Goal: Task Accomplishment & Management: Manage account settings

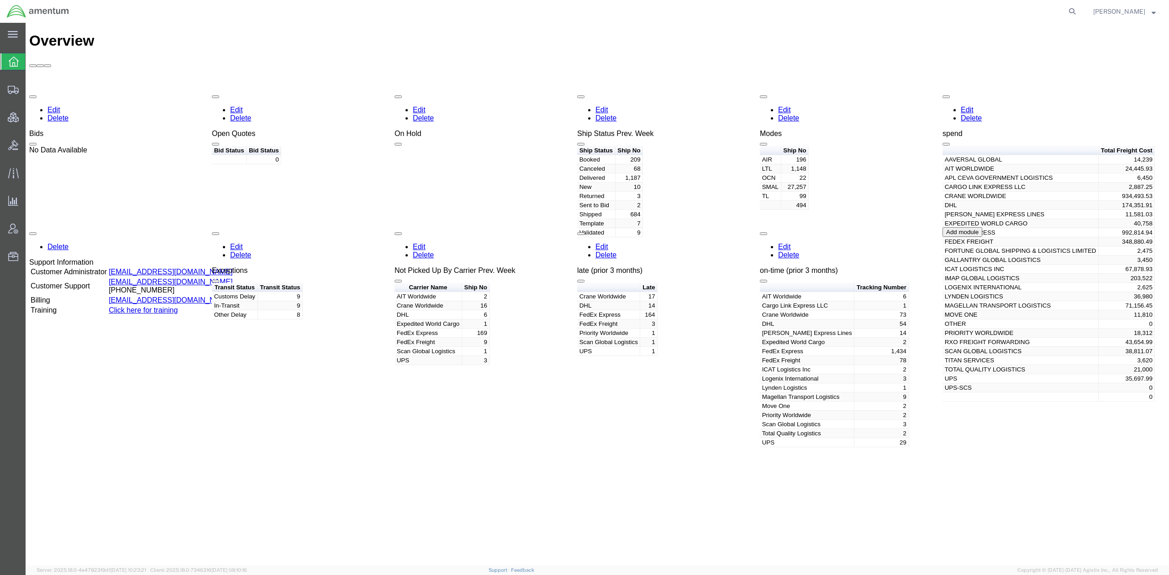
click at [509, 426] on div "Overview Edit Delete Bids No Data Available Edit Delete Open Quotes Bid Status …" at bounding box center [597, 303] width 1136 height 543
click at [1071, 13] on icon at bounding box center [1072, 11] width 13 height 13
paste input "56607442"
type input "56607442"
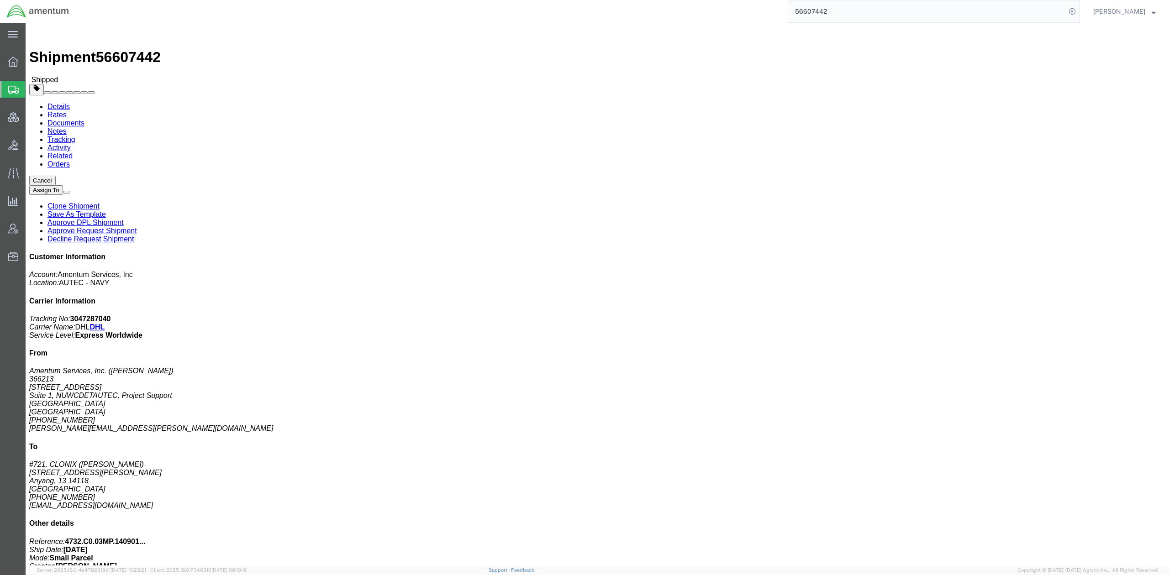
click link "Tracking"
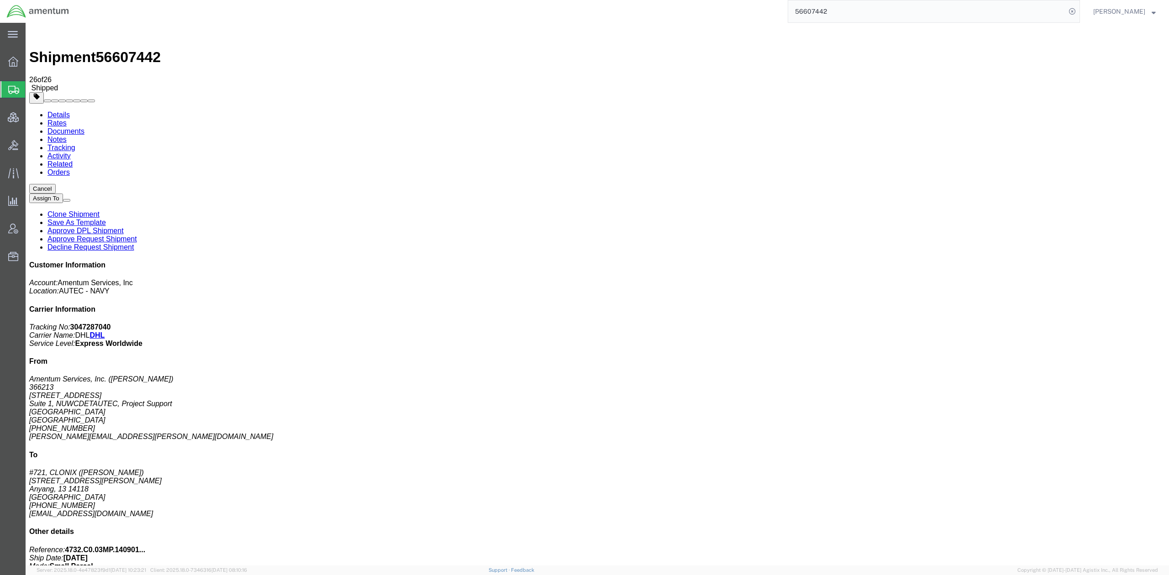
click at [60, 111] on link "Details" at bounding box center [58, 115] width 22 height 8
click span "button"
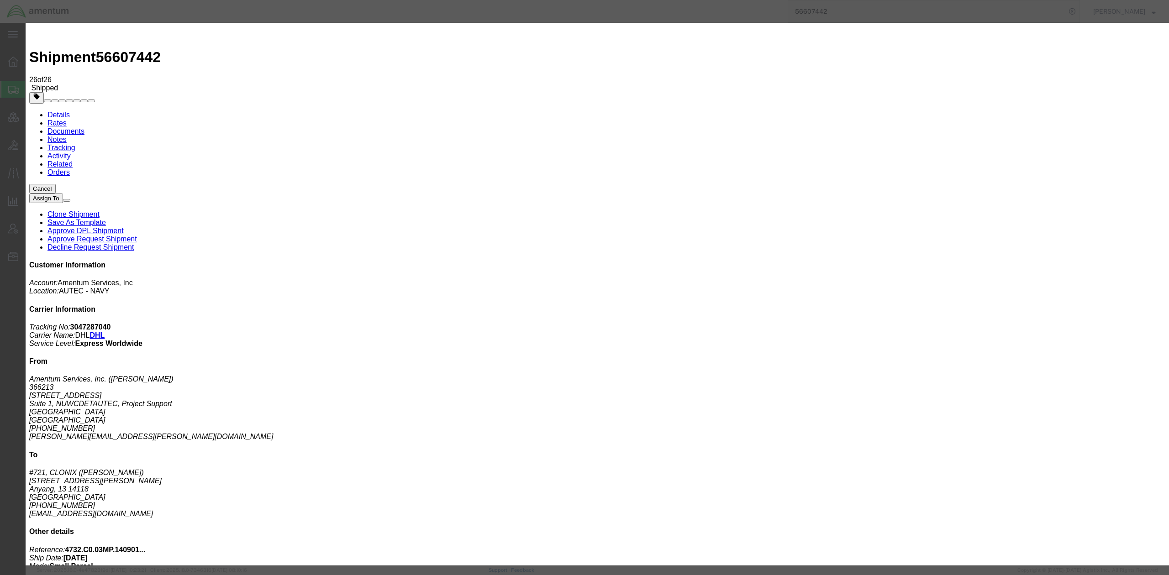
drag, startPoint x: 497, startPoint y: 74, endPoint x: 371, endPoint y: 68, distance: 126.1
click div "Product Name NetClon NC1000-08IL"
paste input "NC1000-08IL"
type input "NC1000-08IL"
type input "8472909080"
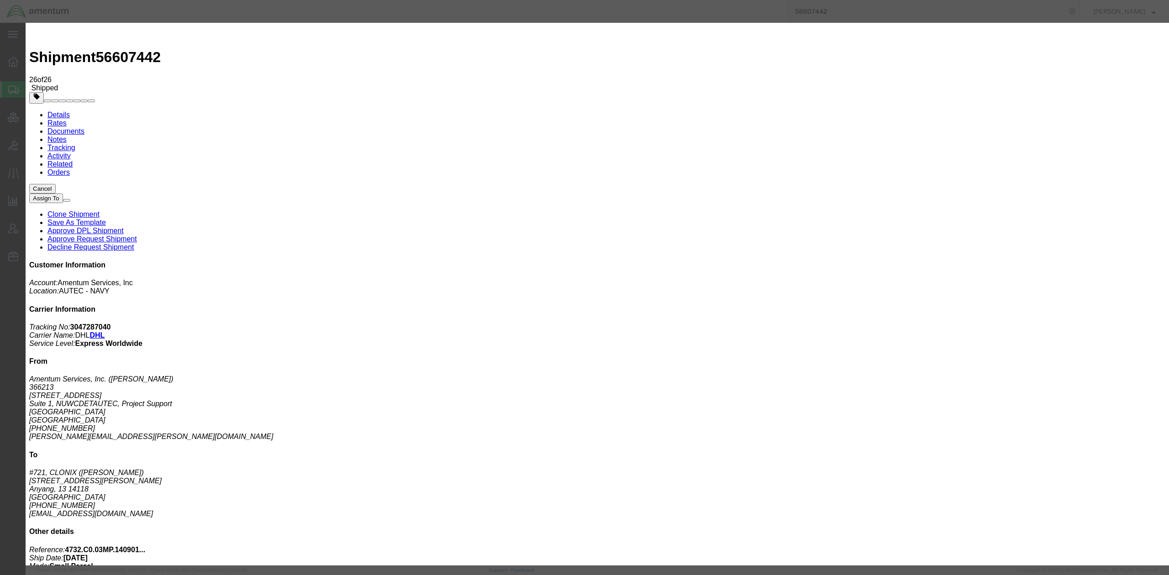
click icon "button"
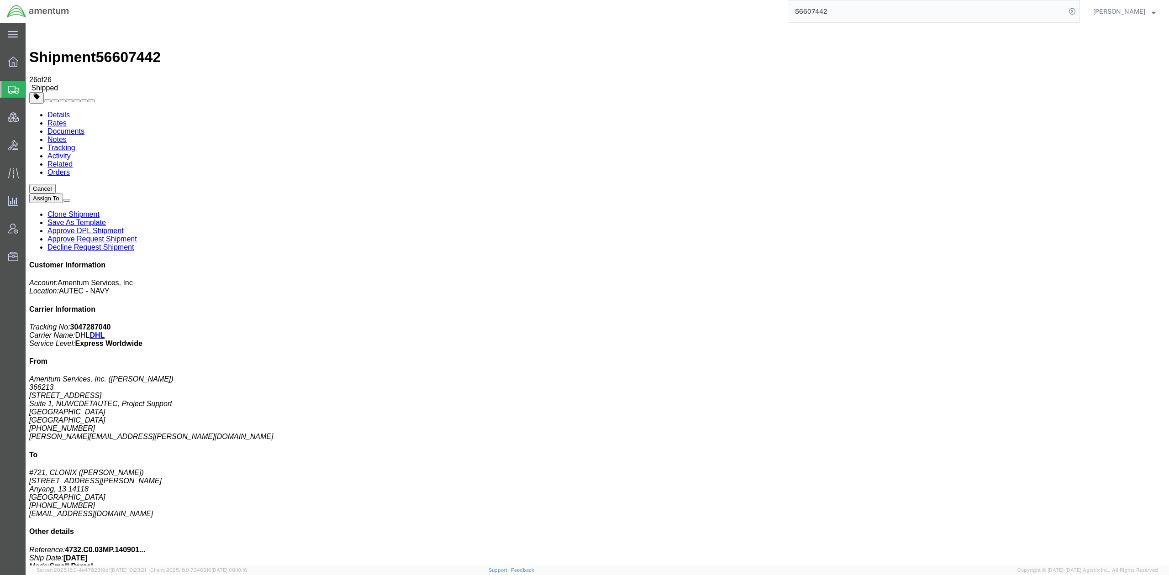
click span "button"
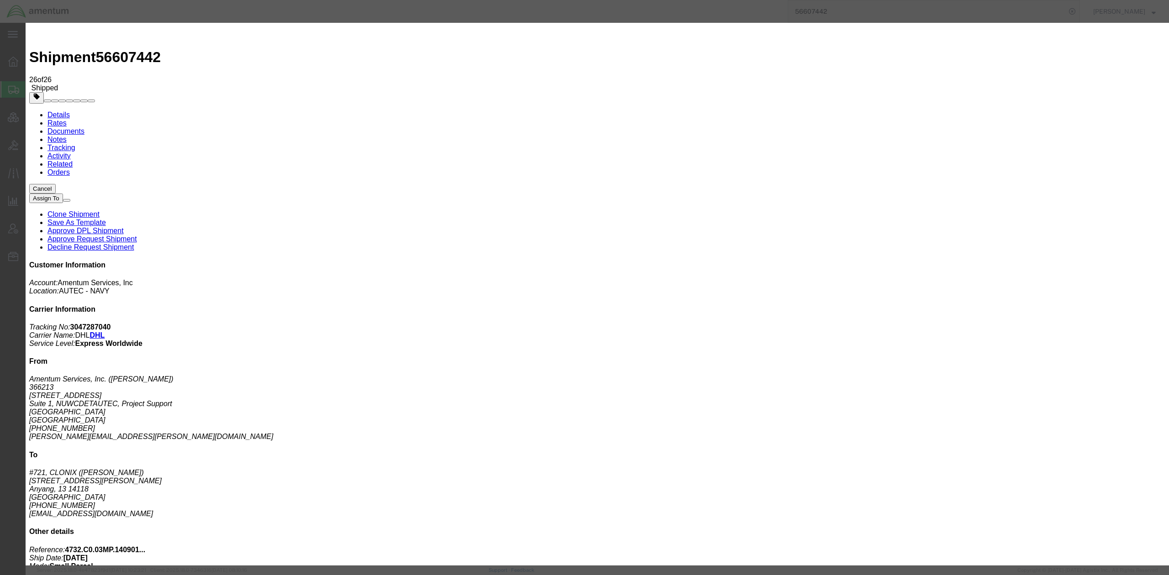
click button "button"
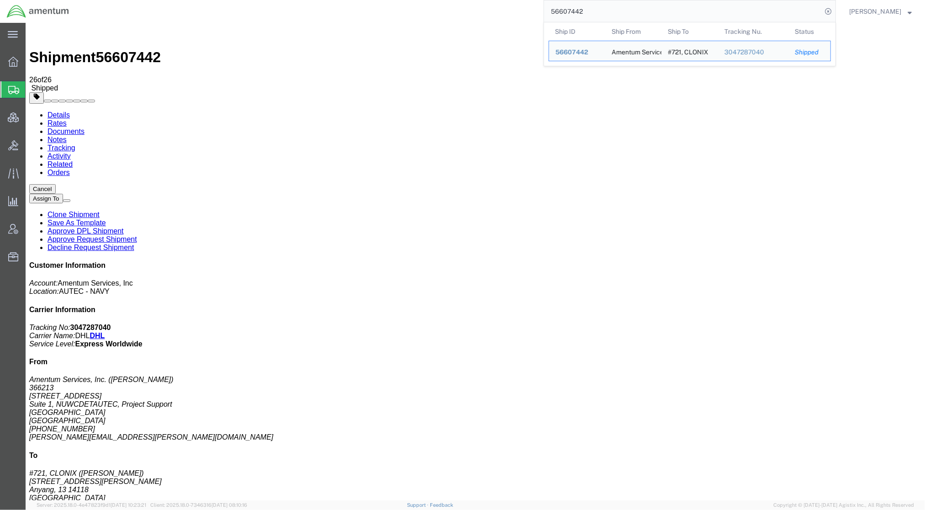
drag, startPoint x: 612, startPoint y: 13, endPoint x: 462, endPoint y: 9, distance: 150.2
click at [462, 9] on div "56607442 Ship ID Ship From Ship To Tracking Nu. Status Ship ID 56607442 Ship Fr…" at bounding box center [456, 11] width 760 height 23
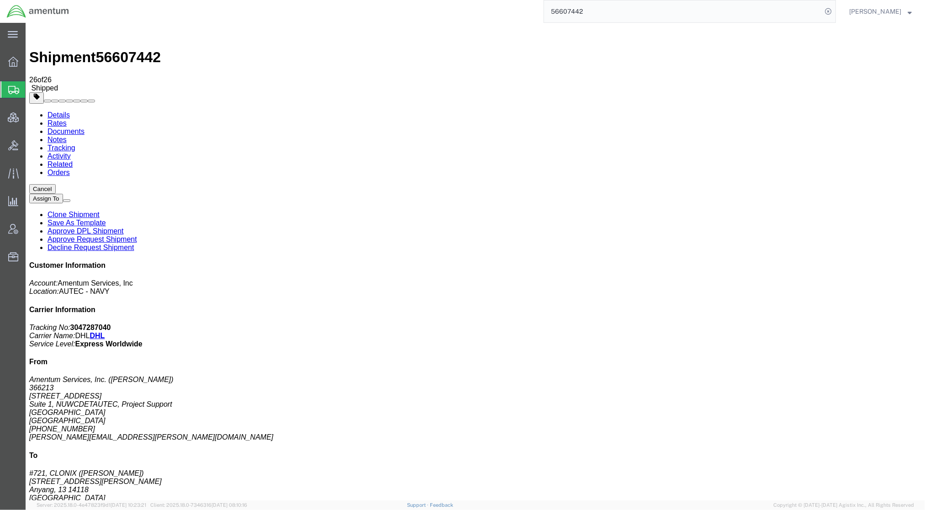
paste input "83800"
type input "56683800"
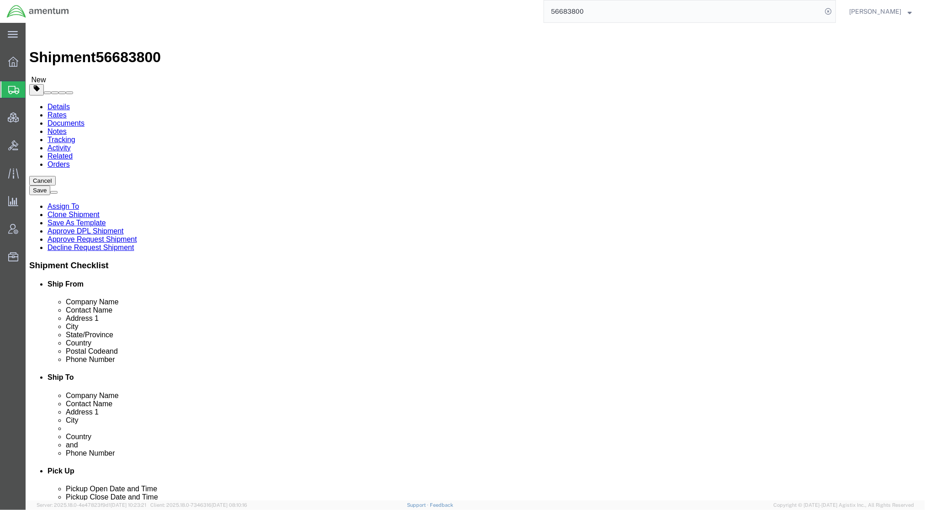
select select "49917"
select select "49933"
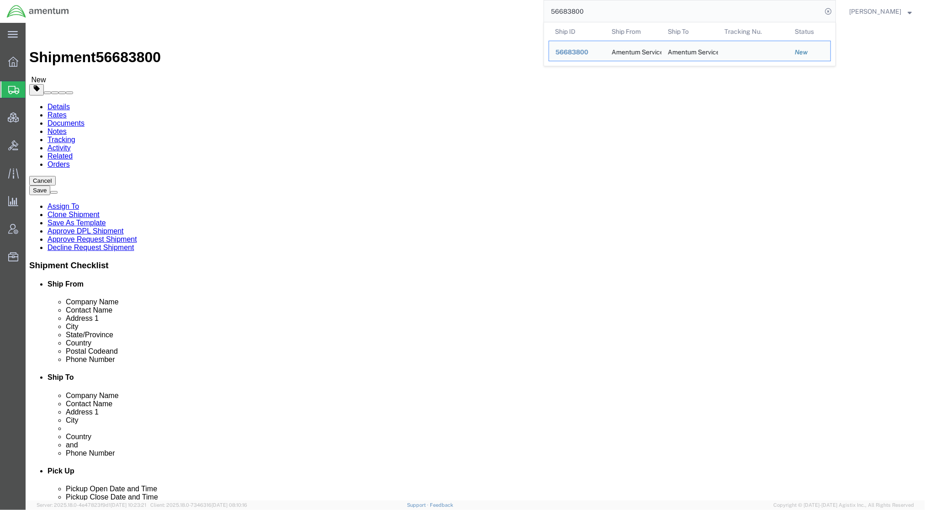
drag, startPoint x: 588, startPoint y: 173, endPoint x: 242, endPoint y: 133, distance: 348.8
click div "Ship From Location Location CBP_Jacksonville, FL_SER My Profile Location 1002-4…"
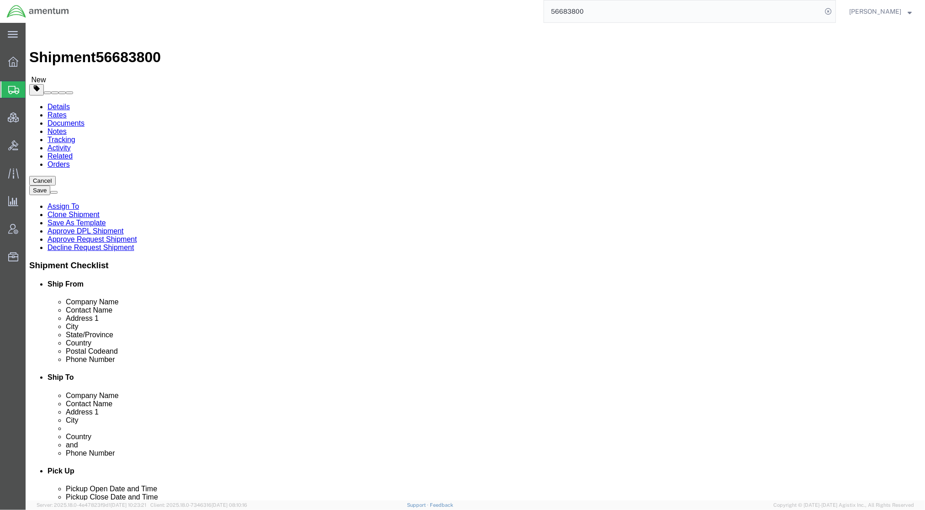
type input "US Customs & Border Protection"
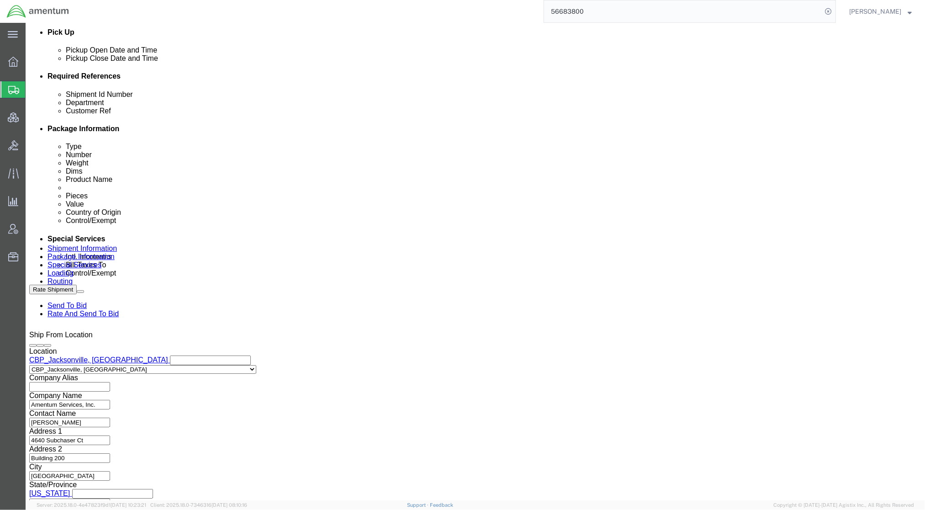
scroll to position [473, 0]
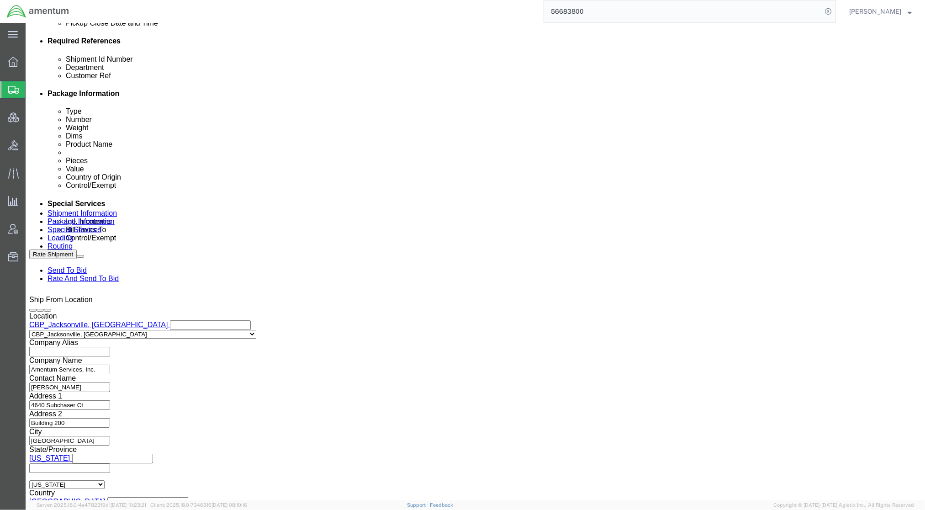
click div "Sep 02 2025 10:26 AM"
type input "1:00 PM"
click button "Apply"
click div "Sep 02 2025 2:00 PM"
type input "4:00 PM"
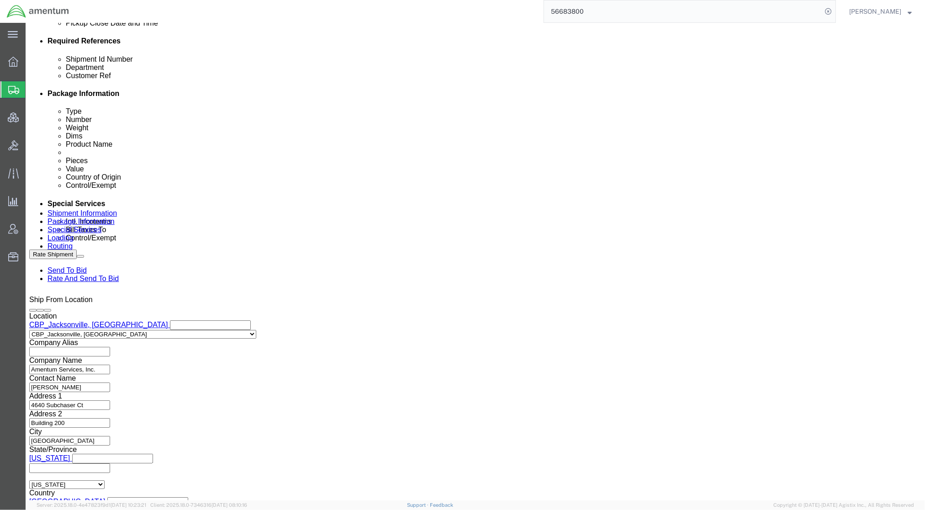
click button "Apply"
click link "Package Information"
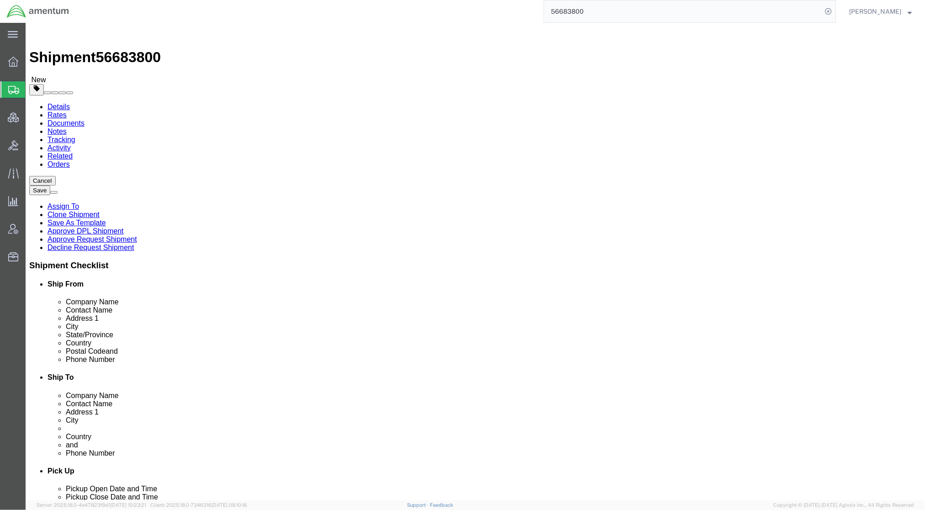
click link "Shipment Information"
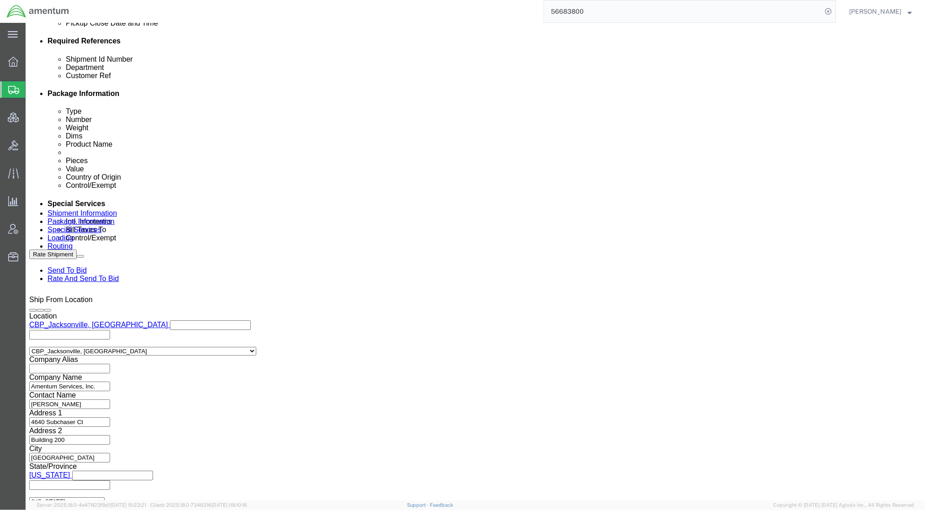
click select "Select Air Less than Truckload Multi-Leg Ocean Freight Rail Small Parcel Truckl…"
select select "SMAL"
click select "Select Air Less than Truckload Multi-Leg Ocean Freight Rail Small Parcel Truckl…"
click icon
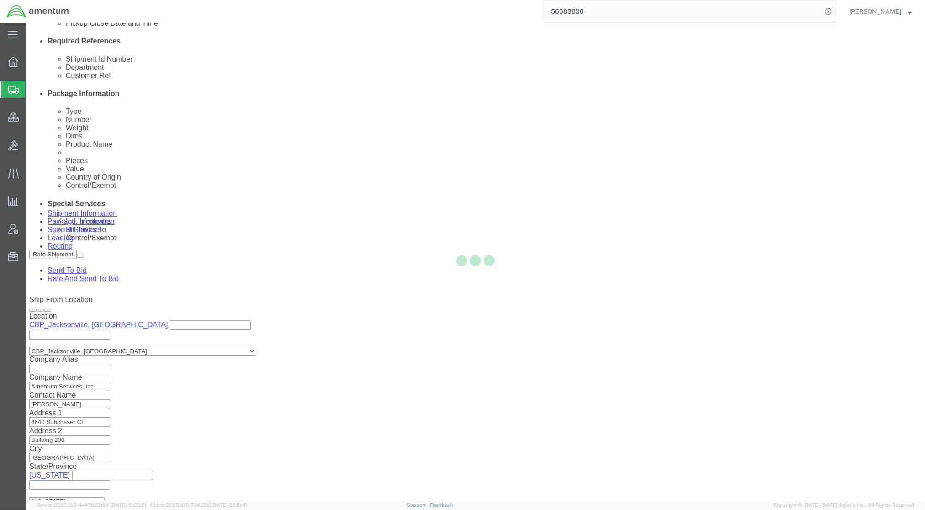
select select
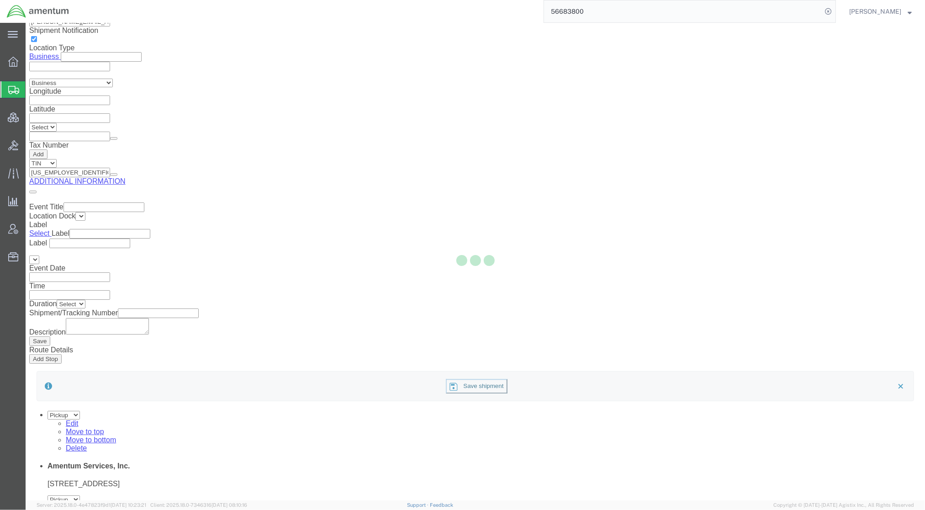
scroll to position [1595, 0]
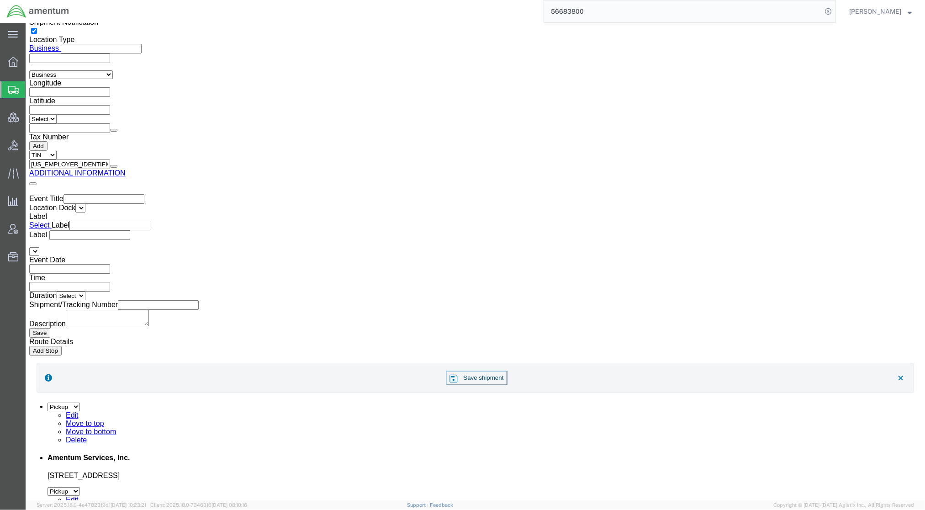
click div "Shipment Information Package Information Special Services Loading Routing"
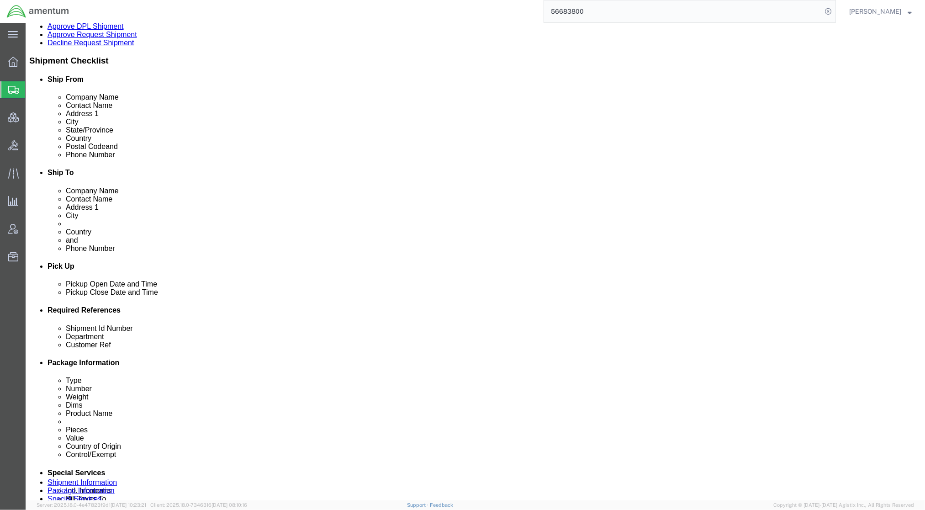
scroll to position [324, 0]
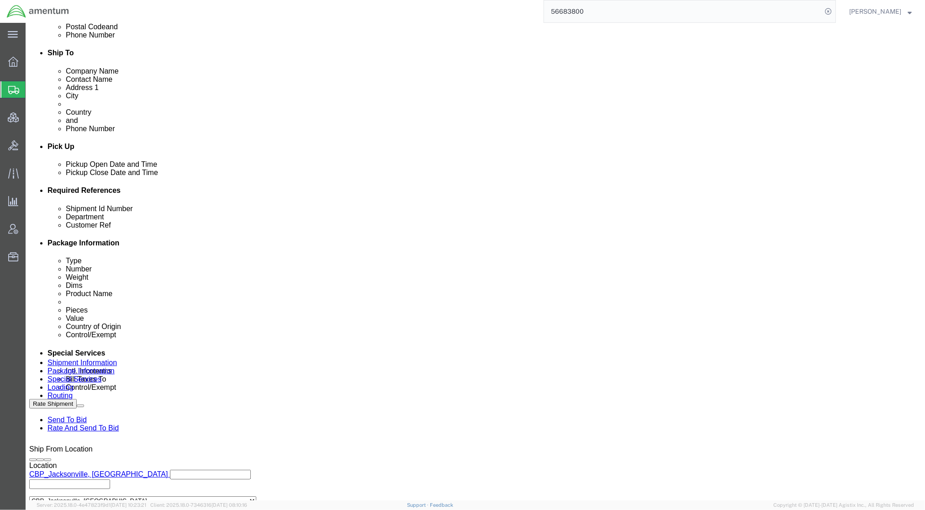
click select "Select Gift Personal Effects Repair/Warranty Return Sample Sold Temporary/Not S…"
select select "TEMPORARY"
click select "Select Gift Personal Effects Repair/Warranty Return Sample Sold Temporary/Not S…"
click div "Billing Location Select Select My Profile Location 1002-4122-6 1006-5256-0 1026…"
click select "Select Recipient Account Sender/Shipper Third Party Account"
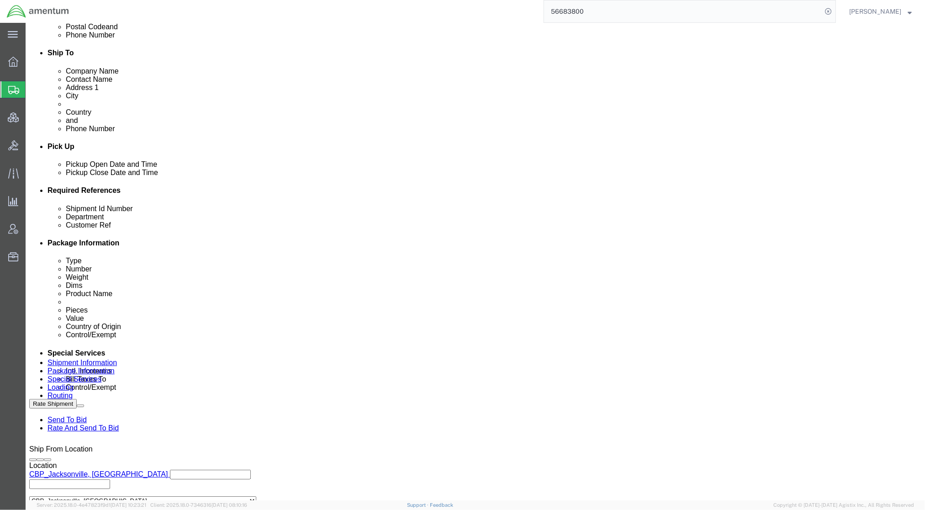
select select "SHIP"
click select "Select Recipient Account Sender/Shipper Third Party Account"
click select "Select Carriage Insurance Paid Carriage Paid To Cost and Freight Cost Insurance…"
select select "DDP"
click select "Select Carriage Insurance Paid Carriage Paid To Cost and Freight Cost Insurance…"
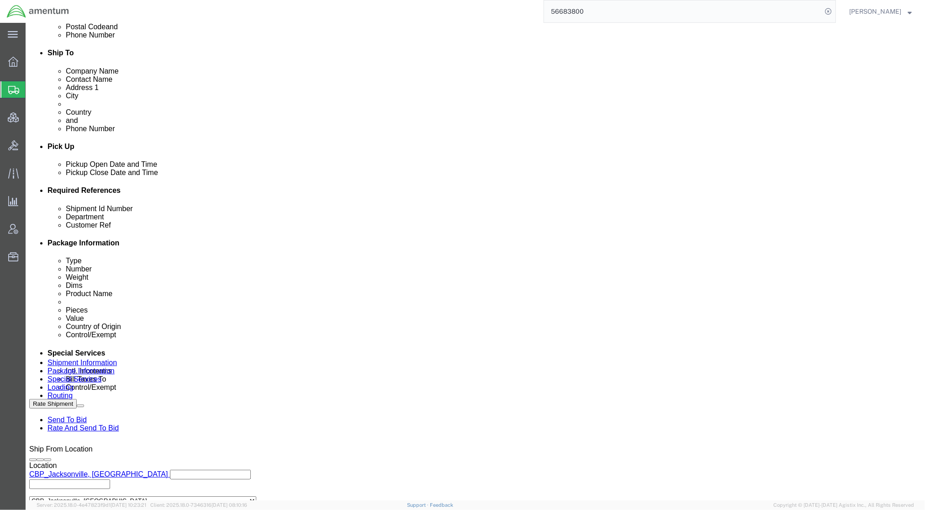
select select "SHIP"
click select "Select Recipient Account Sender/Shipper Third Party Account"
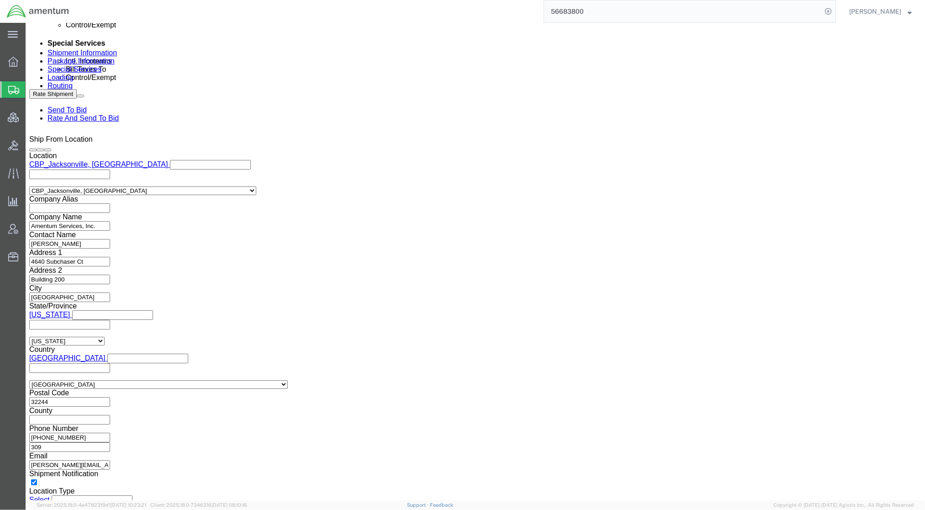
scroll to position [649, 0]
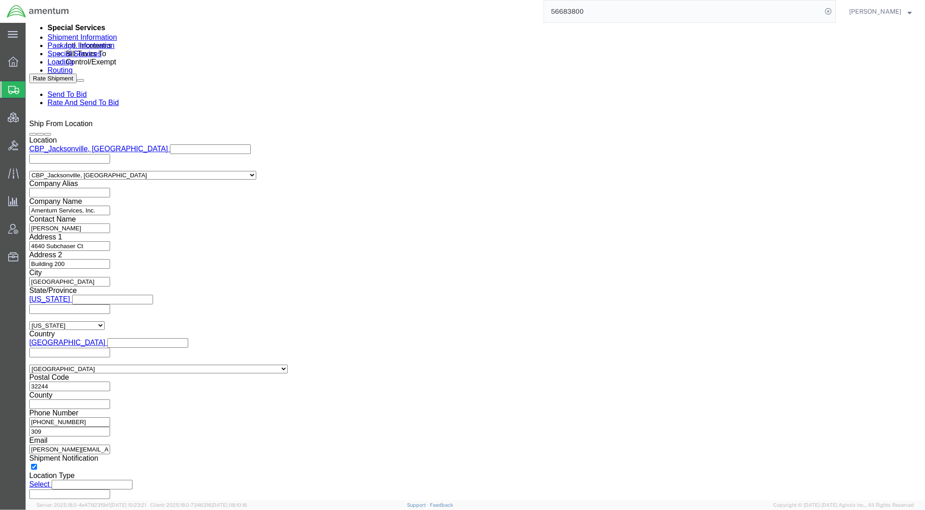
click link "Assign To"
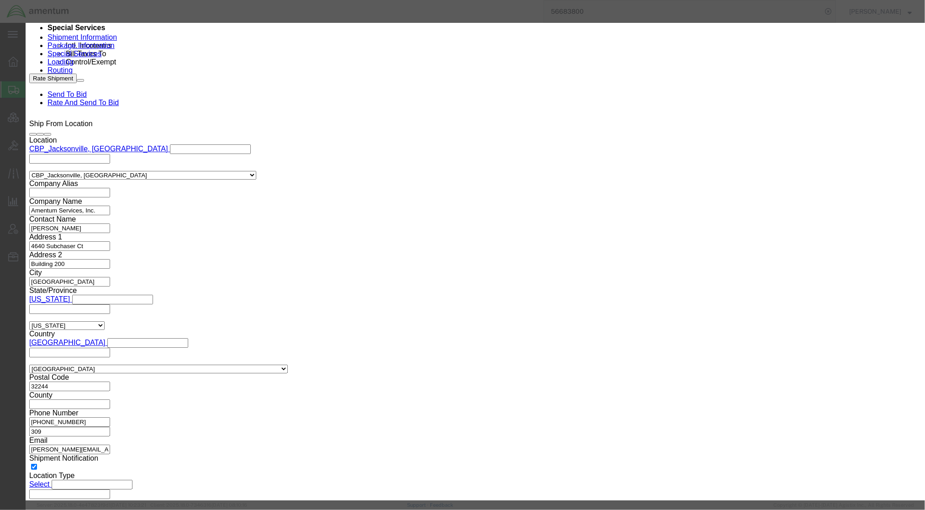
select select "101678"
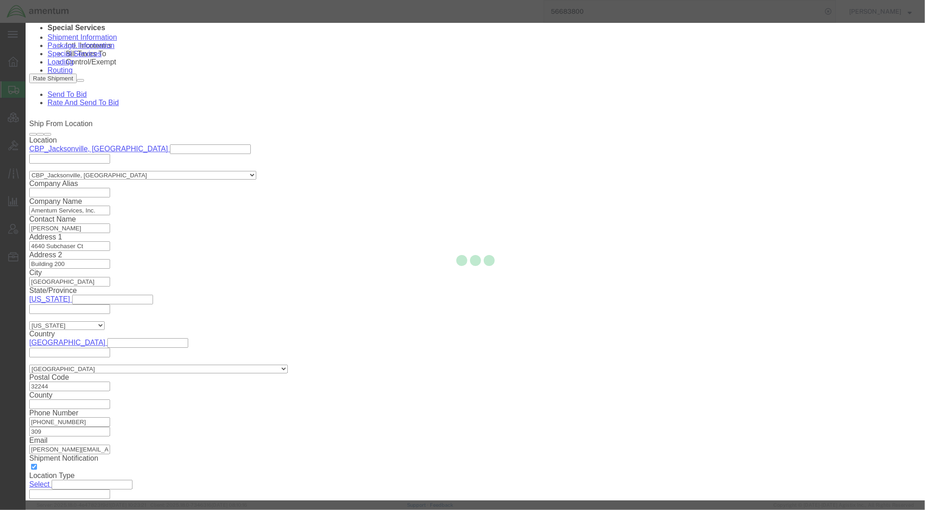
click at [530, 93] on div at bounding box center [475, 261] width 899 height 477
click at [528, 89] on div at bounding box center [475, 261] width 899 height 477
select select
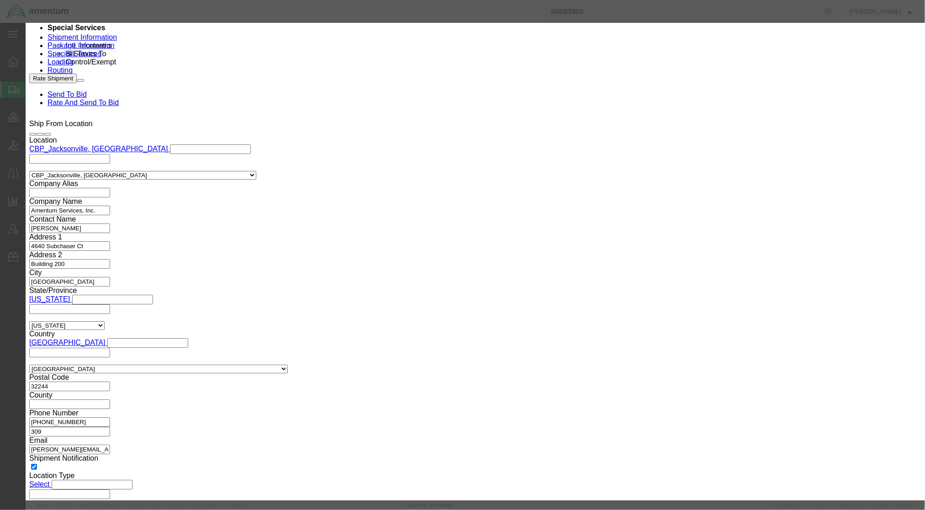
drag, startPoint x: 528, startPoint y: 89, endPoint x: 503, endPoint y: 67, distance: 34.3
type input "trade"
select select "47300"
paste textarea "US Customs & Border Protection"
drag, startPoint x: 525, startPoint y: 100, endPoint x: 98, endPoint y: 57, distance: 429.6
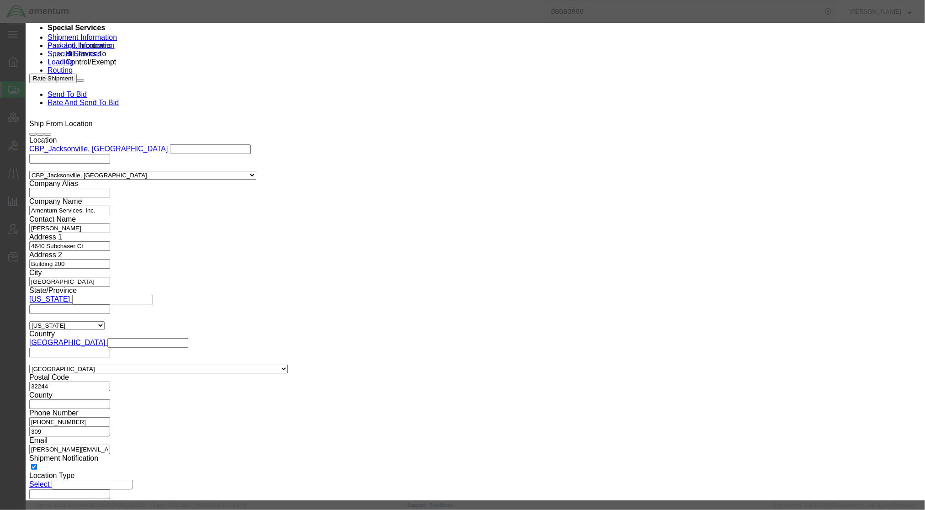
click div "Assign To Account Amentum Services, Inc Account Amentum Services, Inc Crane Wor…"
paste textarea "International Trade Compliance Team"
type textarea "International Trade Compliance Team, Would you please review this shipmernt for…"
click div "Account Amentum Services, Inc Account Amentum Services, Inc Crane Worldwide (Ac…"
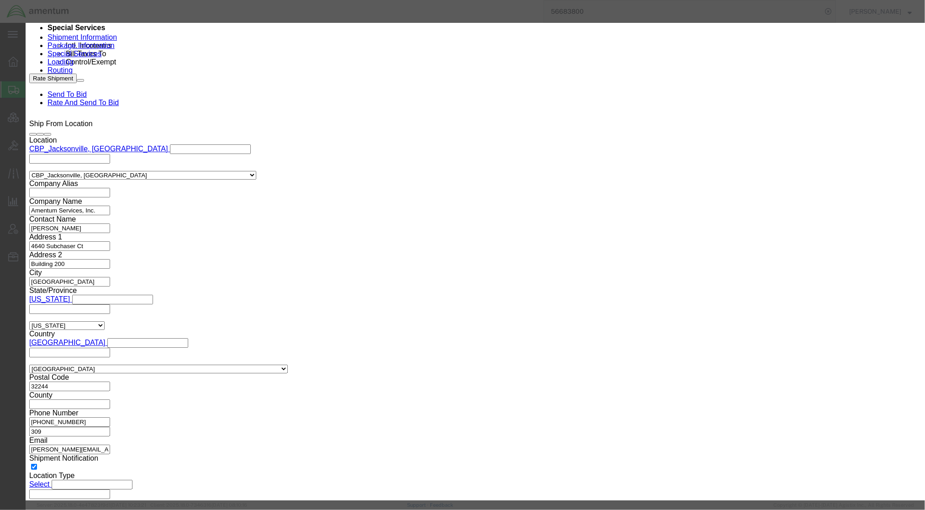
scroll to position [0, 0]
drag, startPoint x: 572, startPoint y: 113, endPoint x: 178, endPoint y: 31, distance: 401.9
click div "Assign To Account Amentum Services, Inc Account Amentum Services, Inc Crane Wor…"
click button "Assign"
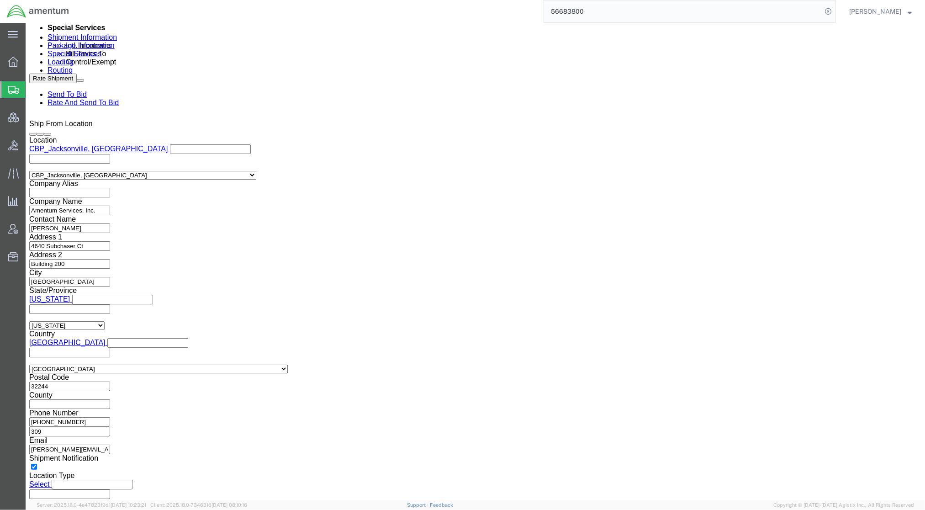
drag, startPoint x: 107, startPoint y: 12, endPoint x: 22, endPoint y: 13, distance: 84.9
click div "Shipment 56683800 New"
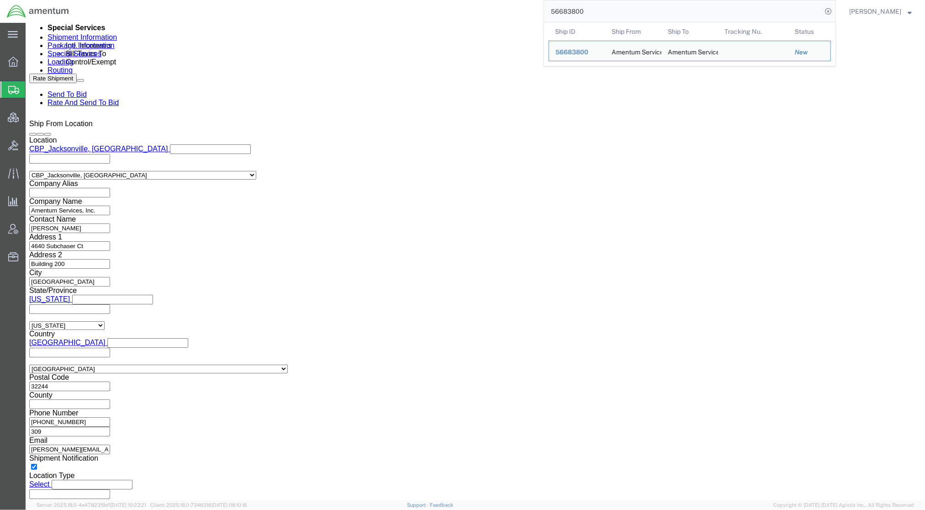
drag, startPoint x: 585, startPoint y: 6, endPoint x: 497, endPoint y: 6, distance: 88.1
click at [497, 6] on div "56683800 Ship ID Ship From Ship To Tracking Nu. Status Ship ID 56683800 Ship Fr…" at bounding box center [456, 11] width 760 height 23
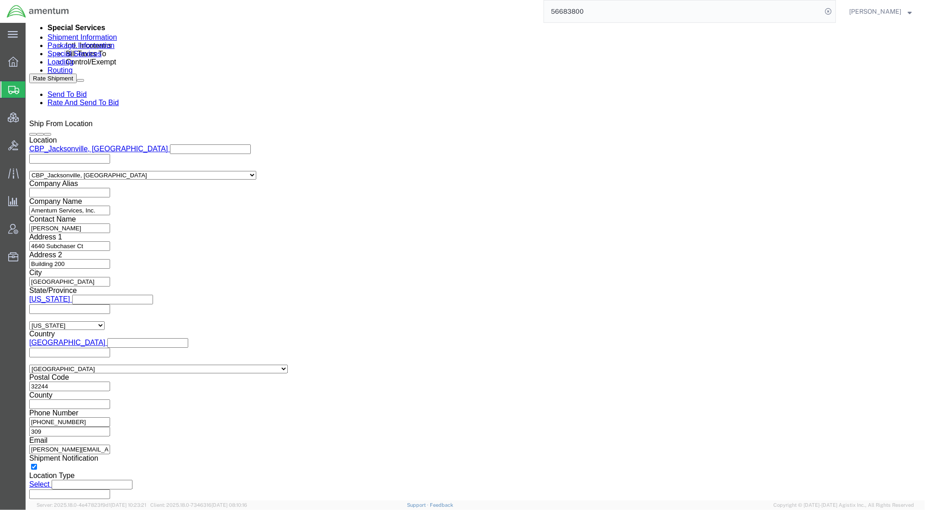
paste input "205681"
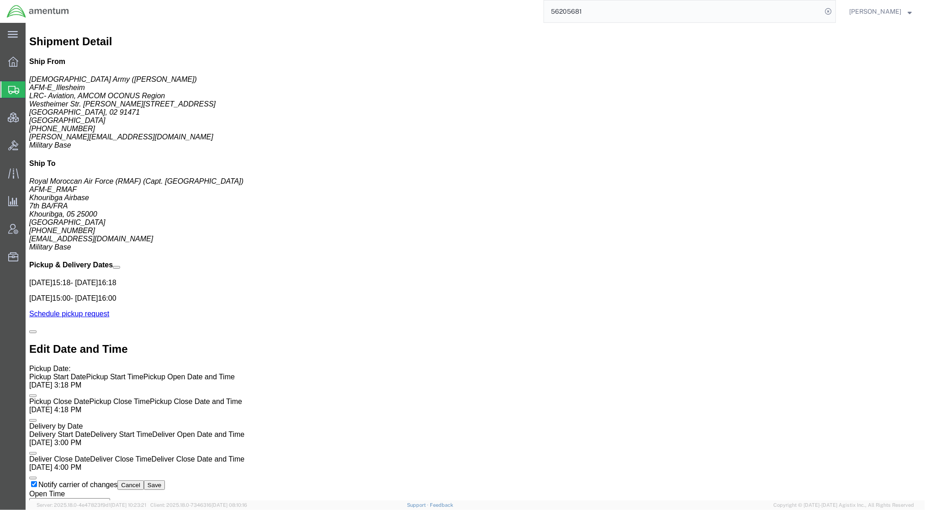
click link "Documents"
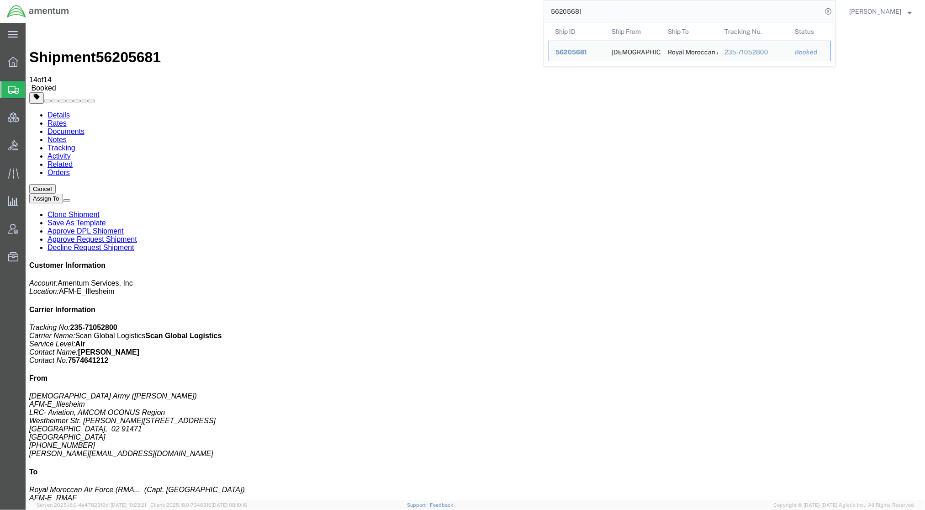
drag, startPoint x: 626, startPoint y: 15, endPoint x: 357, endPoint y: -7, distance: 270.7
click at [357, 0] on html "main_menu Created with Sketch. Collapse Menu Overview Shipments Shipment Manage…" at bounding box center [462, 255] width 925 height 510
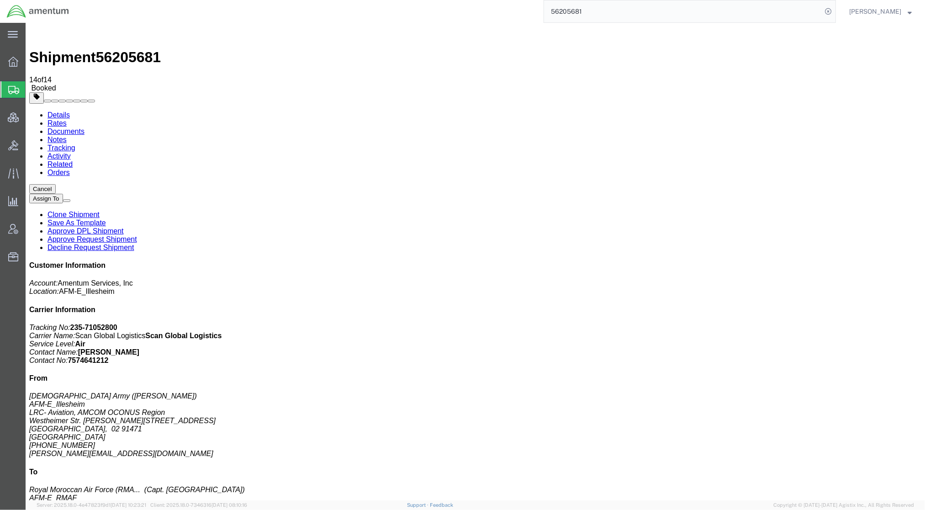
paste input "683934"
type input "56683934"
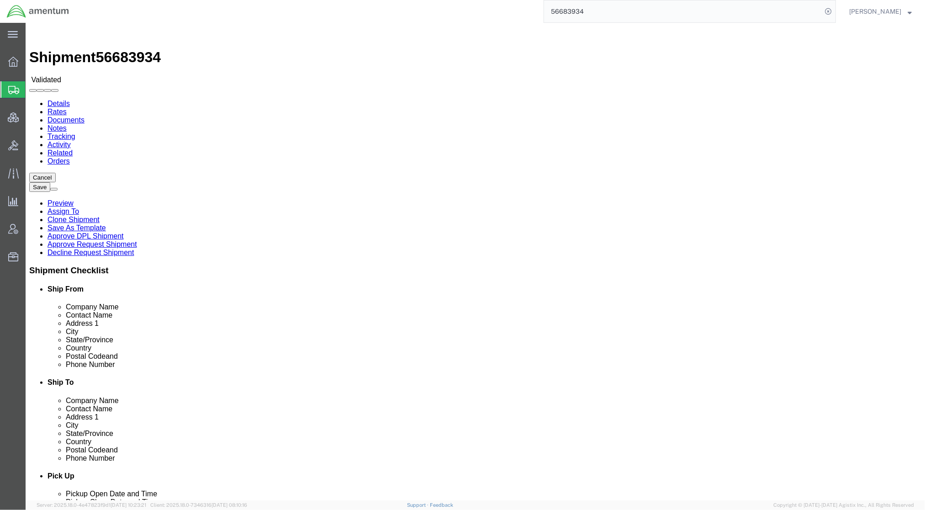
select select "53953"
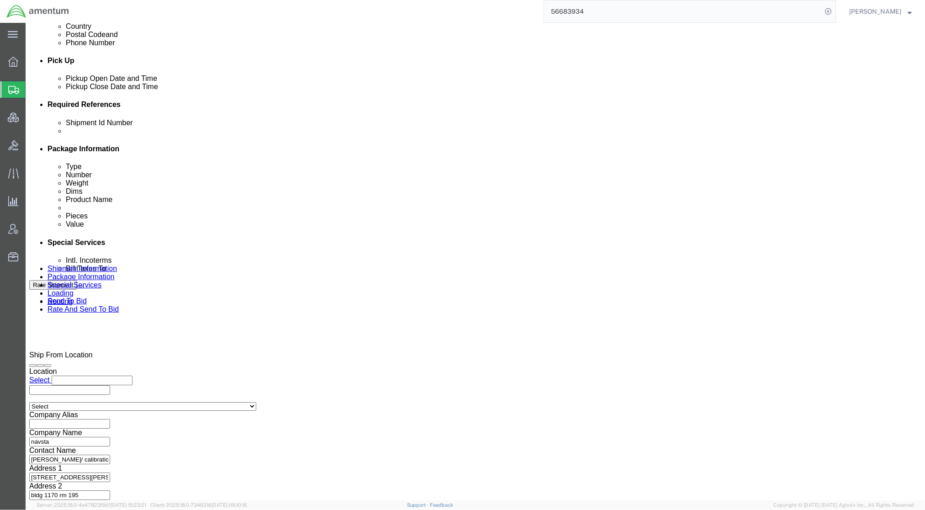
scroll to position [456, 0]
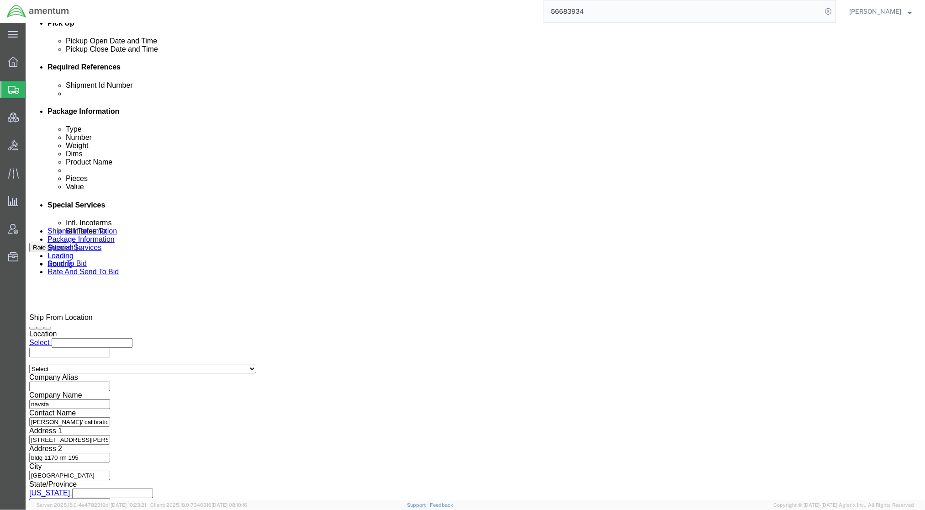
click select "Select Account Type Activity ID Airline Appointment Number ASN Batch Request # …"
select select "DEPT"
click select "Select Account Type Activity ID Airline Appointment Number ASN Batch Request # …"
click input "text"
type input "AUTEC"
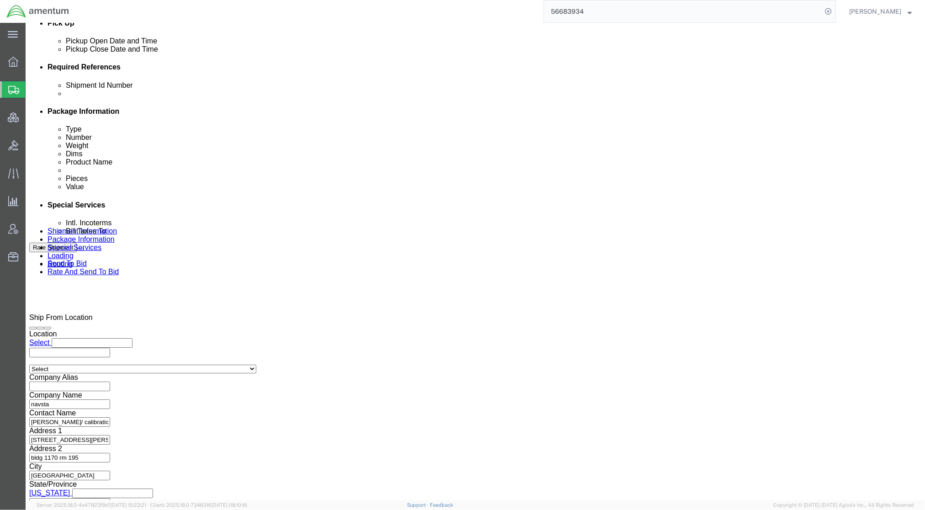
click link "Package Information"
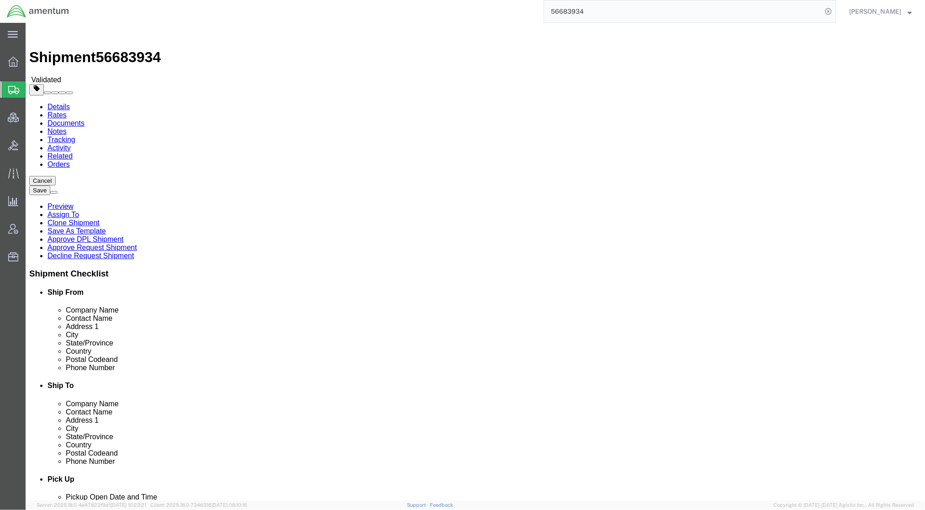
click link "Shipment Information"
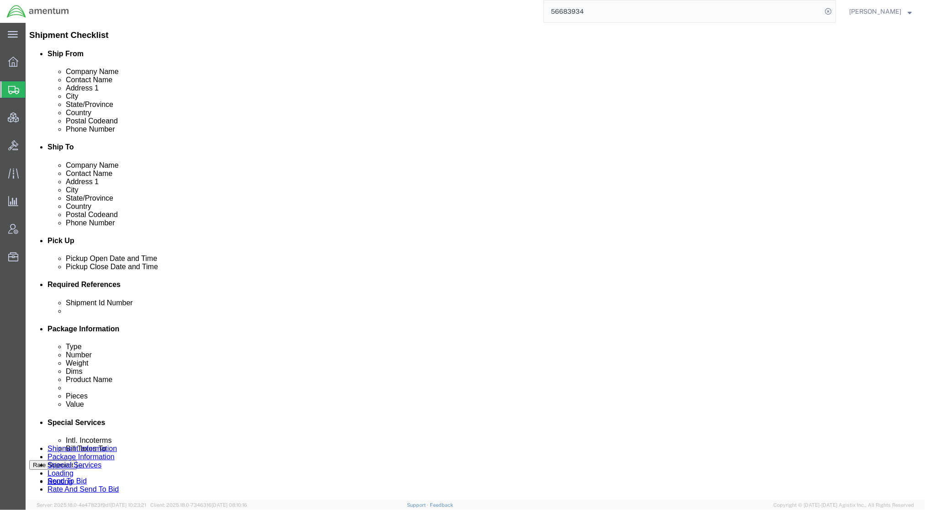
scroll to position [456, 0]
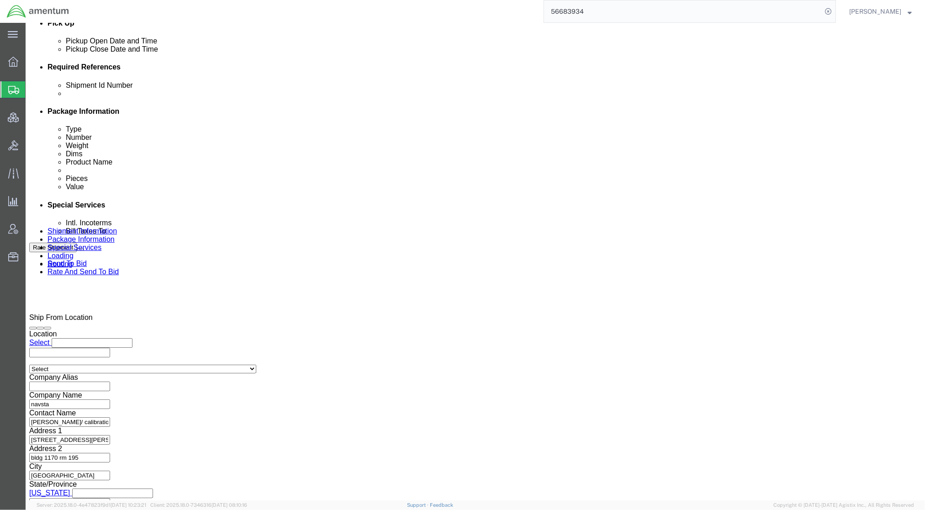
click select "Select Air Less than Truckload Multi-Leg Ocean Freight Rail Small Parcel Truckl…"
select select "SMAL"
click select "Select Air Less than Truckload Multi-Leg Ocean Freight Rail Small Parcel Truckl…"
click body "Shipment 56683934 Validated Details Rates Documents Notes Tracking Activity Rel…"
click link "Special Services"
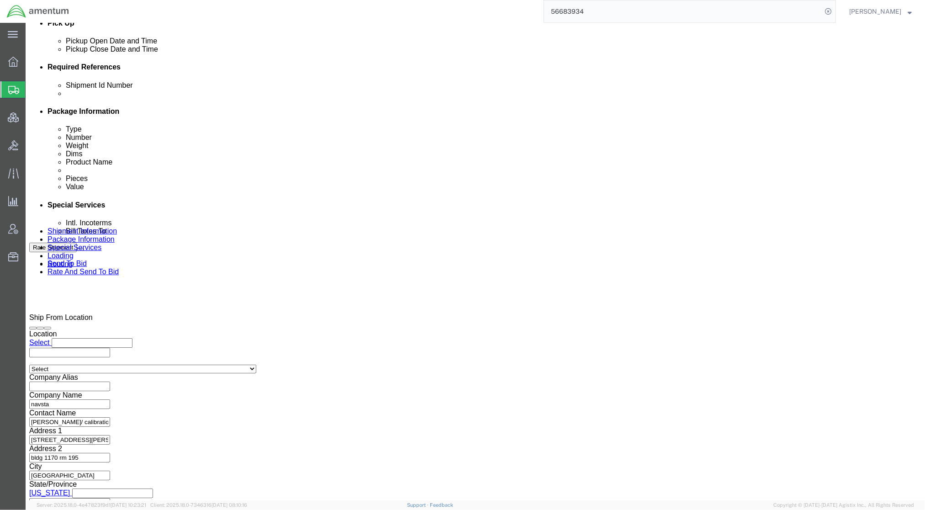
scroll to position [1392, 0]
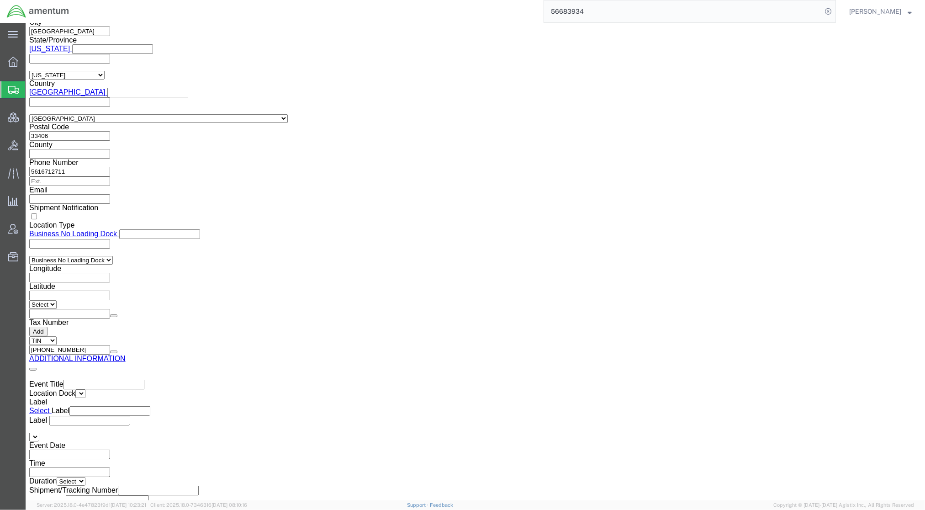
click link "Special Services"
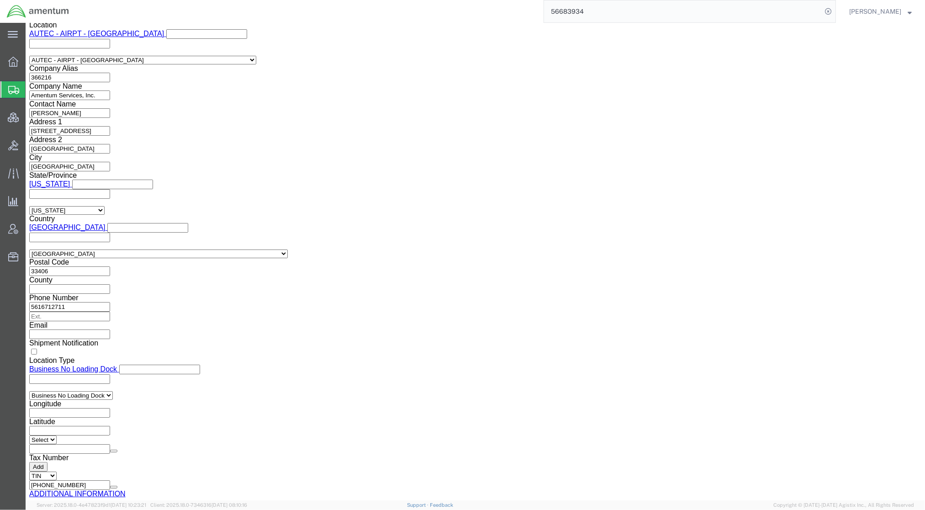
scroll to position [1298, 0]
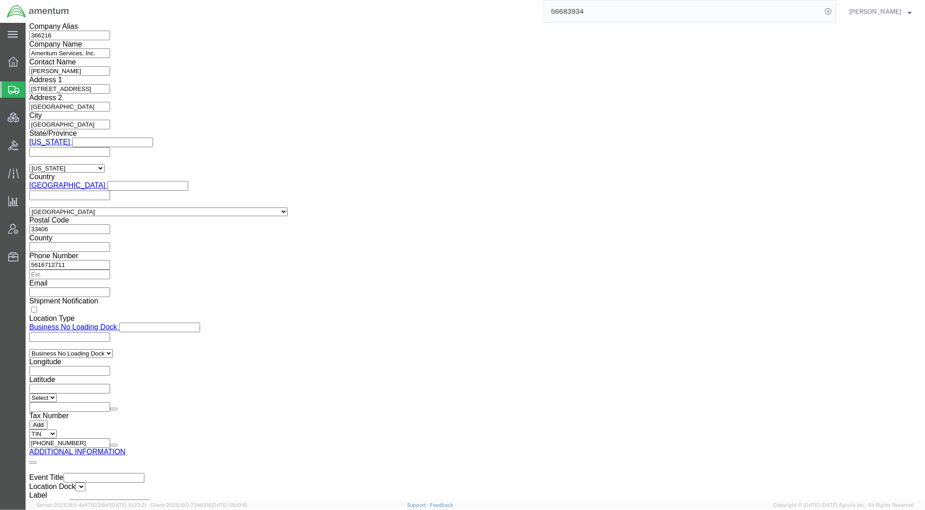
click button "Rate Shipment"
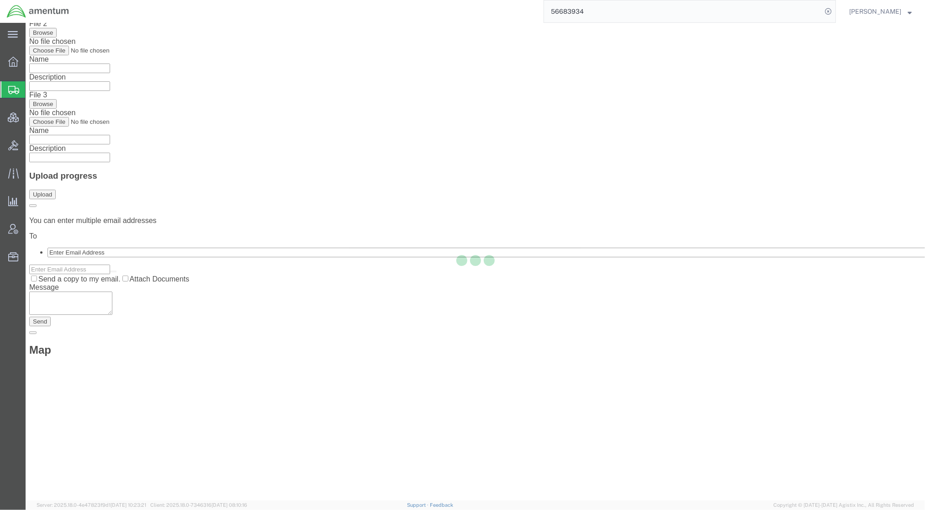
scroll to position [0, 0]
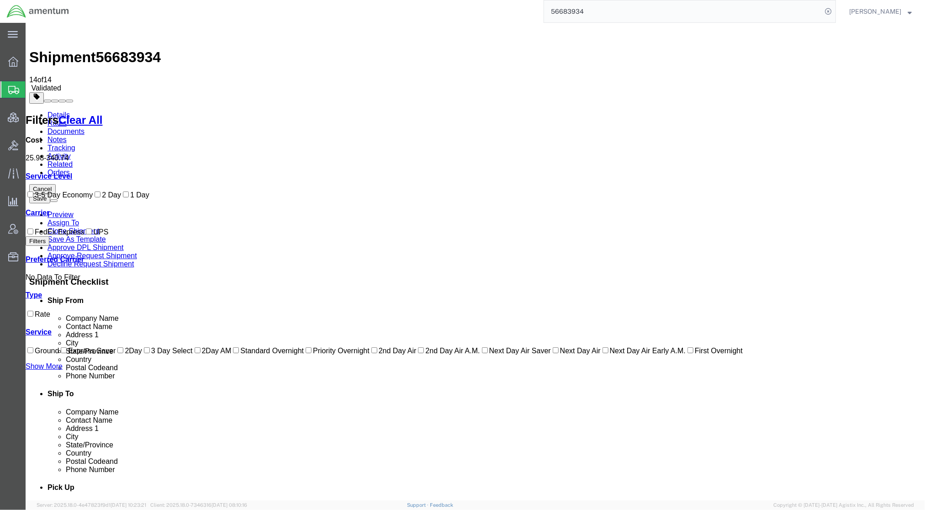
click at [70, 152] on link "Activity" at bounding box center [58, 156] width 23 height 8
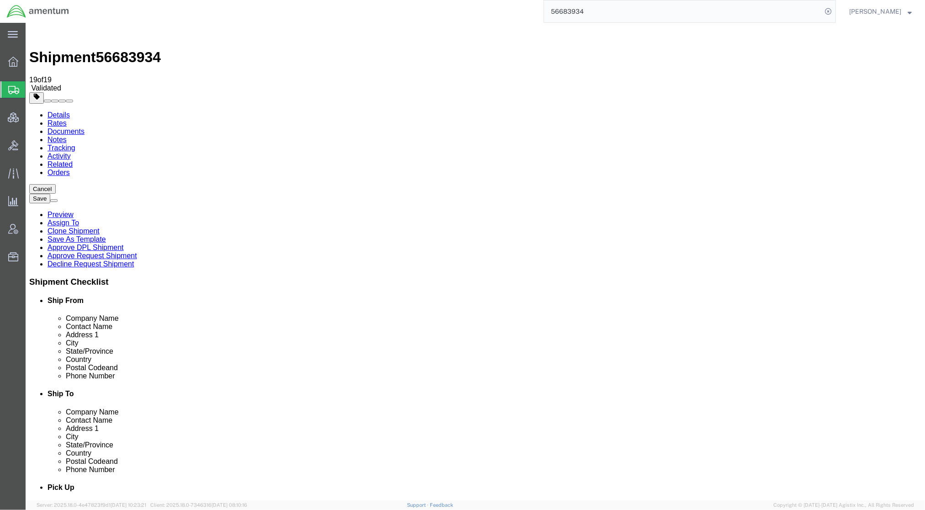
drag, startPoint x: 515, startPoint y: 128, endPoint x: 423, endPoint y: 130, distance: 92.2
copy span "ahmed.warraiat@amentum.com"
drag, startPoint x: 80, startPoint y: 55, endPoint x: 100, endPoint y: 68, distance: 23.2
click at [66, 119] on link "Rates" at bounding box center [56, 123] width 19 height 8
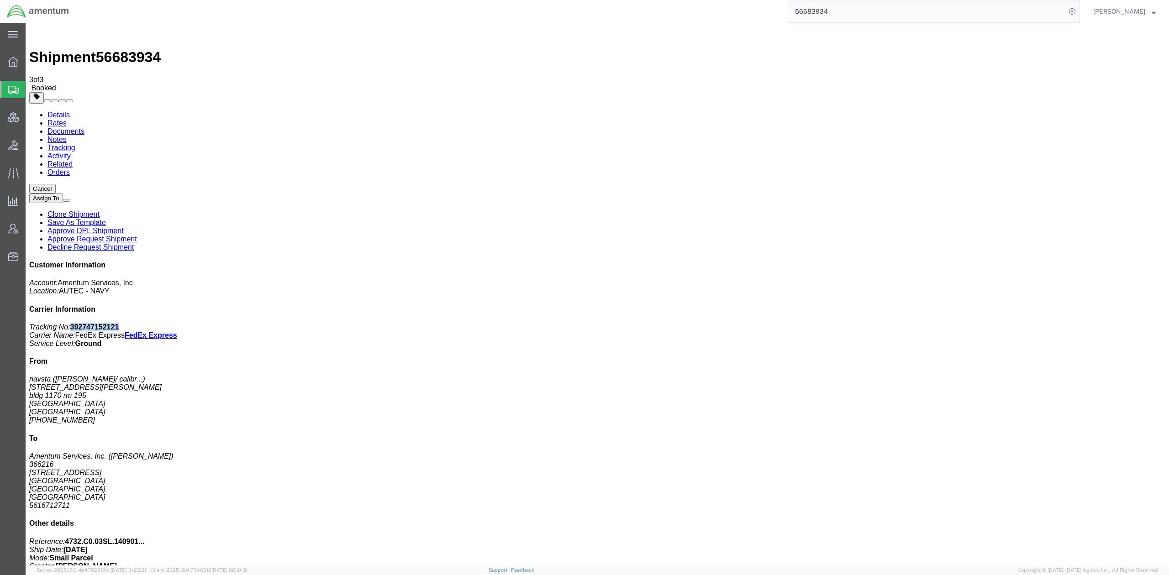
drag, startPoint x: 1087, startPoint y: 139, endPoint x: 1038, endPoint y: 141, distance: 48.4
click at [1038, 323] on p "Tracking No: 392747152121 Carrier Name: FedEx Express FedEx Express Service Lev…" at bounding box center [597, 335] width 1136 height 25
copy b "392747152121"
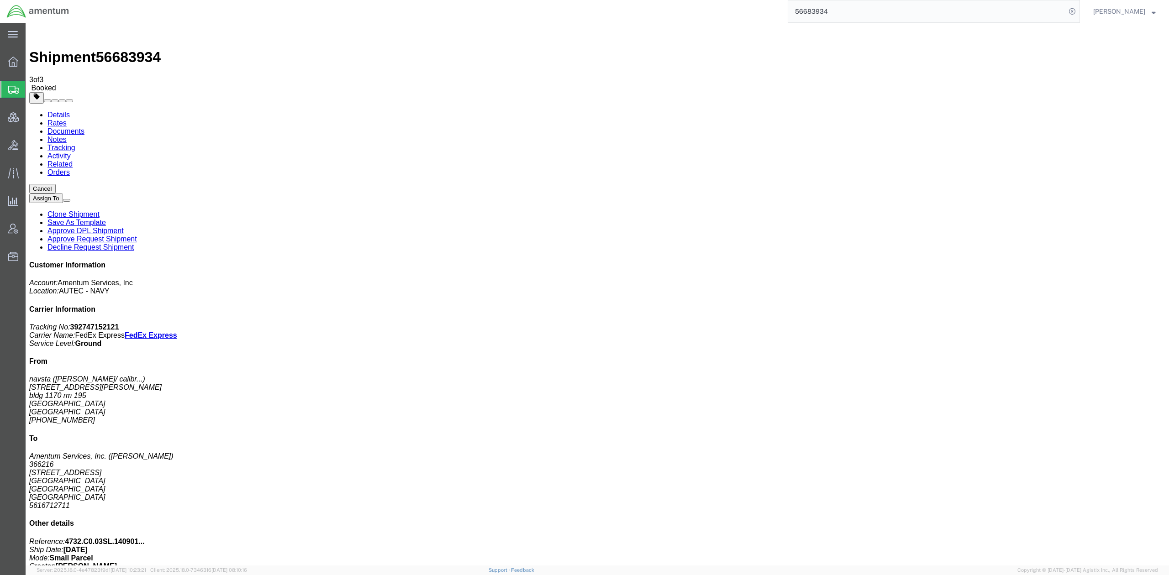
drag, startPoint x: 537, startPoint y: 167, endPoint x: 468, endPoint y: 358, distance: 203.6
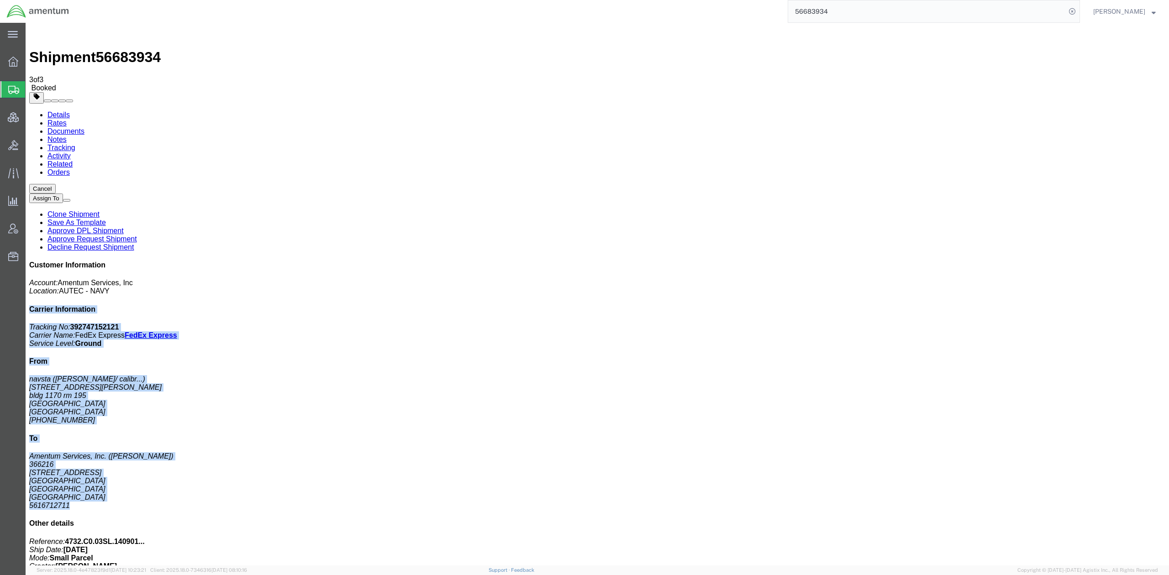
drag, startPoint x: 1003, startPoint y: 126, endPoint x: 1096, endPoint y: 320, distance: 215.2
click at [1096, 320] on div "Customer Information Account: Amentum Services, Inc Location: AUTEC - NAVY Carr…" at bounding box center [597, 424] width 1136 height 326
copy div "Carrier Information Tracking No: 392747152121 Carrier Name: FedEx Express FedEx…"
click at [53, 111] on link "Details" at bounding box center [58, 115] width 22 height 8
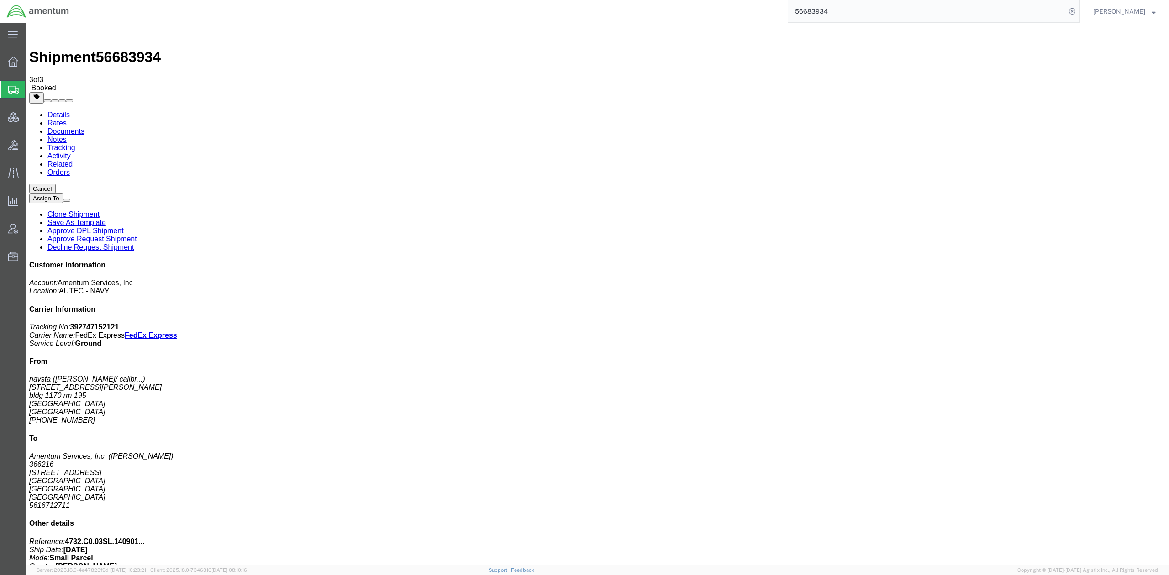
click span "button"
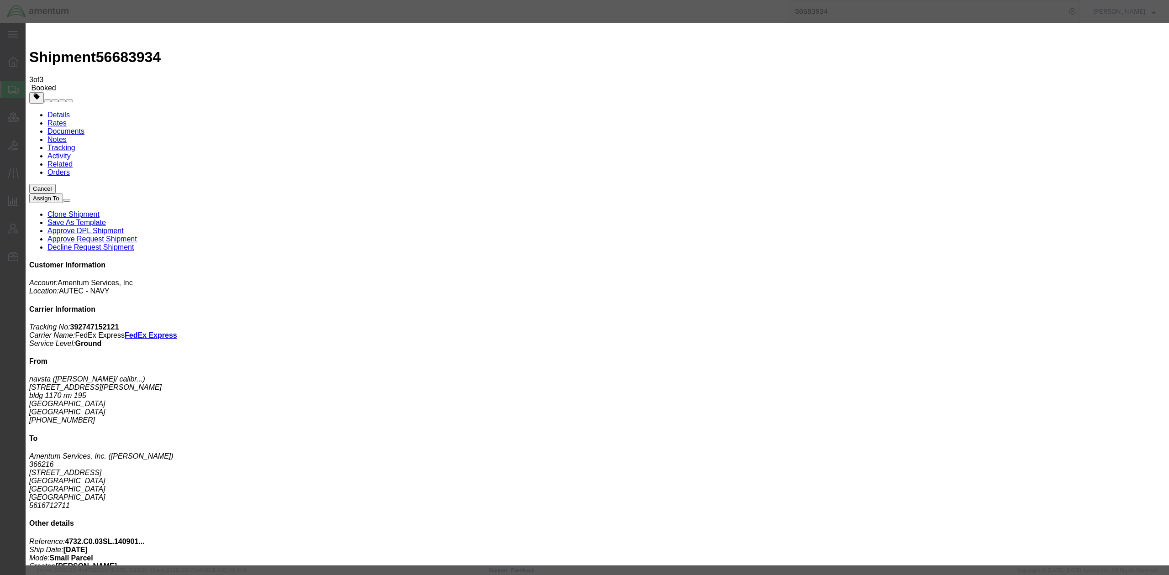
click label "Notify carrier of changes"
click input "Notify carrier of changes"
checkbox input "false"
click div "Sep 02 2025 3:43 PM"
click button "Apply"
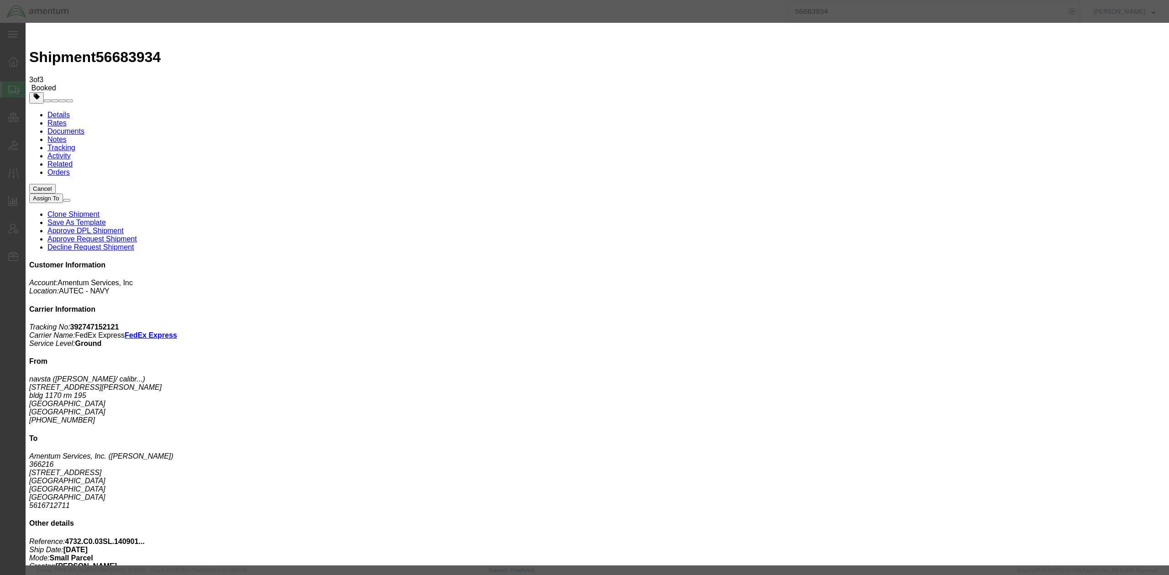
click div "Sep 03 2025 3:43 PM"
type input "9:00 am"
type input "9:00 AM"
click button "Apply"
click div "Sep 03 2025 4:43 PM"
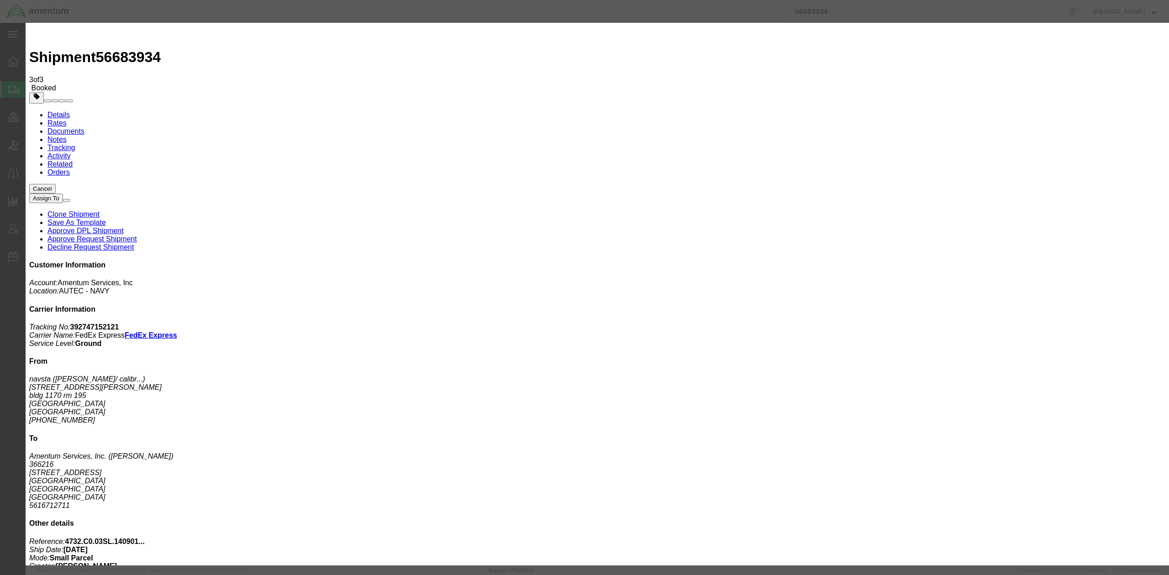
type input "4:00 PM"
click button "Apply"
click button "Save"
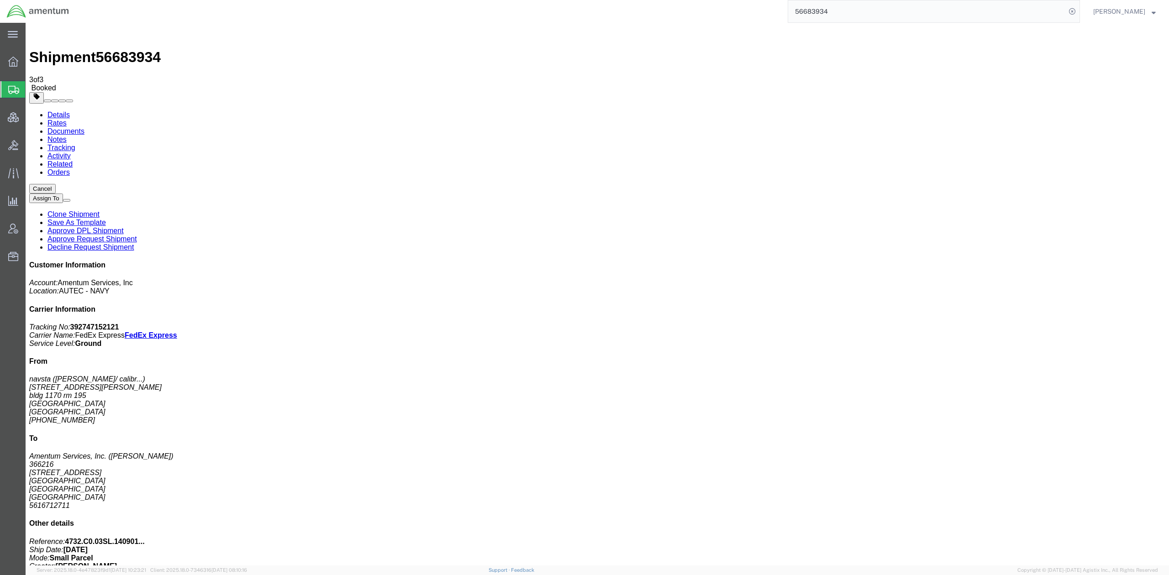
click button "Close"
click link "Schedule pickup request"
drag, startPoint x: 663, startPoint y: 138, endPoint x: 481, endPoint y: 93, distance: 187.7
click div "Ship From navsta (scott blake/ calibration lab) 47 chandler street bldg 1170 rm…"
copy div "09/03/2025 09:00 - 09/03/2025 16:00 Pickup request number : CPU1155052450"
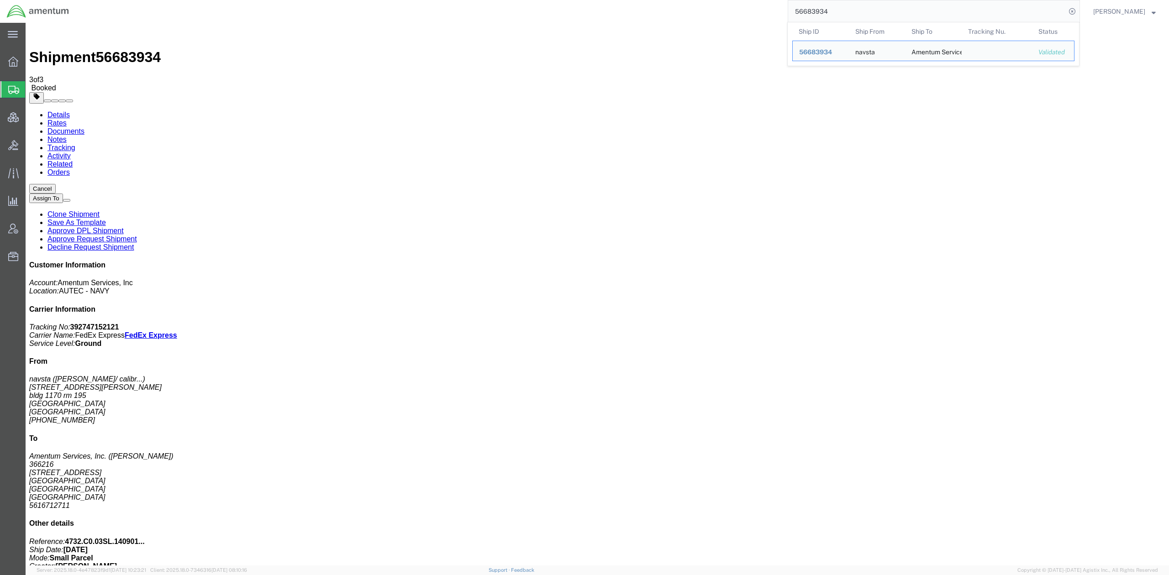
drag, startPoint x: 831, startPoint y: 15, endPoint x: 749, endPoint y: 12, distance: 81.8
click at [749, 12] on div "56683934 Ship ID Ship From Ship To Tracking Nu. Status Ship ID 56683934 Ship Fr…" at bounding box center [578, 11] width 1004 height 23
paste input "392659664391"
type input "392659664391"
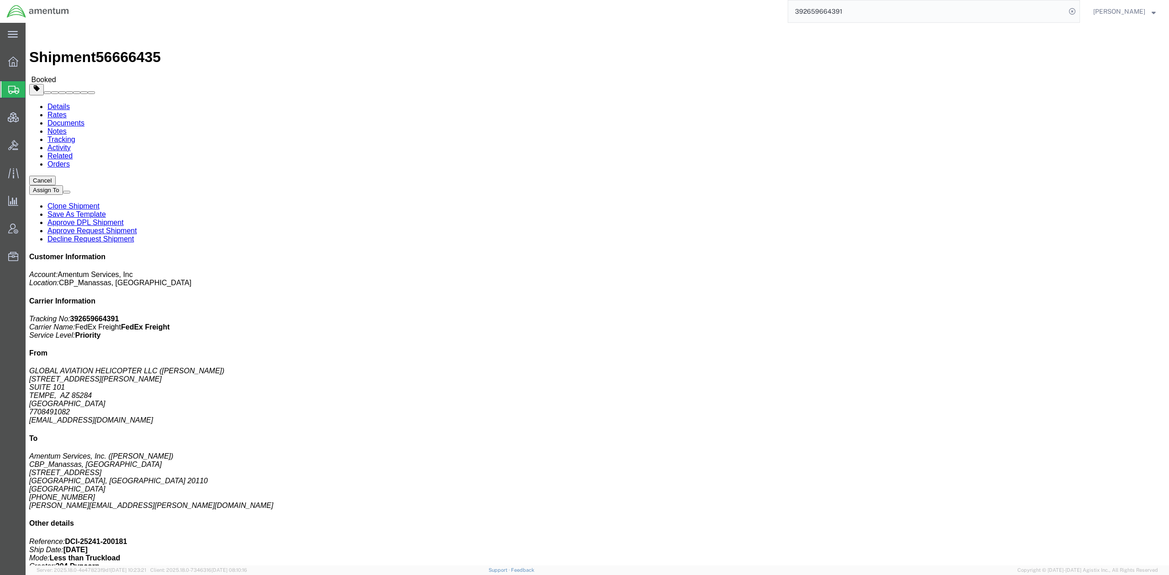
drag, startPoint x: 854, startPoint y: 127, endPoint x: 843, endPoint y: 128, distance: 11.0
click p "Customer Ref: DCI-25241-200181 Booking Number: DCI-25241-200181 Project Number:…"
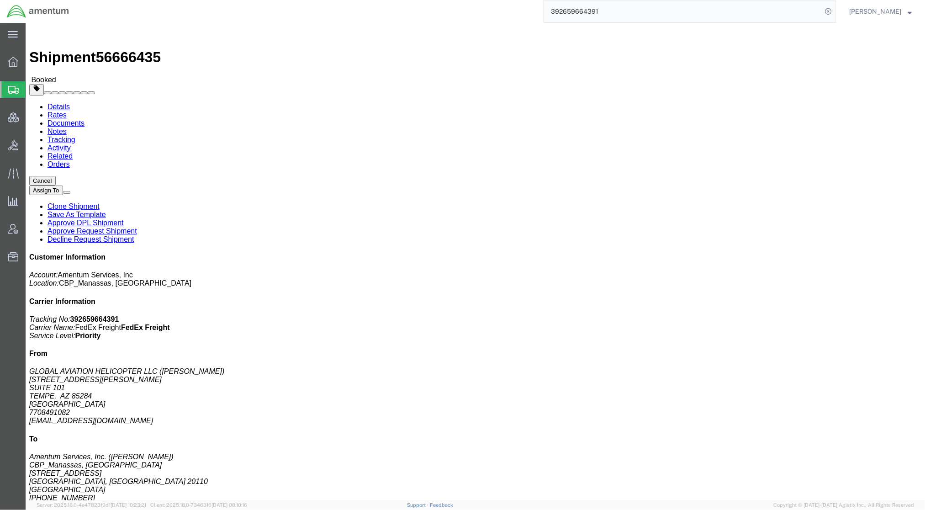
click button "Cancel"
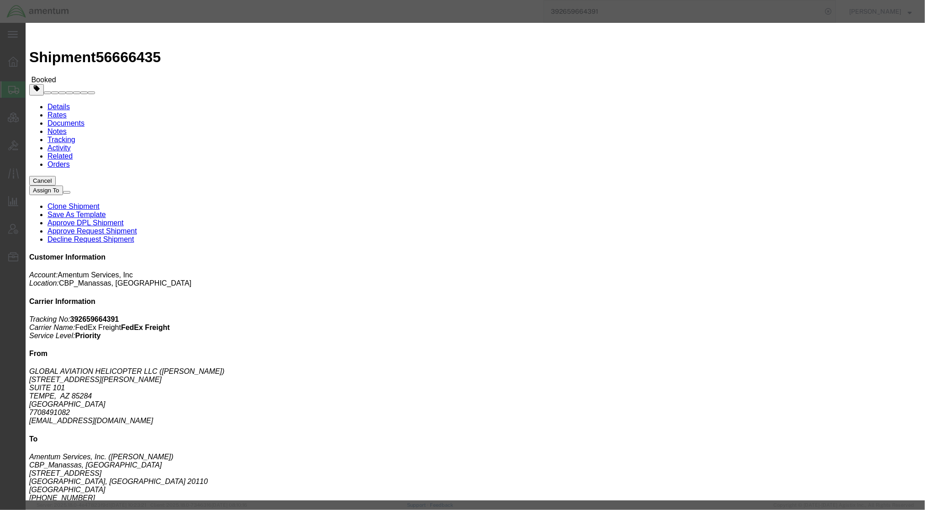
click button "Yes"
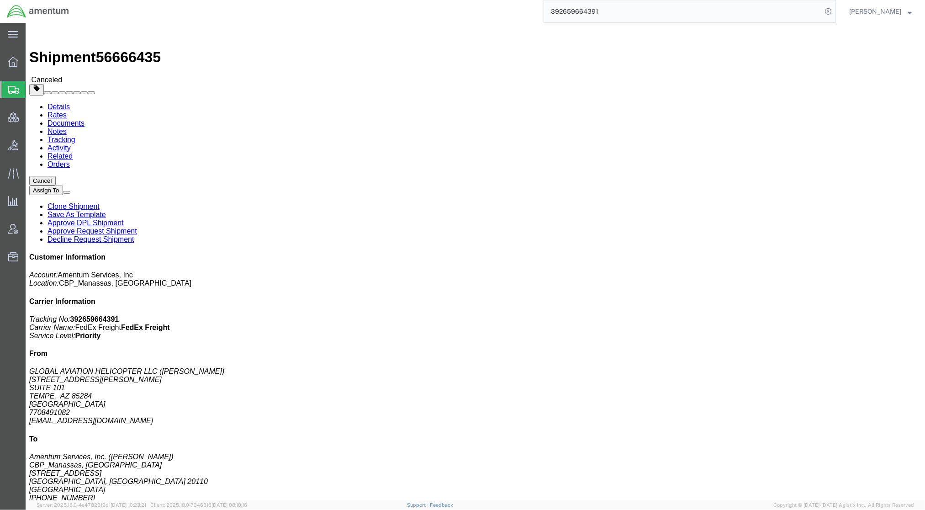
click div
click link "Clone Shipment"
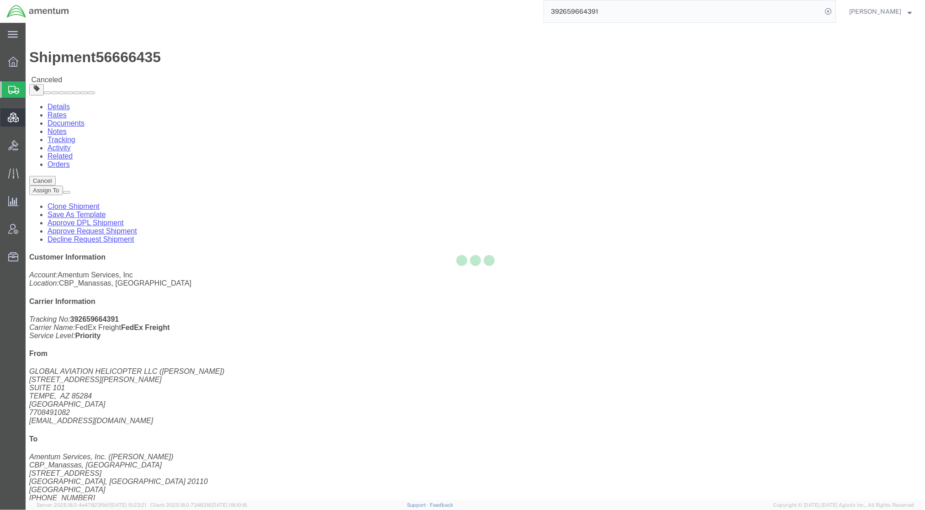
select select "49925"
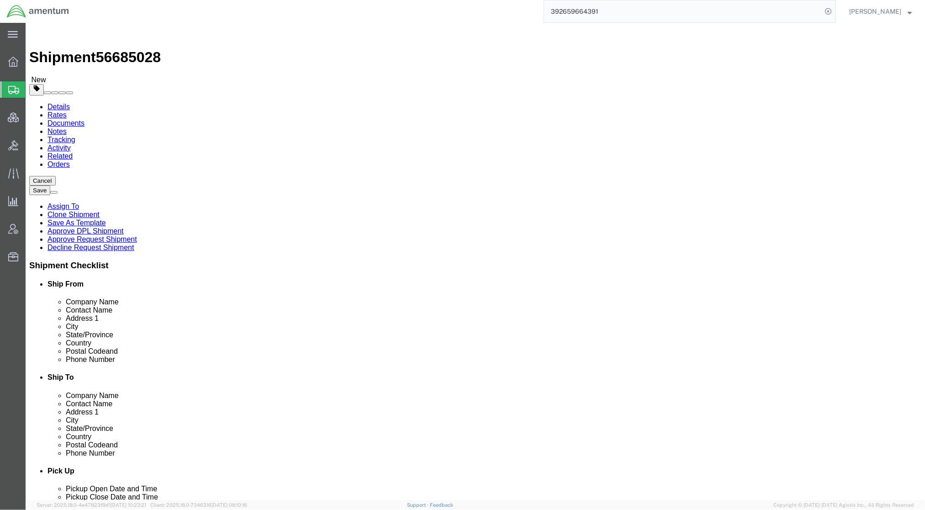
click link "Documents"
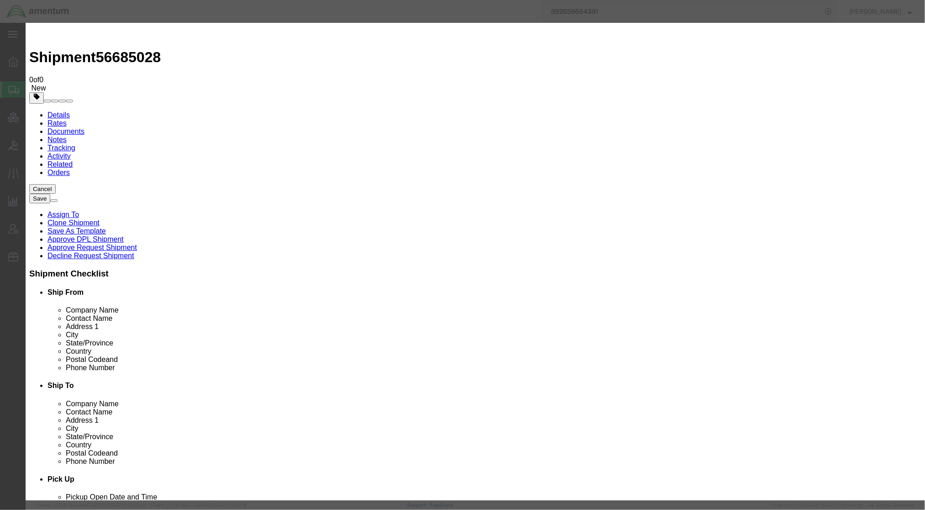
type input "C:\fakepath\email - 2025-0902 0746.pdf"
select select
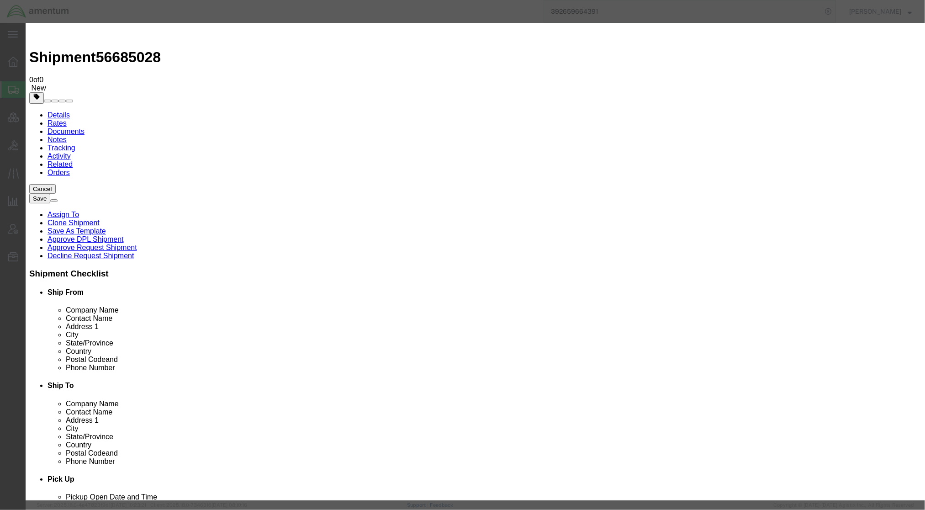
select select
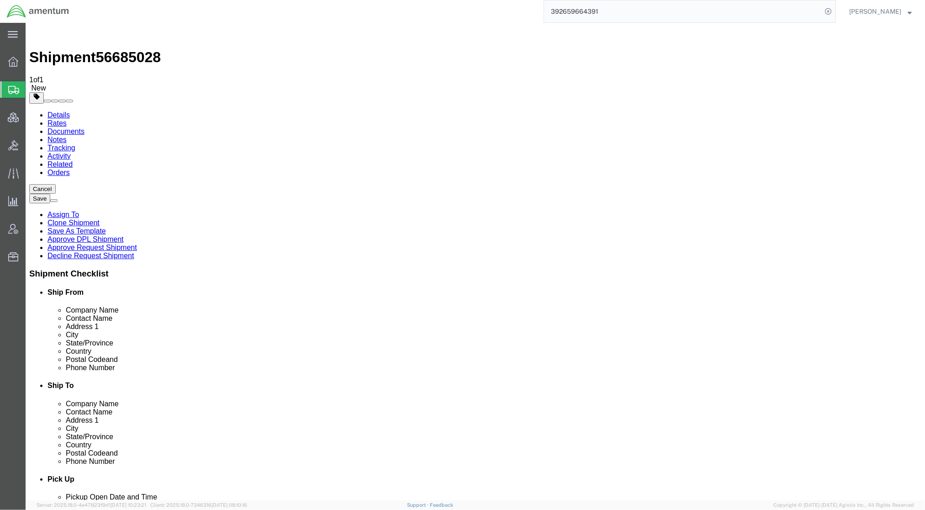
click at [69, 110] on link "Details" at bounding box center [58, 114] width 22 height 8
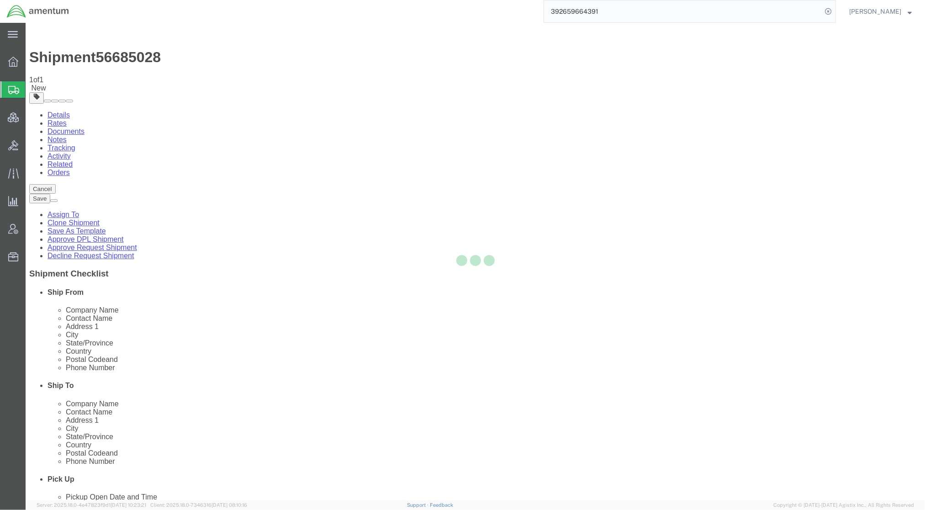
select select "49925"
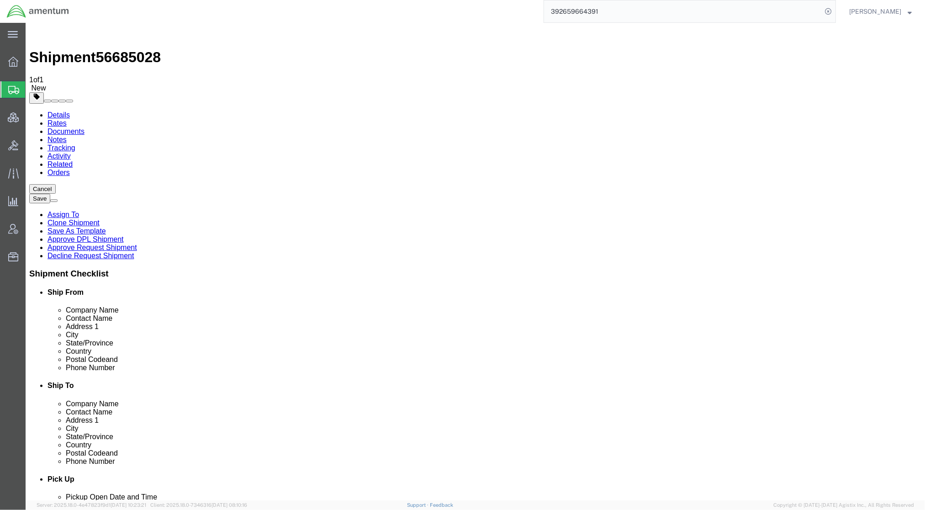
drag, startPoint x: 585, startPoint y: 156, endPoint x: 532, endPoint y: 132, distance: 58.0
click div "Company Alias Address short code to enable quick look up and auto-complete of a…"
select select
drag, startPoint x: 587, startPoint y: 152, endPoint x: 283, endPoint y: 134, distance: 304.2
click div "Ship From Location Location Select Select My Profile Location 1002-4122-6 1006-…"
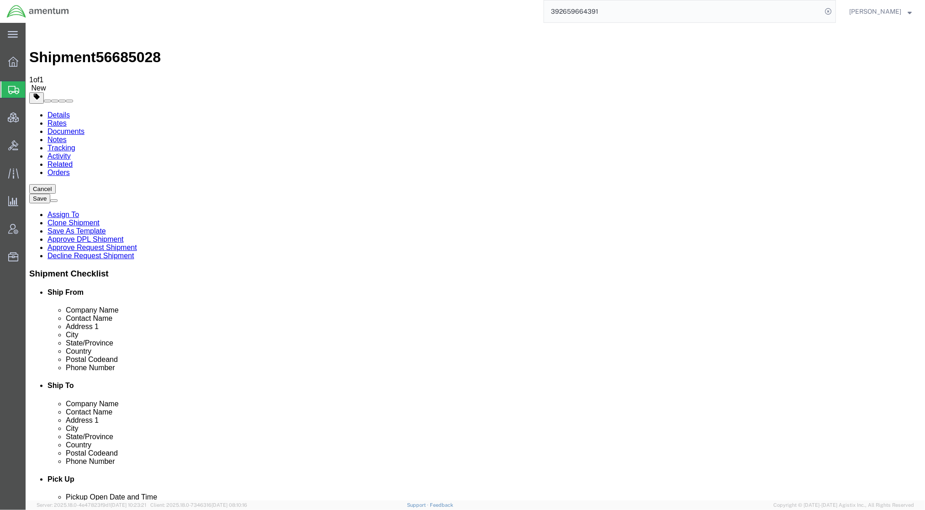
paste input "Yulista Integrated Solutions, LLC."
type input "Y"
paste input "Yulista Integrated Solutions, LLC."
type input "Yulista Integrated Solutions, LLC"
type input "c/o Amentum's CBP Program"
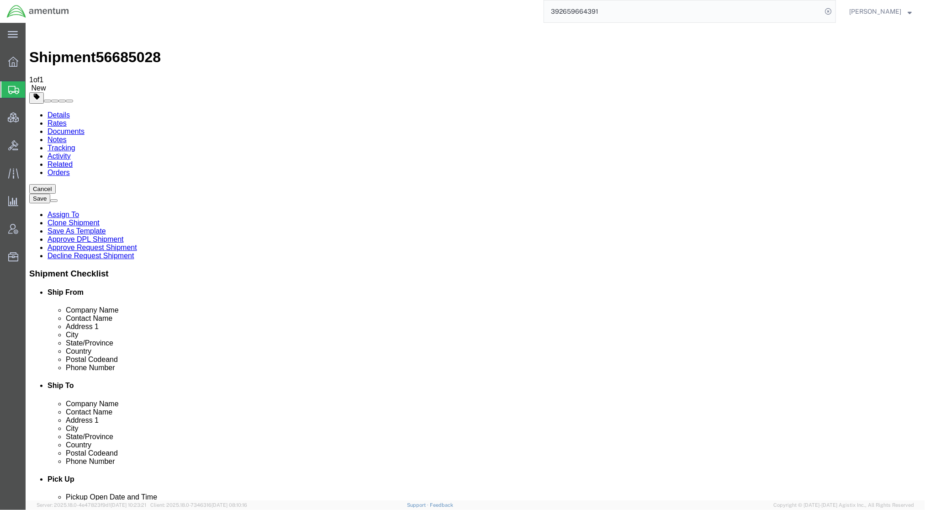
click input "c/o Amentum's CBP Program"
paste input "Clay Stroud"
drag, startPoint x: 620, startPoint y: 187, endPoint x: 525, endPoint y: 193, distance: 95.1
click input "Clay Stroudc/o Amentum's CBP Program"
type input "Clay Stroud"
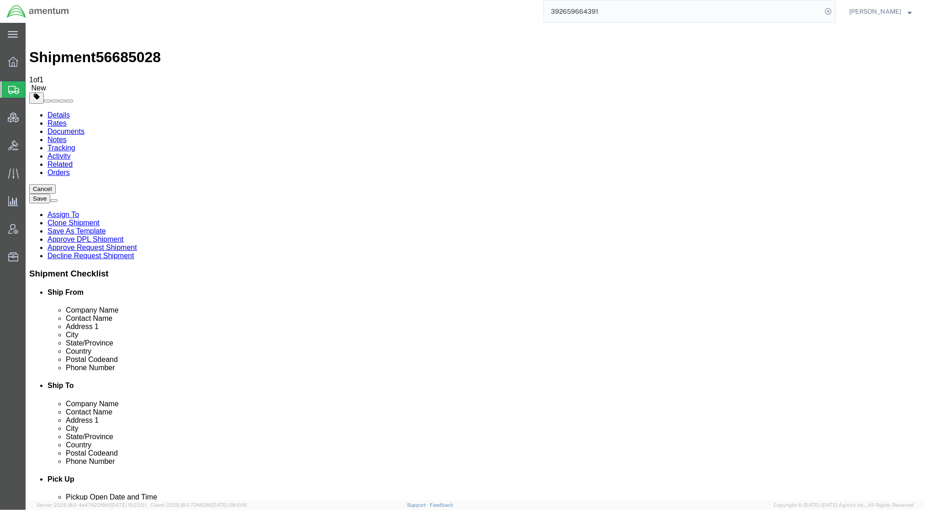
click input "text"
paste input "c/o Amentum's CBP Program"
type input "c/o Amentum's CBP Program"
click input "text"
paste input "7600 Advanced Gateway"
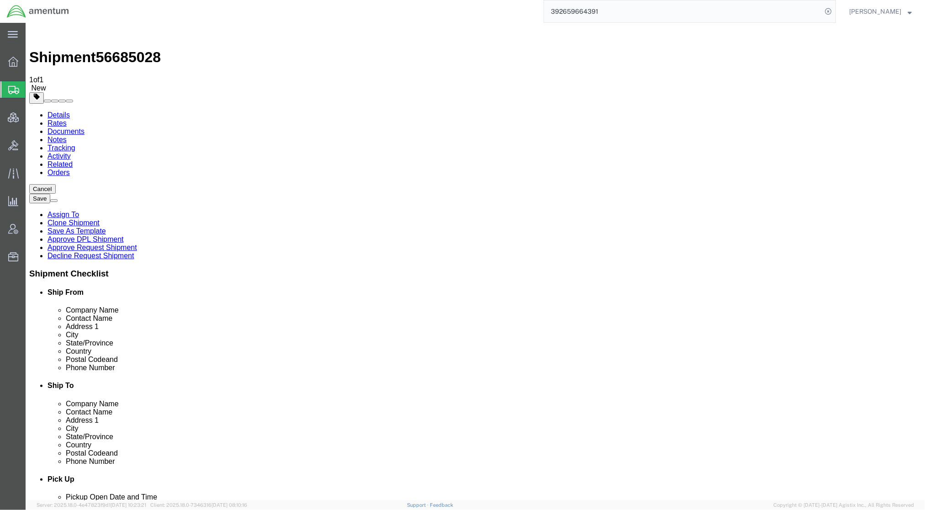
type input "7600 Advanced Gateway"
drag, startPoint x: 580, startPoint y: 241, endPoint x: 357, endPoint y: 235, distance: 223.3
click div "Ship From Location Location Select Select My Profile Location 1002-4122-6 1006-…"
paste input "Huntsville"
type input "Huntsville"
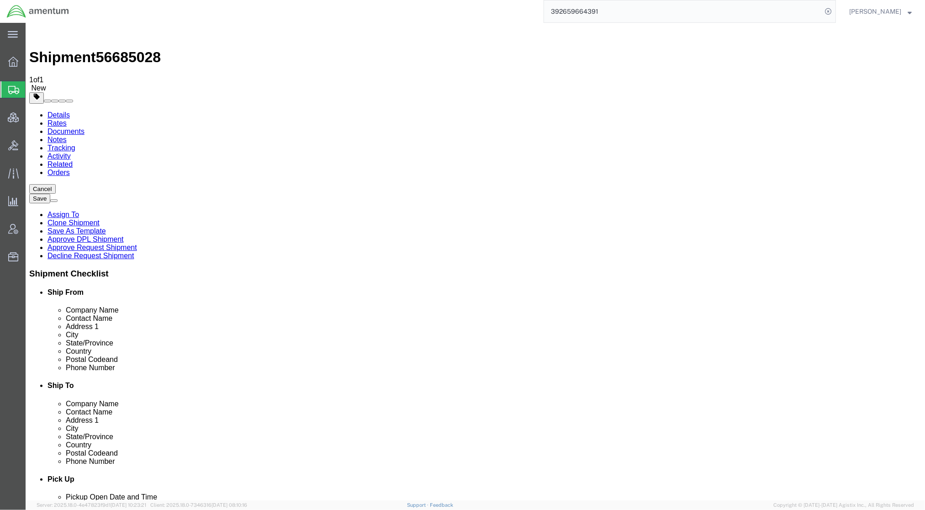
type input "a"
type input "al"
drag, startPoint x: 527, startPoint y: 293, endPoint x: 332, endPoint y: 268, distance: 196.1
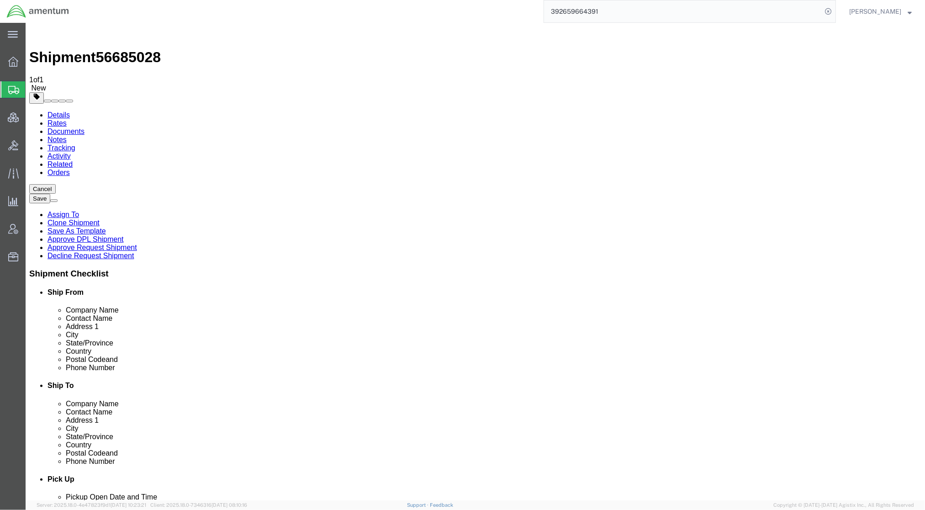
click div "Ship From Location Location Select Select My Profile Location 1002-4122-6 1006-…"
type input "35808"
paste input "256.713.1360"
type input "256.713.1360"
checkbox input "true"
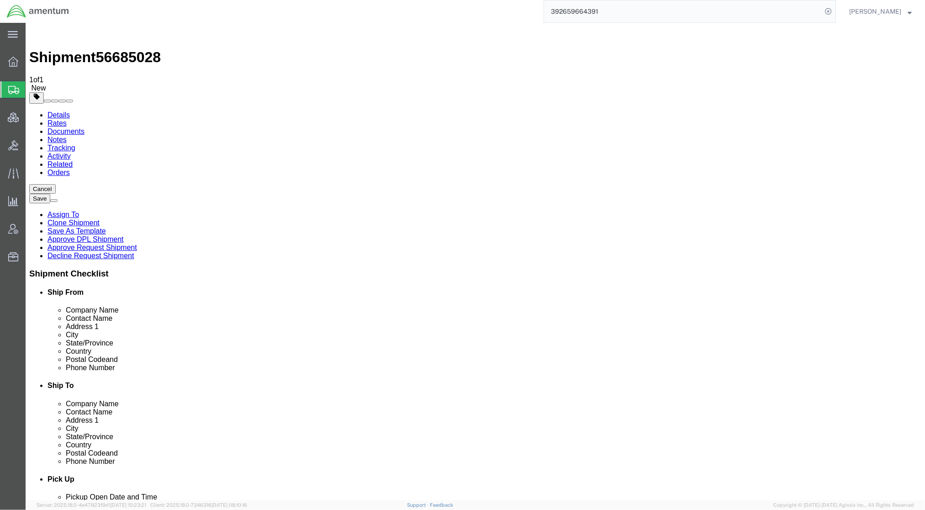
paste input "256.713.1360"
click input "256.713.1360"
type input "256-713-1360"
drag, startPoint x: 555, startPoint y: 330, endPoint x: 420, endPoint y: 320, distance: 135.4
click div "Location Select Select My Profile Location 1002-4122-6 1006-5256-0 1026-8910-0 …"
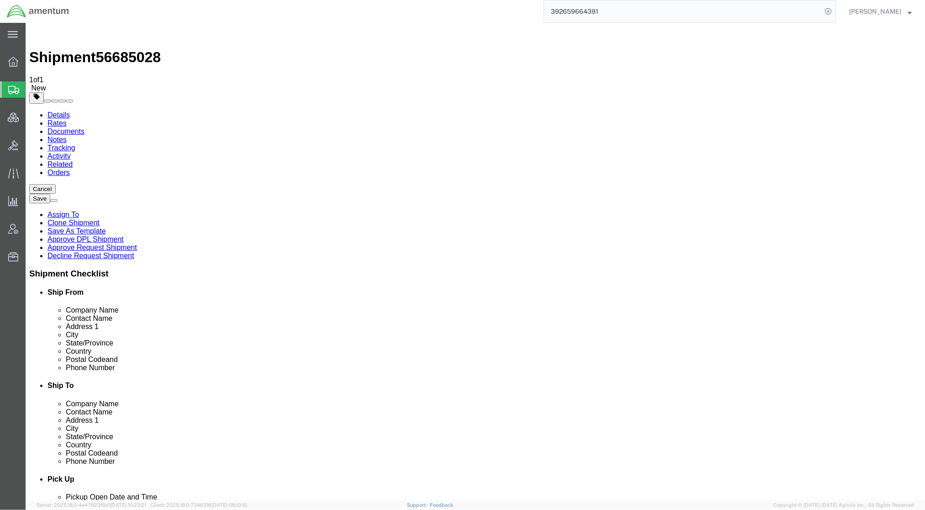
checkbox input "false"
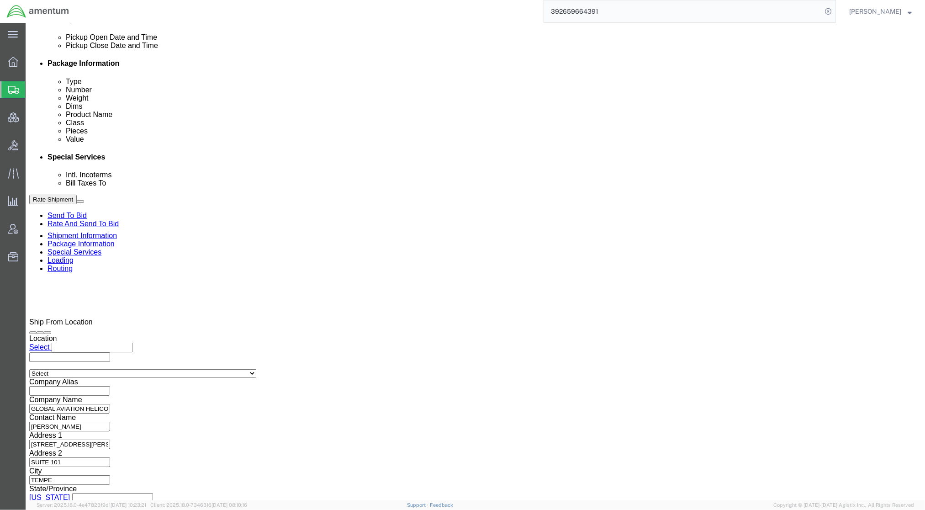
scroll to position [487, 0]
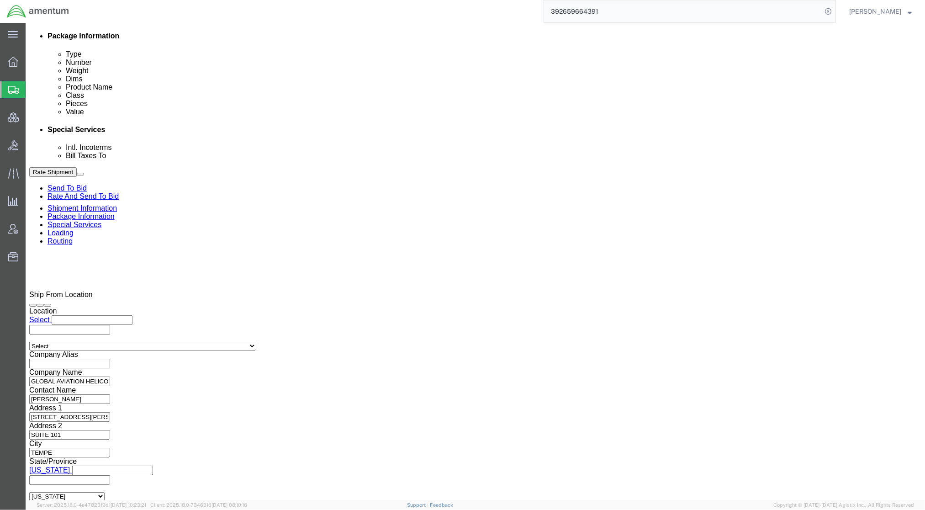
click link "Package Information"
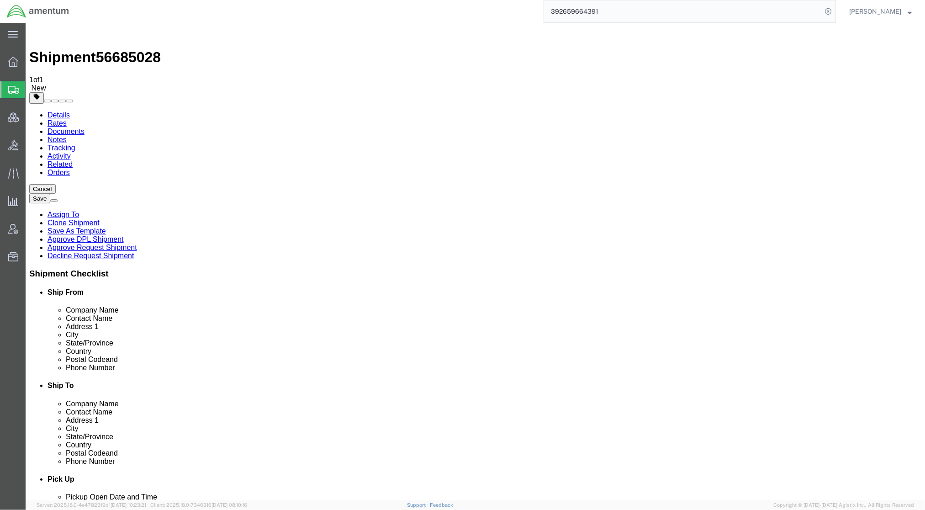
click icon
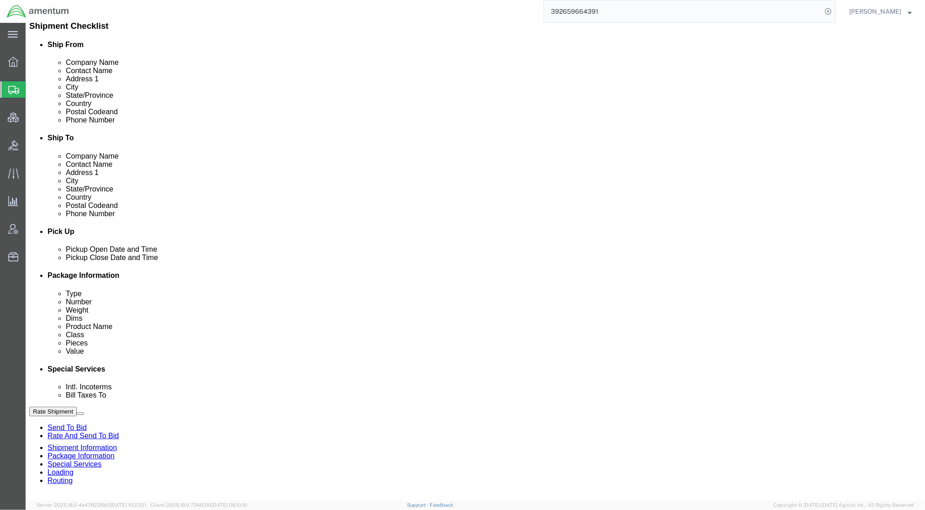
scroll to position [406, 0]
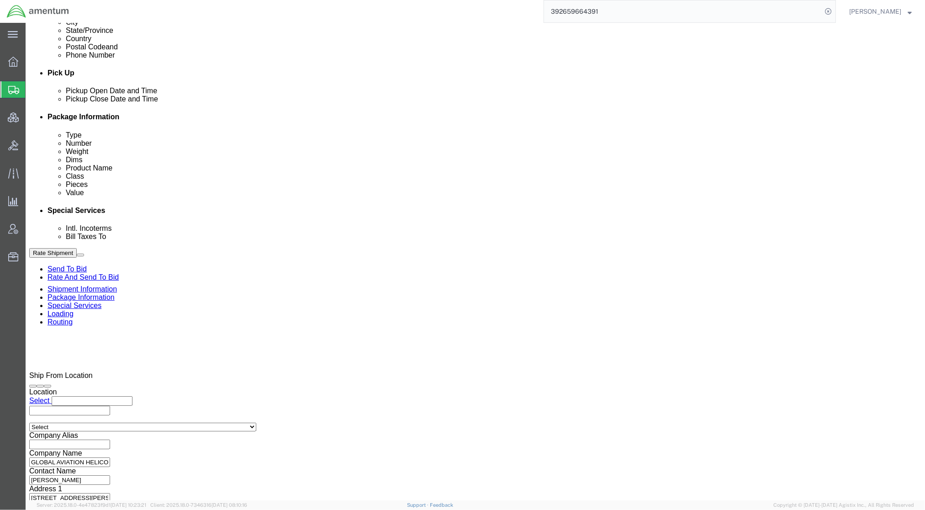
click div "Sep 02 2025 10:43 AM"
type input "1:00 PM"
click button "Apply"
click button "Save"
click h3 "Shipment Checklist"
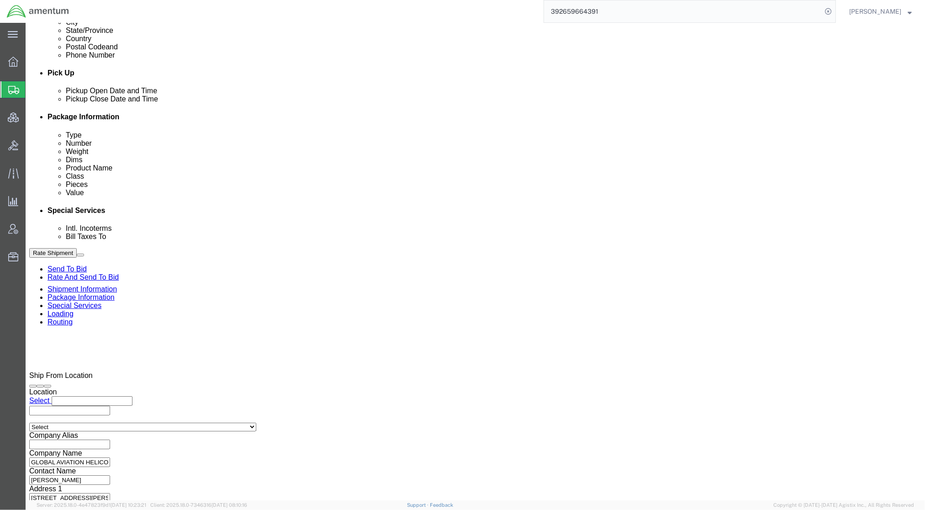
click div
click link "Assign To"
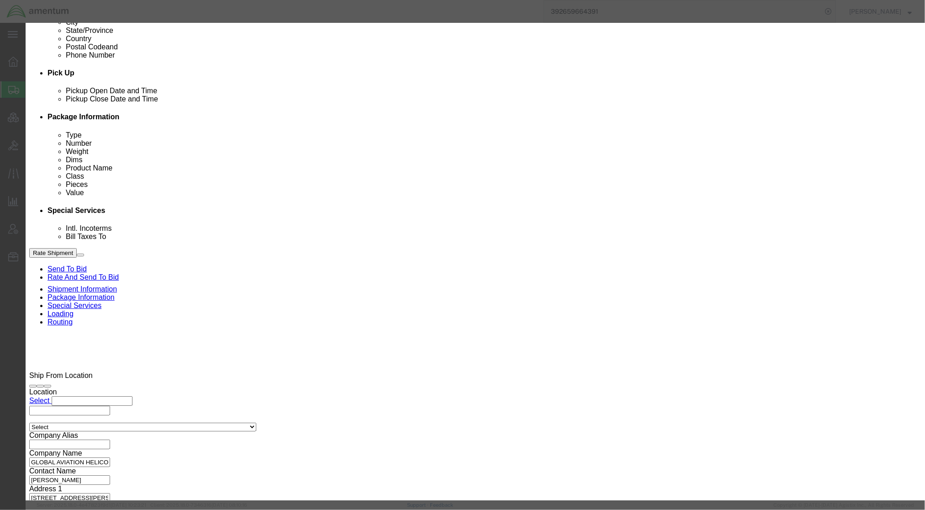
select select "101678"
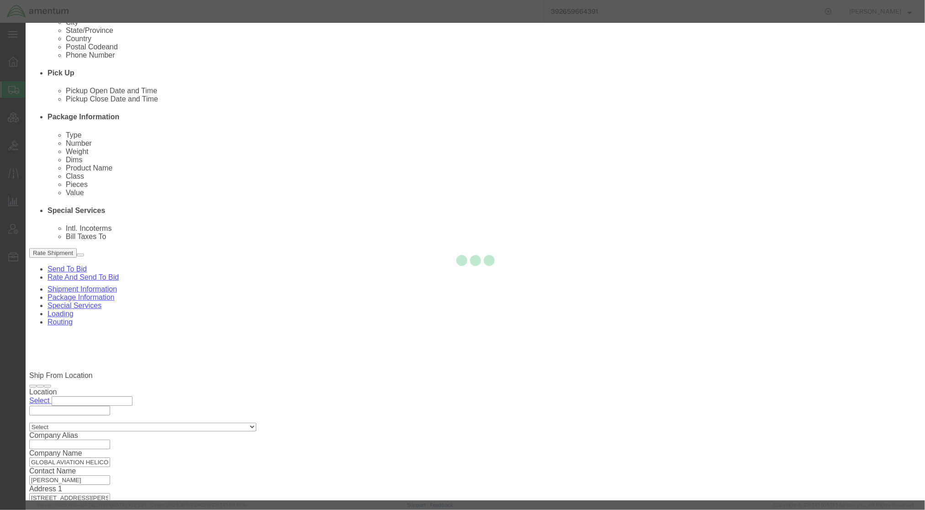
select select
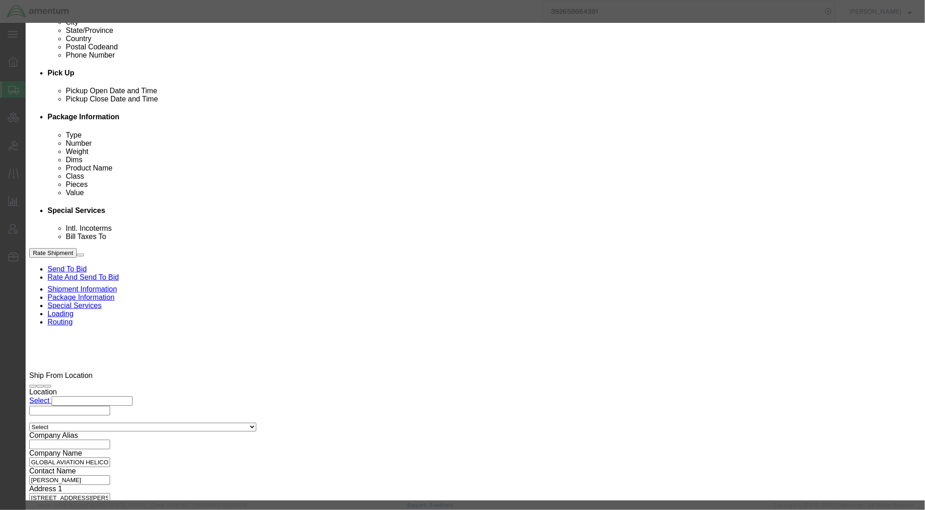
type input "jason cha"
select select "105083"
type input "champagne"
select select "14194"
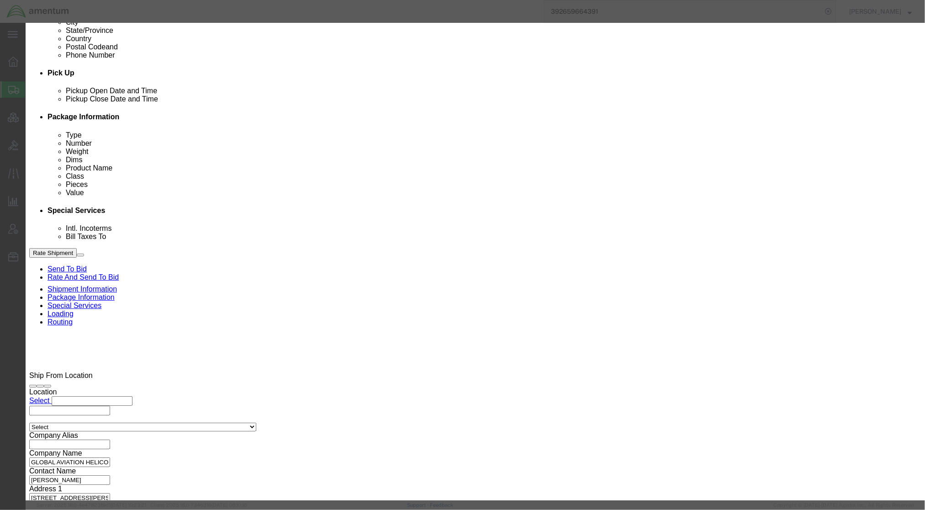
click textarea "Message"
type textarea "for JMC to process"
click button "Assign"
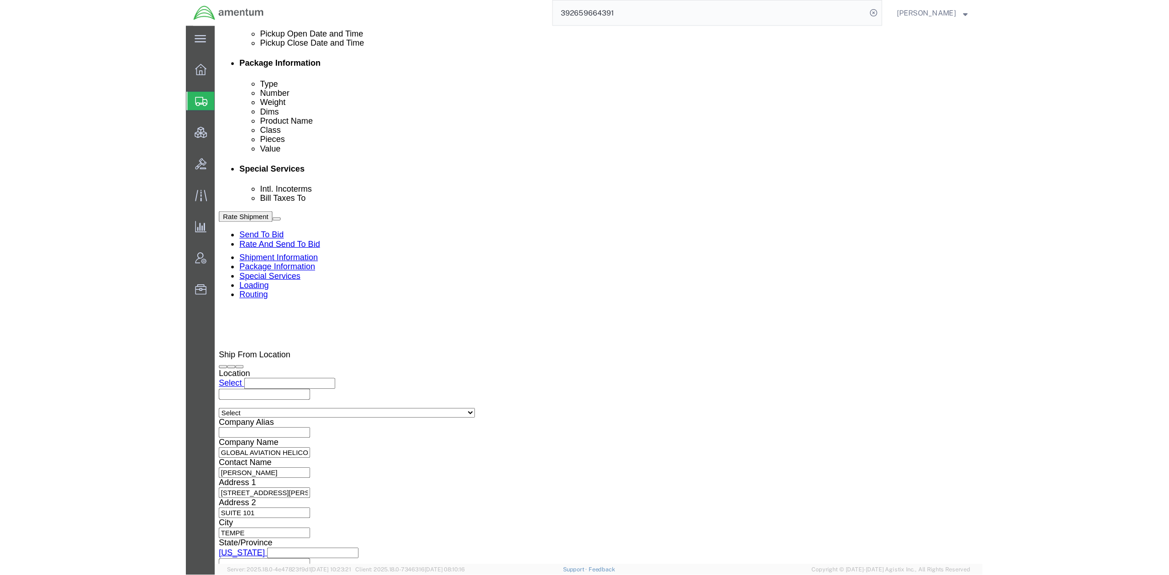
scroll to position [534, 0]
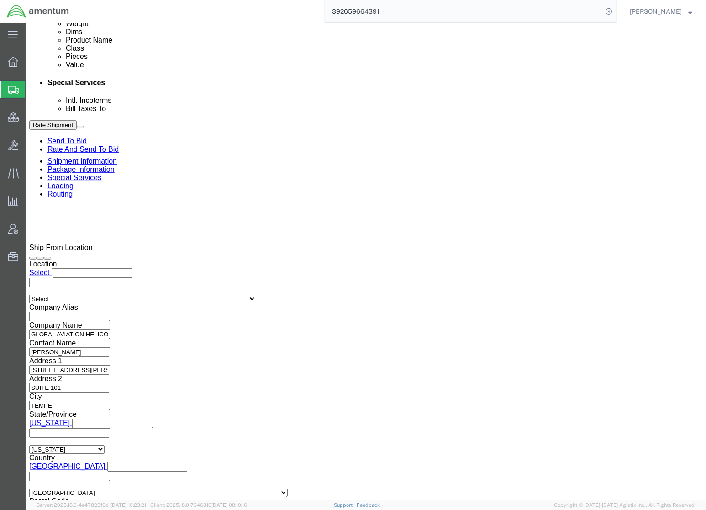
click at [32, 94] on span "Shipments" at bounding box center [28, 89] width 7 height 18
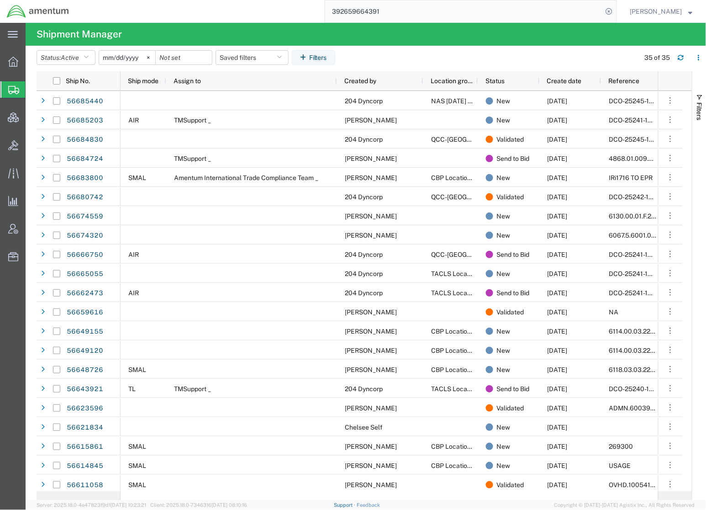
click at [357, 507] on link "Support" at bounding box center [345, 504] width 23 height 5
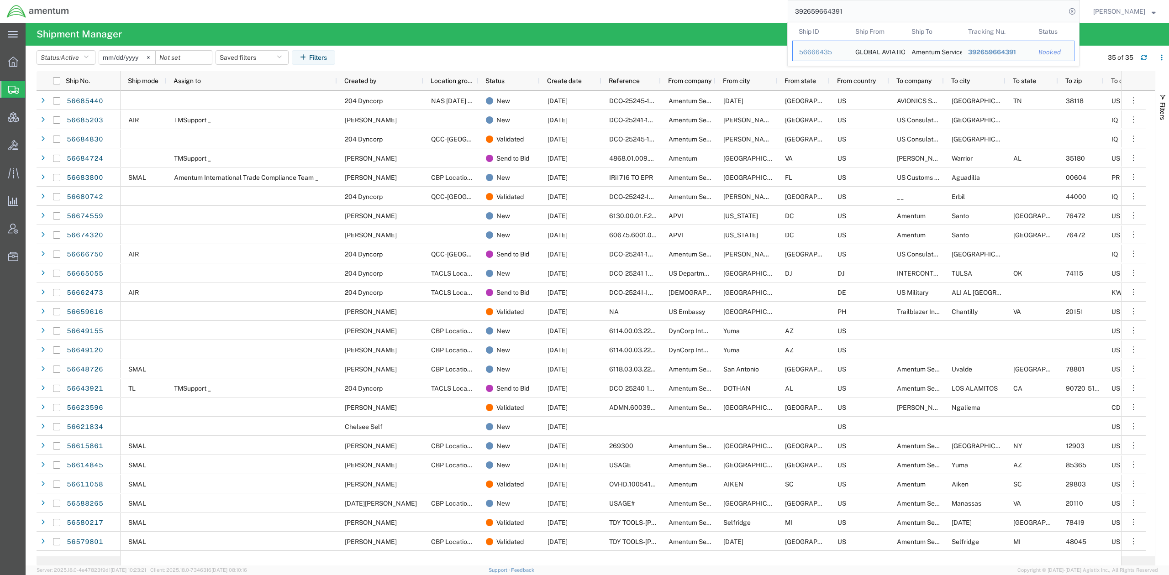
drag, startPoint x: 866, startPoint y: 10, endPoint x: 515, endPoint y: -24, distance: 351.8
click at [515, 0] on html "main_menu Created with Sketch. Collapse Menu Overview Shipments Shipment Manage…" at bounding box center [584, 287] width 1169 height 575
paste input "56685502"
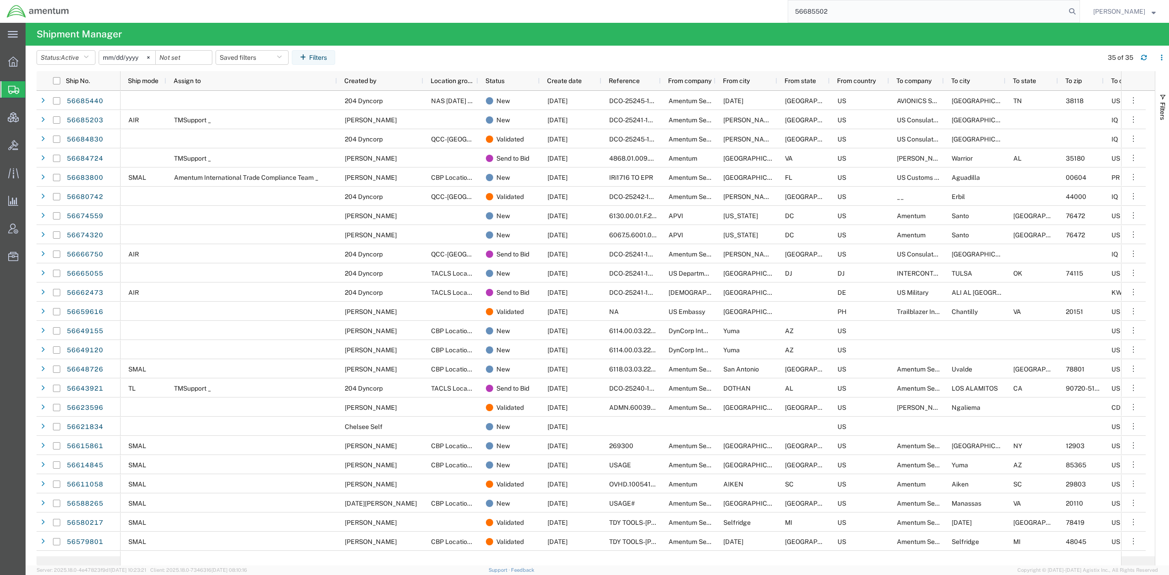
type input "56685502"
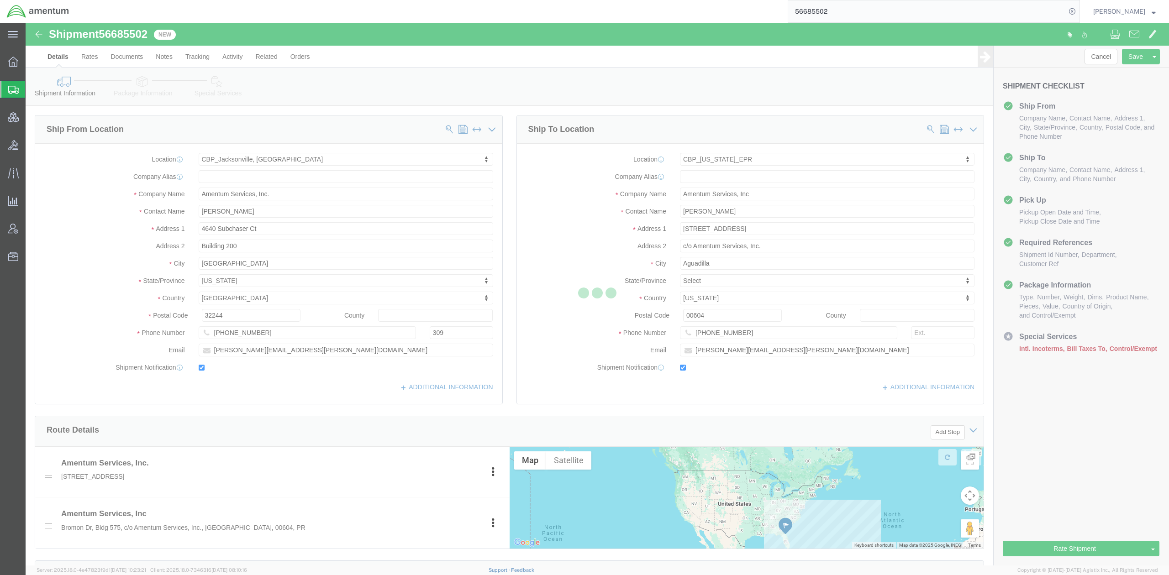
select select "49917"
select select "49933"
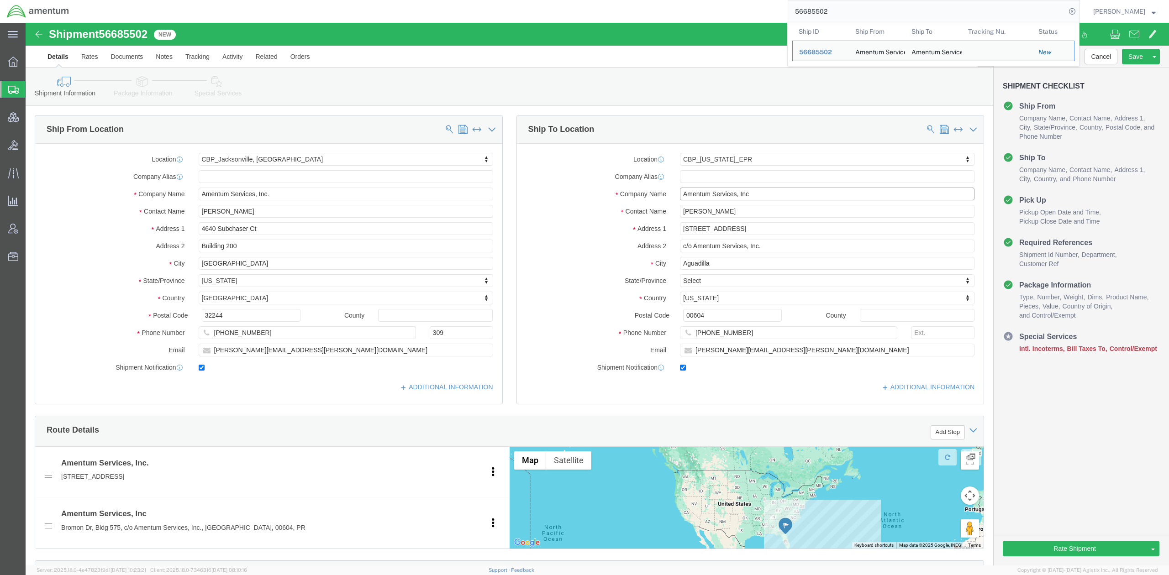
drag, startPoint x: 741, startPoint y: 165, endPoint x: 333, endPoint y: 93, distance: 413.7
click div "Ship From Location Location CBP_Jacksonville, FL_SER My Profile Location 1002-4…"
paste input "US Customs & Border Protection"
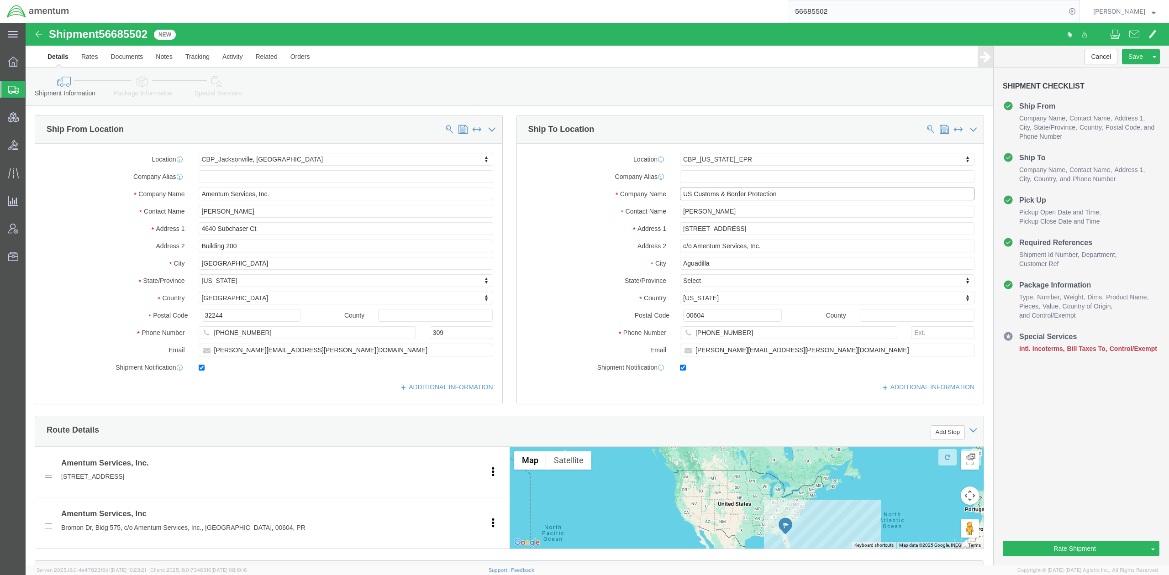
type input "US Customs & Border Protection"
click div "Ship From Location Location CBP_Jacksonville, FL_SER My Profile Location 1002-4…"
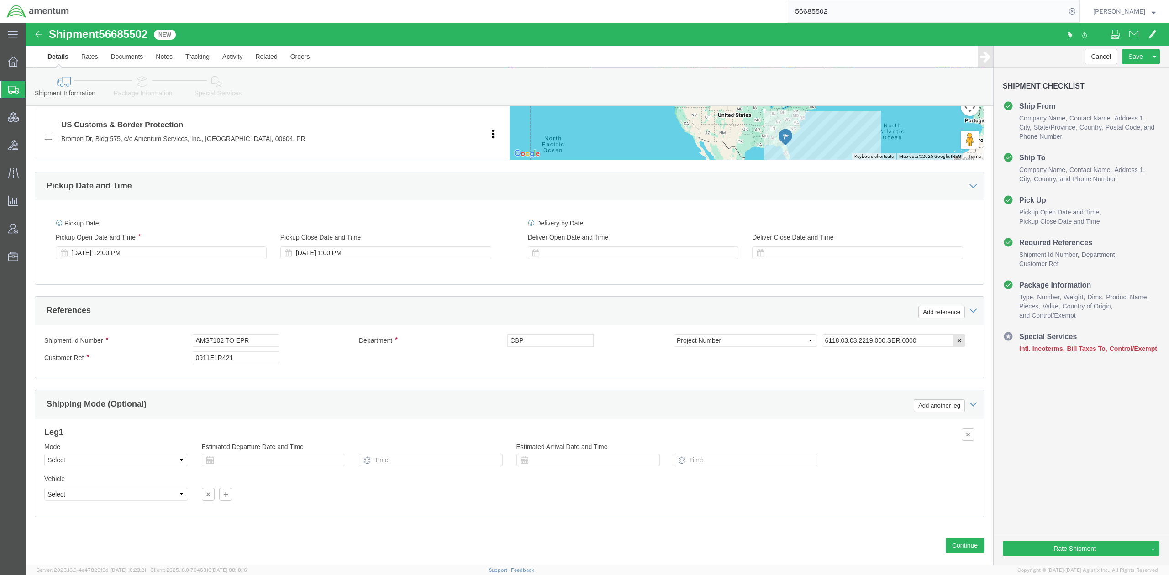
scroll to position [406, 0]
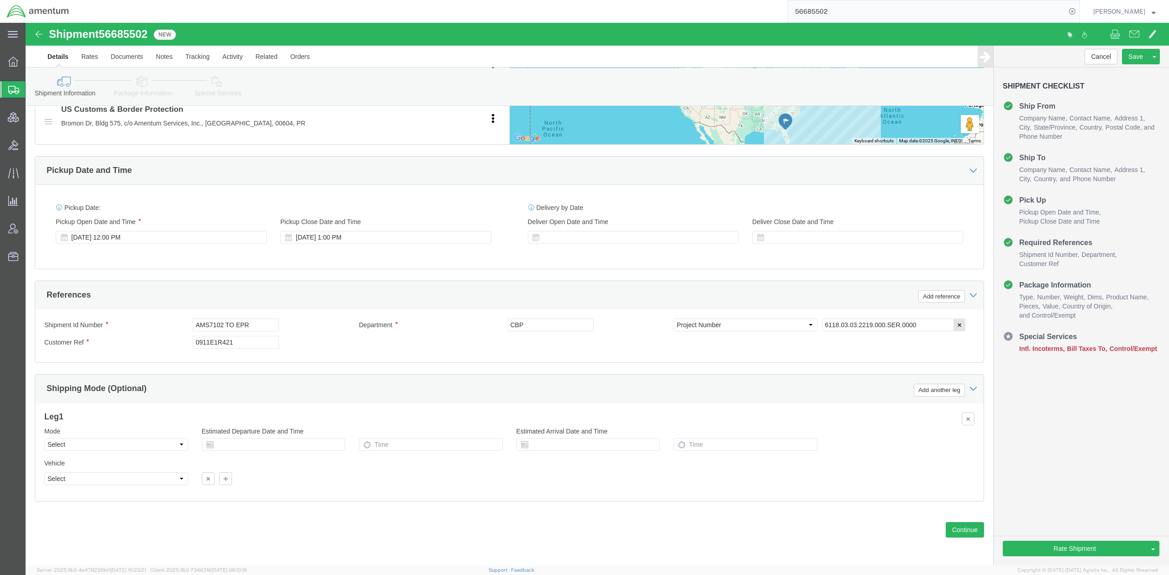
click link "Package Information"
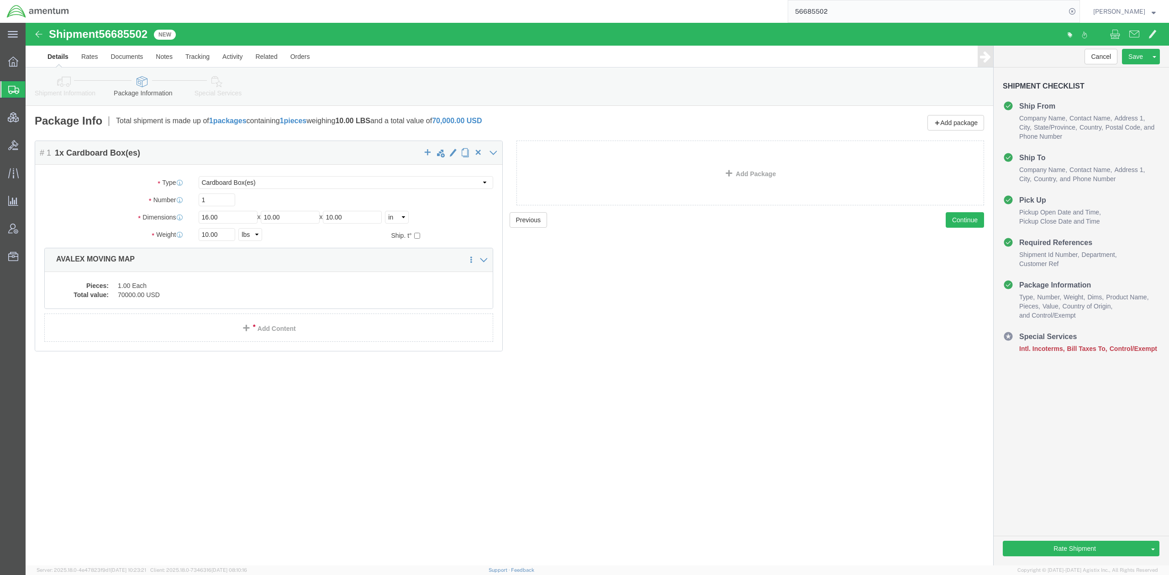
click link "Shipment Information"
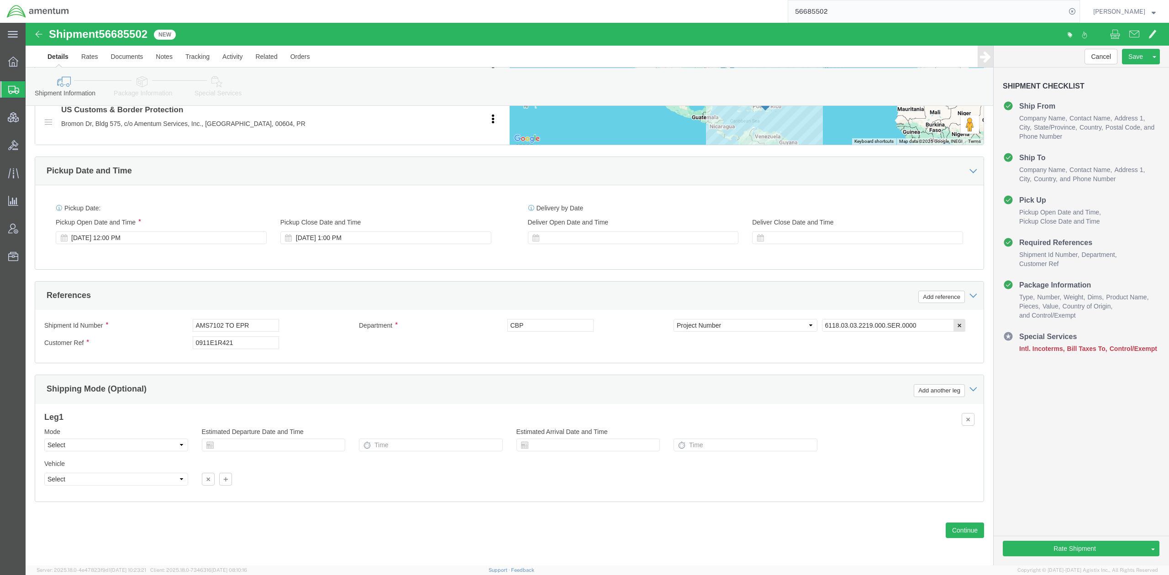
scroll to position [406, 0]
click select "Select Air Less than Truckload Multi-Leg Ocean Freight Rail Small Parcel Truckl…"
select select "SMAL"
click select "Select Air Less than Truckload Multi-Leg Ocean Freight Rail Small Parcel Truckl…"
click div "Leg 1 Mode Select Air Less than Truckload Multi-Leg Ocean Freight Rail Small Pa…"
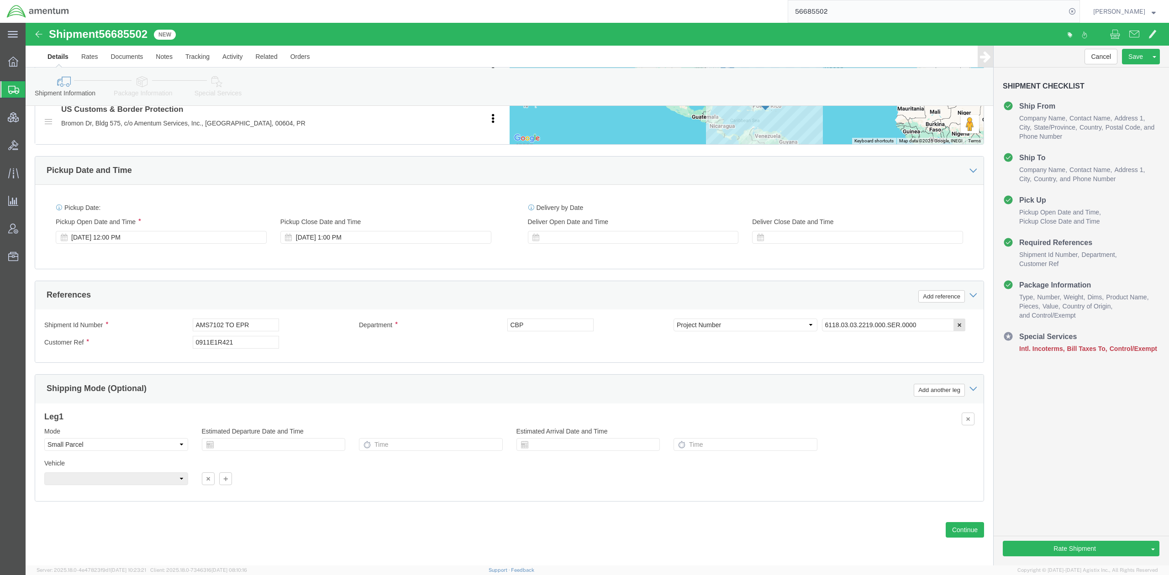
scroll to position [0, 0]
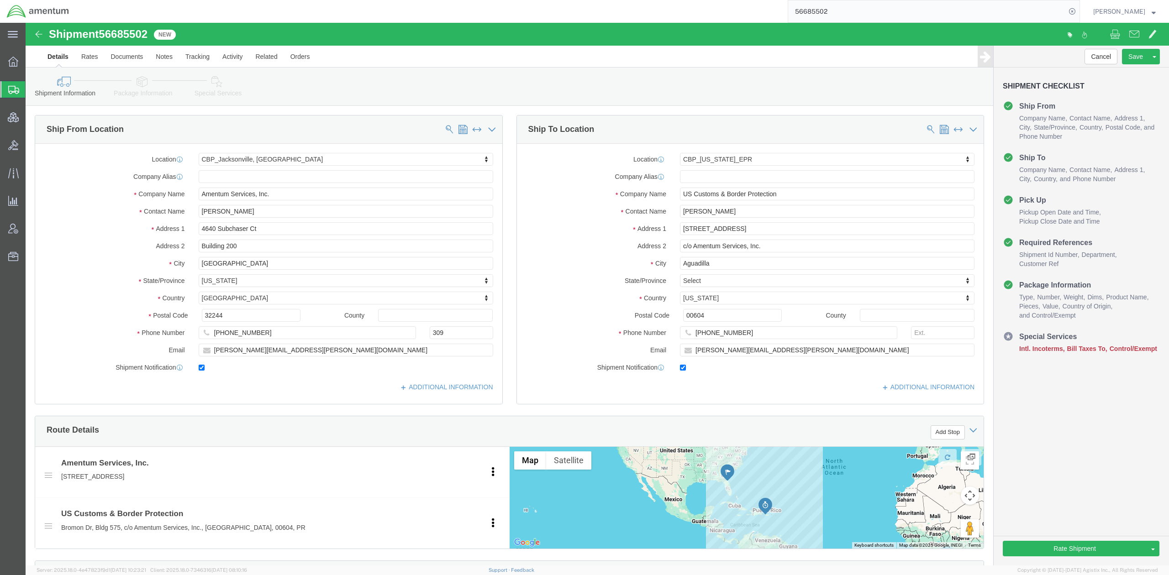
click link "Special Services"
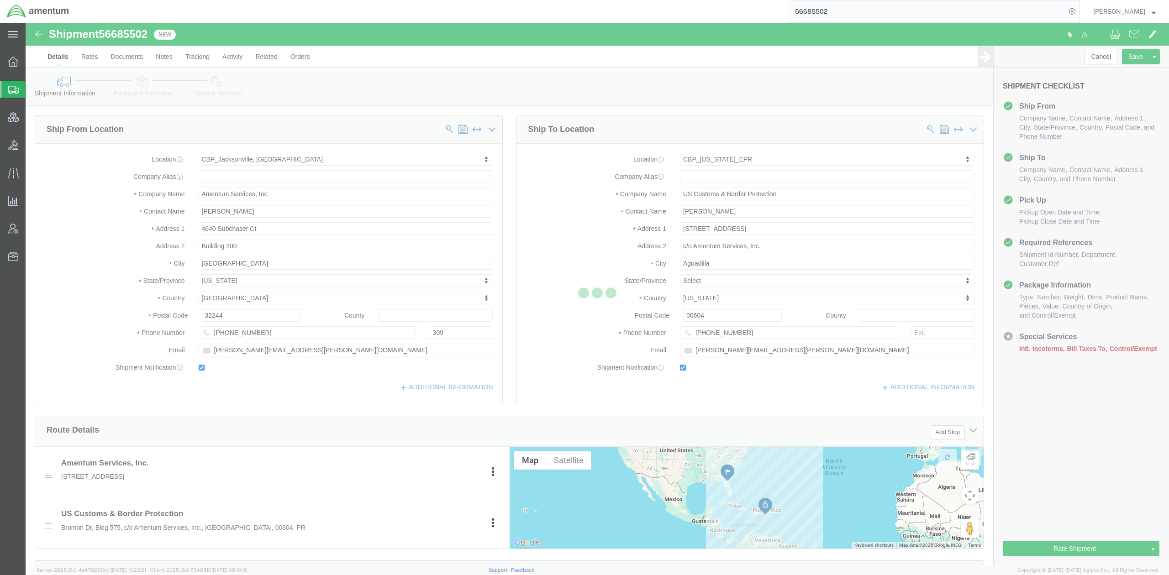
select select
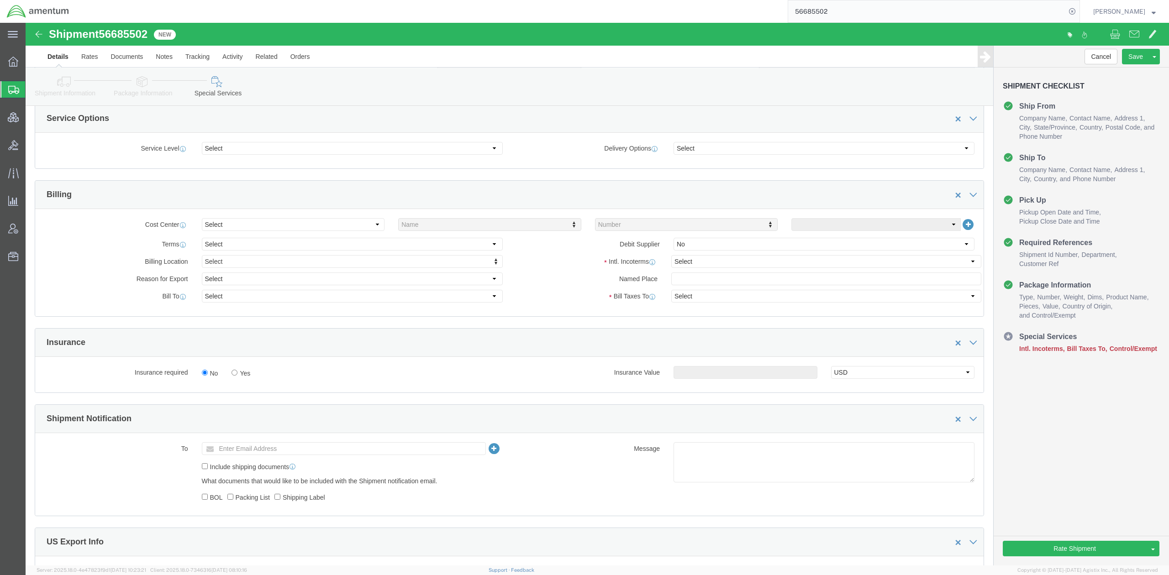
scroll to position [324, 0]
click select "Select Gift Personal Effects Repair/Warranty Return Sample Sold Temporary/Not S…"
select select "TEMPORARY"
click select "Select Gift Personal Effects Repair/Warranty Return Sample Sold Temporary/Not S…"
click select "Select Recipient Account Sender/Shipper Third Party Account"
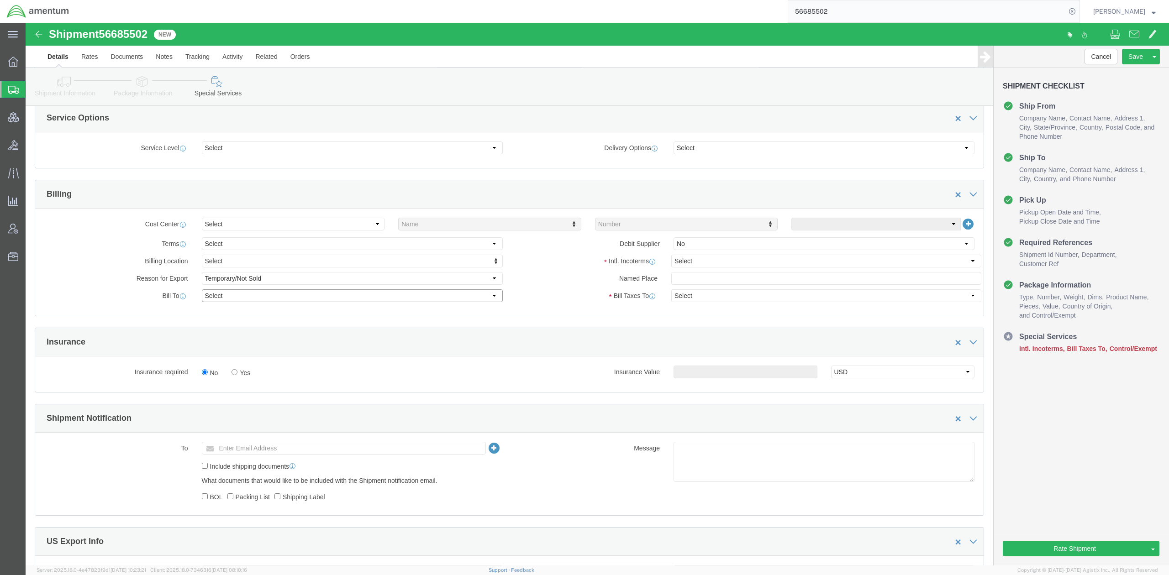
select select "SHIP"
click select "Select Recipient Account Sender/Shipper Third Party Account"
click select "Select Carriage Insurance Paid Carriage Paid To Cost and Freight Cost Insurance…"
select select "DDP"
click select "Select Carriage Insurance Paid Carriage Paid To Cost and Freight Cost Insurance…"
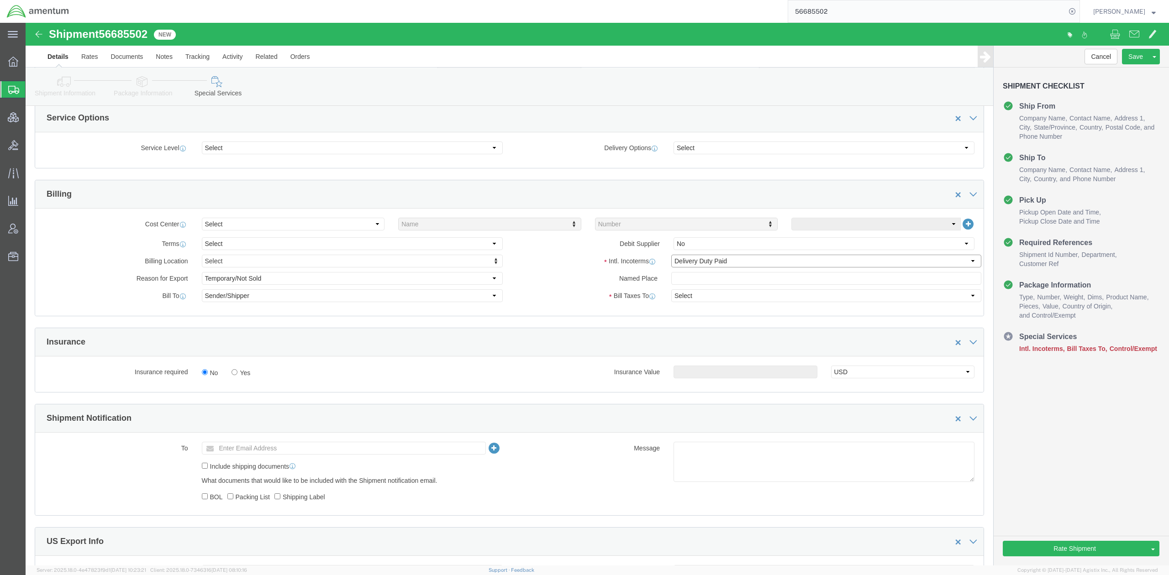
select select "SHIP"
click select "Select Recipient Account Sender/Shipper Third Party Account"
click link "Assign To"
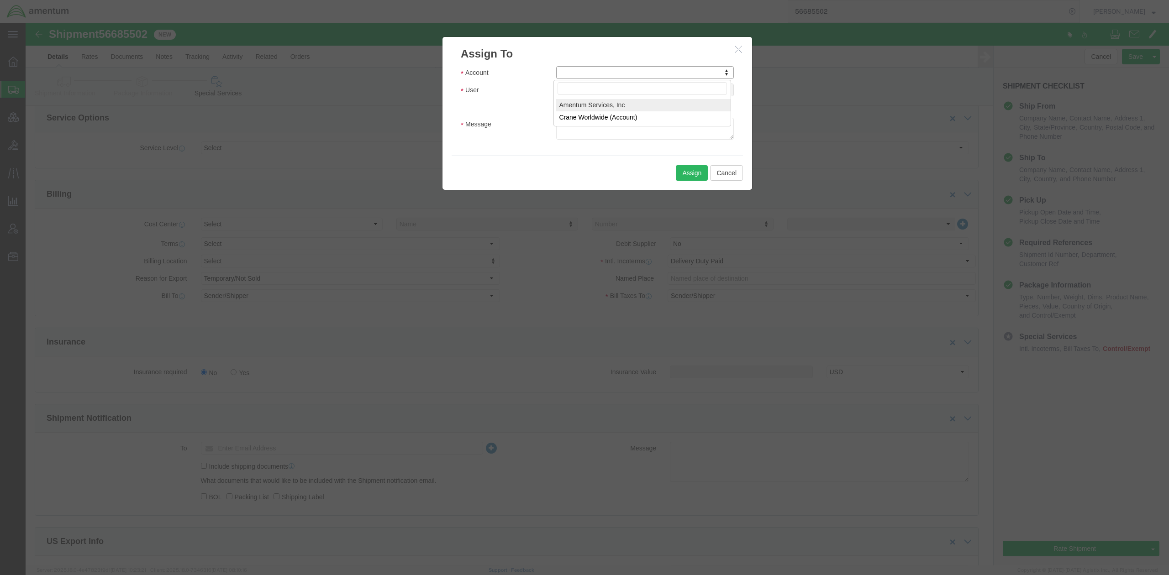
select select "101678"
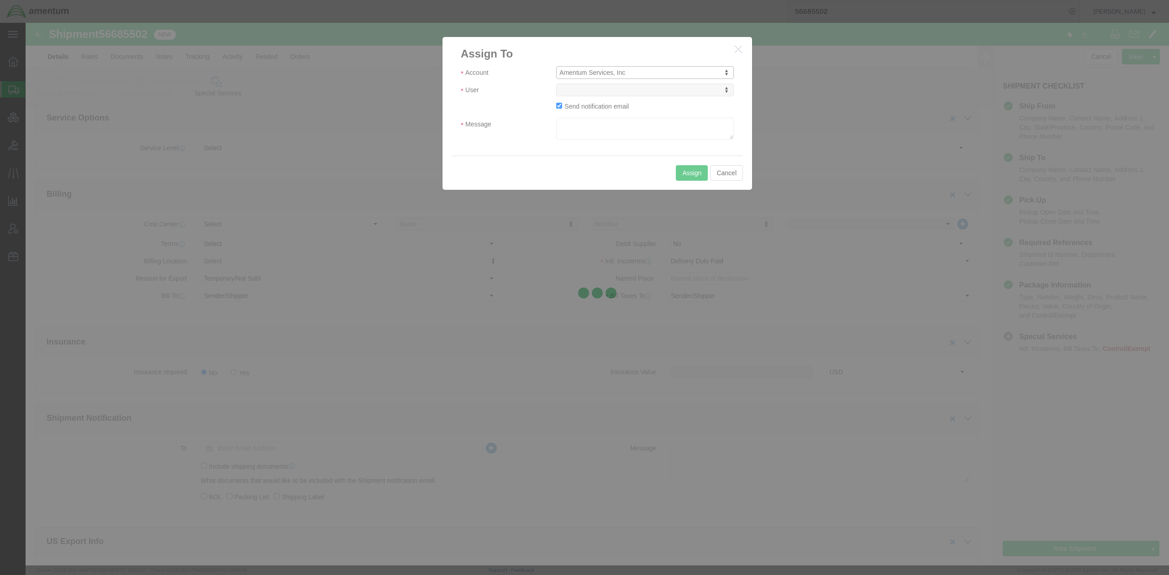
click at [590, 90] on div at bounding box center [597, 294] width 1143 height 543
select select
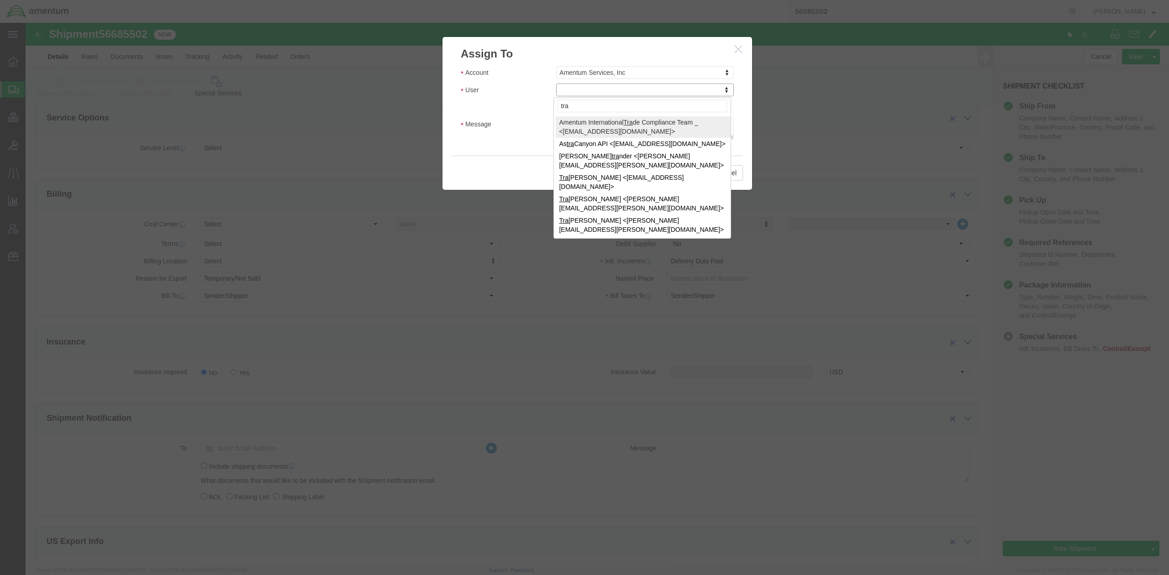
type input "tra"
select select "47300"
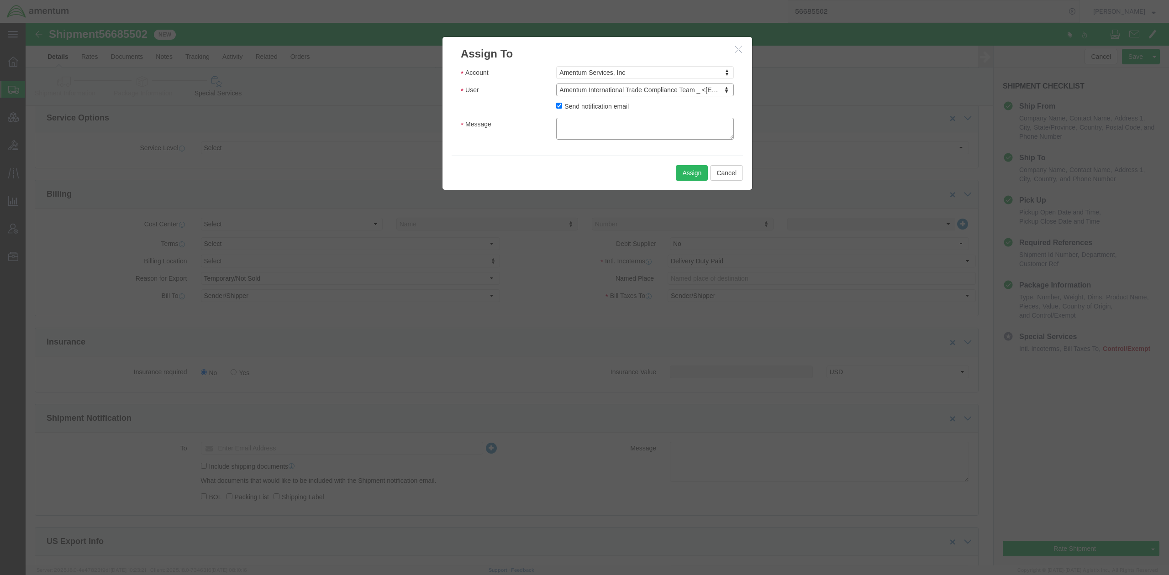
click textarea "Message"
paste textarea "International Trade Compliance Team"
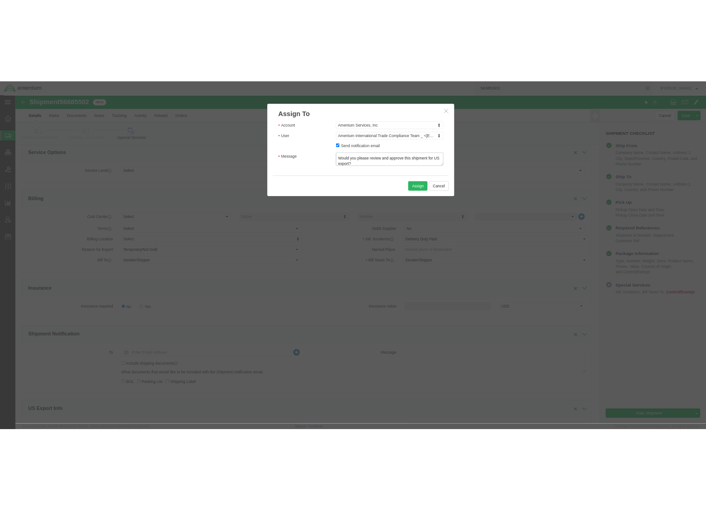
scroll to position [0, 0]
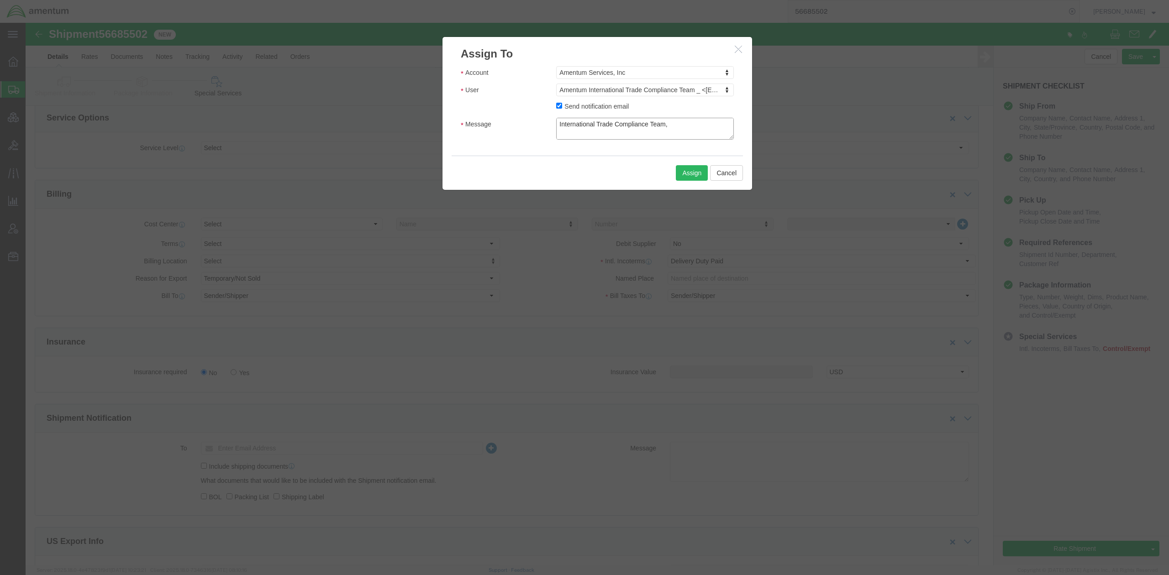
drag, startPoint x: 636, startPoint y: 117, endPoint x: 300, endPoint y: 20, distance: 350.2
click div "Assign To Account Amentum Services, Inc Account Amentum Services, Inc Crane Wor…"
type textarea "International Trade Compliance Team, Would you please review and approve this s…"
click button "Assign"
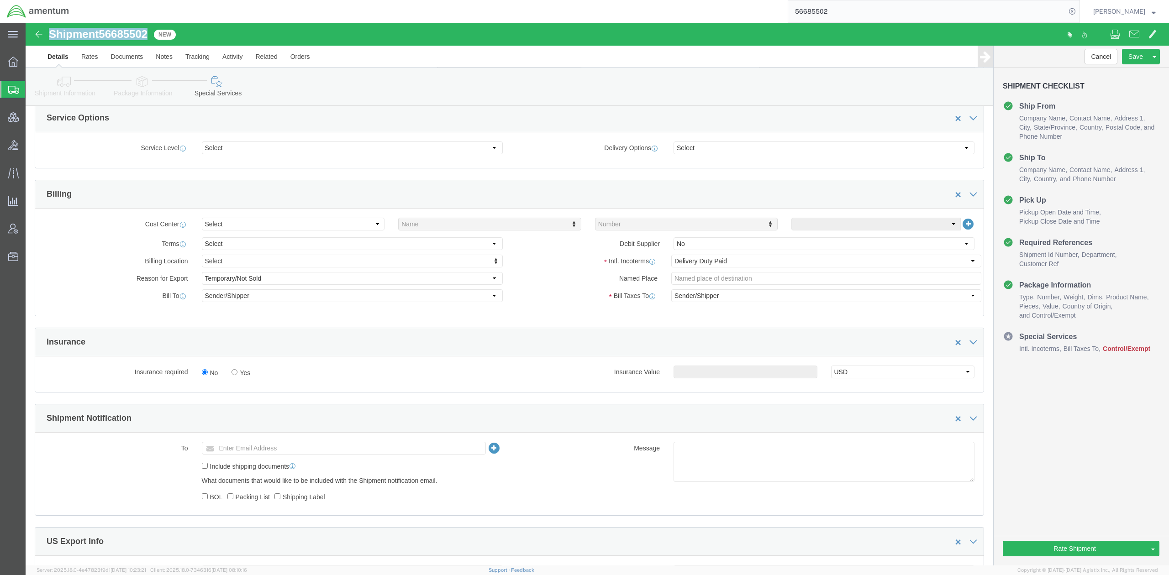
drag, startPoint x: 127, startPoint y: 14, endPoint x: 24, endPoint y: 15, distance: 103.2
click div "Shipment 56685502 New"
copy h1 "Shipment 56685502"
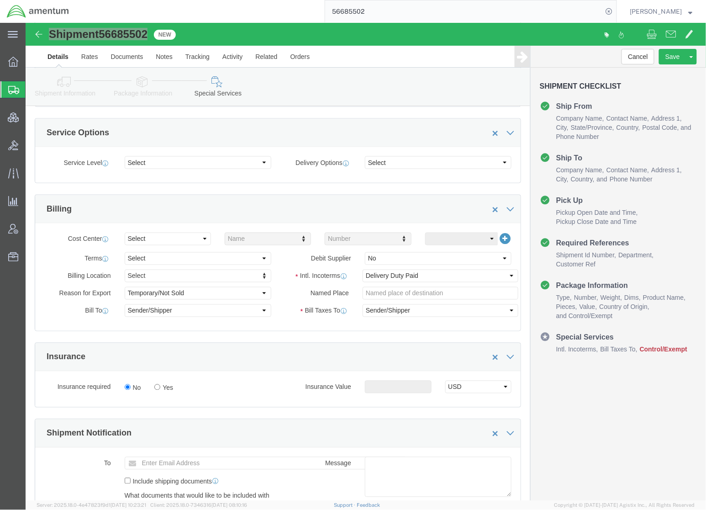
scroll to position [339, 0]
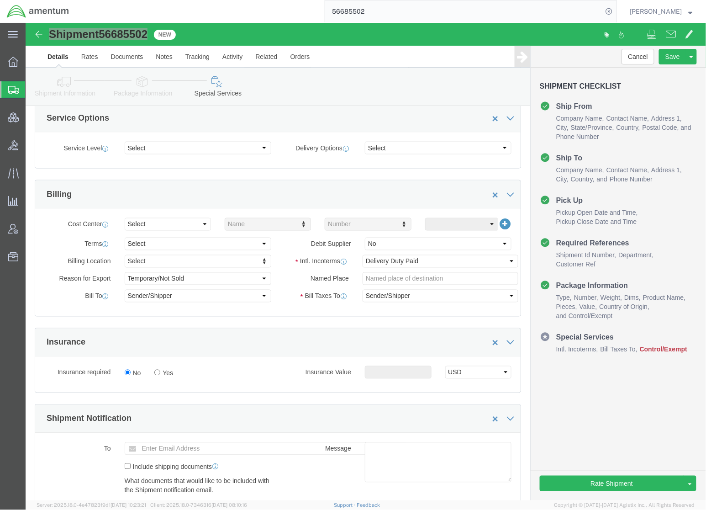
click at [32, 87] on span "Shipments" at bounding box center [28, 89] width 7 height 18
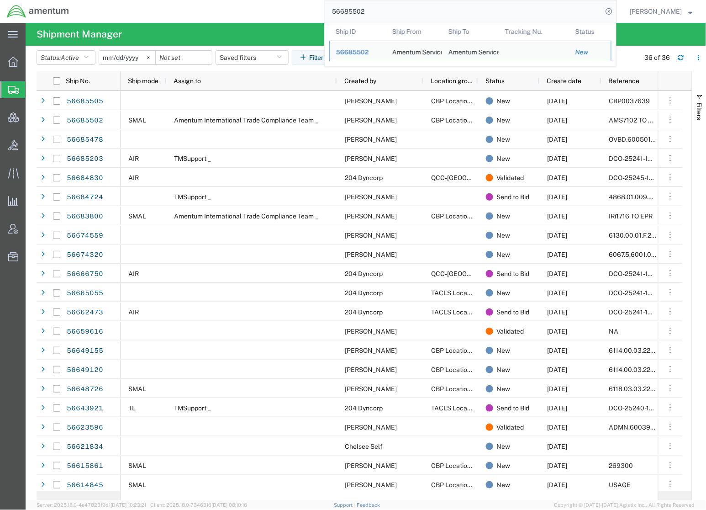
drag, startPoint x: 404, startPoint y: 14, endPoint x: 123, endPoint y: -31, distance: 283.9
click at [123, 0] on html "main_menu Created with Sketch. Collapse Menu Overview Shipments Shipment Manage…" at bounding box center [353, 255] width 706 height 510
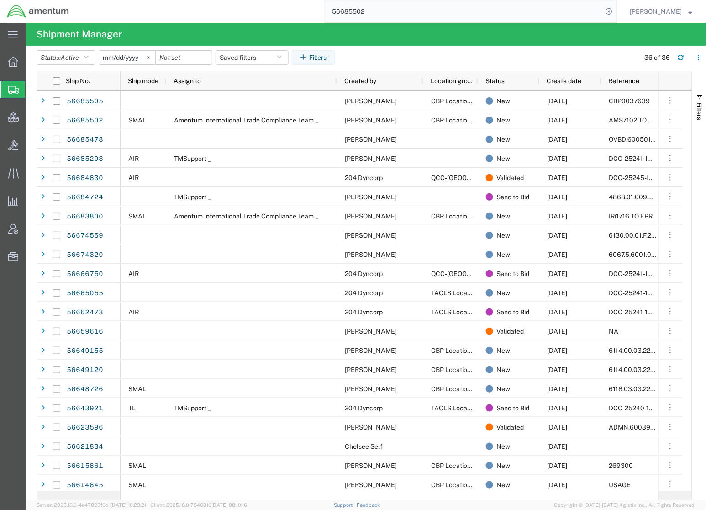
paste input "5"
type input "56685505"
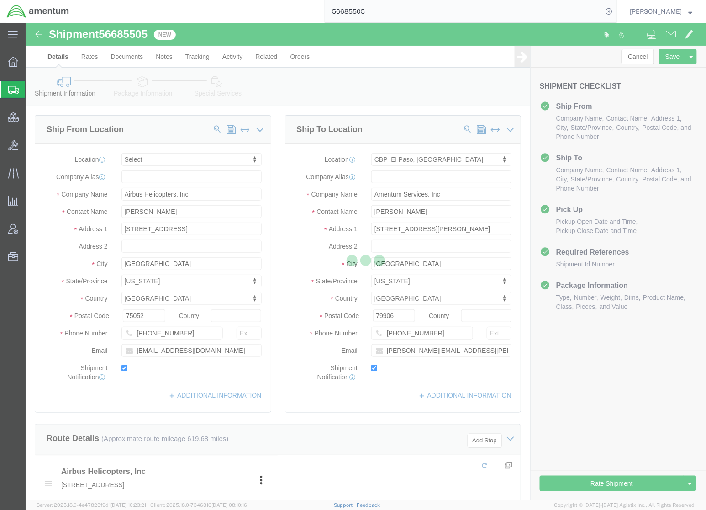
select select
select select "49831"
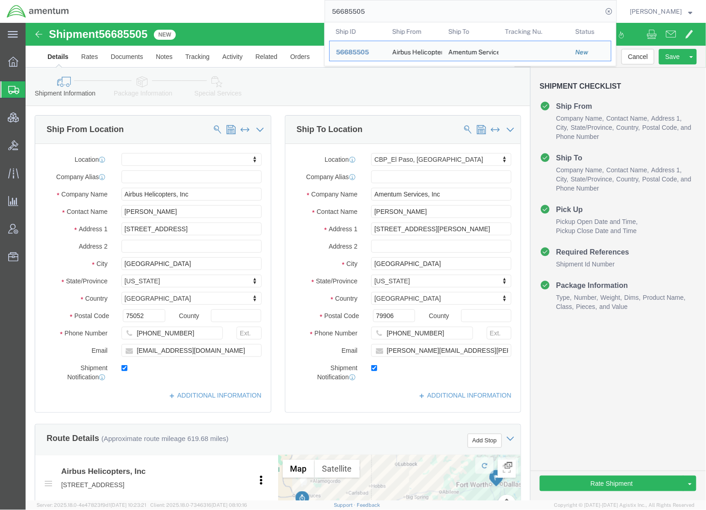
click div "Shipment Information Package Information Special Services Loading Routing"
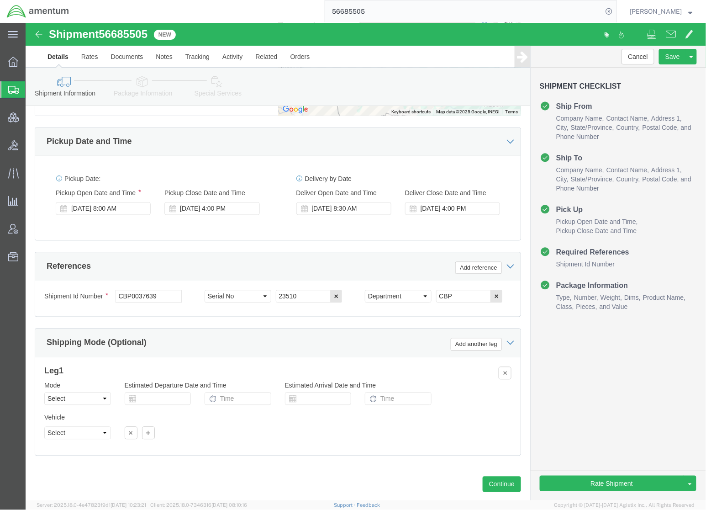
scroll to position [482, 0]
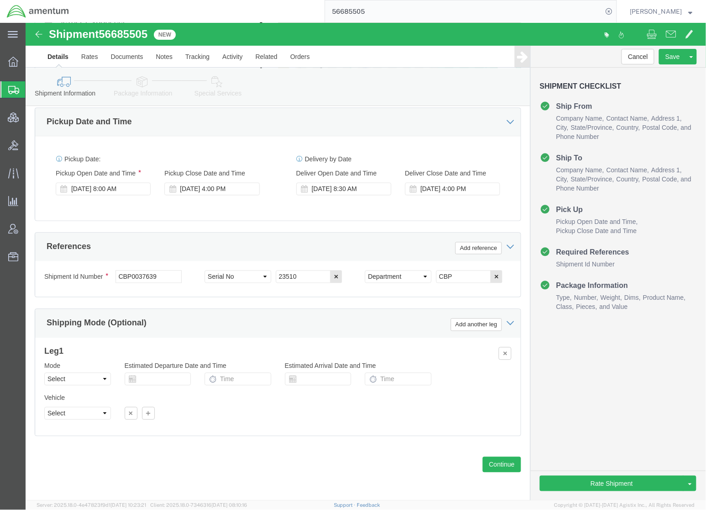
click link "Package Information"
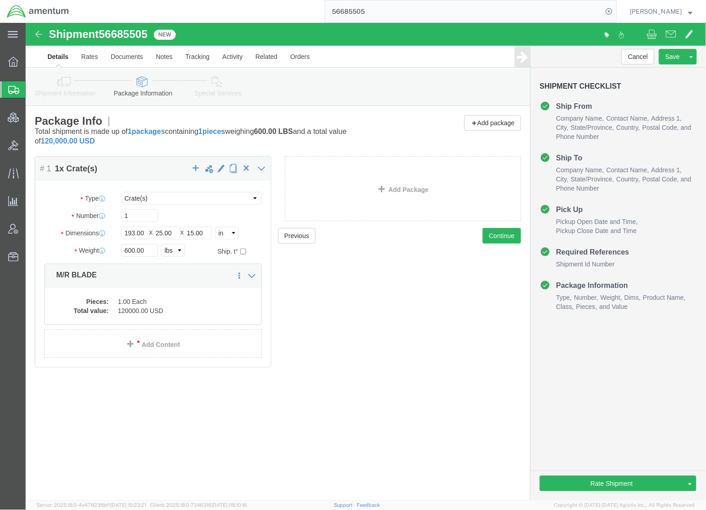
click icon
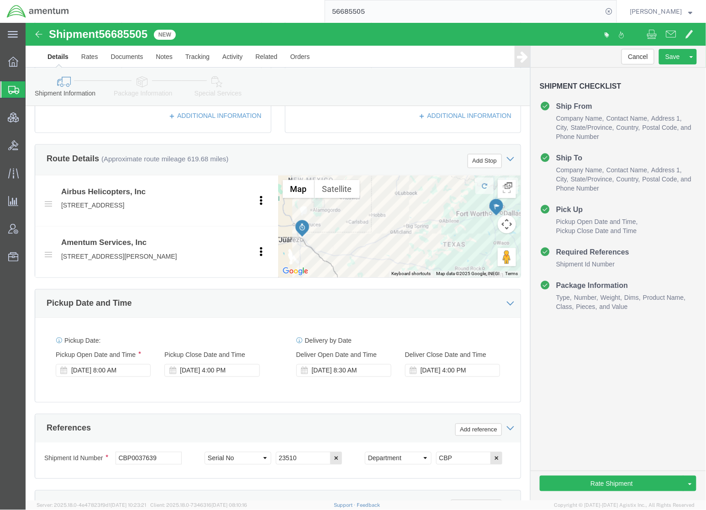
scroll to position [482, 0]
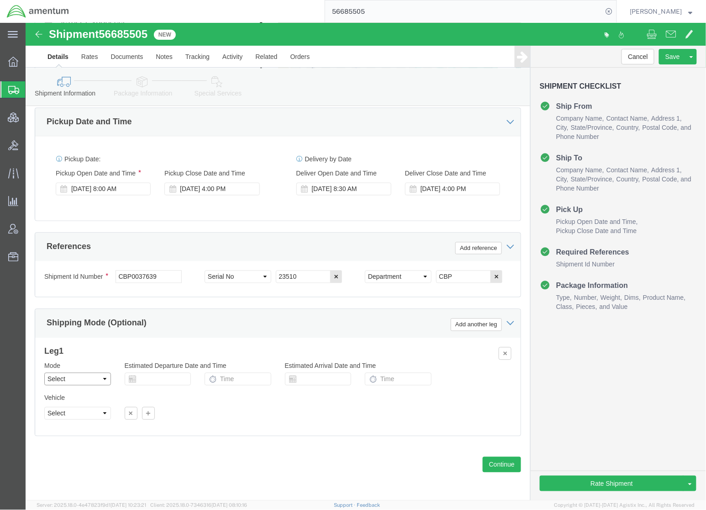
click select "Select Air Less than Truckload Multi-Leg Ocean Freight Rail Small Parcel Truckl…"
select select "TL"
click select "Select Air Less than Truckload Multi-Leg Ocean Freight Rail Small Parcel Truckl…"
click select "Select 1-Ton (PSS) 10 Wheel 10 Yard Dump Truck 20 Yard Dump Truck Bobtail Botto…"
select select "FLBD"
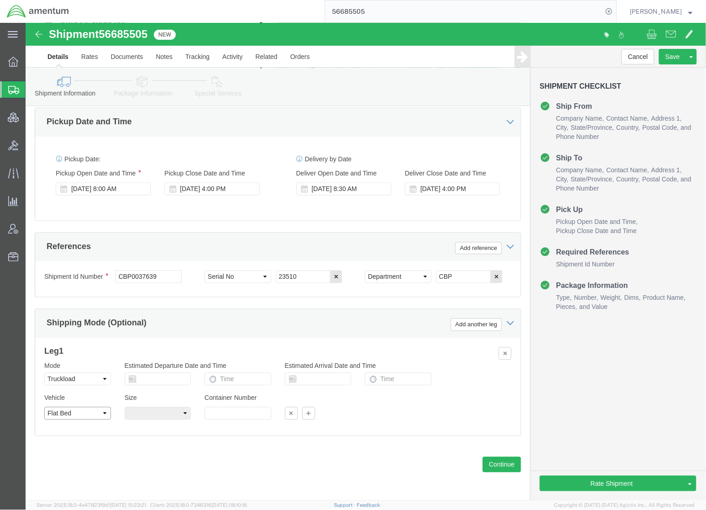
click select "Select 1-Ton (PSS) 10 Wheel 10 Yard Dump Truck 20 Yard Dump Truck Bobtail Botto…"
click button "Add reference"
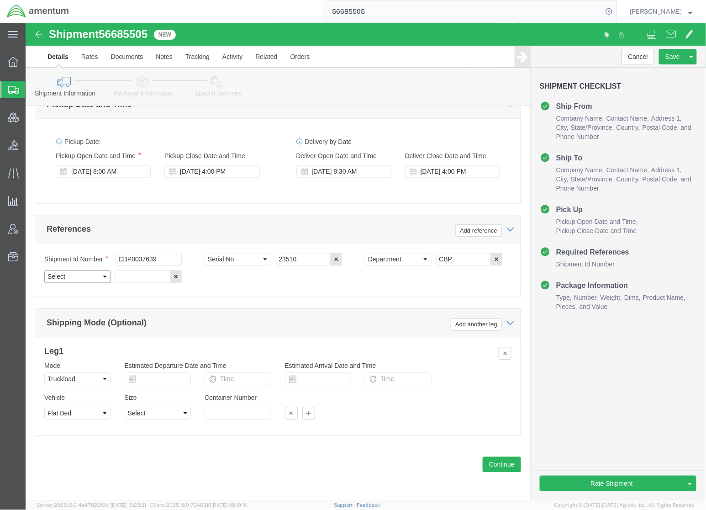
click select "Select Account Type Activity ID Airline Appointment Number ASN Batch Request # …"
select select "PROJNUM"
click select "Select Account Type Activity ID Airline Appointment Number ASN Batch Request # …"
click input "text"
paste input "6118.03.03.2219.000.NLS.0000"
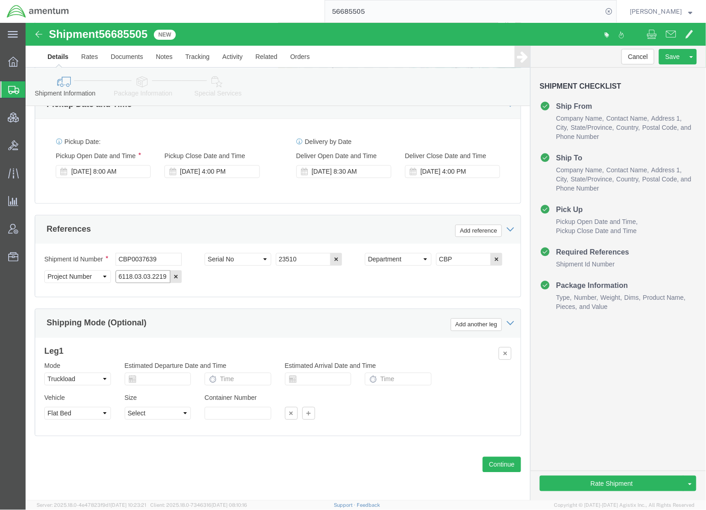
scroll to position [0, 42]
type input "6118.03.03.2219.000.NLS.0000"
click link "Special Services"
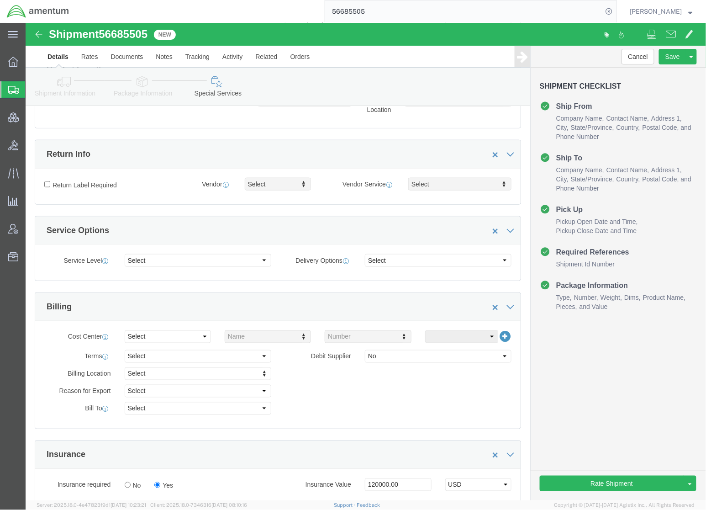
scroll to position [260, 0]
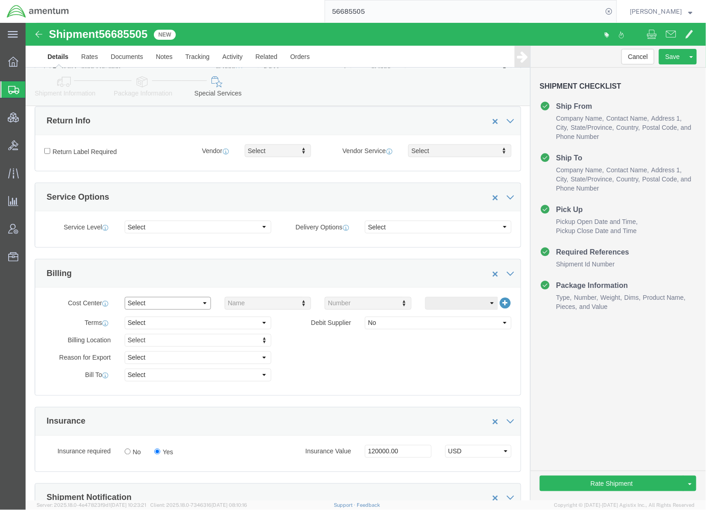
click select "Select Buyer Cost Center Department Operations Number Order Number Sales Person"
select select "DEPARTMENT"
click select "Select Buyer Cost Center Department Operations Number Order Number Sales Person"
type input "cb"
click select "Select 6118.03.03.2219.000.SOC.0000 6118.03.03.2219.000.WBE.0000 6118.03.03.221…"
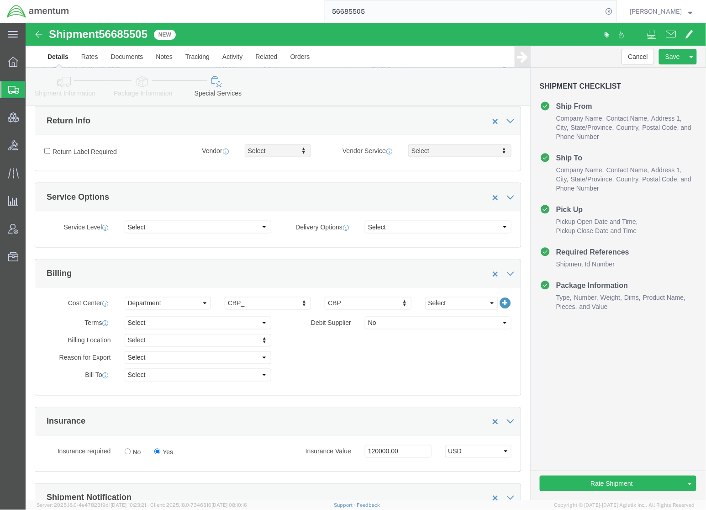
drag, startPoint x: 430, startPoint y: 330, endPoint x: 260, endPoint y: 336, distance: 169.9
click div "Billing Location Select Select My Profile Location 1002-4122-6 1006-5256-0 1026…"
click select "Select Recipient Account Sender/Shipper Third Party Account"
select select "THRD"
click select "Select Recipient Account Sender/Shipper Third Party Account"
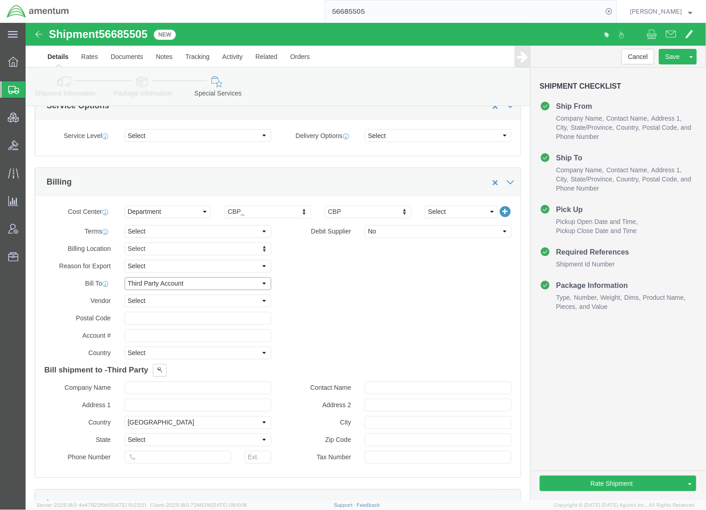
scroll to position [422, 0]
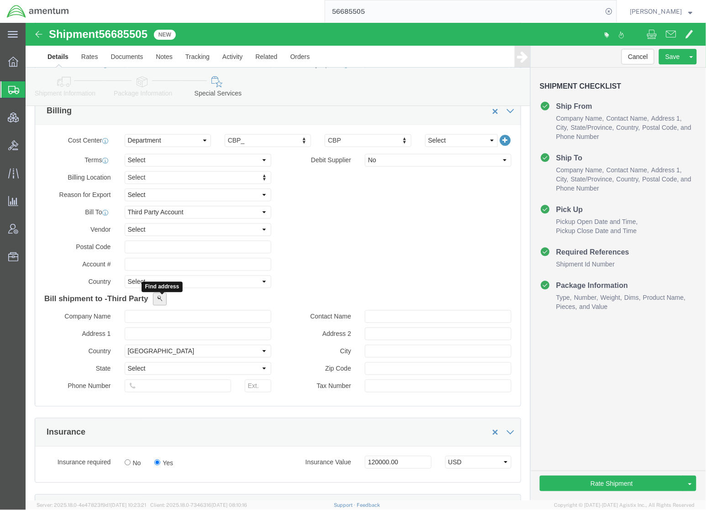
click span
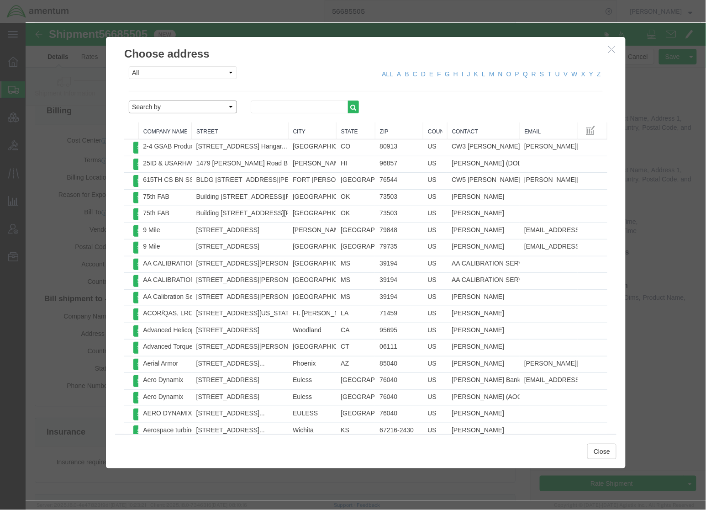
click select "Search by Address Book Name City Company Name Contact Name Country CustomerAlia…"
select select "emailAddress"
click select "Search by Address Book Name City Company Name Contact Name Country CustomerAlia…"
click input "text"
click icon "button"
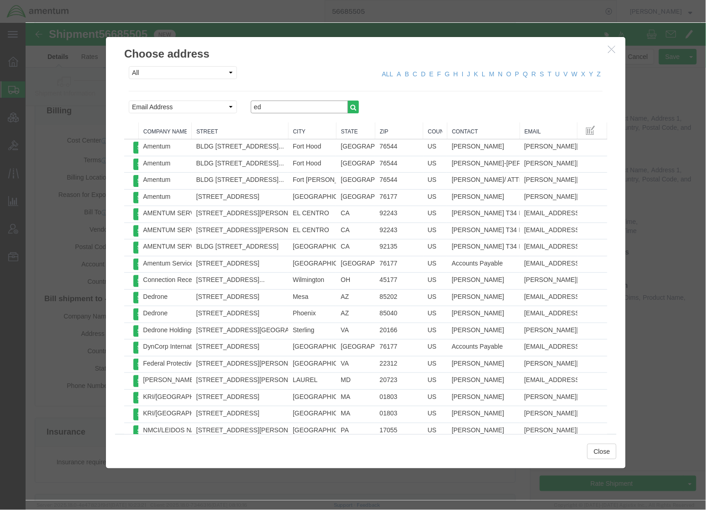
click input "ed"
type input "edm"
click icon "button"
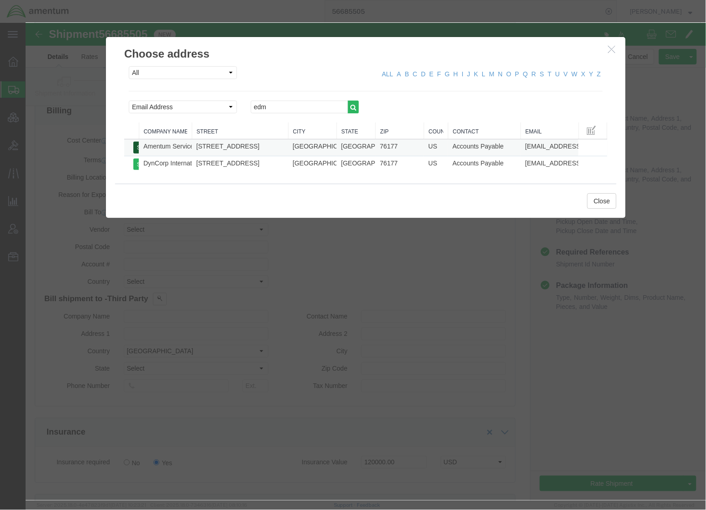
click button "Select"
select select "[GEOGRAPHIC_DATA]"
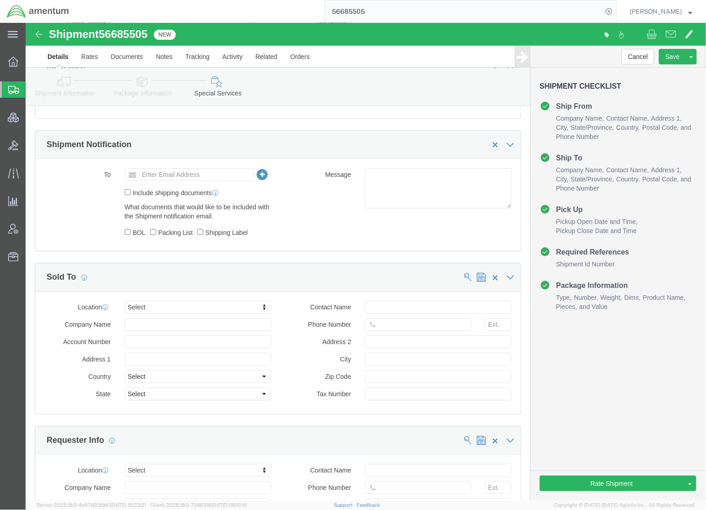
scroll to position [828, 0]
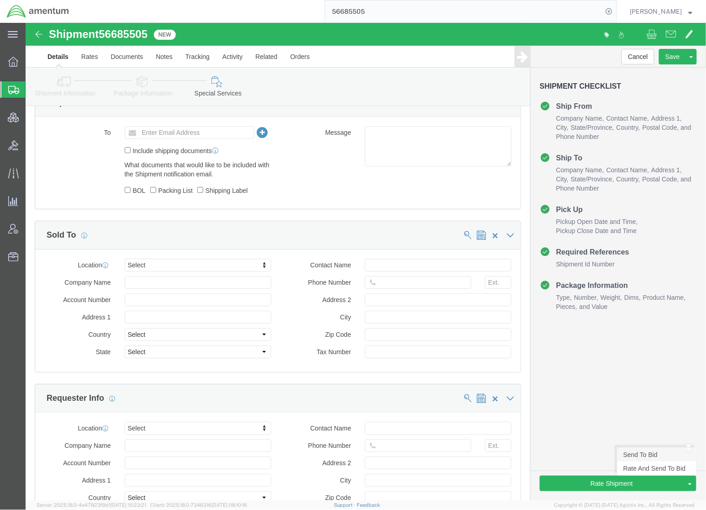
click link "Send To Bid"
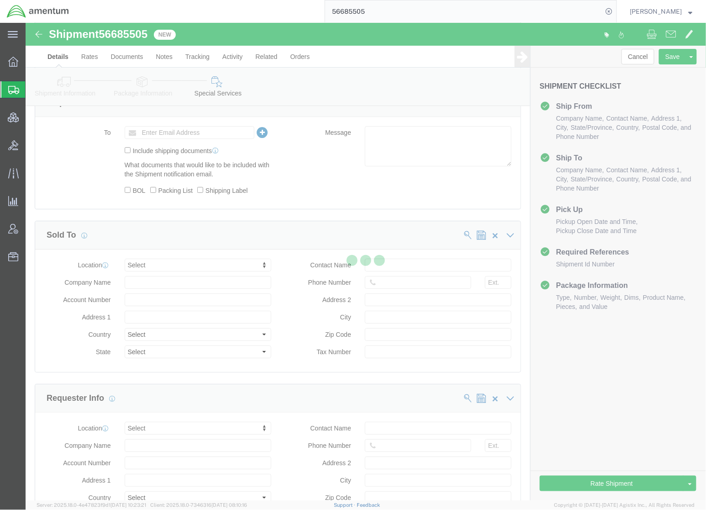
select select "TL"
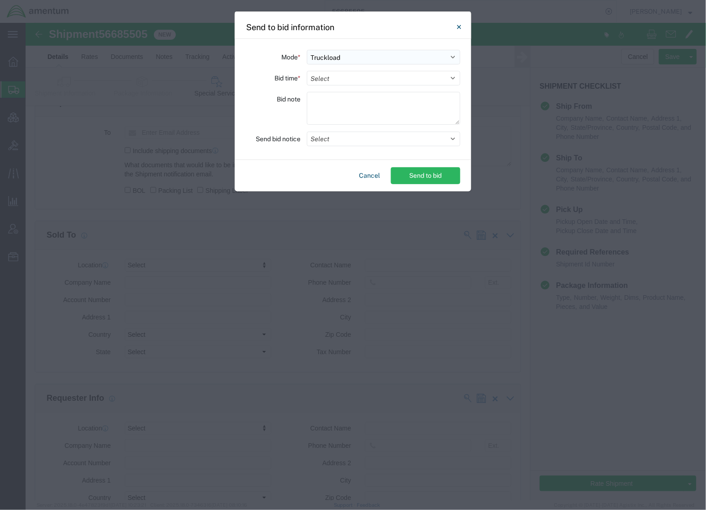
click at [318, 56] on select "Select Small Parcel Truckload Air Rail Less than Truckload Ocean Freight Multi-…" at bounding box center [383, 57] width 153 height 15
click at [307, 50] on select "Select Small Parcel Truckload Air Rail Less than Truckload Ocean Freight Multi-…" at bounding box center [383, 57] width 153 height 15
click at [343, 82] on select "Select 30 Min (Rush) 1 Hour (Rush) 2 Hours (Rush) 4 Hours (Rush) 8 Hours (Rush)…" at bounding box center [383, 78] width 153 height 15
select select "4"
click at [307, 71] on select "Select 30 Min (Rush) 1 Hour (Rush) 2 Hours (Rush) 4 Hours (Rush) 8 Hours (Rush)…" at bounding box center [383, 78] width 153 height 15
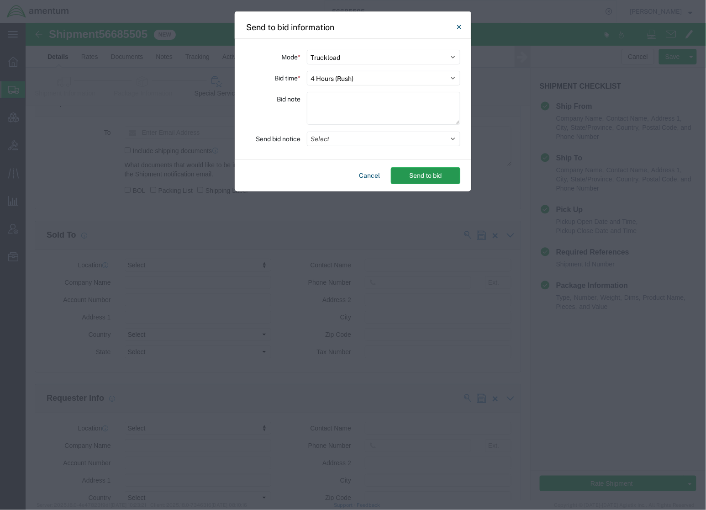
click at [419, 179] on button "Send to bid" at bounding box center [425, 175] width 69 height 17
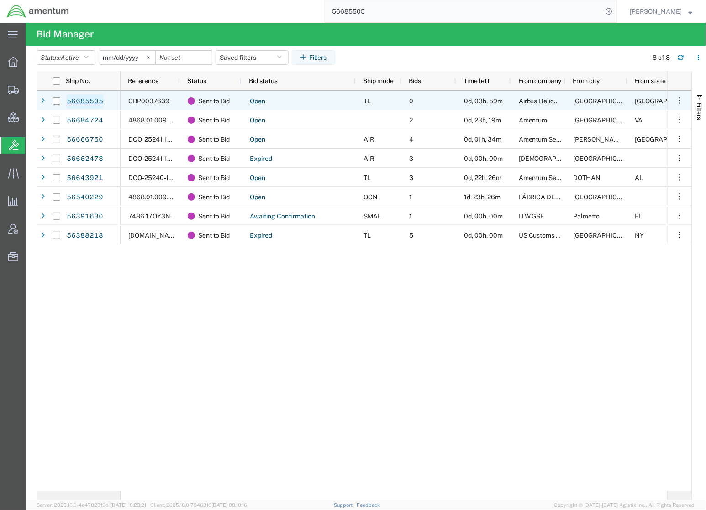
click at [92, 101] on link "56685505" at bounding box center [84, 101] width 37 height 15
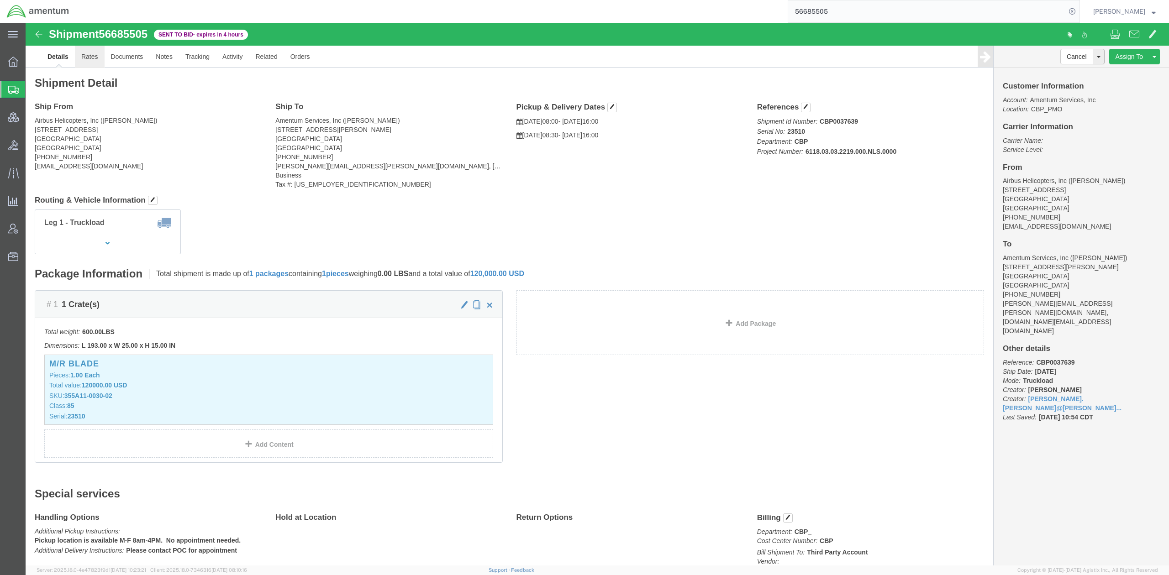
click link "Rates"
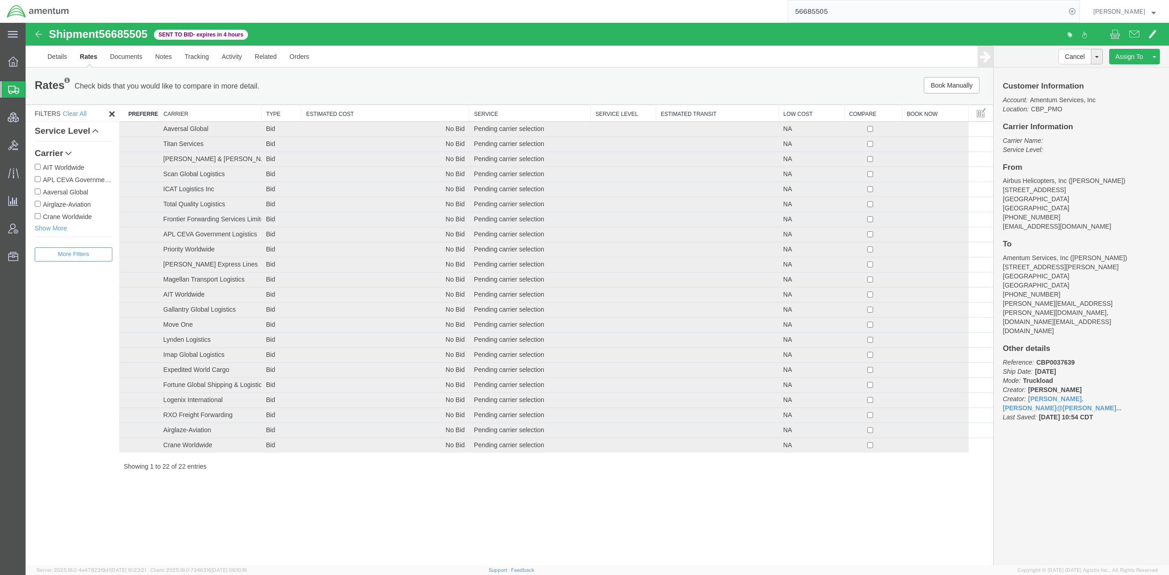
click at [210, 112] on th "Carrier" at bounding box center [210, 113] width 103 height 17
click at [422, 64] on ul "Details Rates Documents Notes Tracking Activity Related Orders" at bounding box center [597, 56] width 1112 height 21
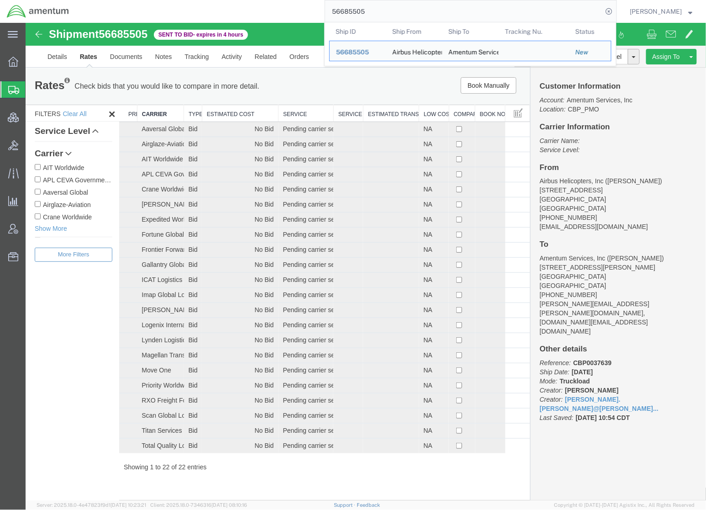
drag, startPoint x: 500, startPoint y: 11, endPoint x: 85, endPoint y: -14, distance: 416.2
click at [85, 0] on html "main_menu Created with Sketch. Collapse Menu Overview Shipments Shipment Manage…" at bounding box center [353, 255] width 706 height 510
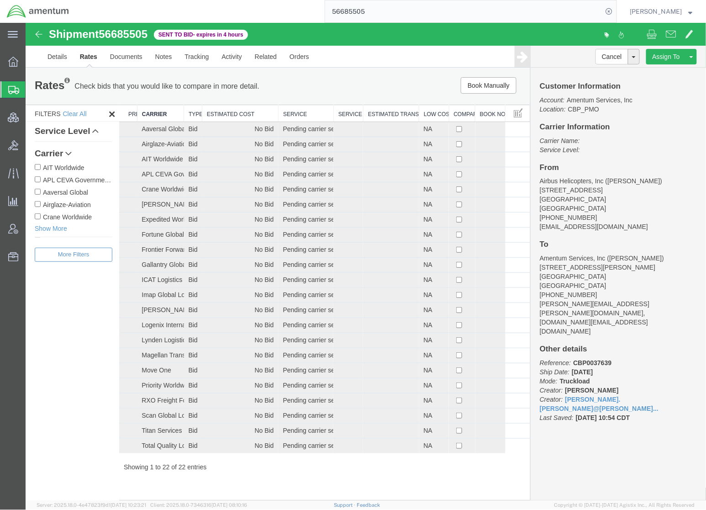
paste input "203"
type input "56685203"
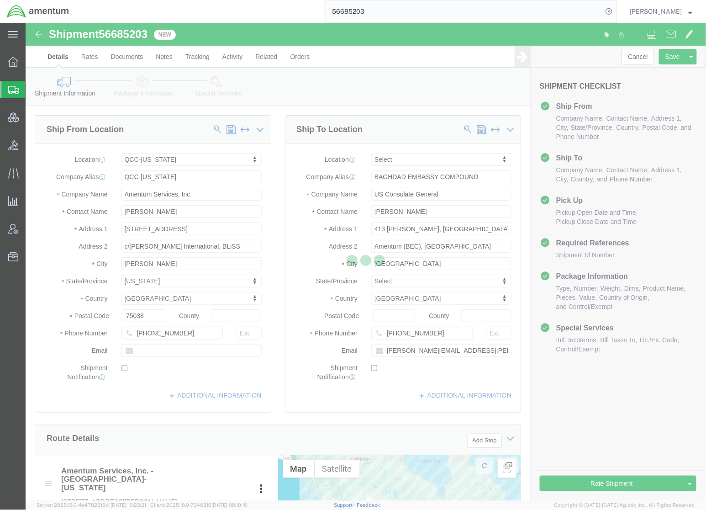
select select "42668"
select select
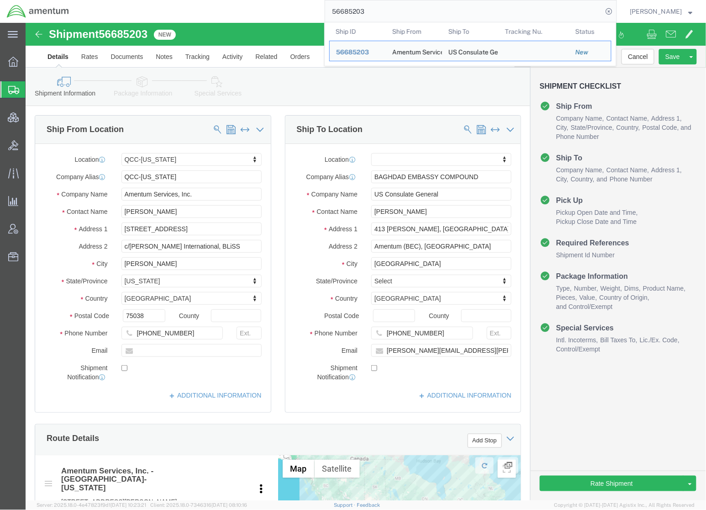
drag, startPoint x: 493, startPoint y: 8, endPoint x: 200, endPoint y: -18, distance: 294.3
click at [200, 0] on html "main_menu Created with Sketch. Collapse Menu Overview Shipments Shipment Manage…" at bounding box center [353, 255] width 706 height 510
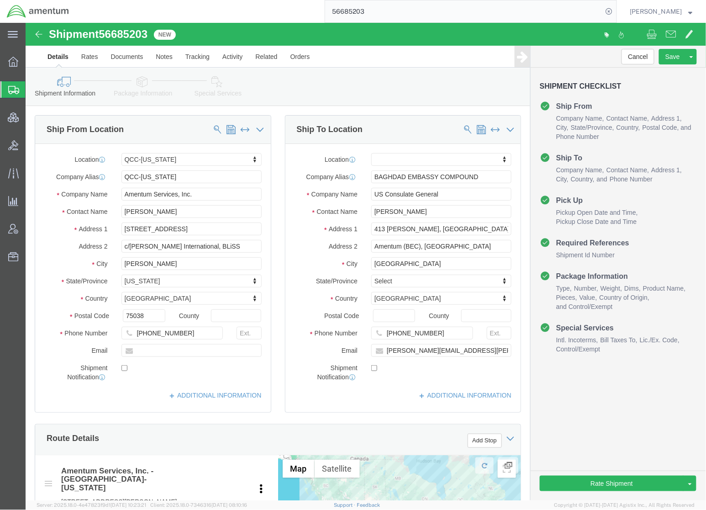
paste input "4724"
type input "56684724"
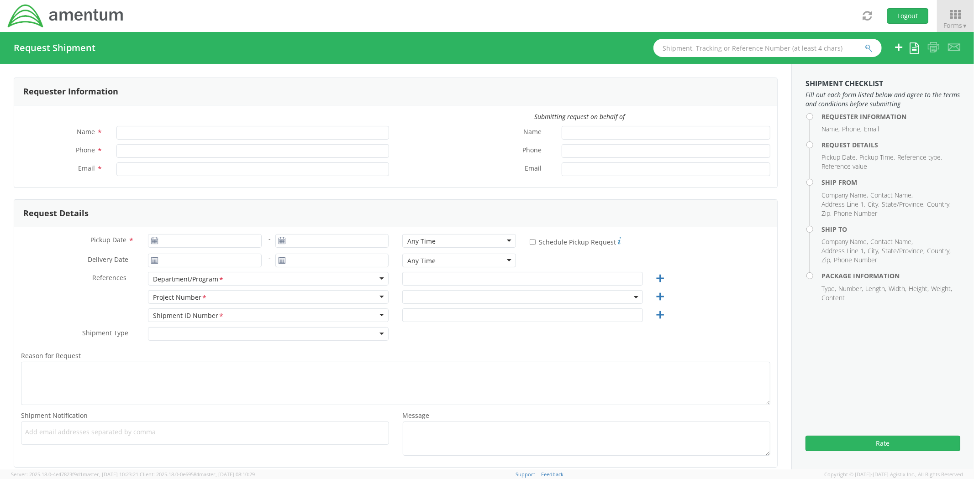
type input "[PERSON_NAME]"
type input "[PHONE_NUMBER]"
type input "[PERSON_NAME][EMAIL_ADDRESS][DOMAIN_NAME]"
select select "OVHD.600294.PURCH"
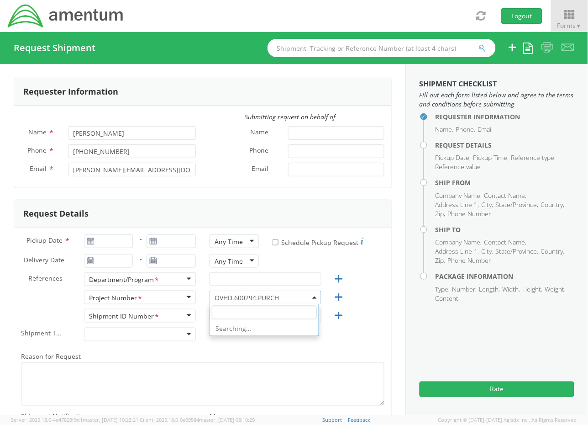
click at [279, 301] on span "OVHD.600294.PURCH" at bounding box center [266, 297] width 102 height 9
click at [279, 307] on input "search" at bounding box center [264, 312] width 105 height 14
paste input "OVH2.705645.00000"
type input "OVH2.705645.00000"
select select "OVH2.705645.00000"
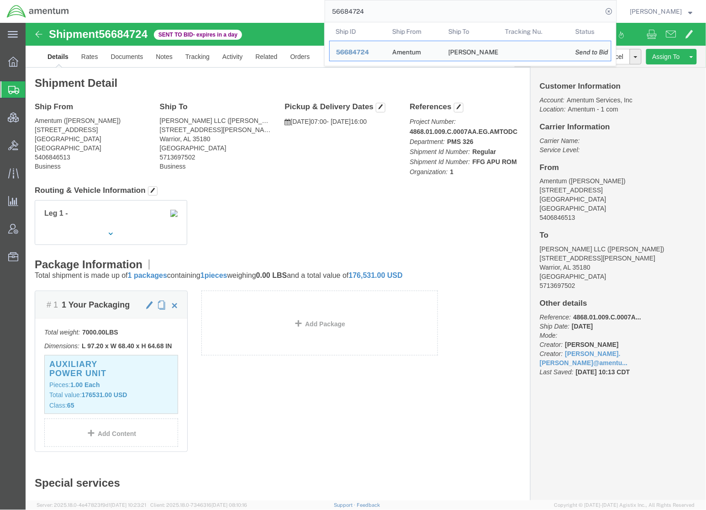
drag, startPoint x: 430, startPoint y: 13, endPoint x: 116, endPoint y: -26, distance: 316.5
click at [116, 0] on html "main_menu Created with Sketch. Collapse Menu Overview Shipments Shipment Manage…" at bounding box center [353, 255] width 706 height 510
paste input "5478"
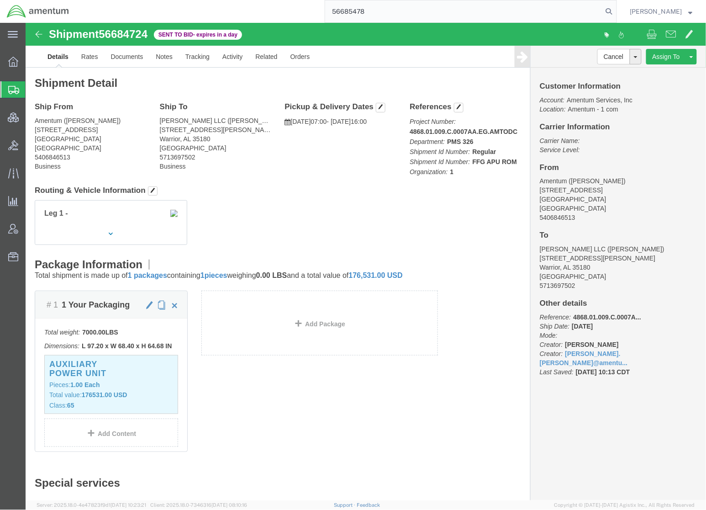
type input "56685478"
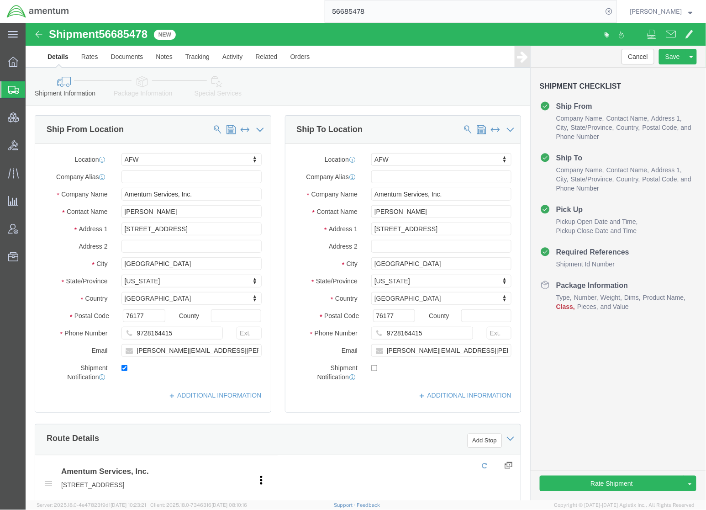
select select "34021"
click div "Shipment Information Package Information Special Services Loading Routing"
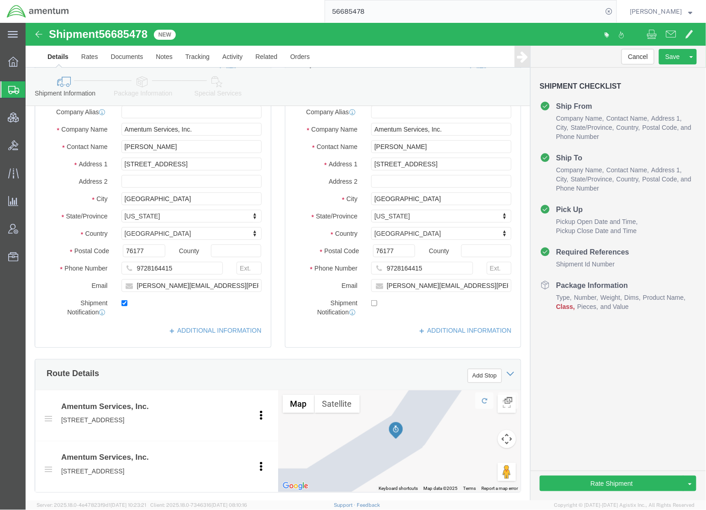
scroll to position [324, 0]
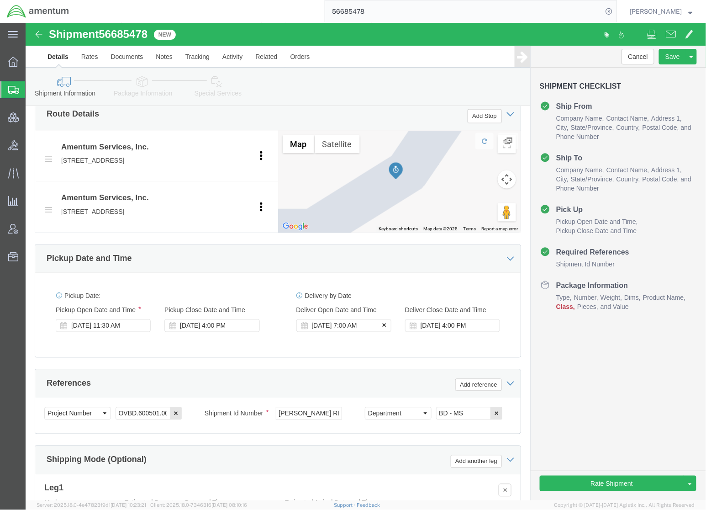
click icon
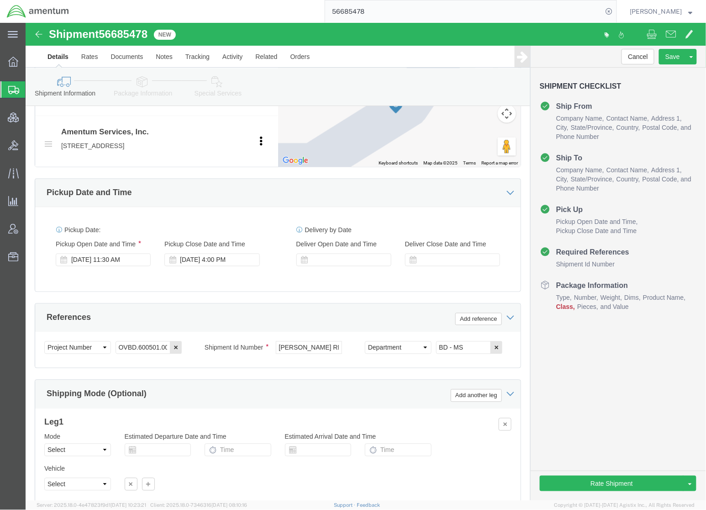
scroll to position [482, 0]
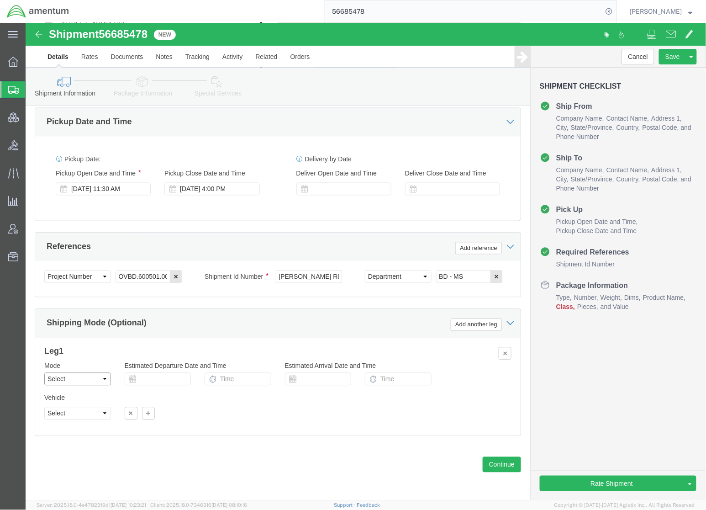
click select "Select Air Less than Truckload Multi-Leg Ocean Freight Rail Small Parcel Truckl…"
select select "SMAL"
click select "Select Air Less than Truckload Multi-Leg Ocean Freight Rail Small Parcel Truckl…"
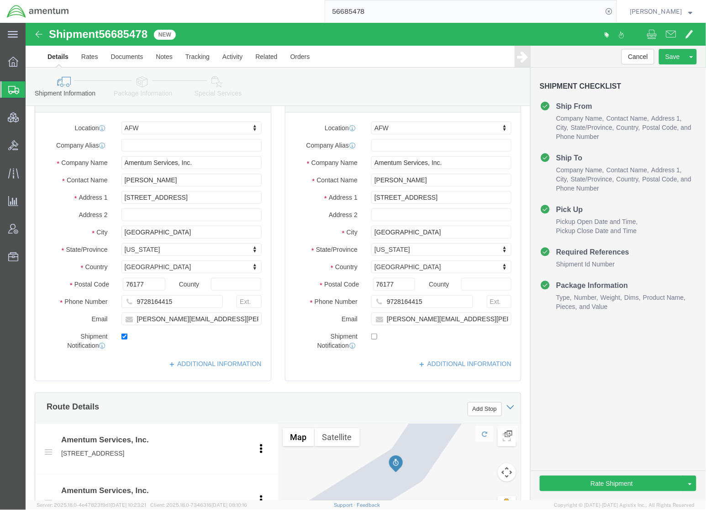
scroll to position [0, 0]
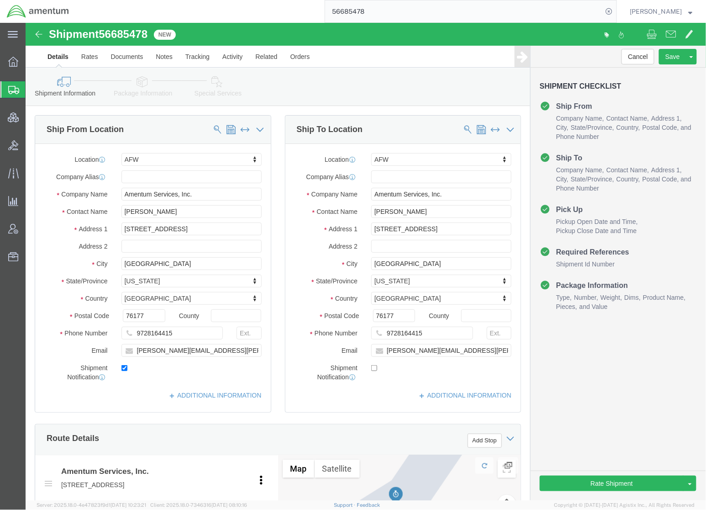
click icon
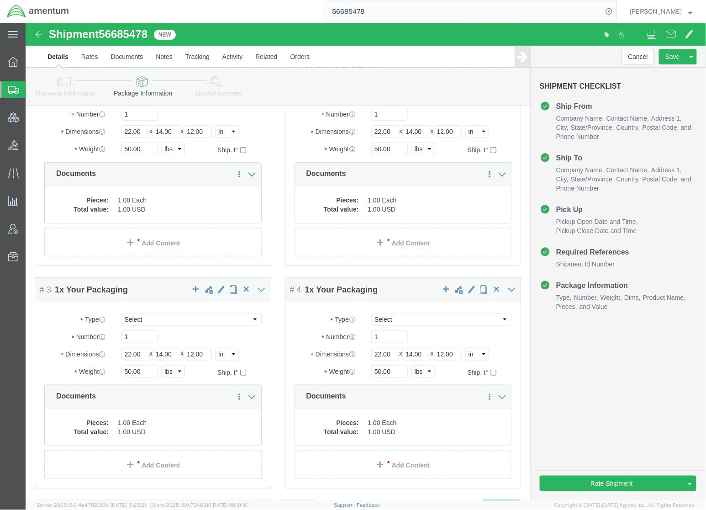
scroll to position [204, 0]
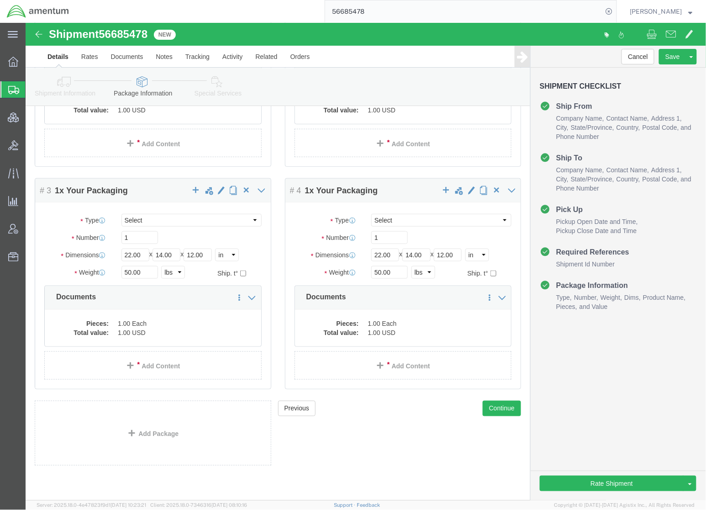
click div "Shipment Information Package Information Special Services Loading Routing"
click link "Special Services"
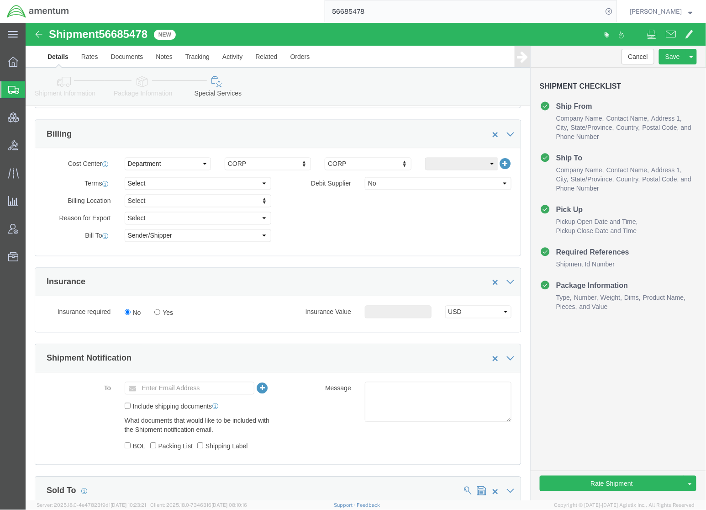
scroll to position [406, 0]
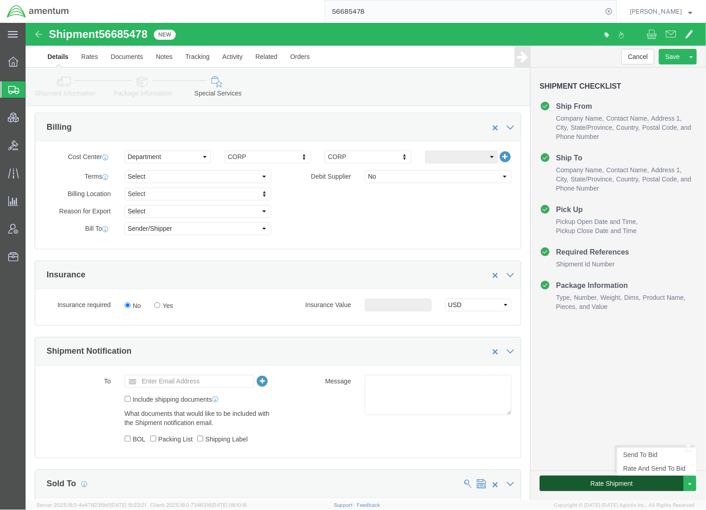
click button "Rate Shipment"
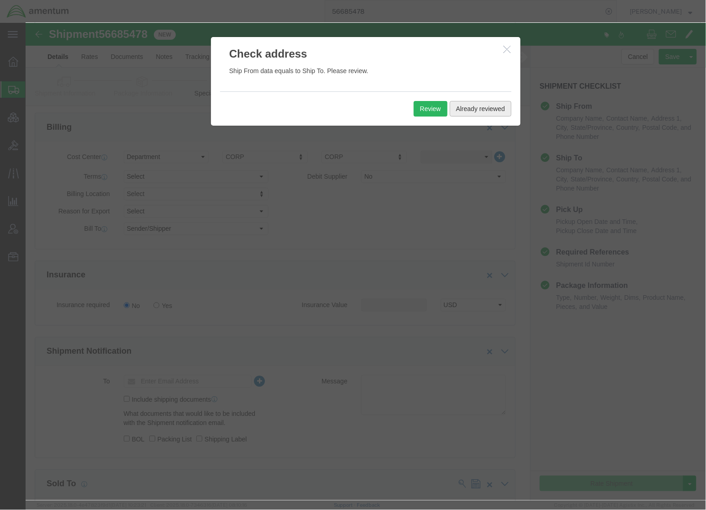
click button "Already reviewed"
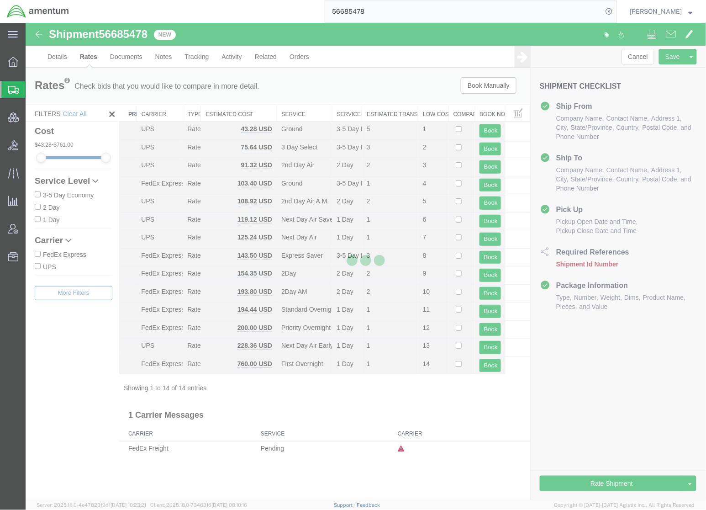
scroll to position [0, 0]
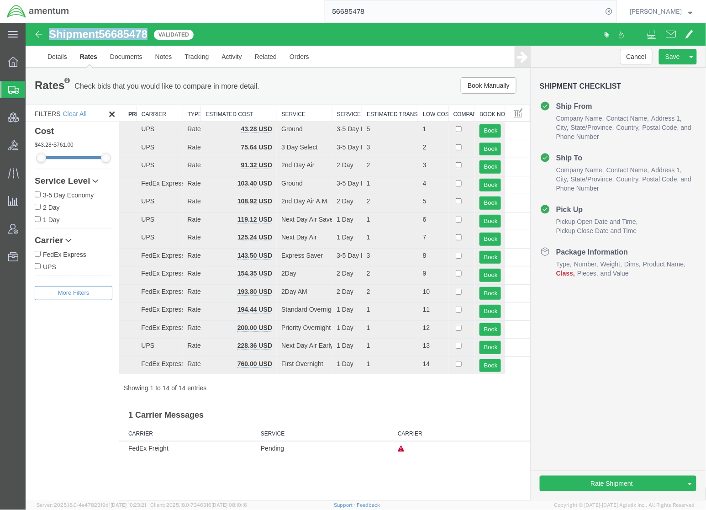
drag, startPoint x: 149, startPoint y: 31, endPoint x: 51, endPoint y: 32, distance: 98.6
click at [51, 32] on h1 "Shipment 56685478" at bounding box center [97, 34] width 99 height 12
copy h1 "Shipment 56685478"
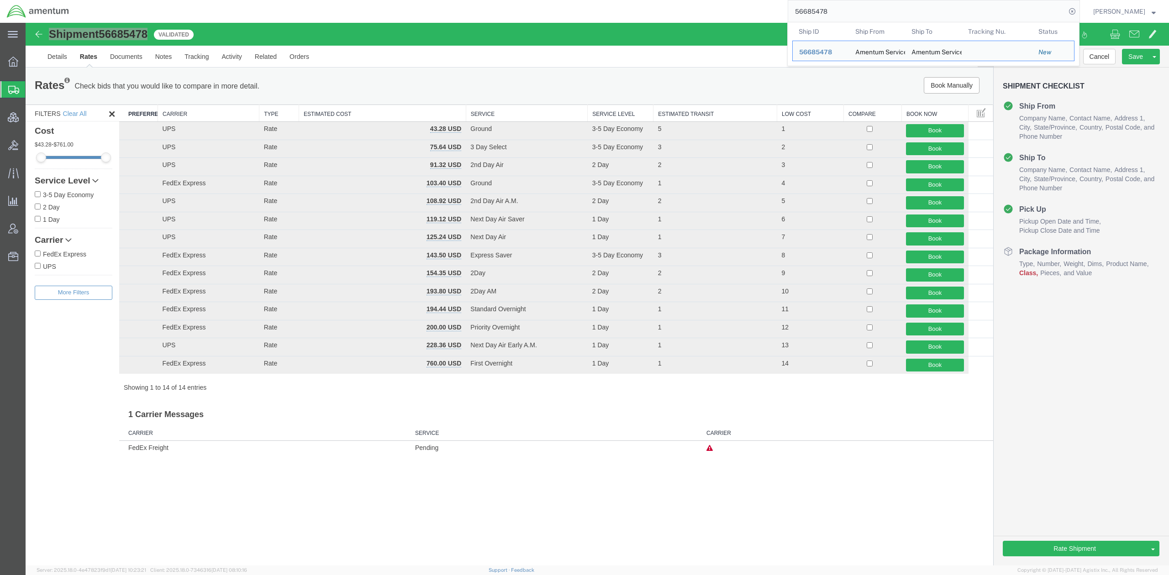
drag, startPoint x: 848, startPoint y: 14, endPoint x: 582, endPoint y: -15, distance: 268.1
click at [582, 0] on html "main_menu Created with Sketch. Collapse Menu Overview Shipments Shipment Manage…" at bounding box center [584, 287] width 1169 height 575
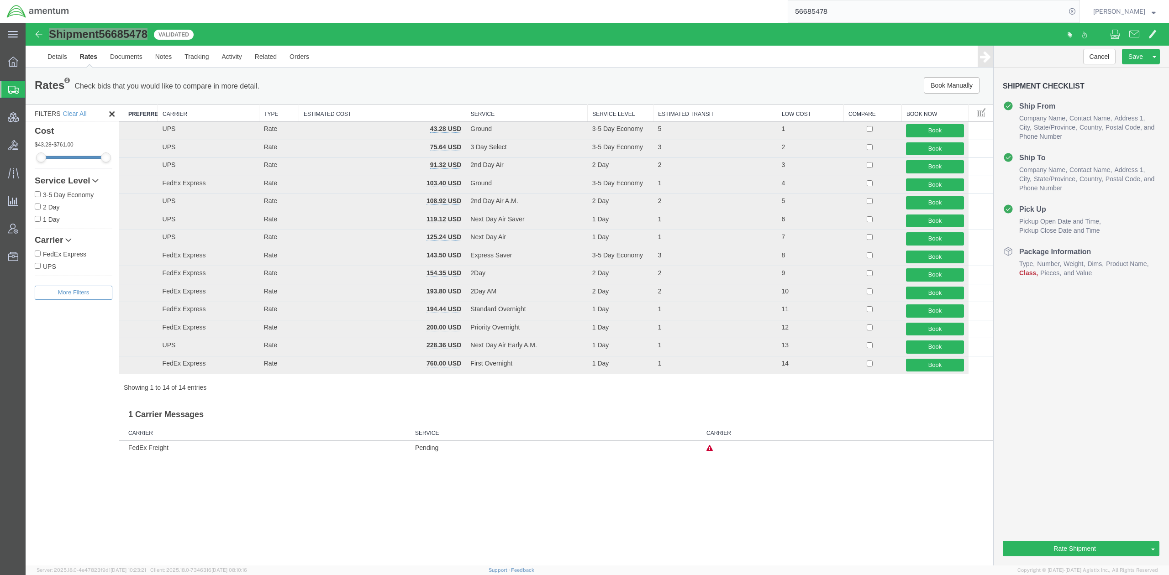
paste input "07442"
type input "56607442"
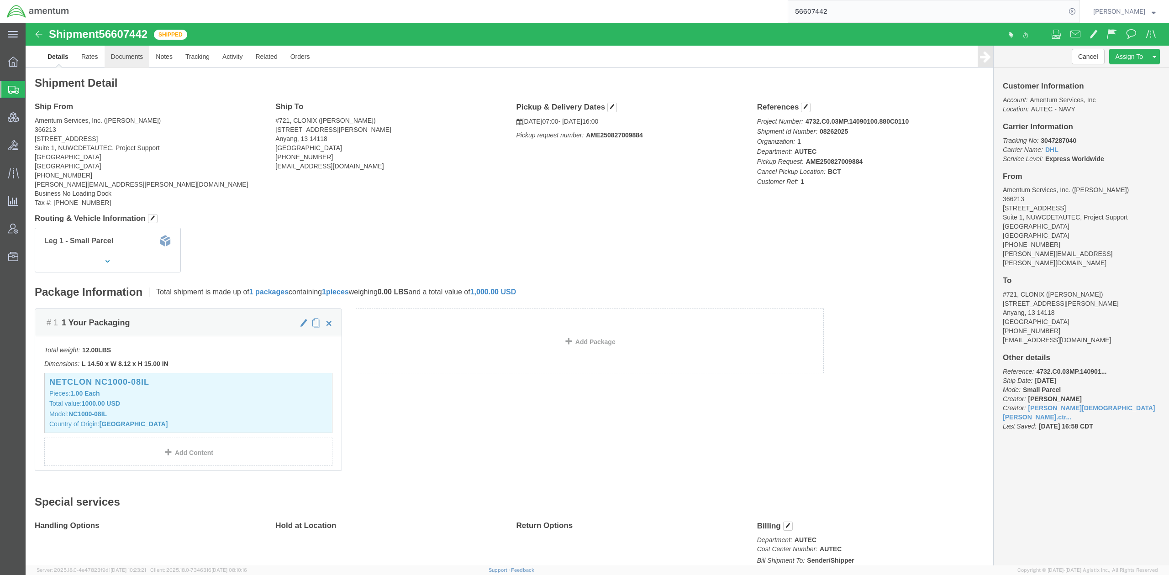
click link "Documents"
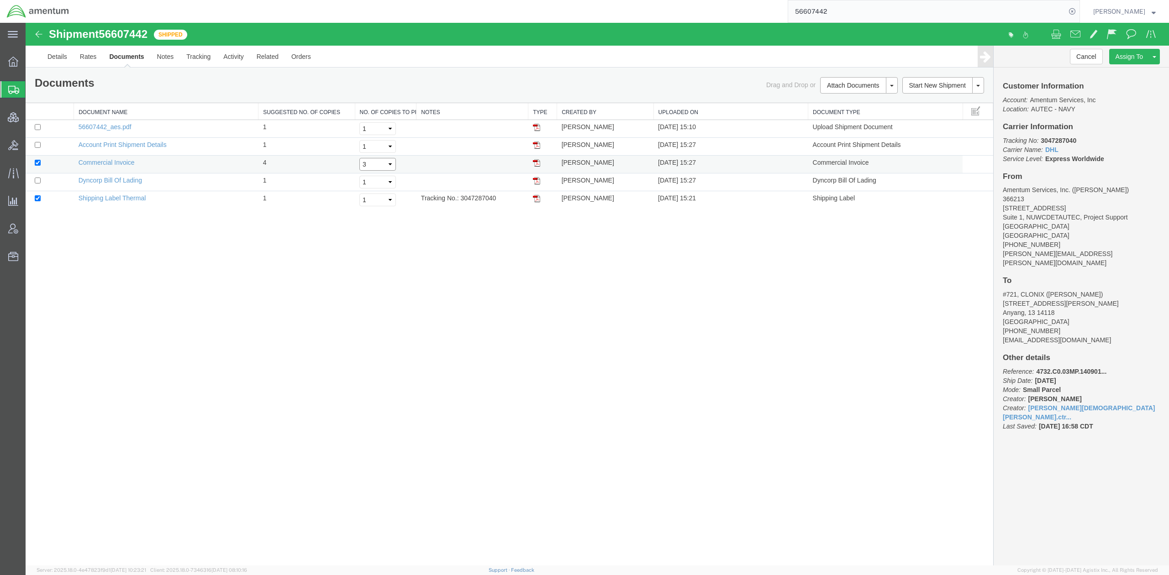
click at [374, 162] on select "Select 1 2 3 4 5" at bounding box center [377, 164] width 37 height 13
select select "1"
click at [359, 158] on select "Select 1 2 3 4 5" at bounding box center [377, 164] width 37 height 13
click at [705, 97] on link "Print Documents" at bounding box center [857, 101] width 79 height 14
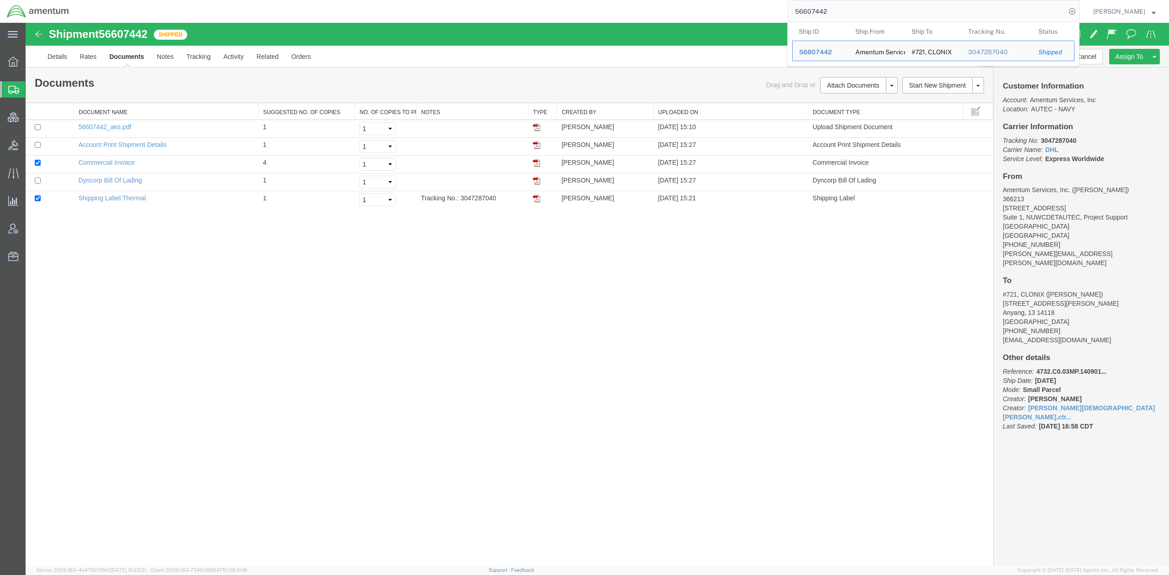
drag, startPoint x: 911, startPoint y: 15, endPoint x: 394, endPoint y: -53, distance: 522.2
click at [394, 0] on html "main_menu Created with Sketch. Collapse Menu Overview Shipments Shipment Manage…" at bounding box center [584, 287] width 1169 height 575
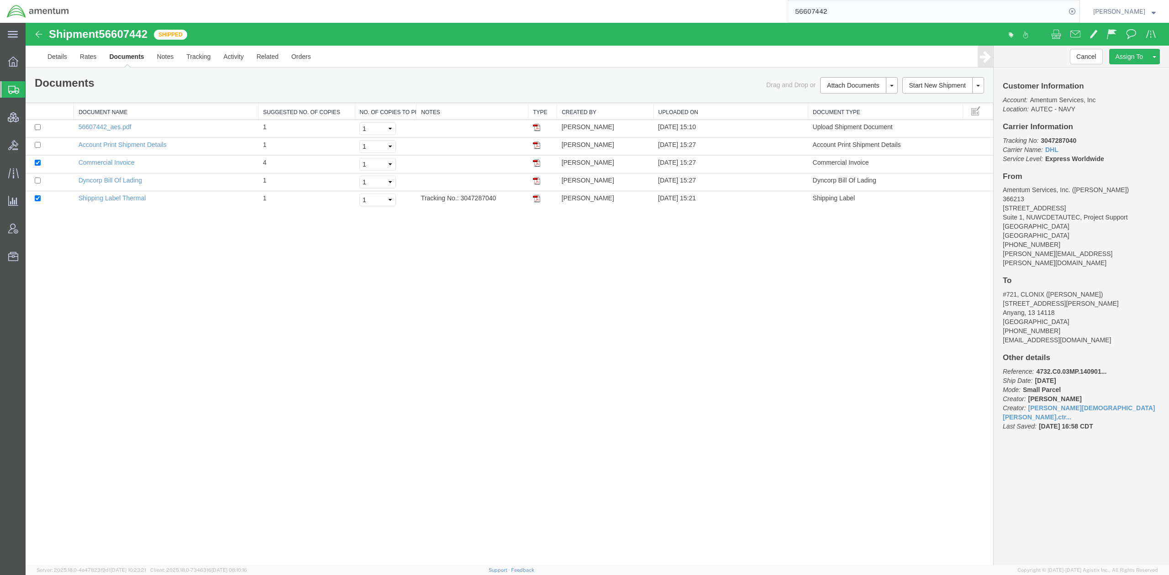
paste input "64889"
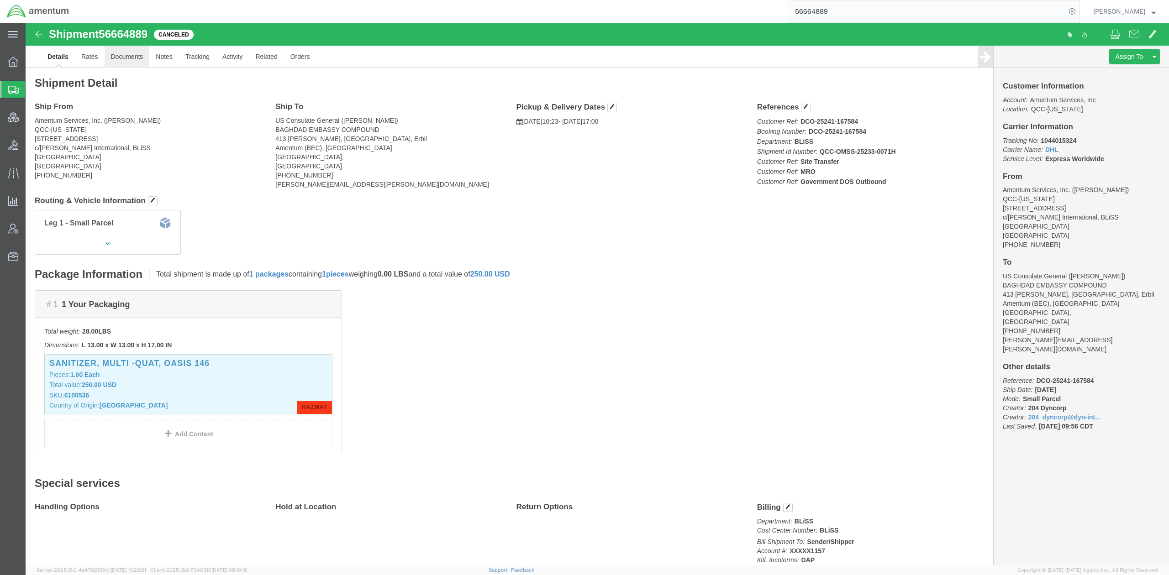
click link "Documents"
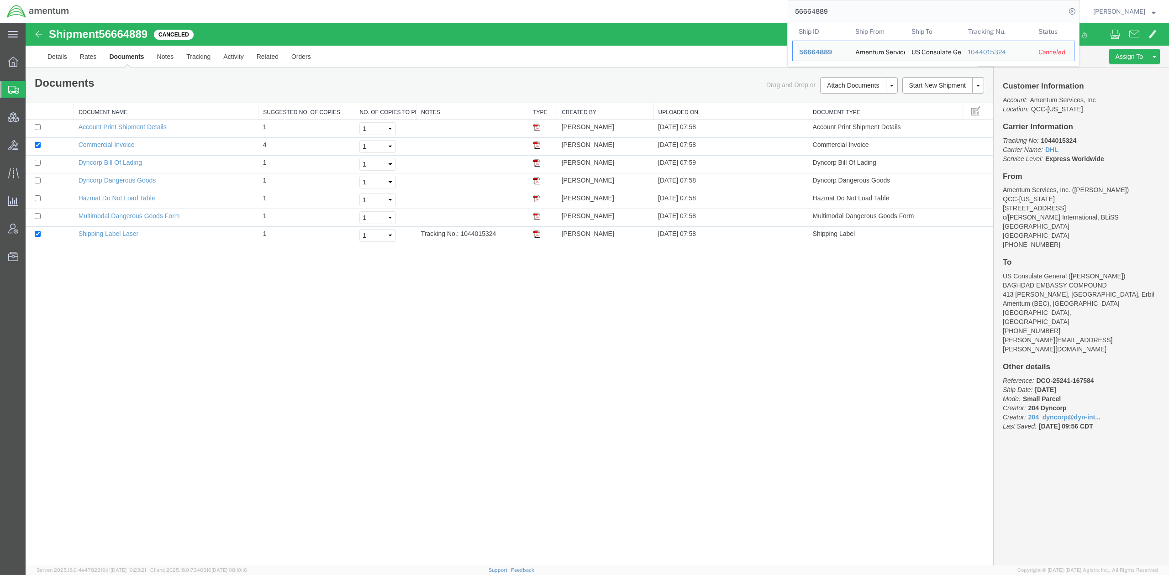
drag, startPoint x: 832, startPoint y: 8, endPoint x: 740, endPoint y: 8, distance: 92.2
click at [705, 8] on div "56664889 Ship ID Ship From Ship To Tracking Nu. Status Ship ID 56664889 Ship Fr…" at bounding box center [578, 11] width 1004 height 23
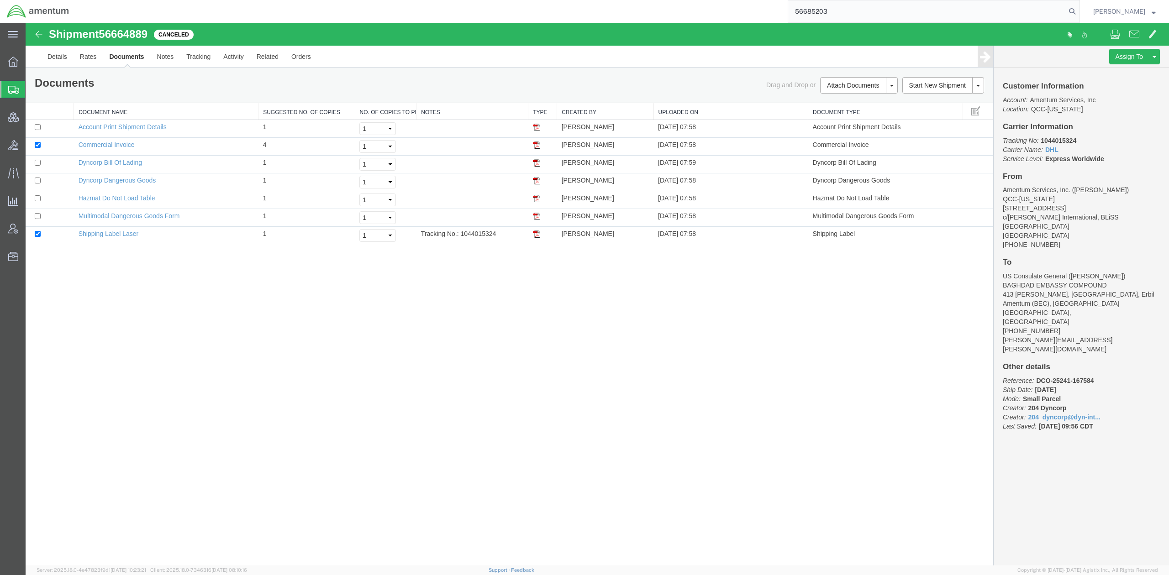
type input "56685203"
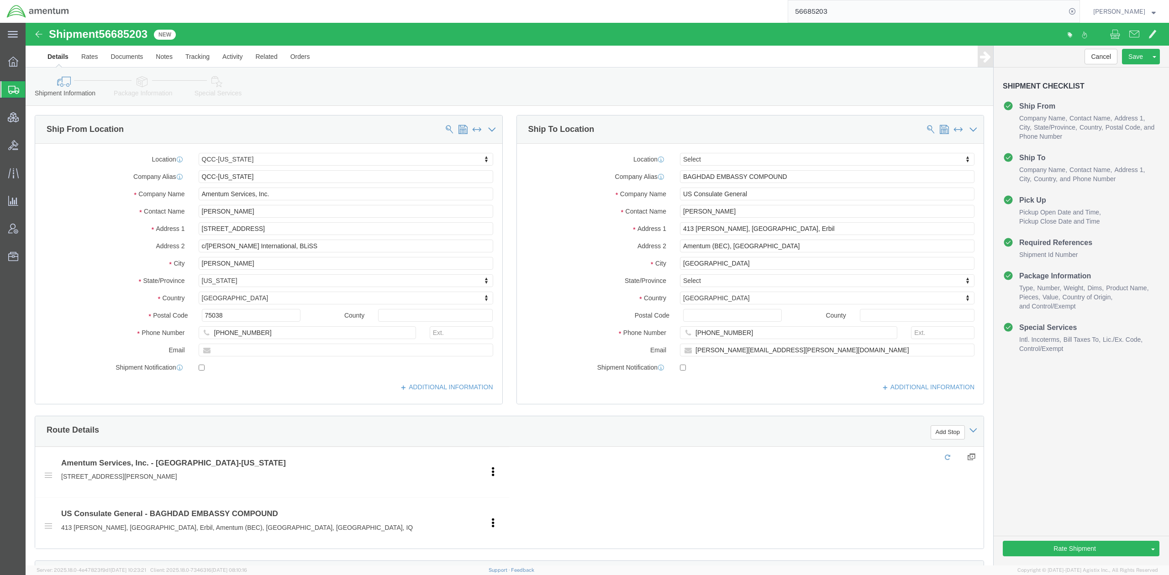
select select "42668"
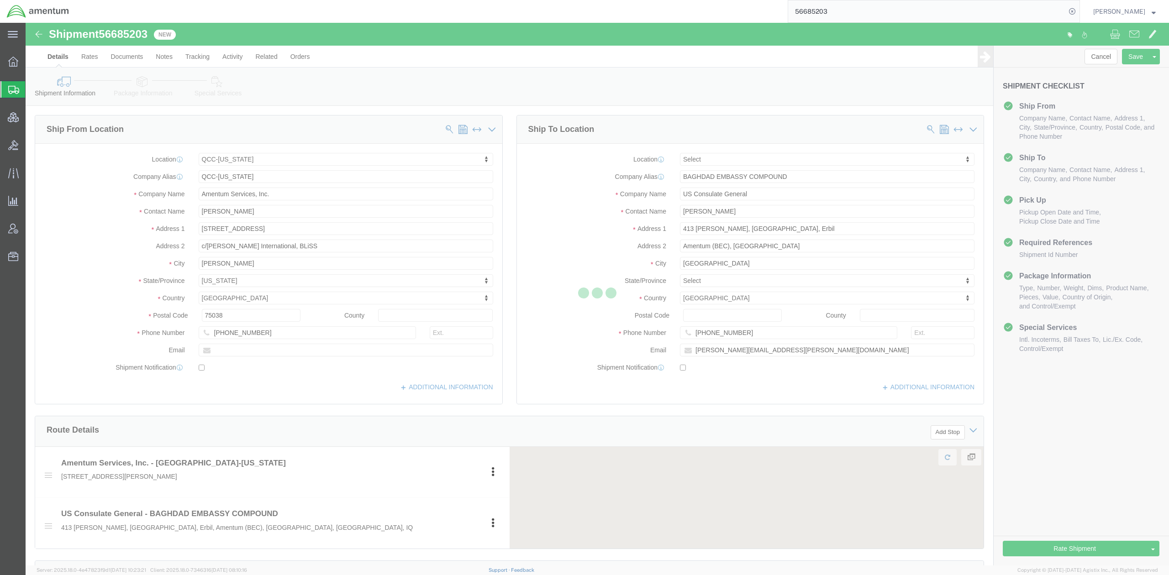
click at [132, 56] on div at bounding box center [597, 294] width 1143 height 543
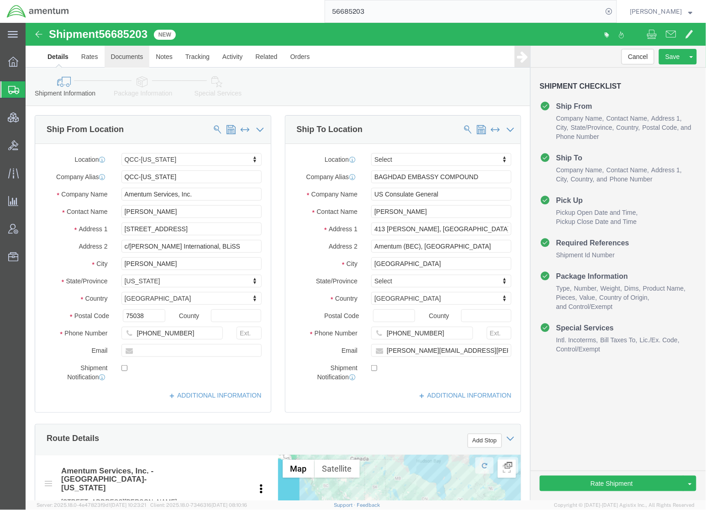
click link "Documents"
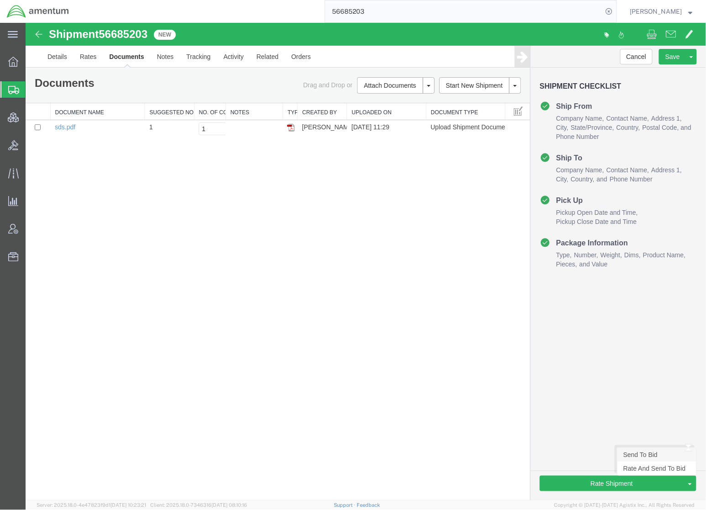
click at [652, 455] on link "Send To Bid" at bounding box center [656, 454] width 79 height 14
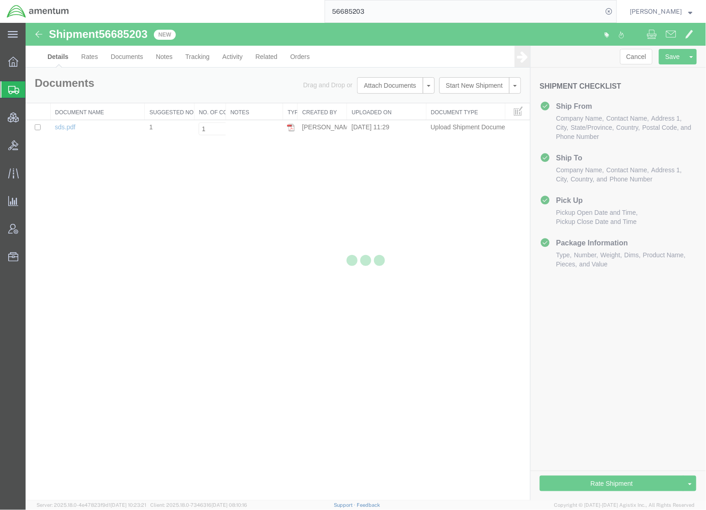
select select "42668"
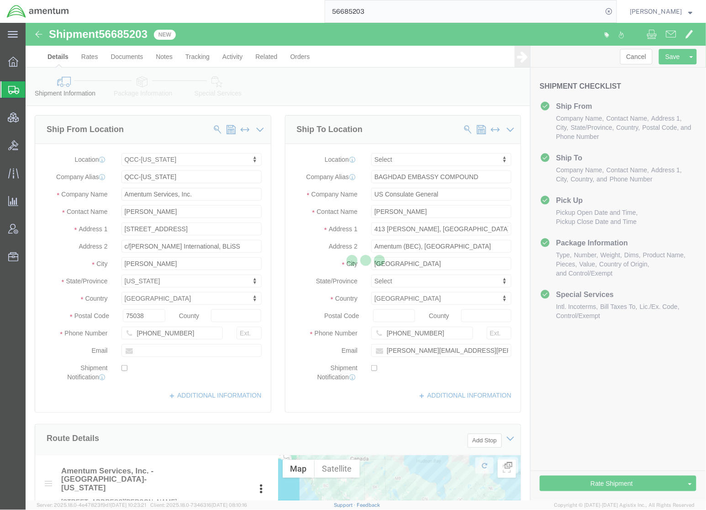
select select "AIR"
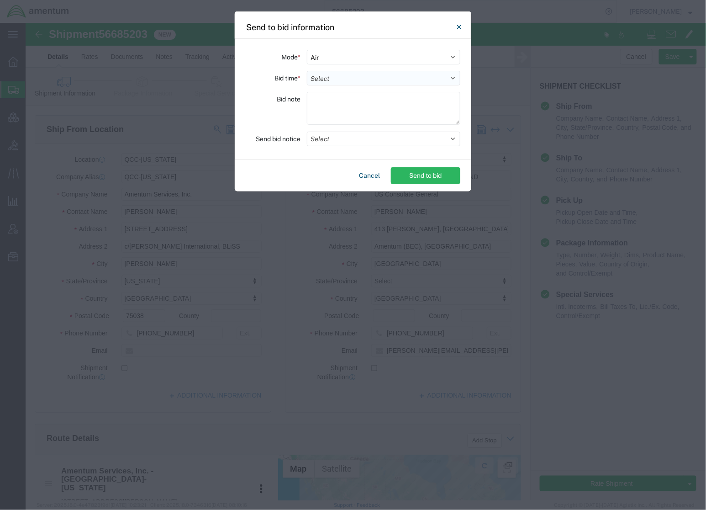
click at [373, 80] on select "Select 30 Min (Rush) 1 Hour (Rush) 2 Hours (Rush) 4 Hours (Rush) 8 Hours (Rush)…" at bounding box center [383, 78] width 153 height 15
select select "28"
click at [307, 71] on select "Select 30 Min (Rush) 1 Hour (Rush) 2 Hours (Rush) 4 Hours (Rush) 8 Hours (Rush)…" at bounding box center [383, 78] width 153 height 15
click at [372, 136] on button "Select" at bounding box center [383, 138] width 153 height 15
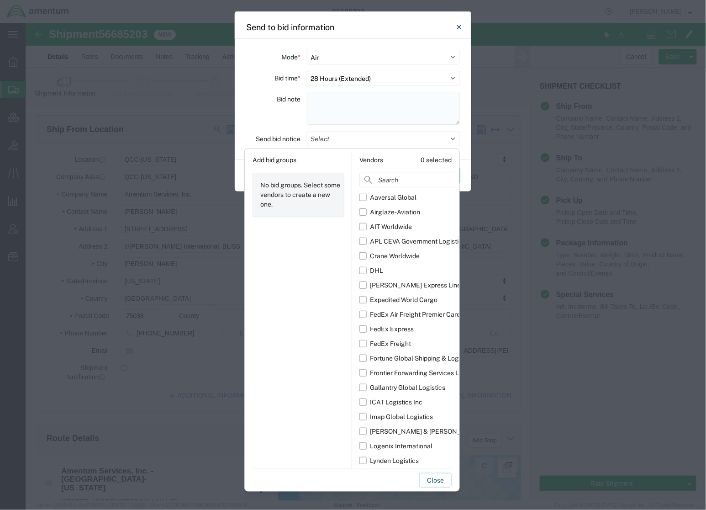
click at [355, 120] on textarea at bounding box center [383, 108] width 153 height 33
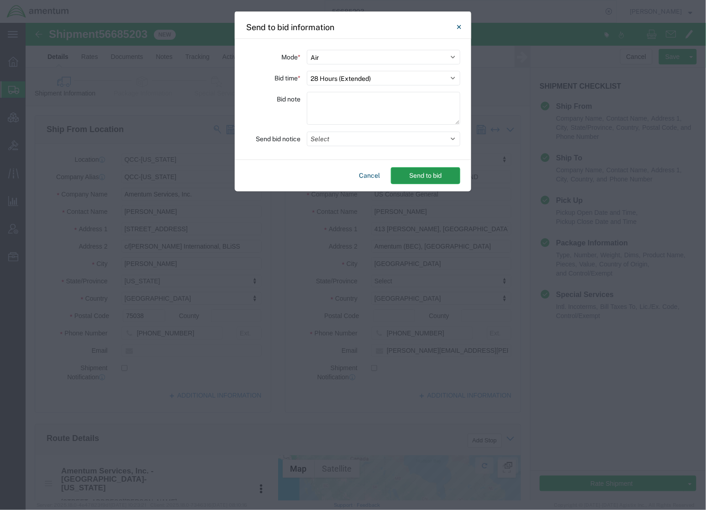
click at [415, 172] on button "Send to bid" at bounding box center [425, 175] width 69 height 17
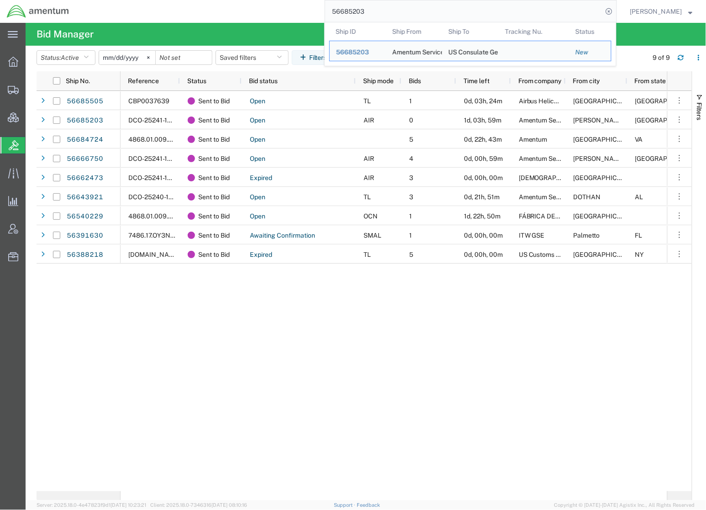
click at [366, 15] on input "56685203" at bounding box center [464, 11] width 278 height 22
click at [357, 53] on span "56685203" at bounding box center [352, 51] width 33 height 7
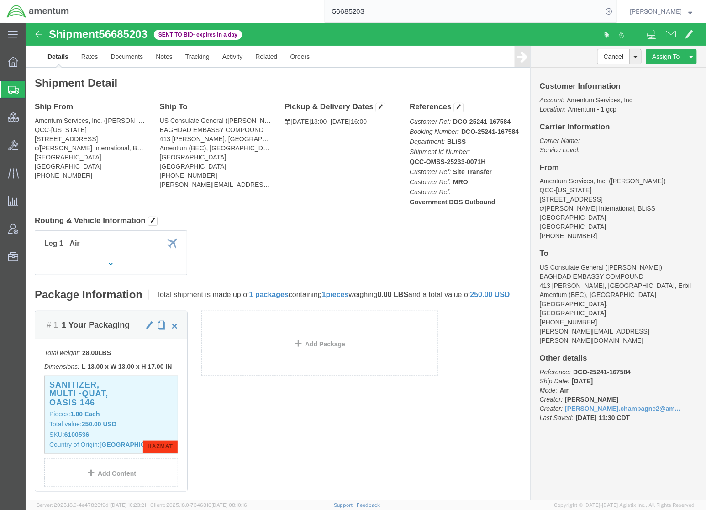
drag, startPoint x: 220, startPoint y: 14, endPoint x: 26, endPoint y: 12, distance: 194.0
click div "Shipment 56685203 Sent to Bid - expires in a day"
copy div "Shipment 56685203 Sent to Bid - expires in a day"
click at [32, 87] on span "Shipments" at bounding box center [28, 89] width 7 height 18
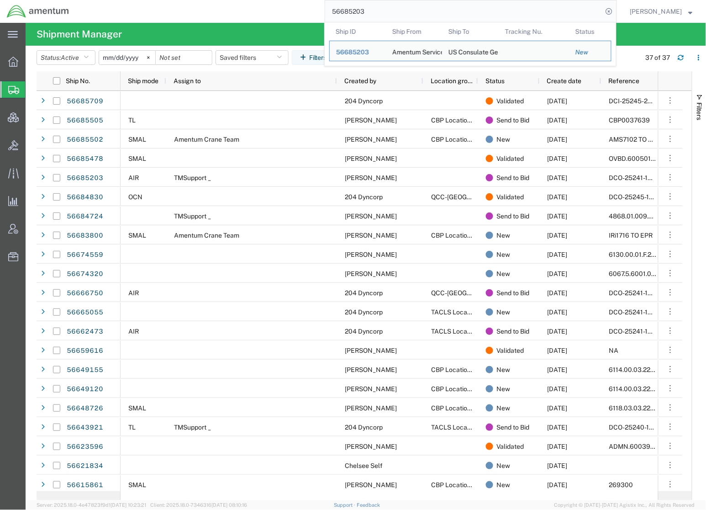
drag, startPoint x: 373, startPoint y: 5, endPoint x: 313, endPoint y: 5, distance: 60.7
click at [313, 5] on div "56685203 Ship ID Ship From Ship To Tracking Nu. Status Ship ID 56685203 Ship Fr…" at bounding box center [346, 11] width 541 height 23
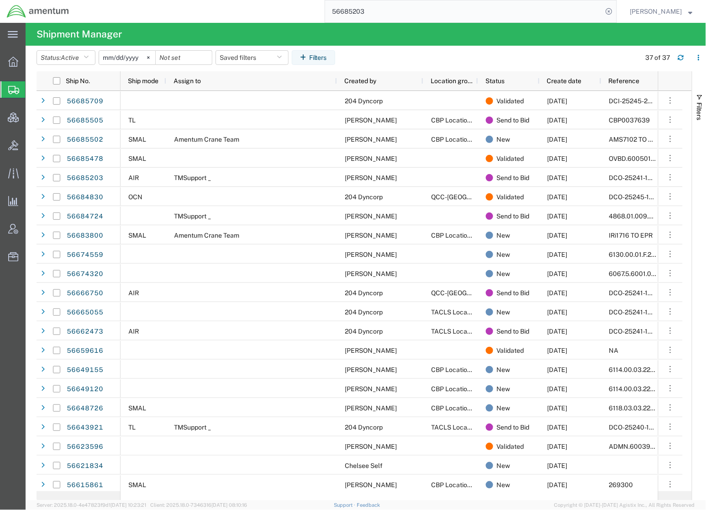
paste input "43921"
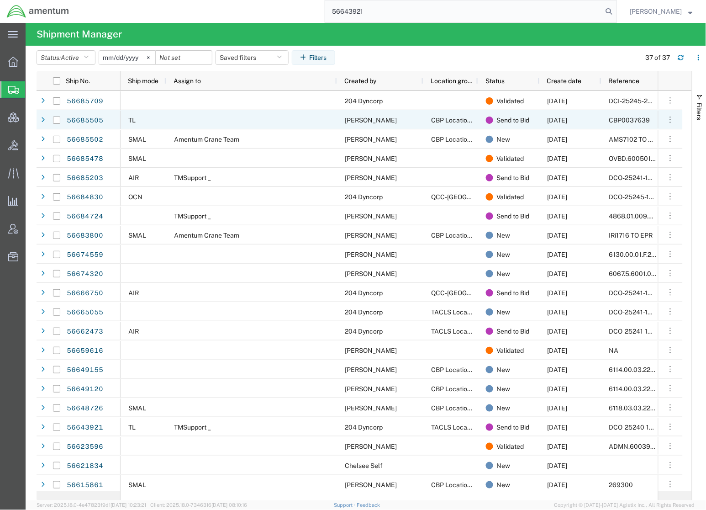
type input "56643921"
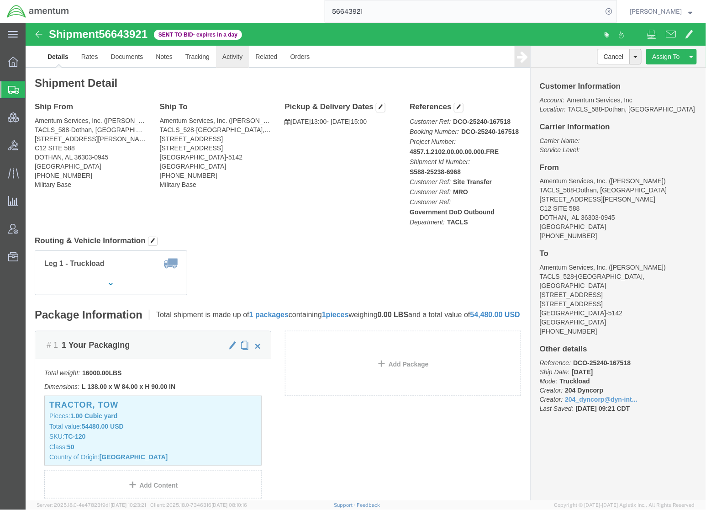
click link "Activity"
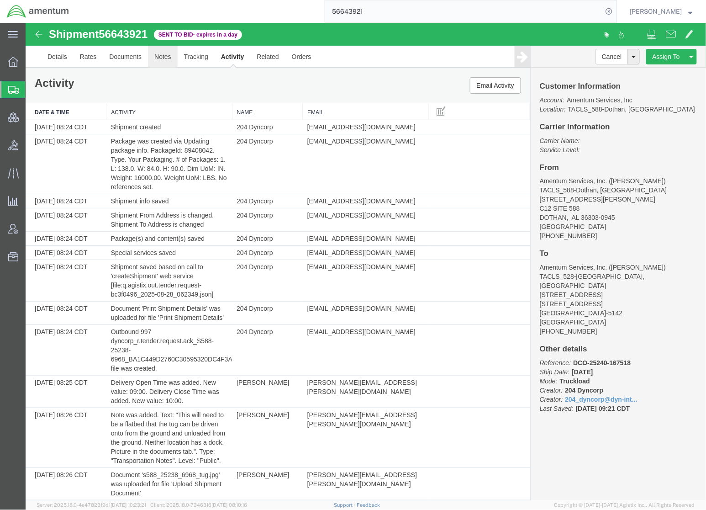
click at [169, 60] on link "Notes" at bounding box center [162, 56] width 30 height 22
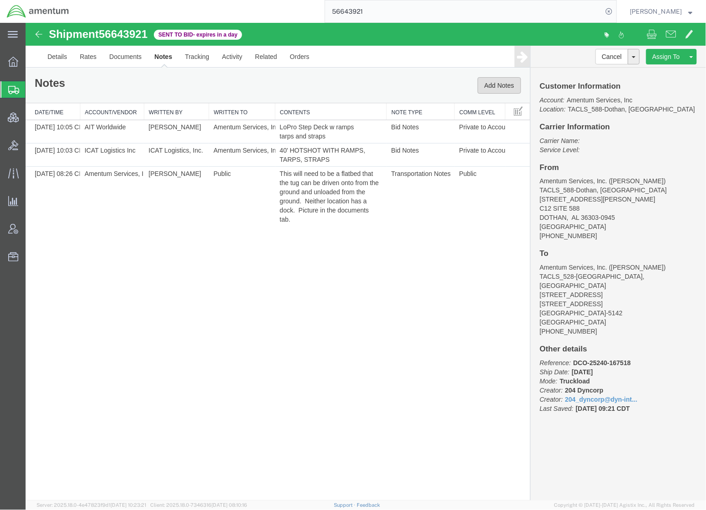
click at [497, 83] on button "Add Notes" at bounding box center [498, 85] width 43 height 16
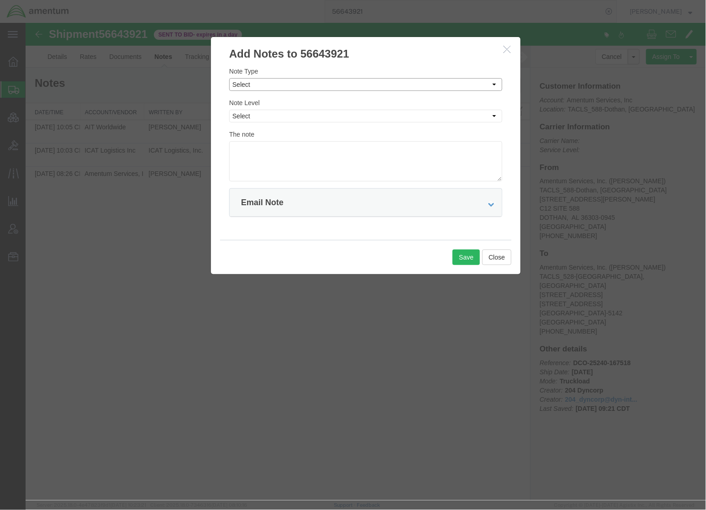
click at [259, 84] on select "Select Approval Bid Notes Carrier Change Notes Claim Notes Content Hazmat Notes…" at bounding box center [365, 84] width 273 height 13
select select "SPECIAL_HANDLING_NOTES"
click at [229, 78] on select "Select Approval Bid Notes Carrier Change Notes Claim Notes Content Hazmat Notes…" at bounding box center [365, 84] width 273 height 13
click at [279, 117] on select "Select Private to Account Private to Vendor Public" at bounding box center [365, 115] width 273 height 13
select select "PUBLIC"
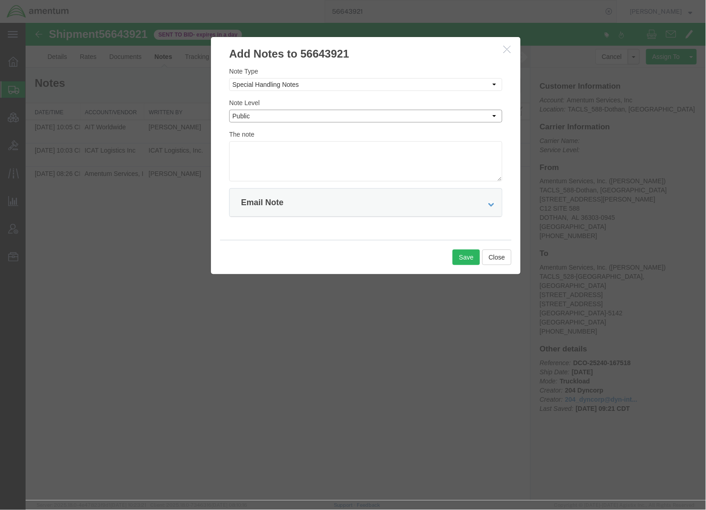
click at [229, 109] on select "Select Private to Account Private to Vendor Public" at bounding box center [365, 115] width 273 height 13
click at [276, 163] on textarea at bounding box center [365, 161] width 273 height 40
paste textarea "to be able to drive it from the ground onto the trailer at loading and unloading"
click at [232, 152] on textarea "to be able to drive it from the ground onto the trailer at loading and unloading" at bounding box center [365, 161] width 273 height 40
type textarea "This is able to ben driven from the ground onto the trailer at loading and from…"
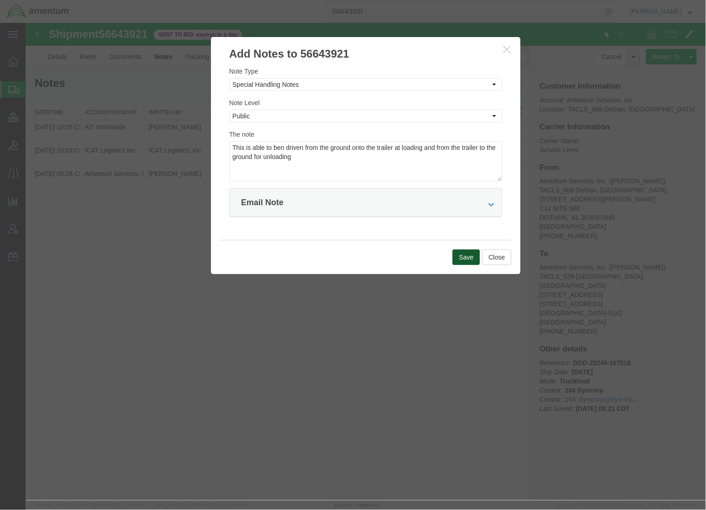
click at [468, 253] on button "Save" at bounding box center [465, 257] width 27 height 16
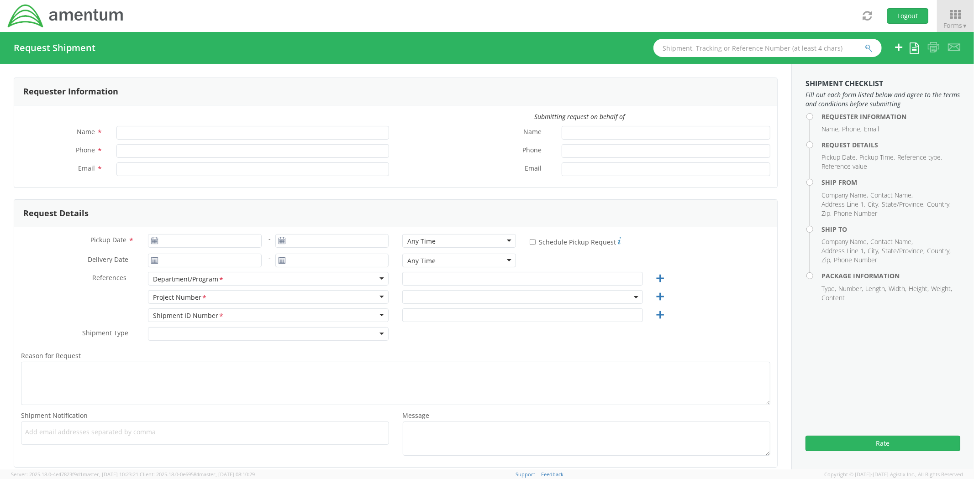
type input "[PERSON_NAME]"
type input "[PHONE_NUMBER]"
type input "[PERSON_NAME][EMAIL_ADDRESS][DOMAIN_NAME]"
select select "OVHD.600294.PURCH"
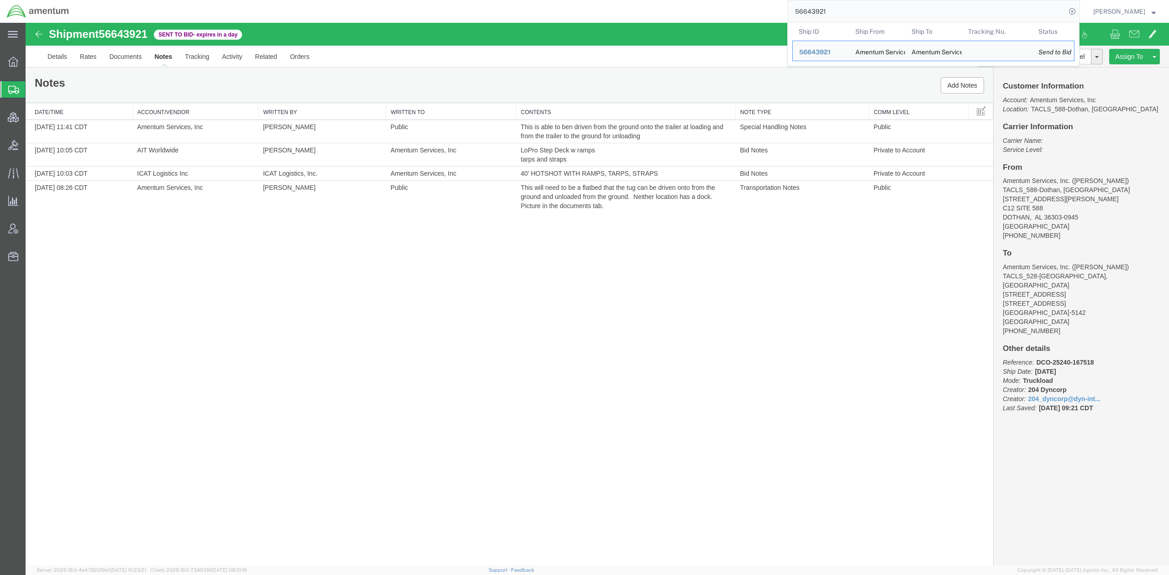
drag, startPoint x: 859, startPoint y: 6, endPoint x: 731, endPoint y: 13, distance: 128.0
click at [731, 13] on div "56643921 Ship ID Ship From Ship To Tracking Nu. Status Ship ID 56643921 Ship Fr…" at bounding box center [578, 11] width 1004 height 23
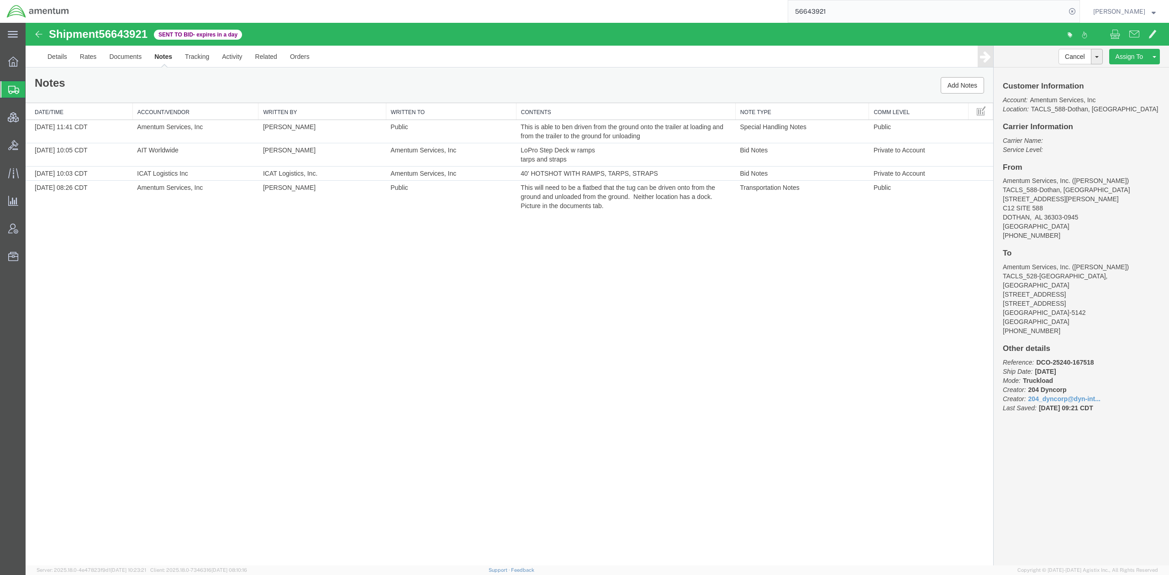
paste input "392670063810"
type input "392670063810"
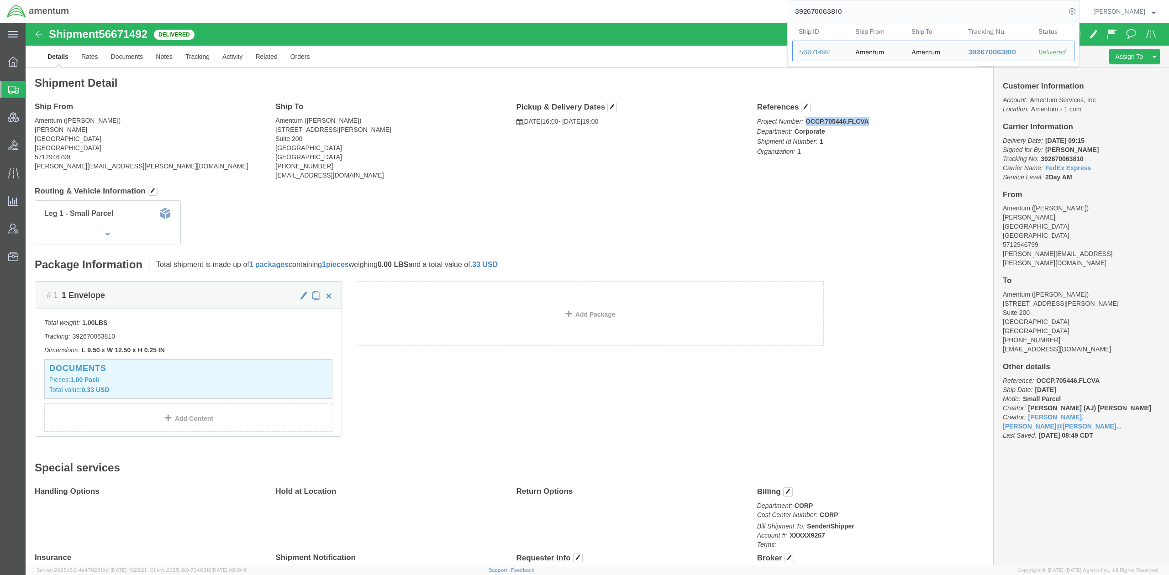
click p "Project Number: OCCP.705446.FLCVA Department: Corporate Shipment Id Number: 1 O…"
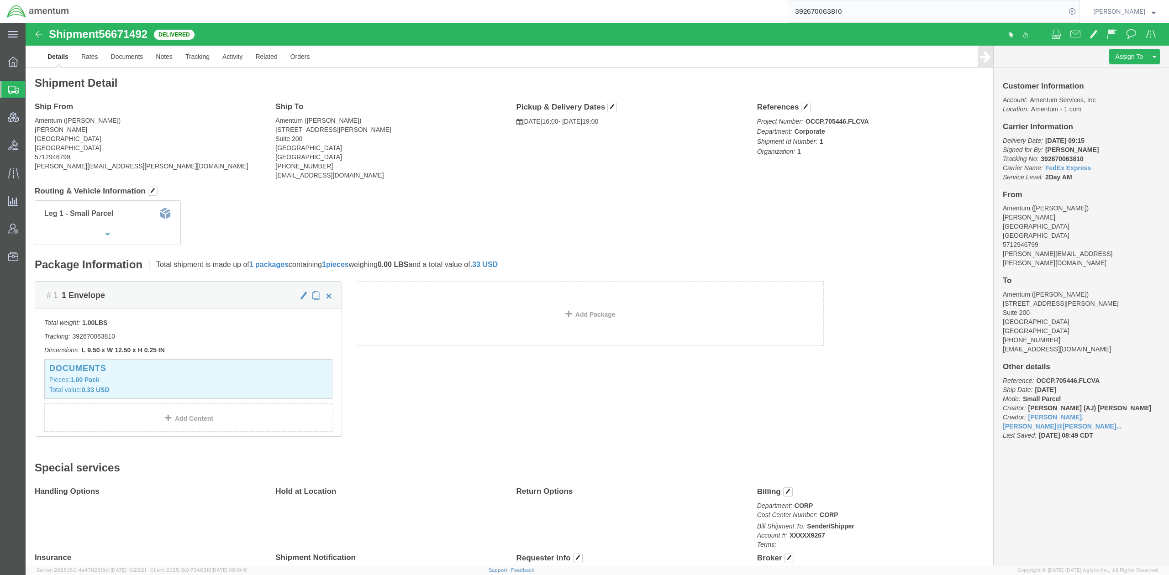
click p "Project Number: OCCP.705446.FLCVA Department: Corporate Shipment Id Number: 1 O…"
click link "Rates"
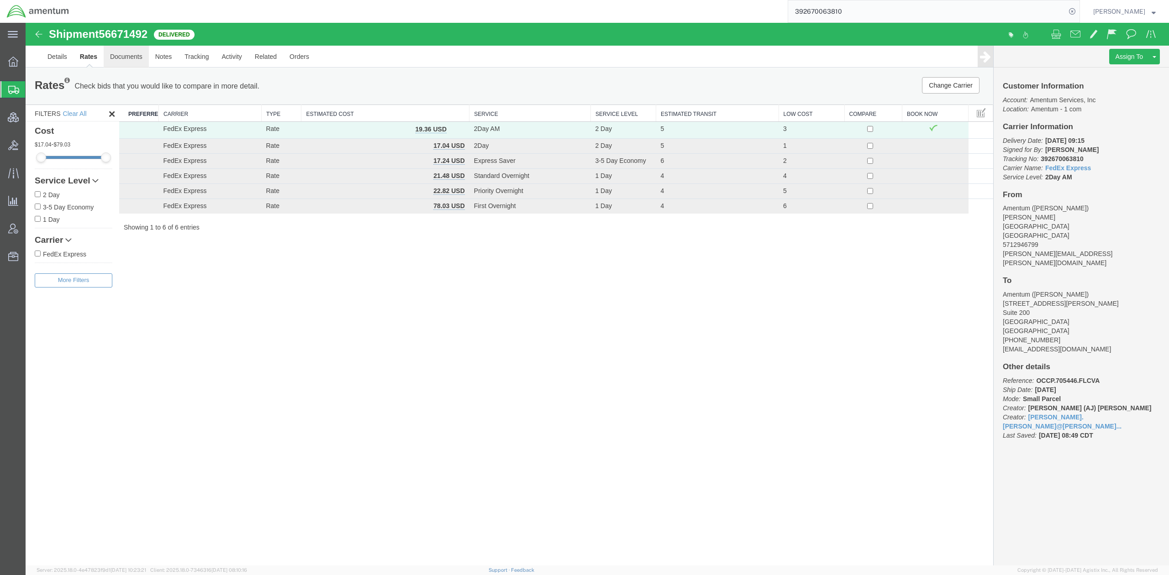
click at [144, 61] on link "Documents" at bounding box center [126, 57] width 45 height 22
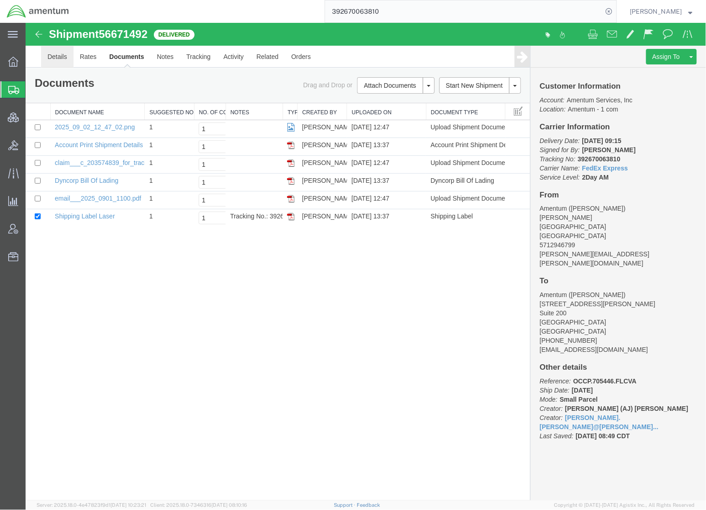
click at [53, 55] on link "Details" at bounding box center [57, 56] width 32 height 22
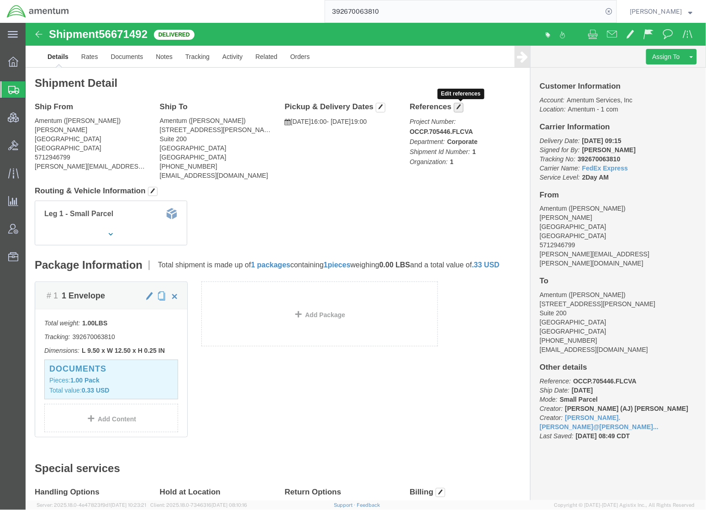
click button "button"
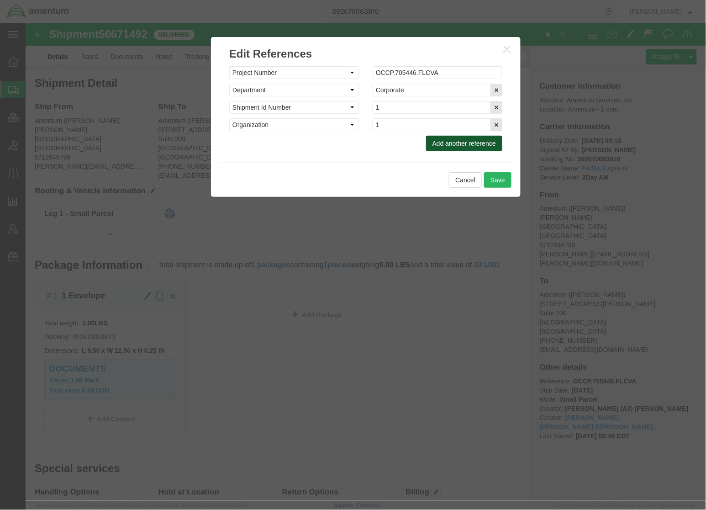
click button "Add another reference"
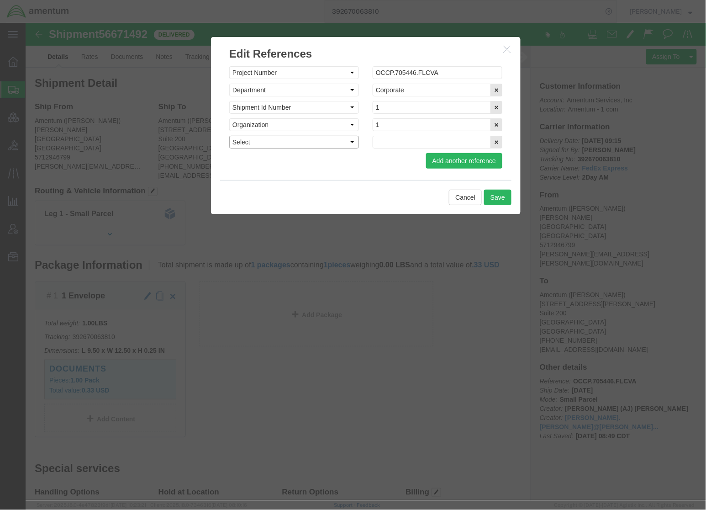
click select "Select Account Type Activity ID Airline Appointment Number ASN Batch Request # …"
select select "CLAIM"
click select "Select Account Type Activity ID Airline Appointment Number ASN Batch Request # …"
click input "text"
paste input "C-203574839"
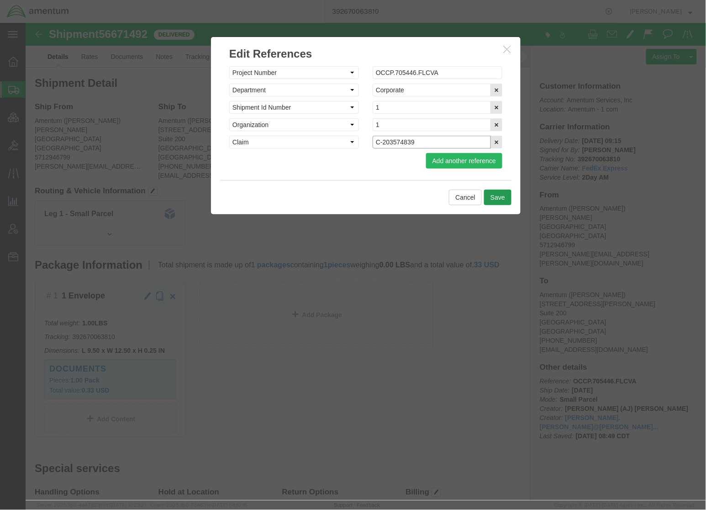
type input "C-203574839"
click button "Save"
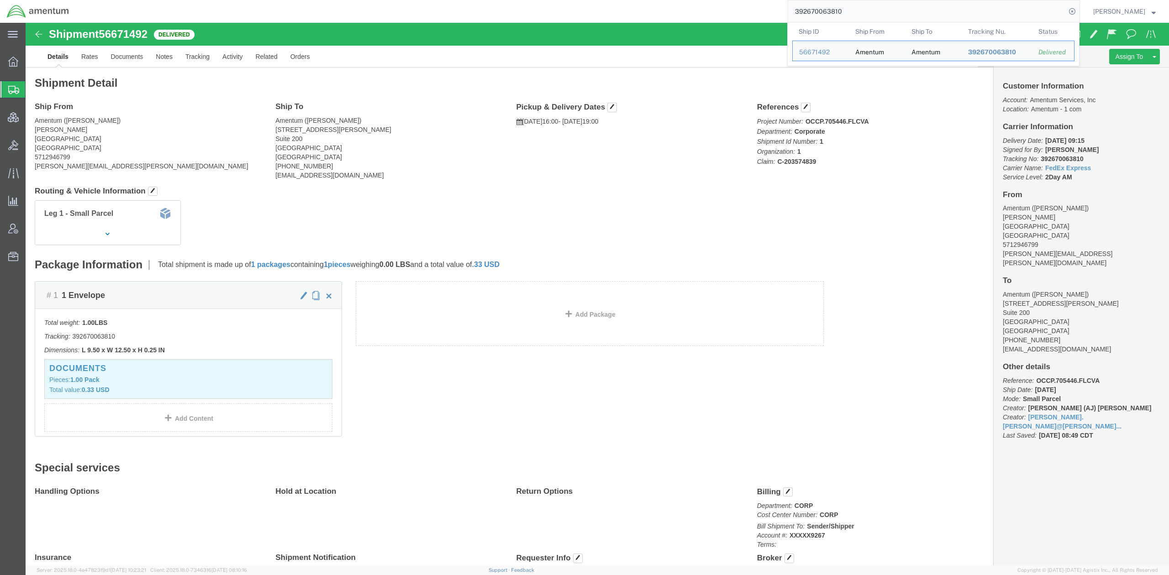
drag, startPoint x: 879, startPoint y: 14, endPoint x: 285, endPoint y: -53, distance: 597.7
click at [285, 0] on html "main_menu Created with Sketch. Collapse Menu Overview Shipments Shipment Manage…" at bounding box center [584, 287] width 1169 height 575
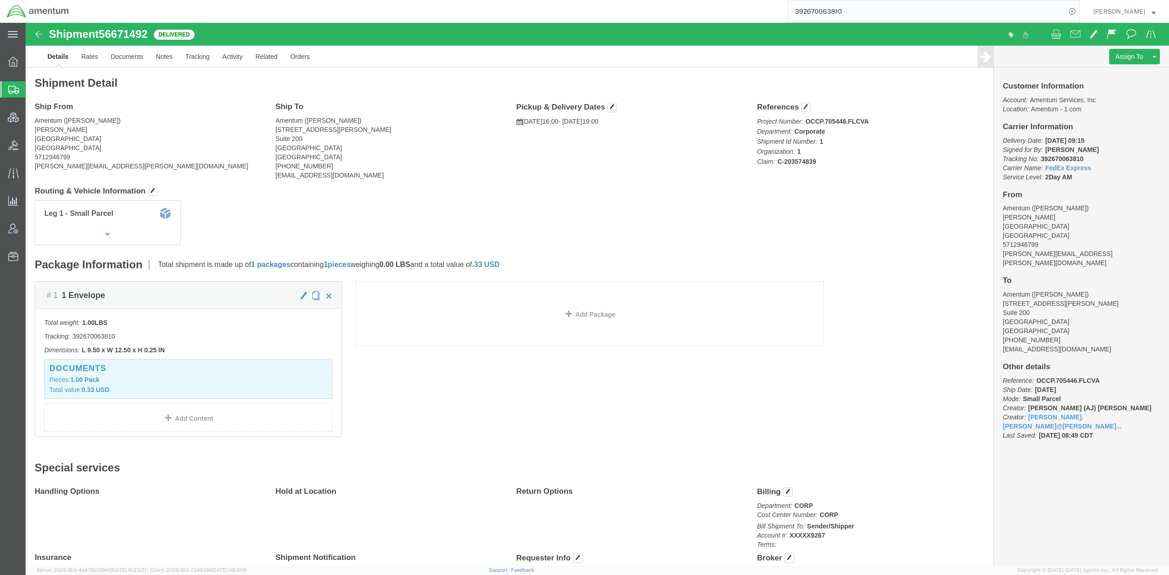
paste input "DCI-25245-200228"
type input "DCI-25245-200228"
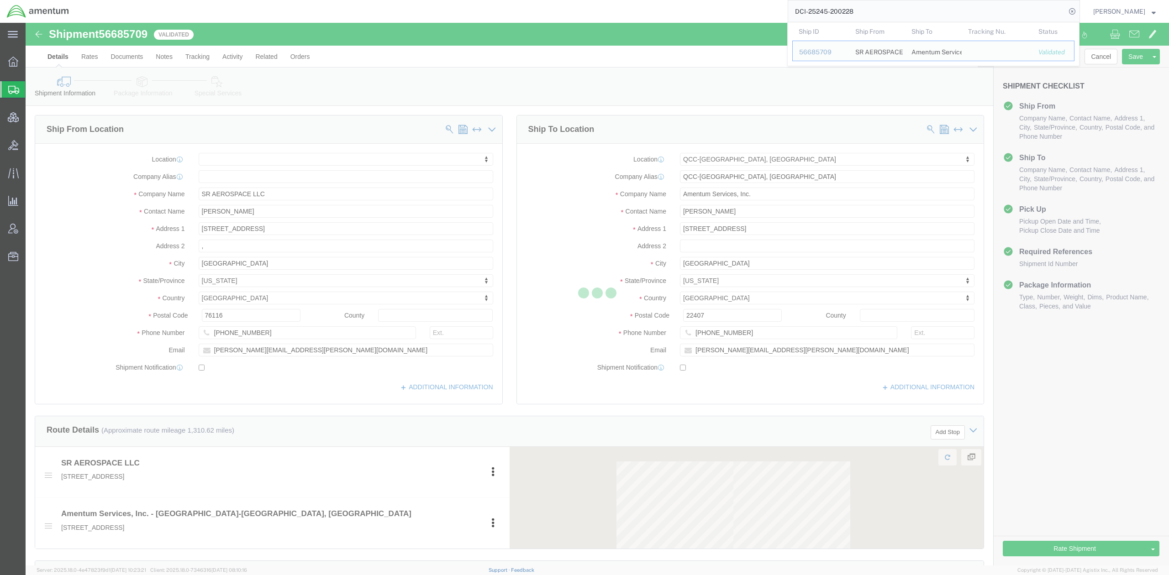
select select
select select "67291"
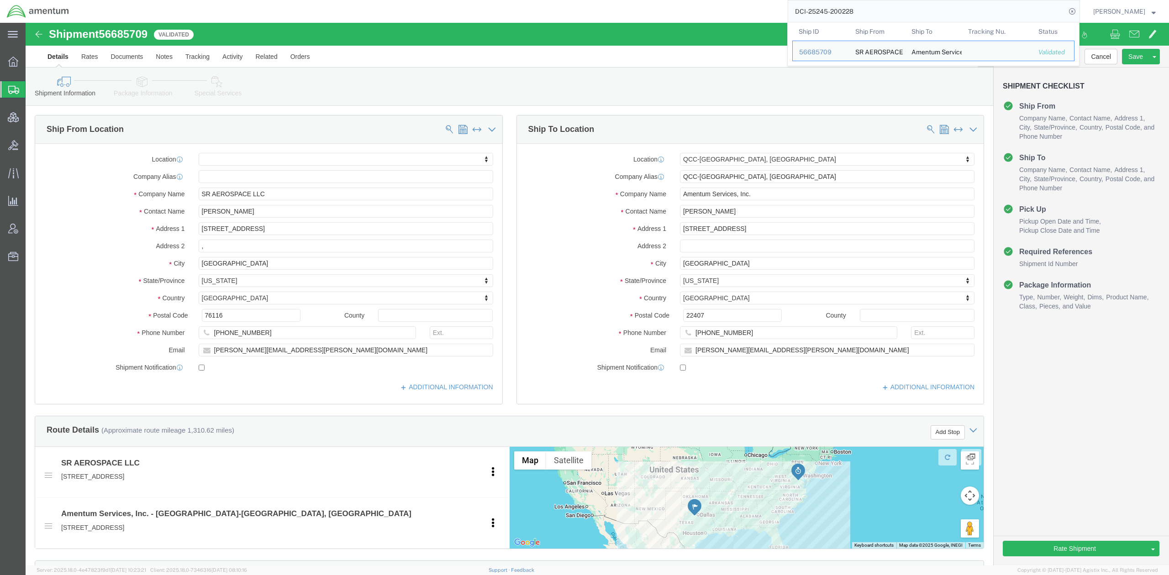
click div "Shipment Information Package Information Special Services Loading Routing"
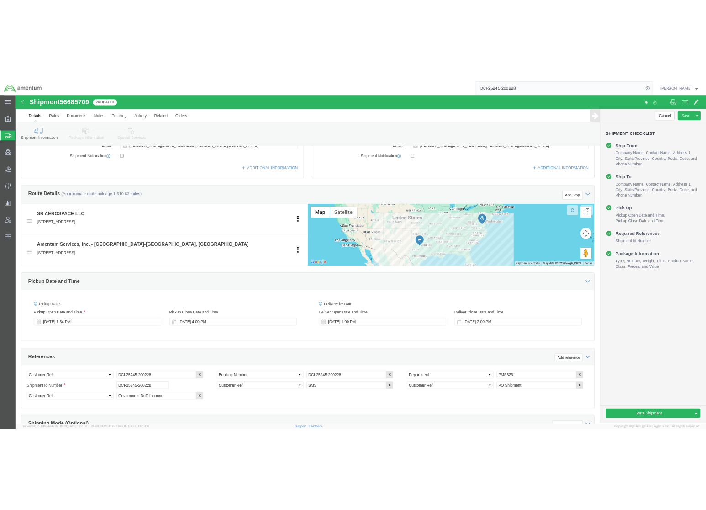
scroll to position [425, 0]
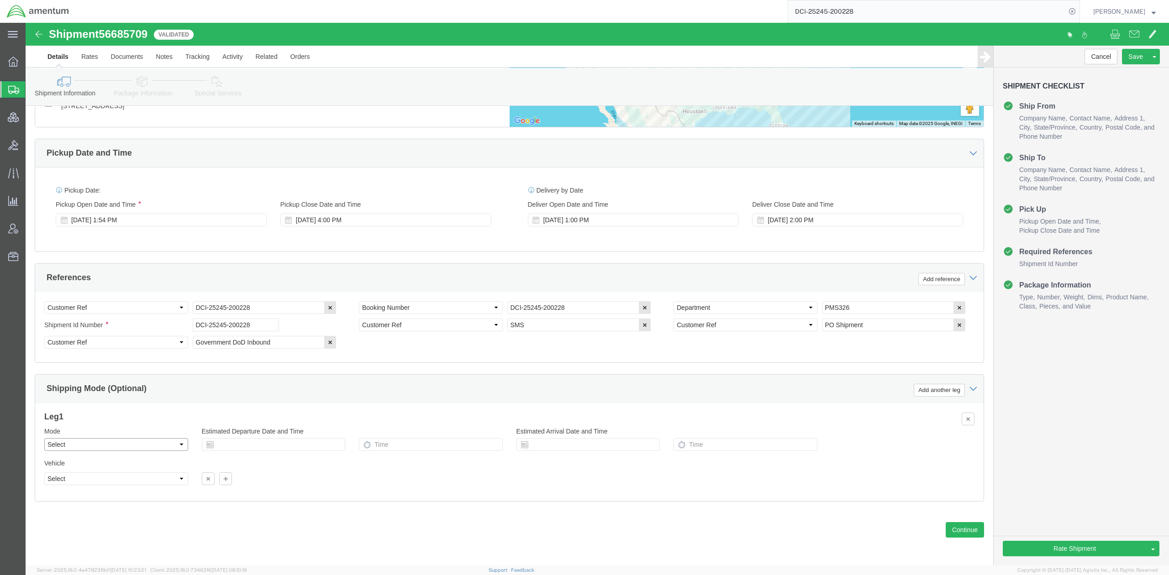
click select "Select Air Less than Truckload Multi-Leg Ocean Freight Rail Small Parcel Truckl…"
select select "LTL"
click select "Select Air Less than Truckload Multi-Leg Ocean Freight Rail Small Parcel Truckl…"
click div "Pickup Date: Pickup Start Date Pickup Start Time Pickup Open Date and Time Sep …"
click div "Sep 03 2025 4:00 PM"
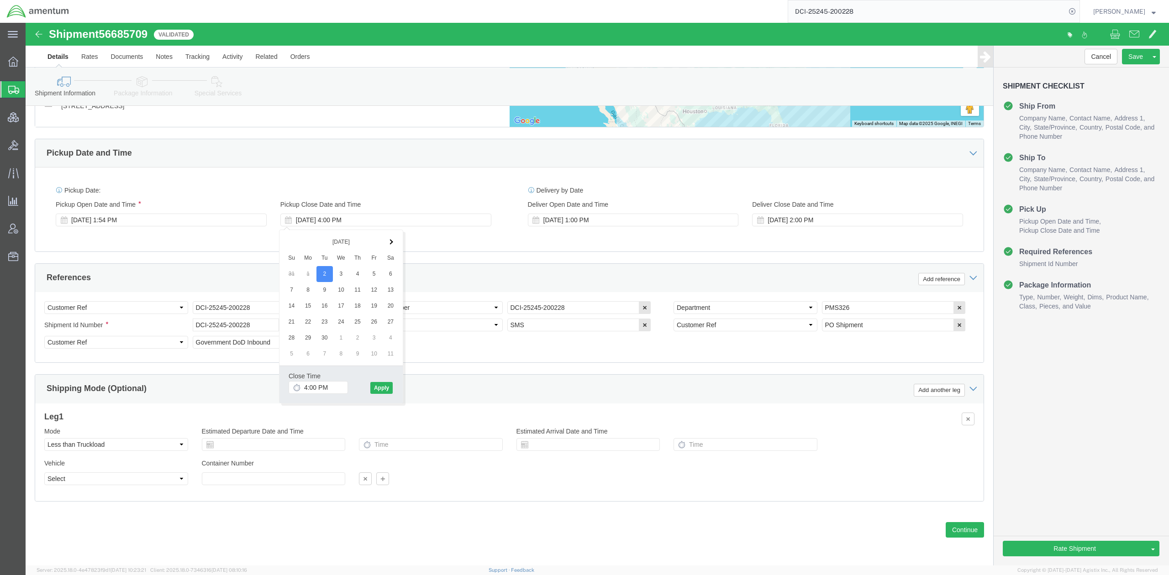
click div "Pickup Date: Pickup Start Date Pickup Start Time Pickup Open Date and Time Sep …"
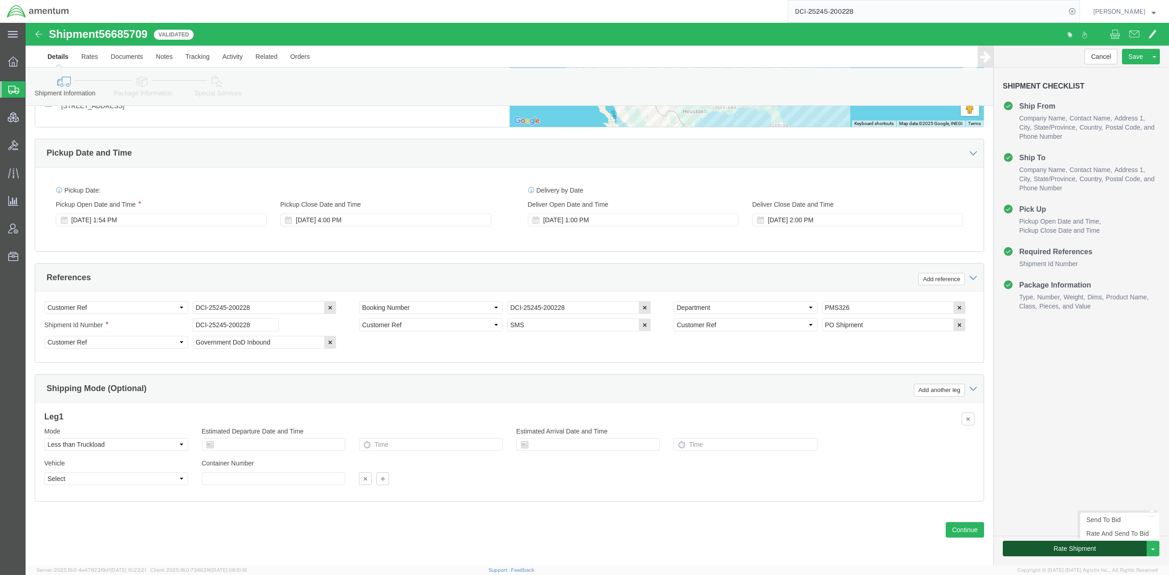
click button "Rate Shipment"
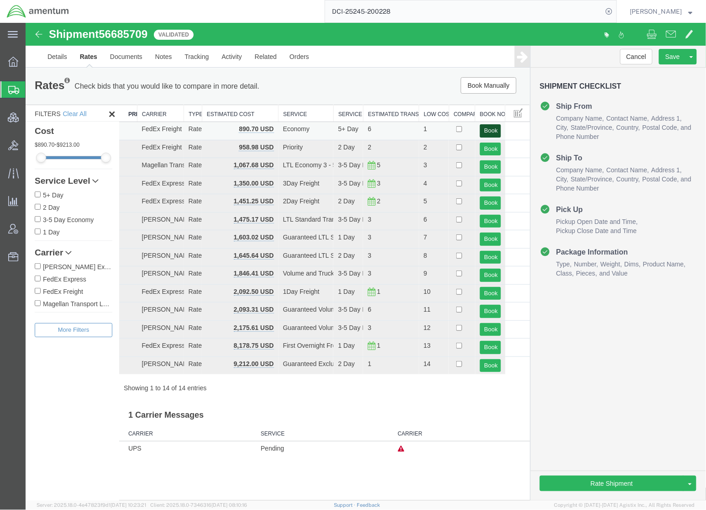
click at [479, 131] on button "Book" at bounding box center [489, 130] width 21 height 13
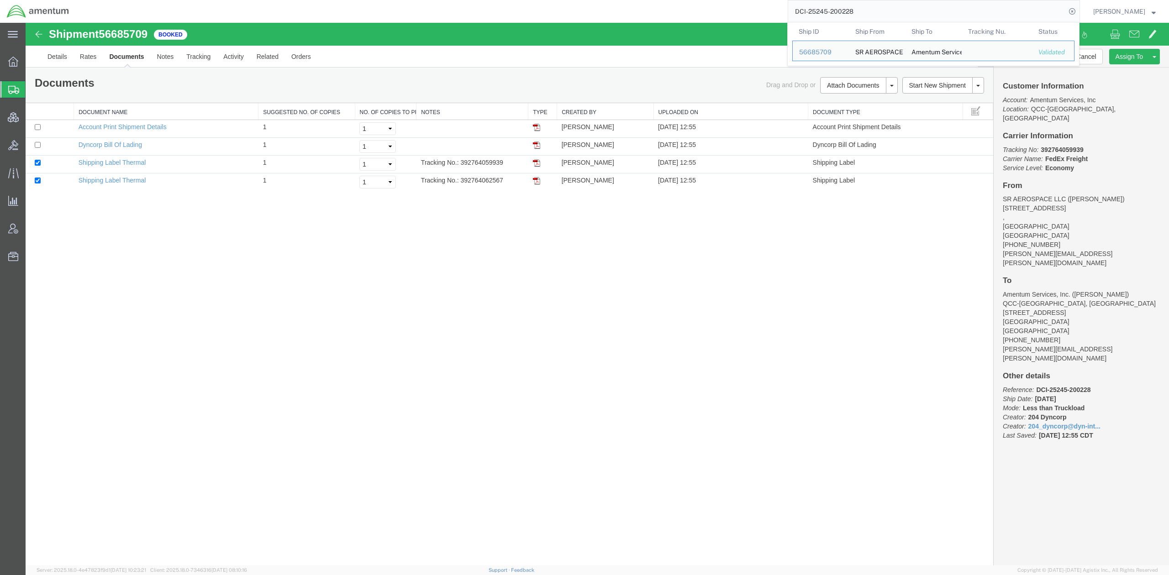
drag, startPoint x: 886, startPoint y: 8, endPoint x: 643, endPoint y: 2, distance: 243.0
click at [643, 2] on div "DCI-25245-200228 Ship ID Ship From Ship To Tracking Nu. Status Ship ID 56685709…" at bounding box center [578, 11] width 1004 height 23
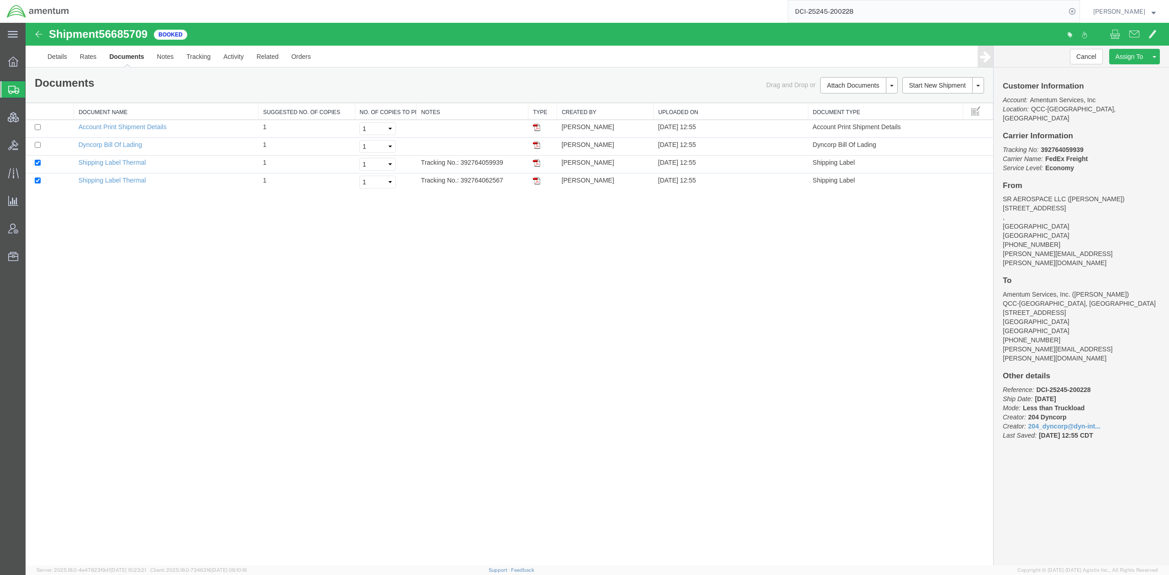
paste input "56684830"
type input "56684830"
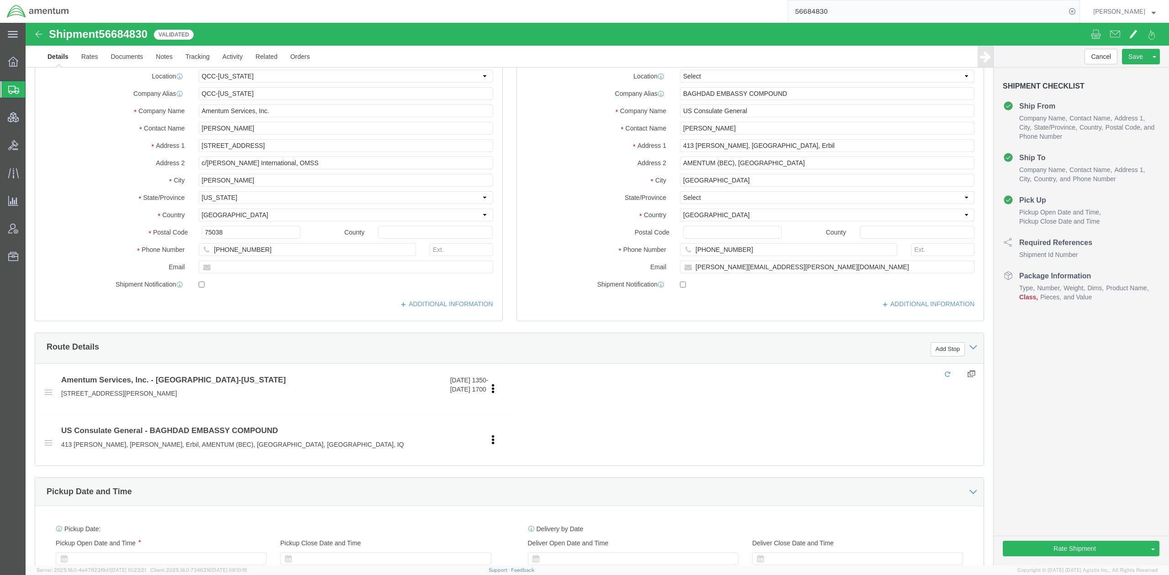
select select "42668"
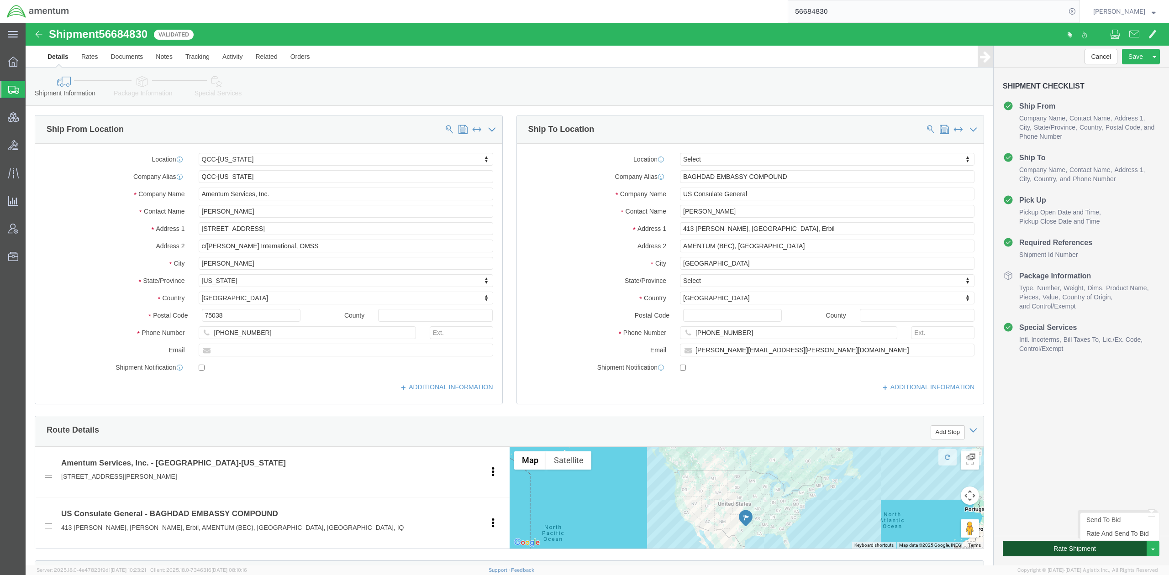
click button "Rate Shipment"
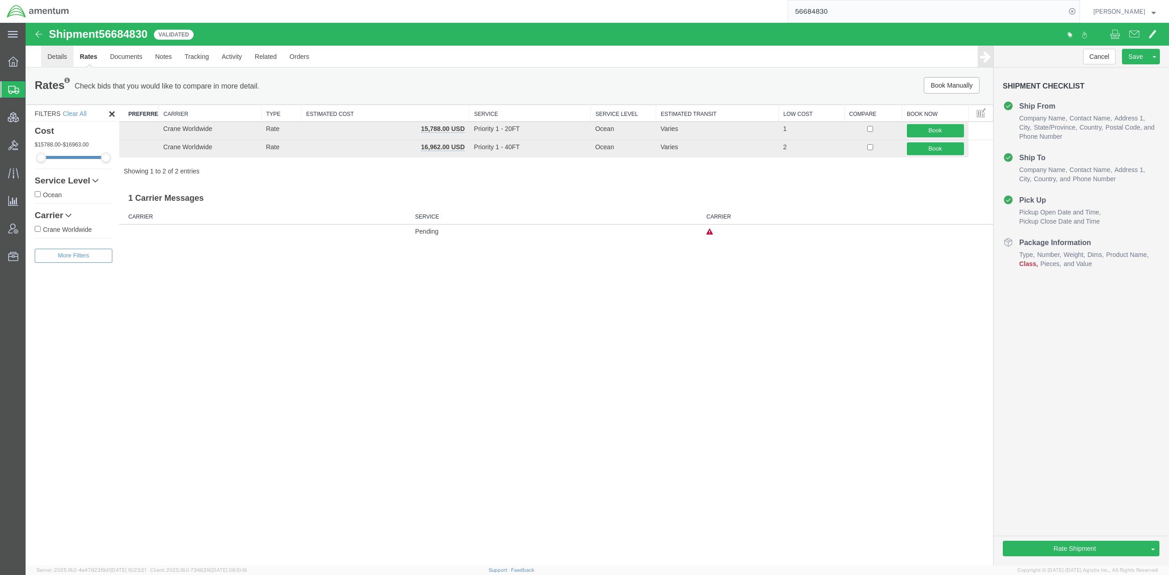
click at [58, 63] on link "Details" at bounding box center [57, 57] width 32 height 22
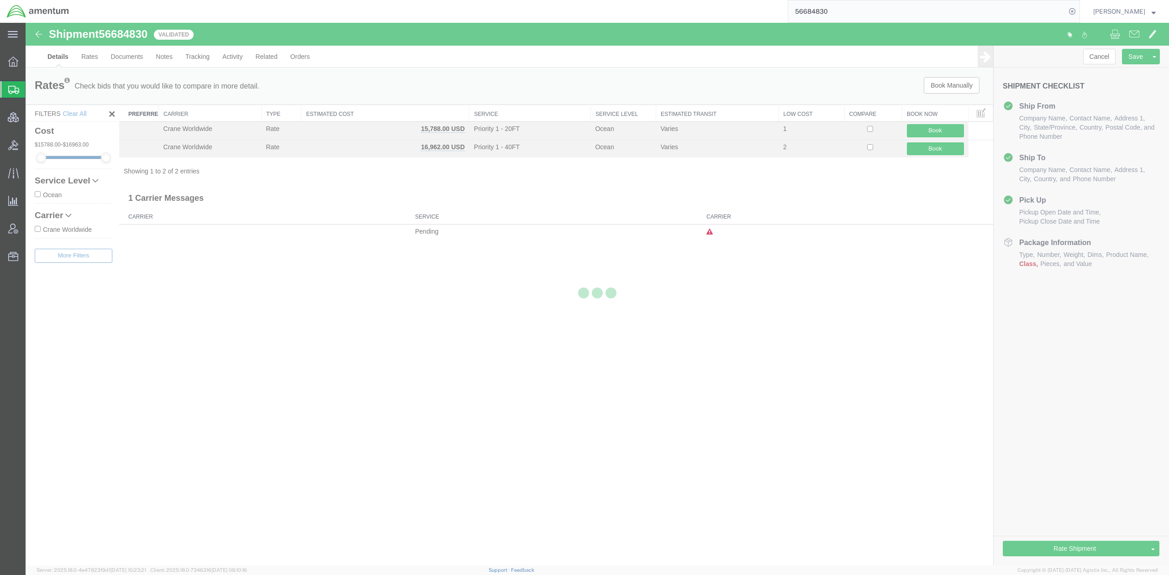
select select "42668"
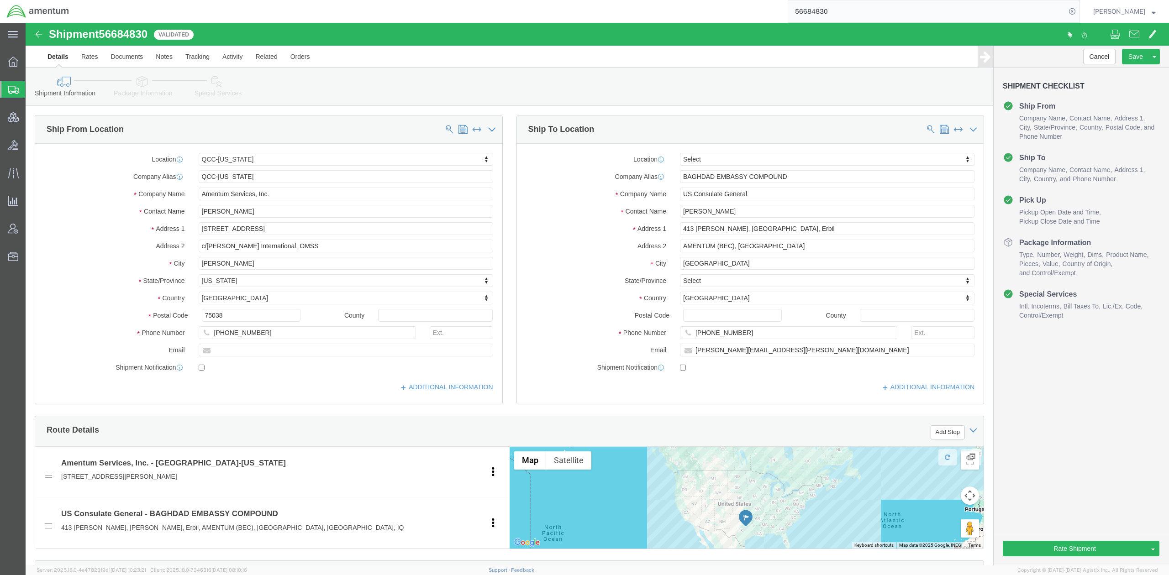
scroll to position [456, 0]
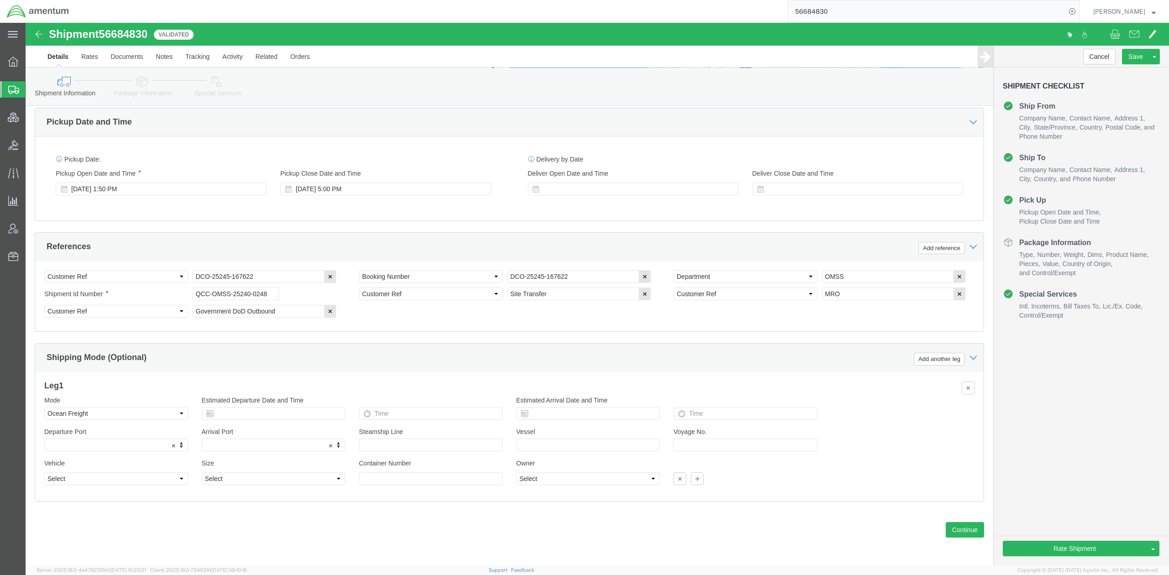
click link "Package Information"
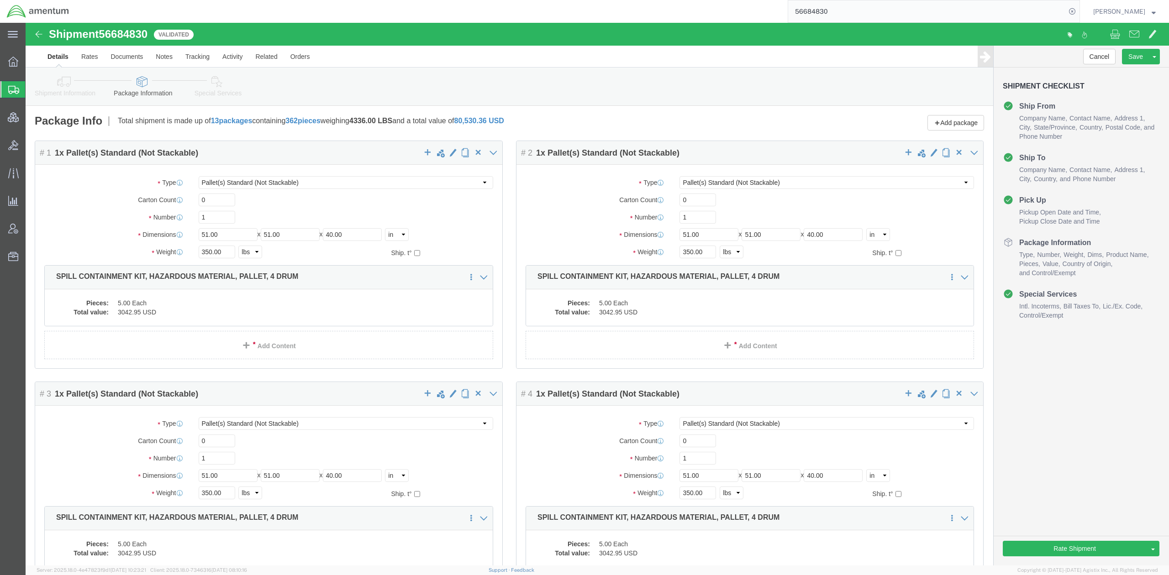
drag, startPoint x: 47, startPoint y: 57, endPoint x: 380, endPoint y: 188, distance: 357.9
click icon
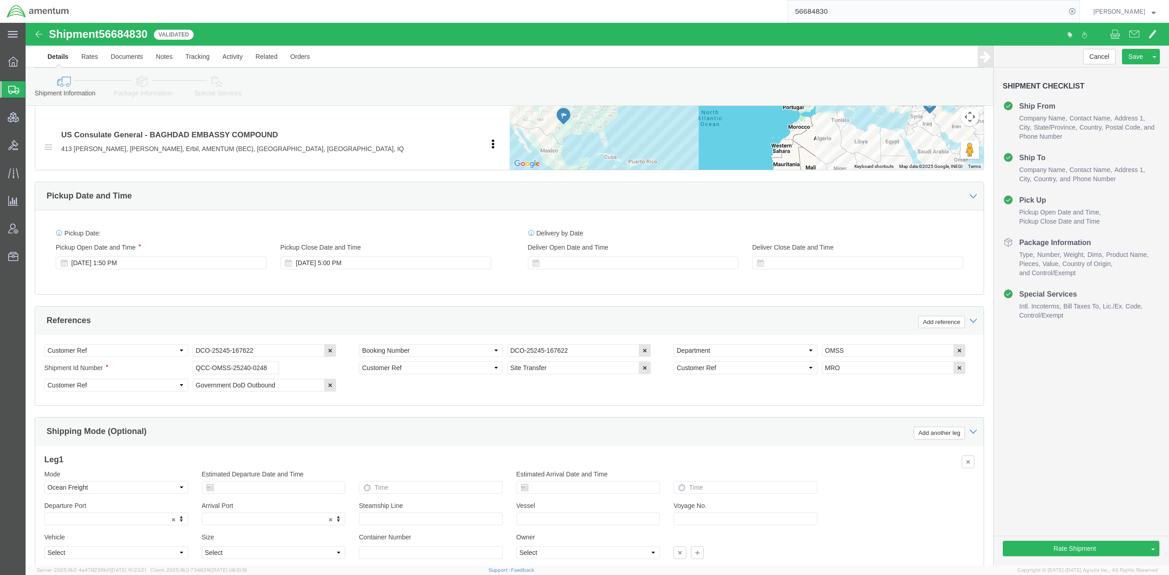
scroll to position [456, 0]
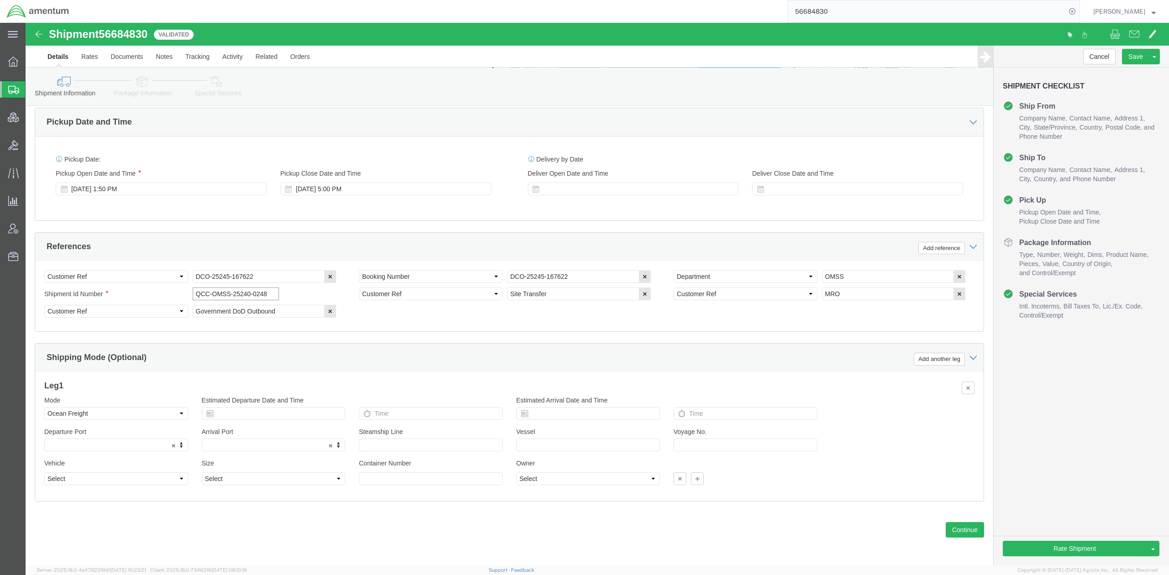
drag, startPoint x: 247, startPoint y: 270, endPoint x: 69, endPoint y: 273, distance: 177.6
click div "Shipment Id Number QCC-OMSS-25240-0248"
click select "Select Air Less than Truckload Multi-Leg Ocean Freight Rail Small Parcel Truckl…"
select select
click select "Select Air Less than Truckload Multi-Leg Ocean Freight Rail Small Parcel Truckl…"
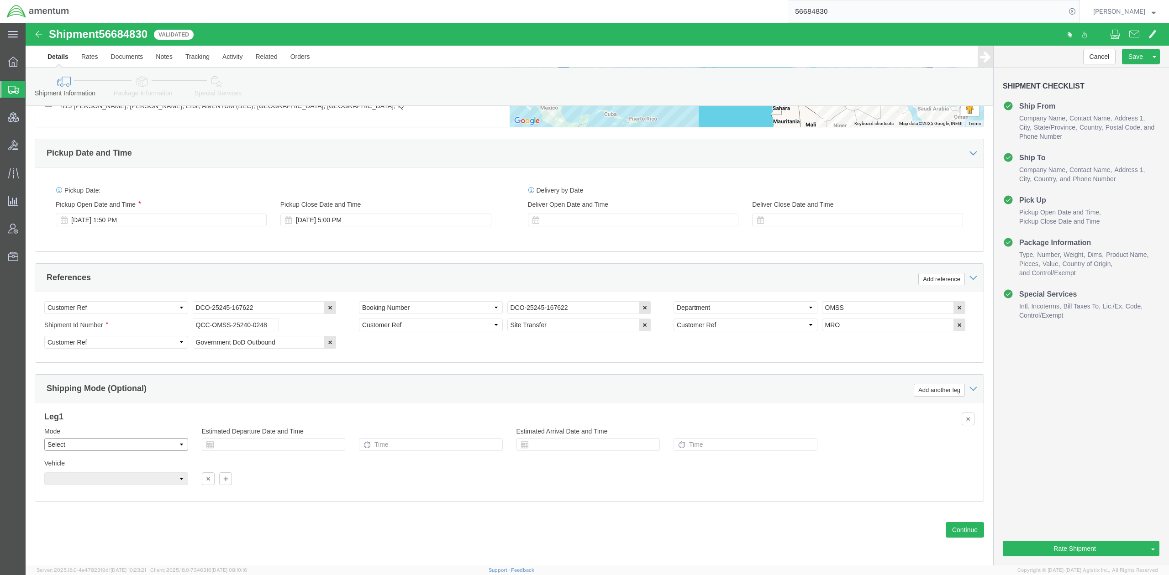
scroll to position [425, 0]
click button "Rate Shipment"
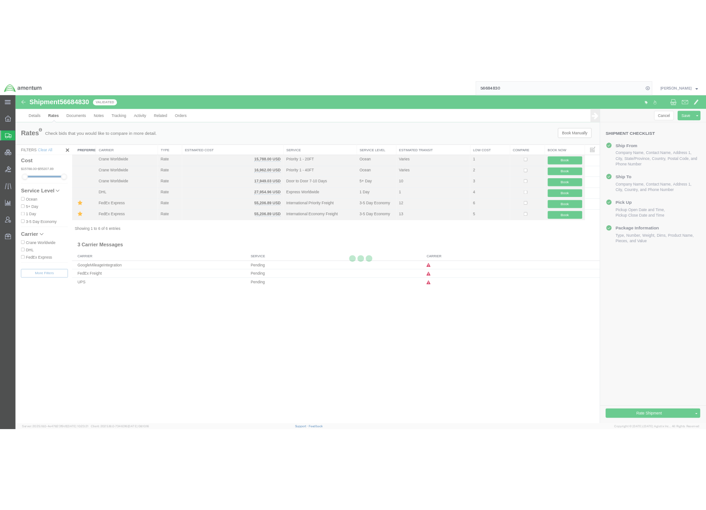
scroll to position [0, 0]
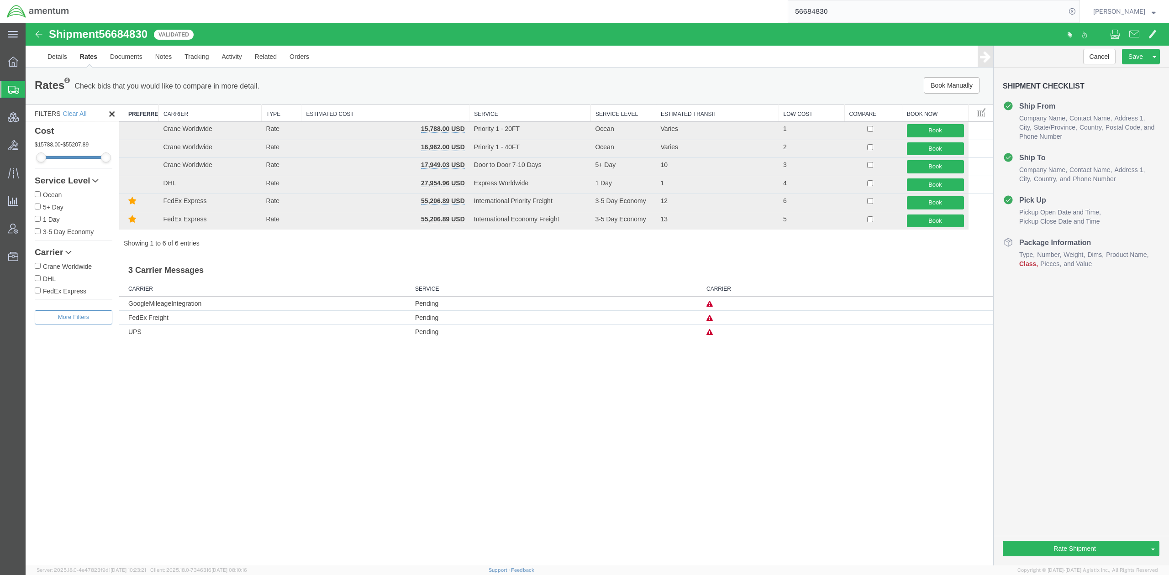
click at [538, 402] on div "Shipment 56684830 6 of 6 Validated Details Rates Documents Notes Tracking Activ…" at bounding box center [597, 294] width 1143 height 543
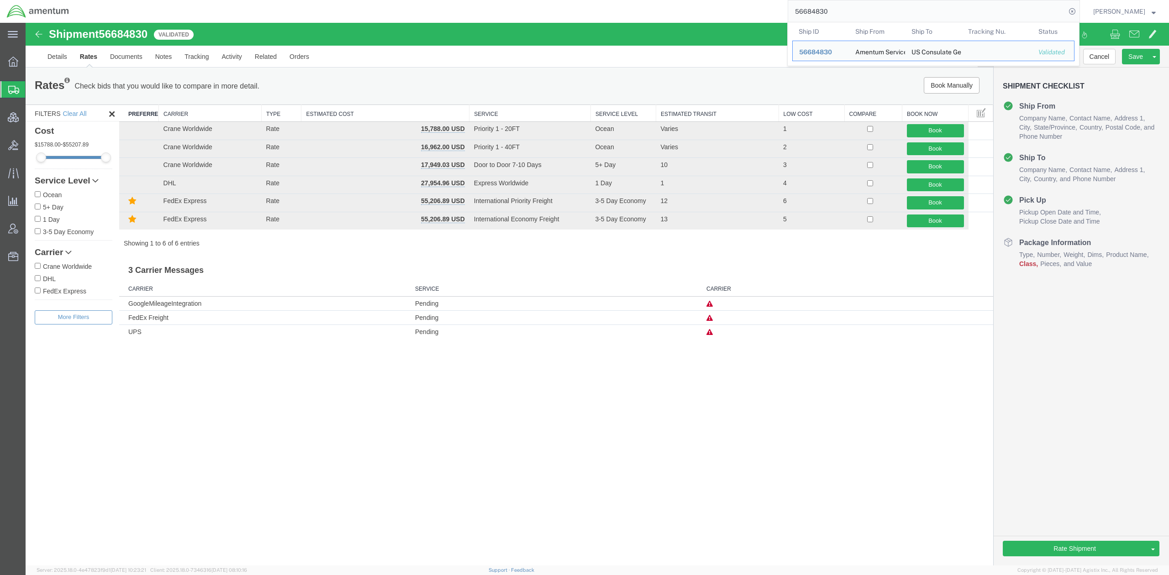
drag, startPoint x: 871, startPoint y: 13, endPoint x: 694, endPoint y: 15, distance: 176.7
click at [694, 15] on div "56684830 Ship ID Ship From Ship To Tracking Nu. Status Ship ID 56684830 Ship Fr…" at bounding box center [578, 11] width 1004 height 23
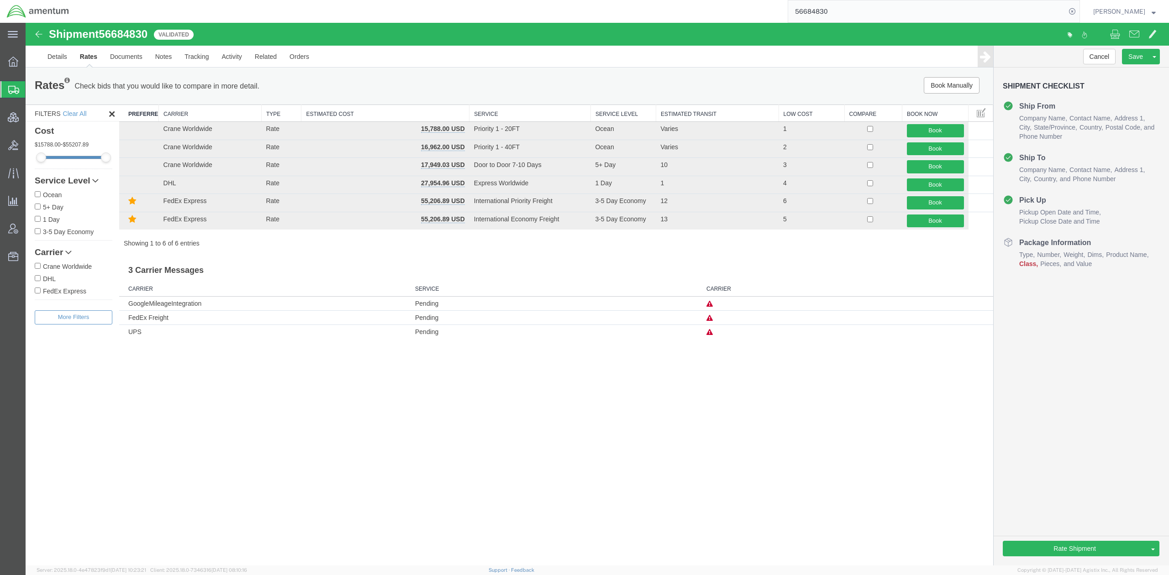
paste input "C-203574839"
type input "C-203574839"
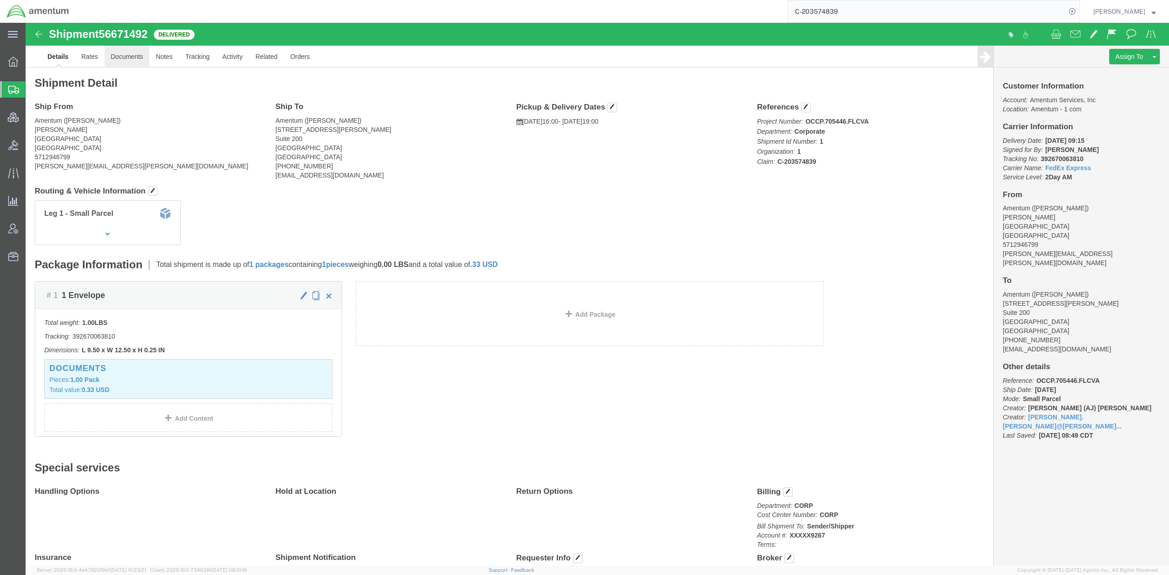
click link "Documents"
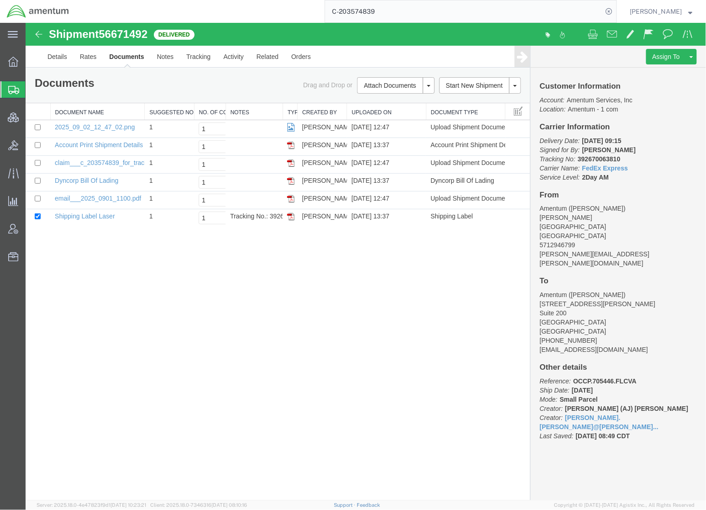
click at [164, 57] on div at bounding box center [365, 260] width 680 height 477
click at [416, 11] on input "C-203574839" at bounding box center [464, 11] width 278 height 22
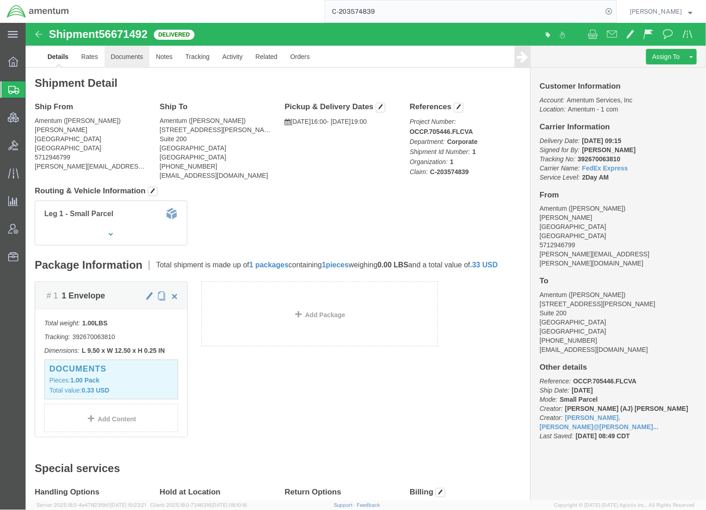
click link "Documents"
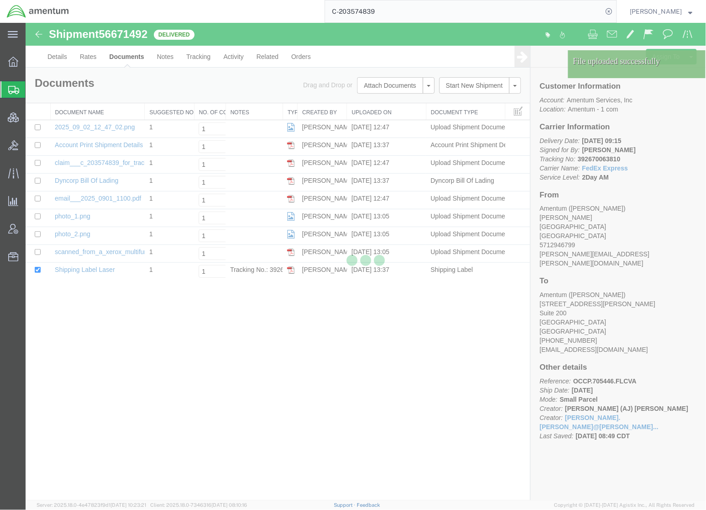
click at [667, 152] on div at bounding box center [366, 261] width 680 height 477
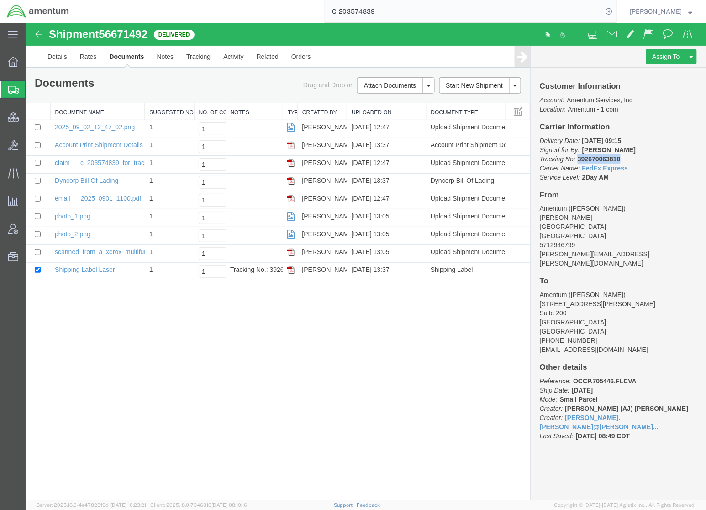
drag, startPoint x: 629, startPoint y: 157, endPoint x: 579, endPoint y: 159, distance: 49.8
click at [579, 159] on p "Delivery Date: 09/02/2025 09:15 Signed for By: V.Brown Tracking No: 39267006381…" at bounding box center [617, 159] width 157 height 46
copy b "392670063810"
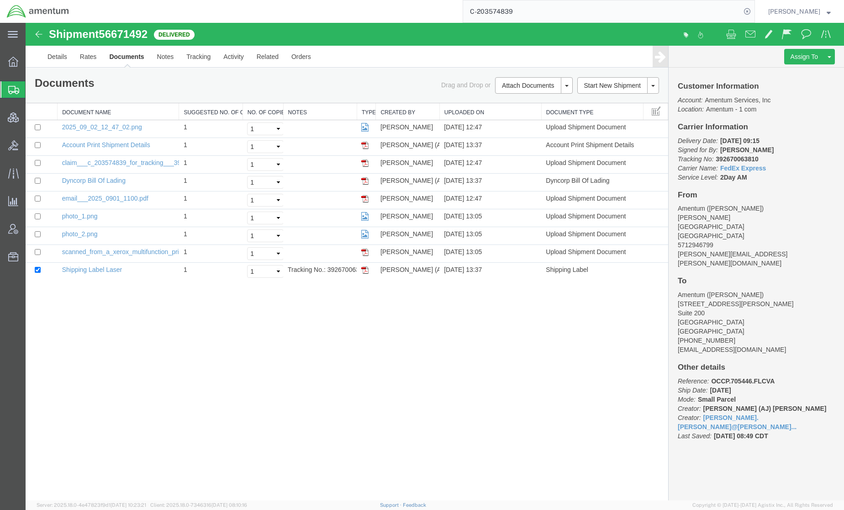
click at [100, 454] on div at bounding box center [435, 261] width 818 height 477
click at [79, 55] on div at bounding box center [435, 261] width 818 height 477
click at [88, 55] on div at bounding box center [435, 261] width 818 height 477
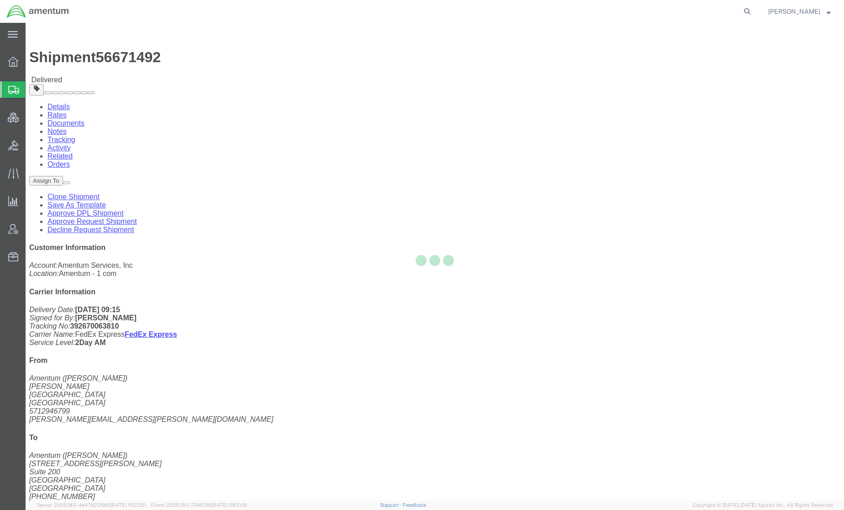
click at [142, 61] on div at bounding box center [435, 261] width 818 height 477
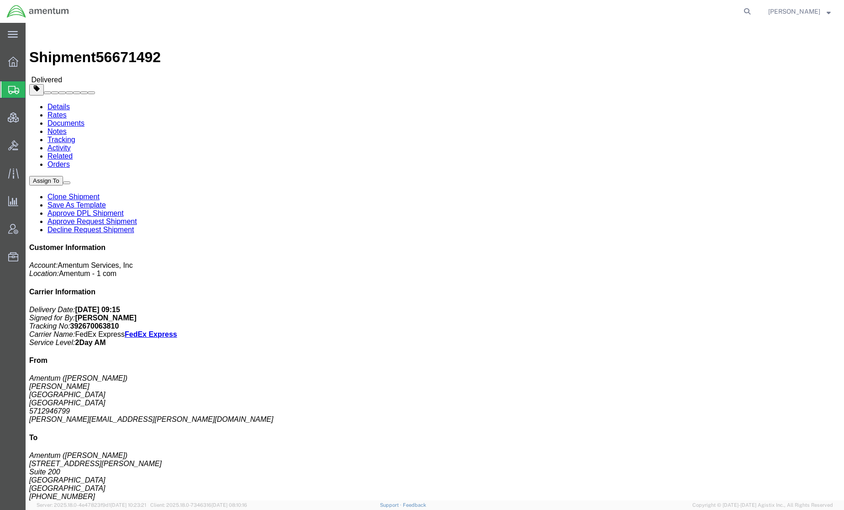
click link "Documents"
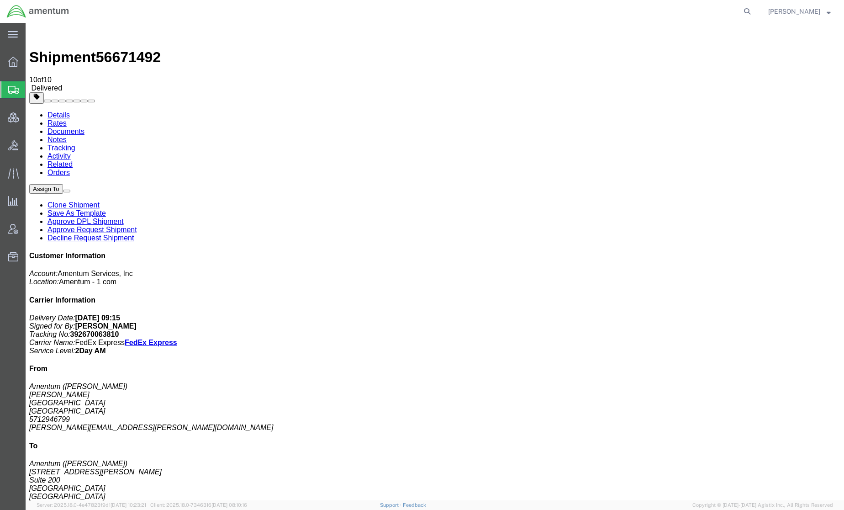
click at [32, 89] on span "Shipments" at bounding box center [28, 89] width 7 height 18
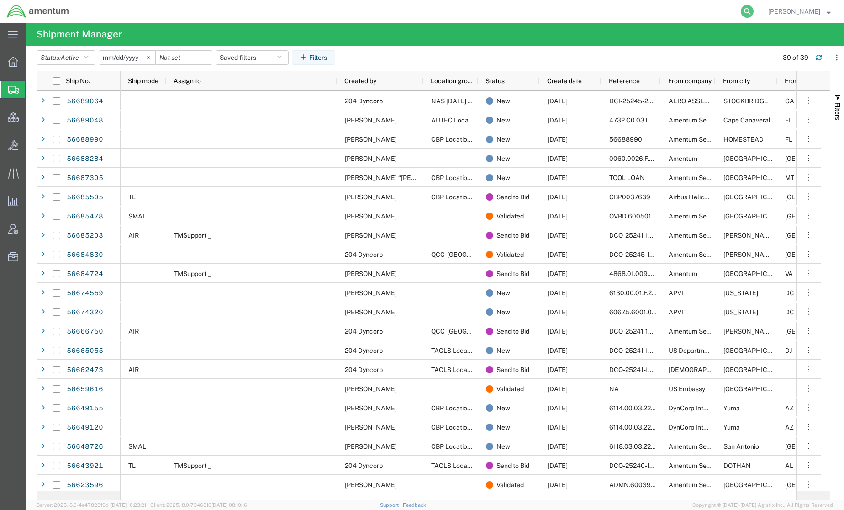
click at [746, 12] on icon at bounding box center [747, 11] width 13 height 13
paste input "DCI-25241-200214."
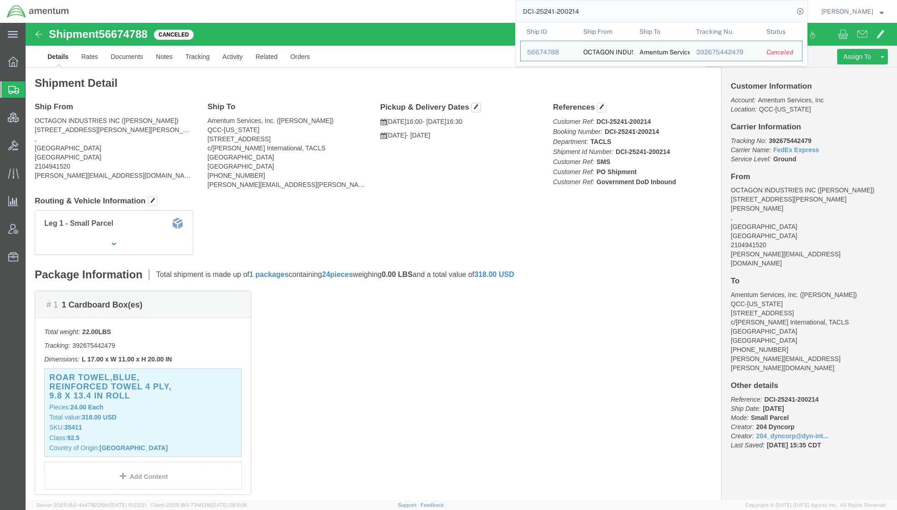
drag, startPoint x: 577, startPoint y: 8, endPoint x: 314, endPoint y: -14, distance: 263.8
click at [314, 0] on html "main_menu Created with Sketch. Collapse Menu Overview Shipments Shipment Manage…" at bounding box center [448, 255] width 897 height 510
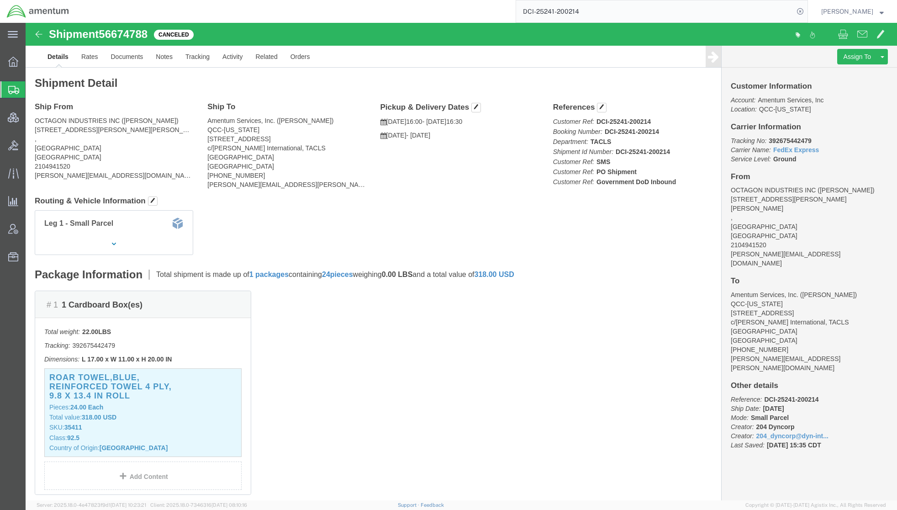
paste input "56685478"
type input "56685478"
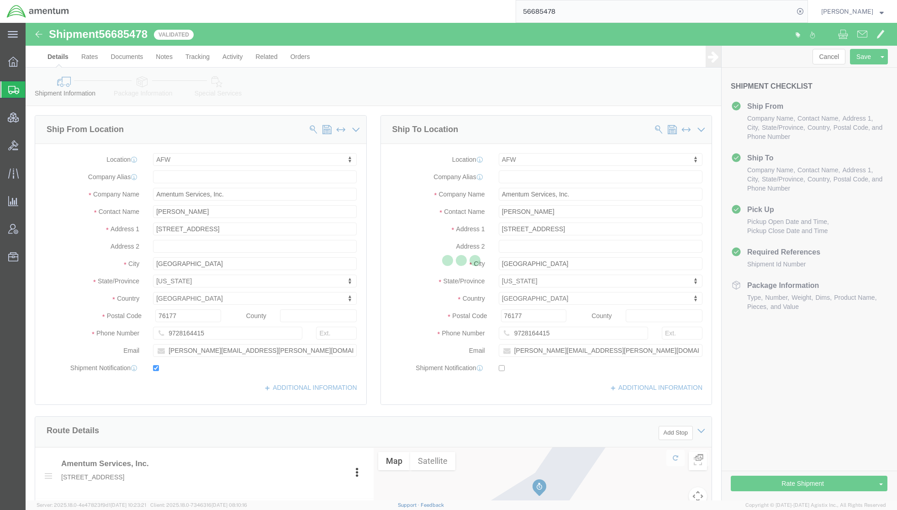
select select "34021"
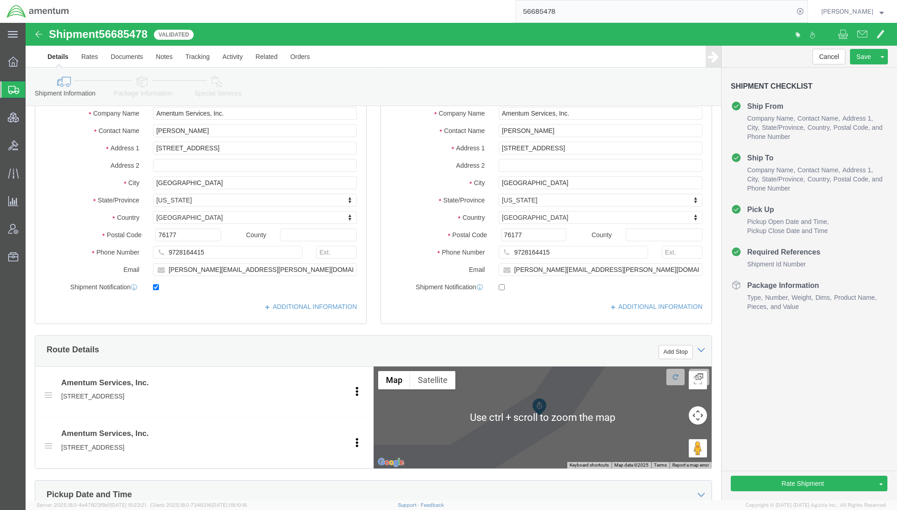
scroll to position [406, 0]
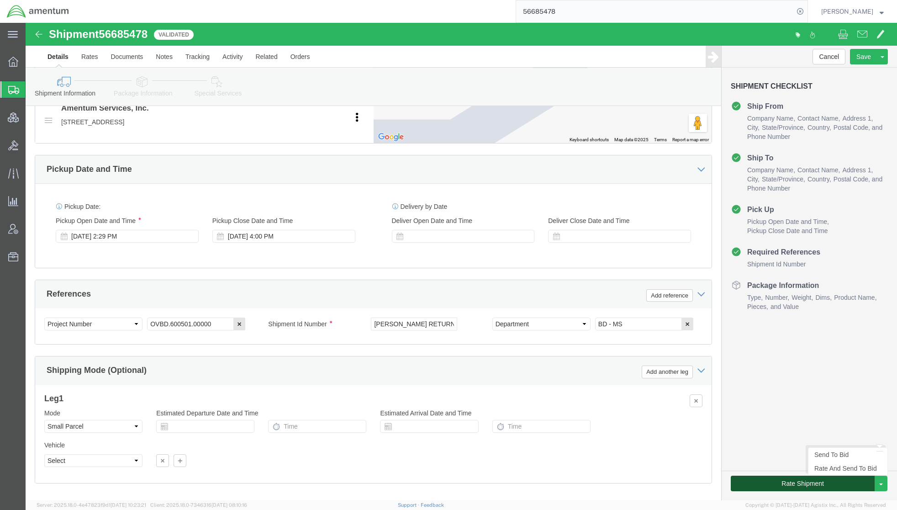
click button "Rate Shipment"
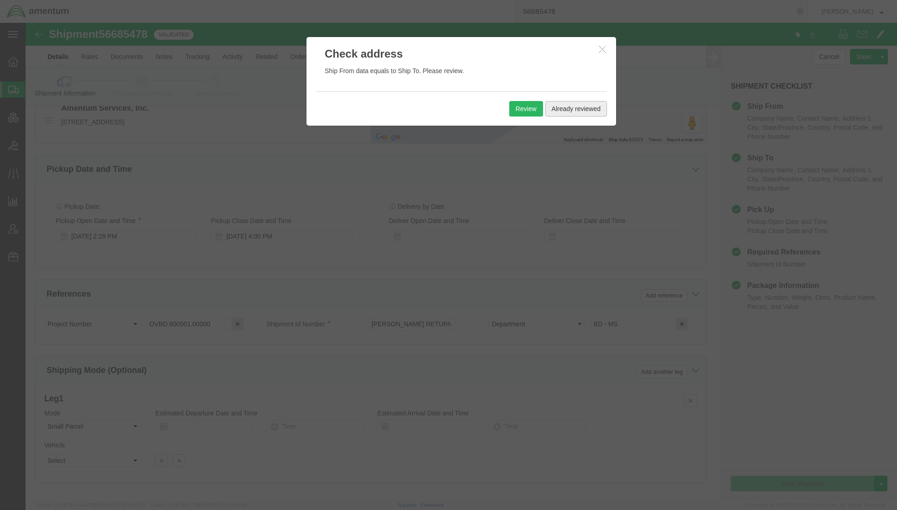
click button "Already reviewed"
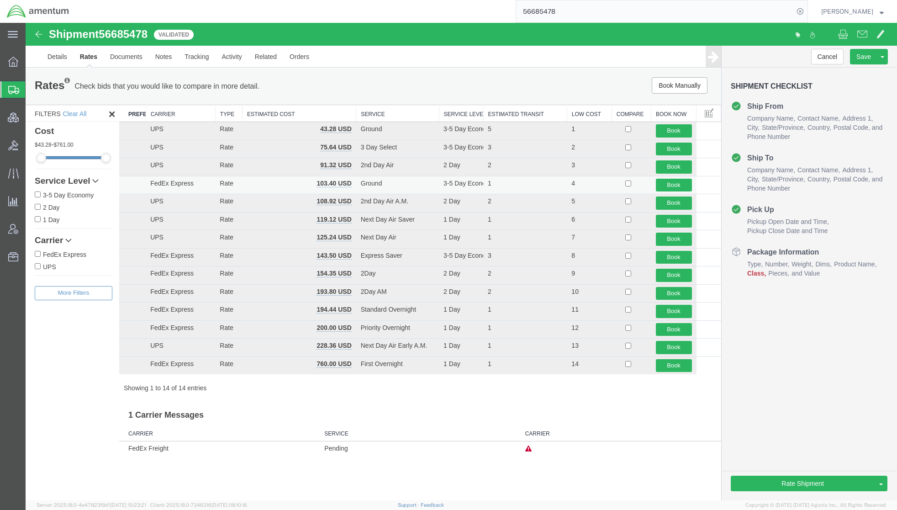
drag, startPoint x: 525, startPoint y: 189, endPoint x: 537, endPoint y: 189, distance: 12.3
click at [525, 189] on td "1" at bounding box center [525, 185] width 84 height 18
click at [676, 189] on button "Book" at bounding box center [674, 185] width 36 height 13
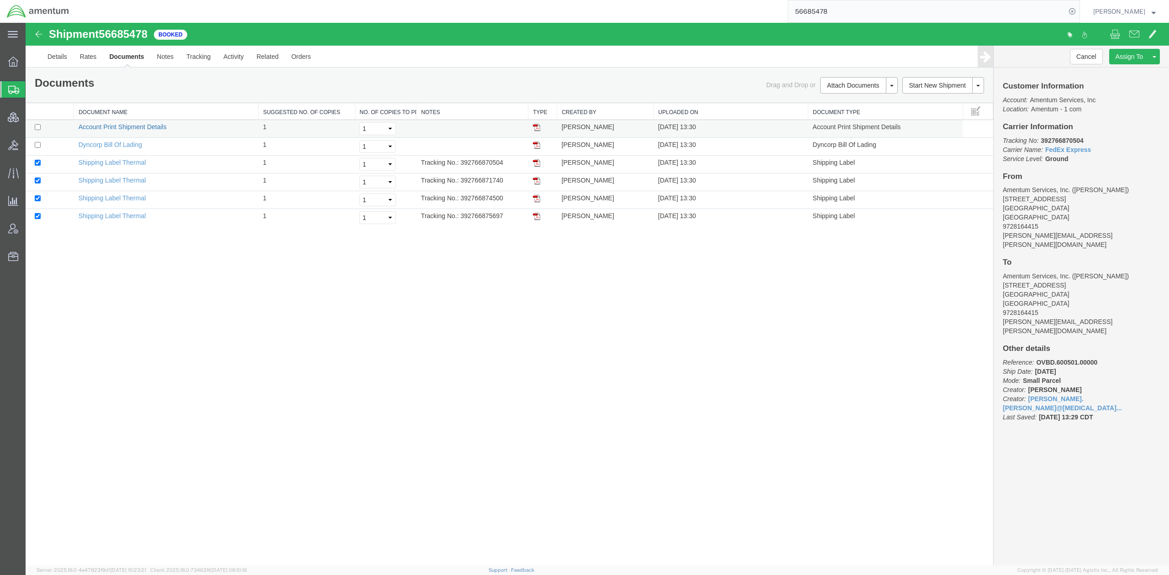
click at [151, 129] on link "Account Print Shipment Details" at bounding box center [123, 126] width 88 height 7
drag, startPoint x: 121, startPoint y: 144, endPoint x: 570, endPoint y: 200, distance: 452.2
click at [121, 144] on link "Dyncorp Bill Of Lading" at bounding box center [110, 144] width 63 height 7
click at [843, 103] on link "Print Documents" at bounding box center [857, 101] width 79 height 14
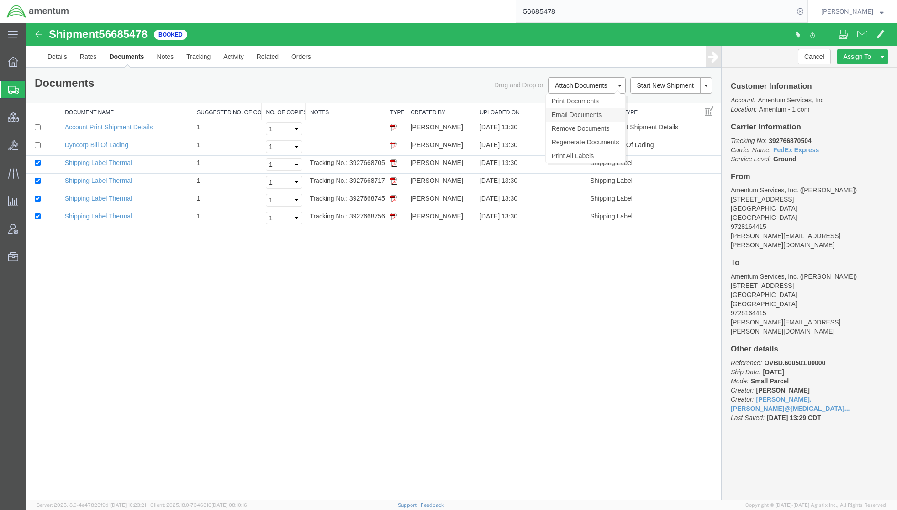
click at [594, 113] on link "Email Documents" at bounding box center [585, 115] width 79 height 14
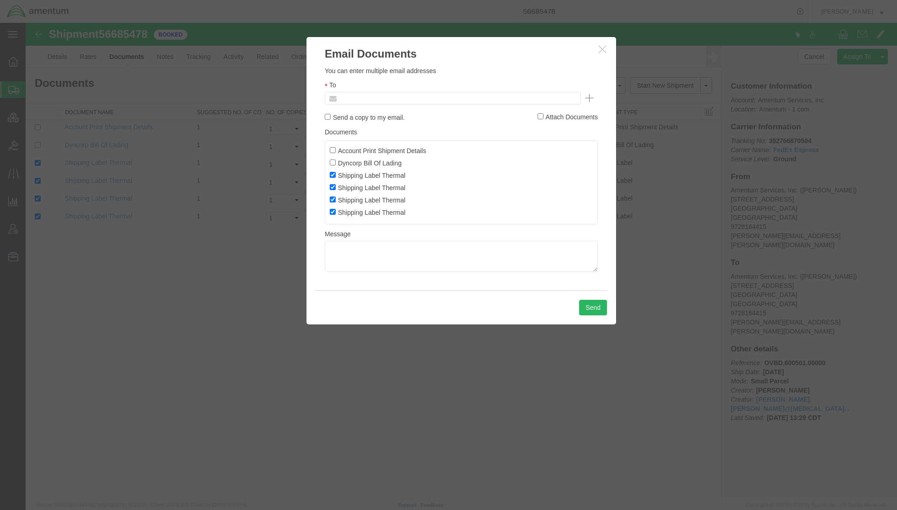
click at [404, 103] on input "text" at bounding box center [390, 98] width 107 height 12
type input "Enter Email Address"
click at [406, 252] on textarea at bounding box center [461, 256] width 273 height 31
paste textarea "392766870504,392766871740,392766874500,392766875697"
type textarea "392766870504,392766871740,392766874500,392766875697"
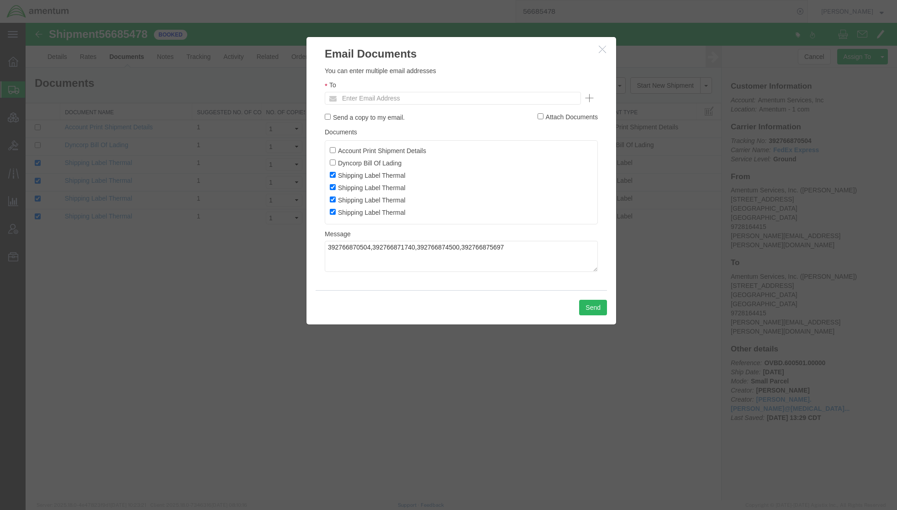
click at [392, 102] on input "Enter Email Address" at bounding box center [457, 98] width 240 height 12
paste input "[PERSON_NAME][EMAIL_ADDRESS][PERSON_NAME][DOMAIN_NAME]"
type input "[PERSON_NAME][EMAIL_ADDRESS][PERSON_NAME][DOMAIN_NAME]"
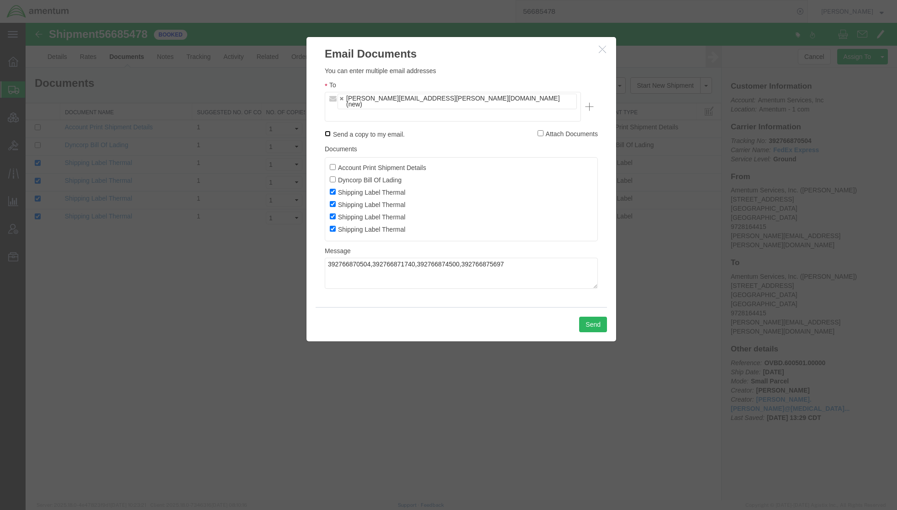
click at [330, 131] on input "Send a copy to my email." at bounding box center [328, 134] width 6 height 6
checkbox input "true"
click at [589, 316] on button "Send" at bounding box center [593, 324] width 28 height 16
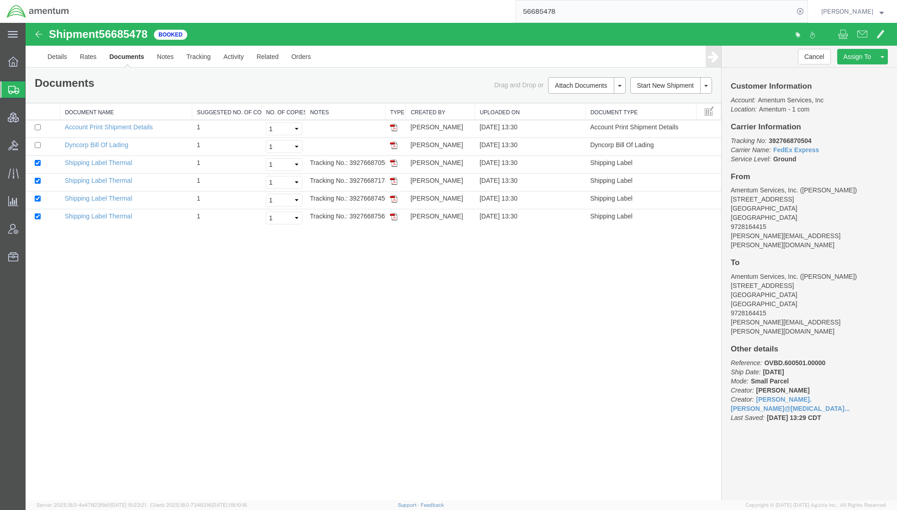
drag, startPoint x: 67, startPoint y: 92, endPoint x: 63, endPoint y: 99, distance: 7.8
click at [32, 92] on span "Shipments" at bounding box center [28, 89] width 7 height 18
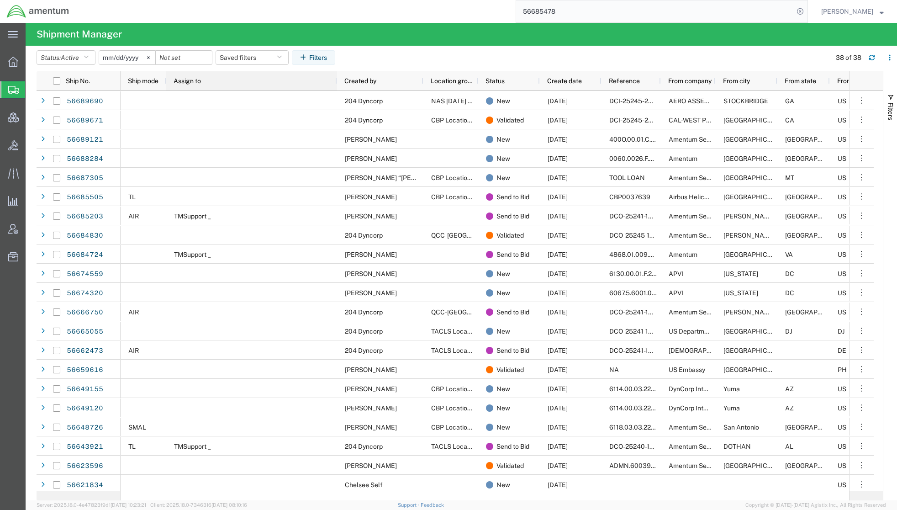
click at [186, 74] on div "Assign to" at bounding box center [253, 81] width 160 height 15
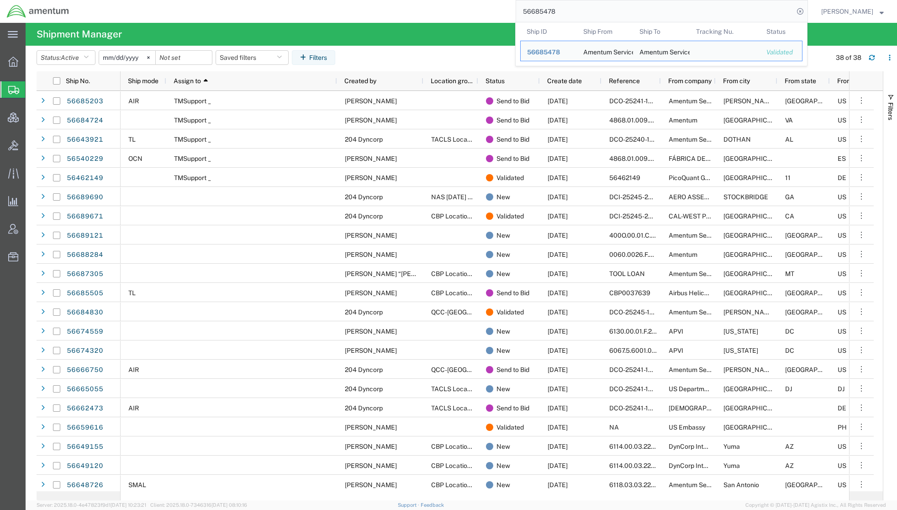
drag, startPoint x: 573, startPoint y: 11, endPoint x: 411, endPoint y: 2, distance: 162.3
click at [411, 2] on div "56685478 Ship ID Ship From Ship To Tracking Nu. Status Ship ID 56685478 Ship Fr…" at bounding box center [442, 11] width 732 height 23
paste input "392382564377"
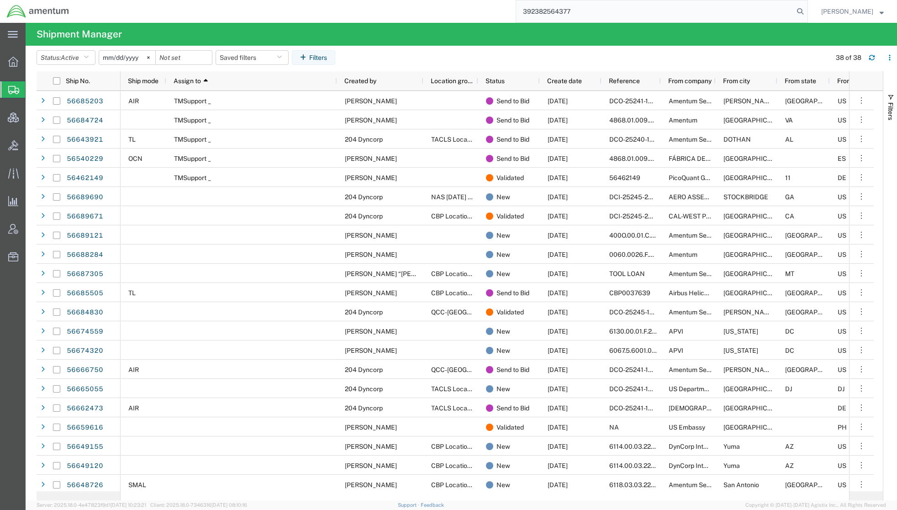
type input "392382564377"
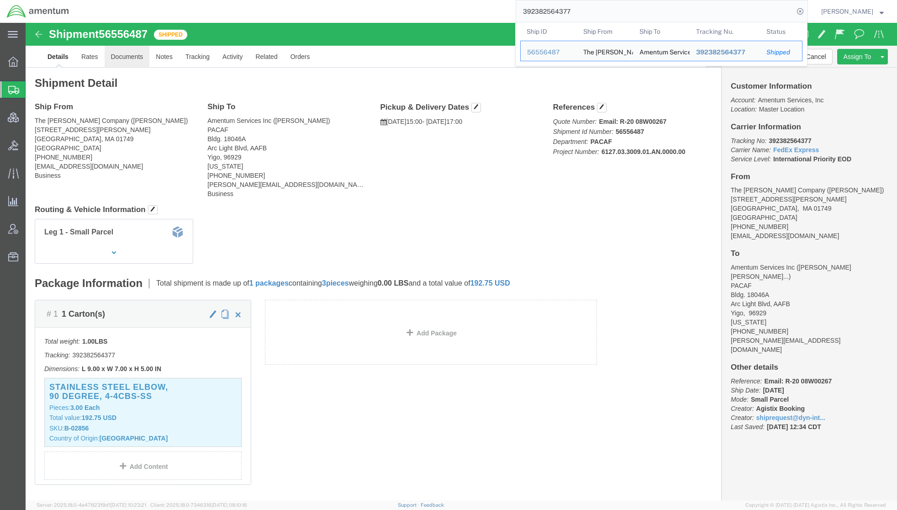
click link "Documents"
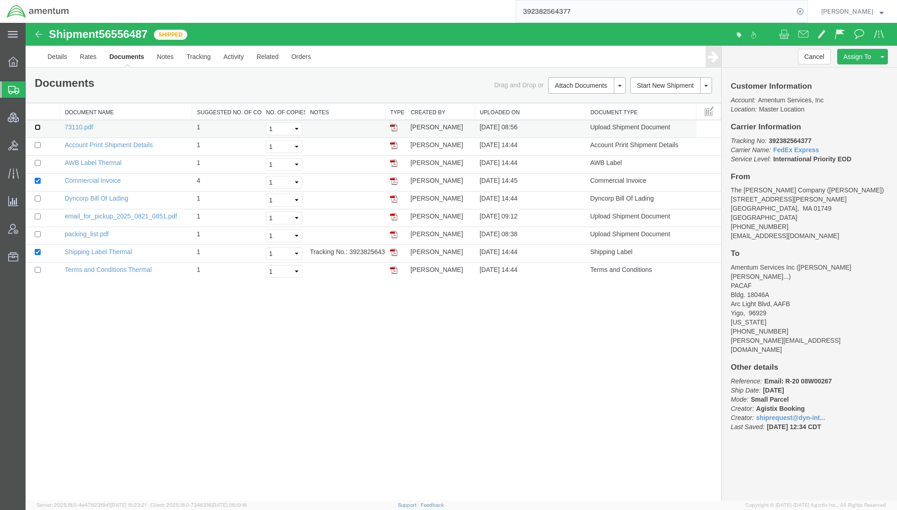
click at [38, 129] on input "checkbox" at bounding box center [38, 127] width 6 height 6
checkbox input "true"
click at [38, 184] on input "checkbox" at bounding box center [38, 181] width 6 height 6
checkbox input "false"
click at [33, 252] on td at bounding box center [43, 254] width 35 height 18
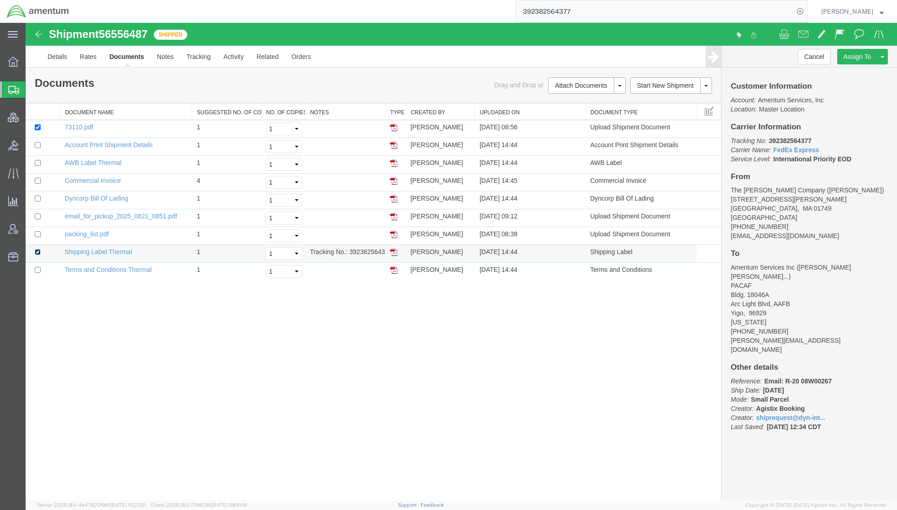
click at [36, 251] on input "checkbox" at bounding box center [38, 252] width 6 height 6
checkbox input "false"
click at [39, 234] on input "checkbox" at bounding box center [38, 234] width 6 height 6
checkbox input "true"
click at [572, 100] on link "Print Documents" at bounding box center [585, 101] width 79 height 14
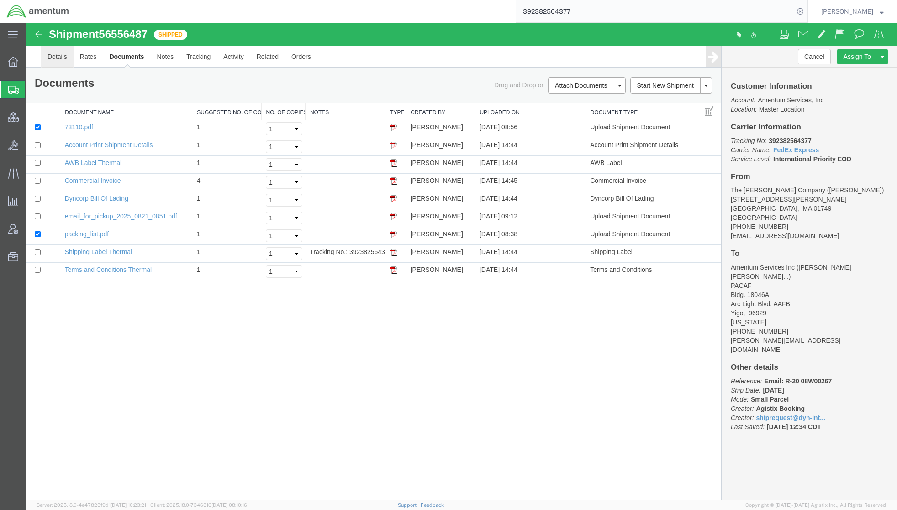
click at [67, 58] on link "Details" at bounding box center [57, 57] width 32 height 22
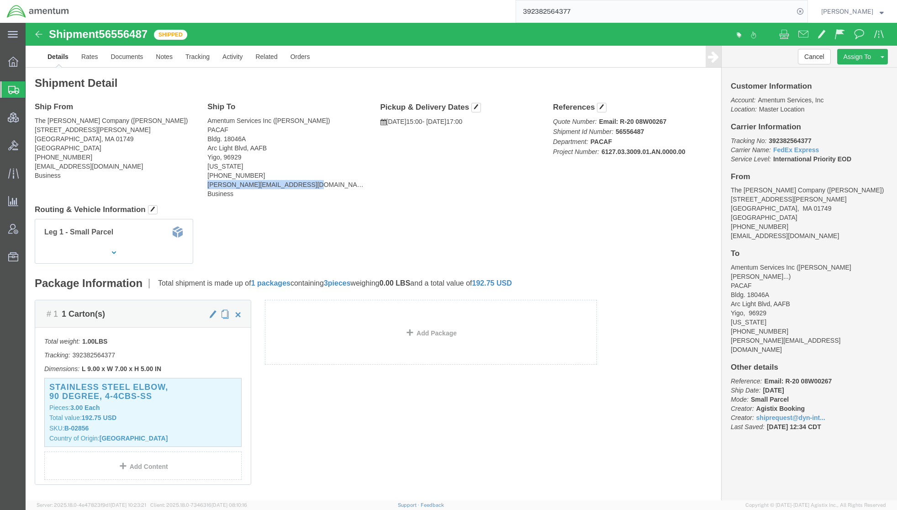
drag, startPoint x: 285, startPoint y: 163, endPoint x: 176, endPoint y: 163, distance: 109.1
click div "Ship To Amentum Services Inc ([PERSON_NAME]) PACAF Bldg. [STREET_ADDRESS] [US_S…"
copy address "[PERSON_NAME][EMAIL_ADDRESS][DOMAIN_NAME]"
drag, startPoint x: 789, startPoint y: 120, endPoint x: 737, endPoint y: 121, distance: 52.0
click p "Tracking No: 392382564377 Carrier Name: FedEx Express FedEx Express Service Lev…"
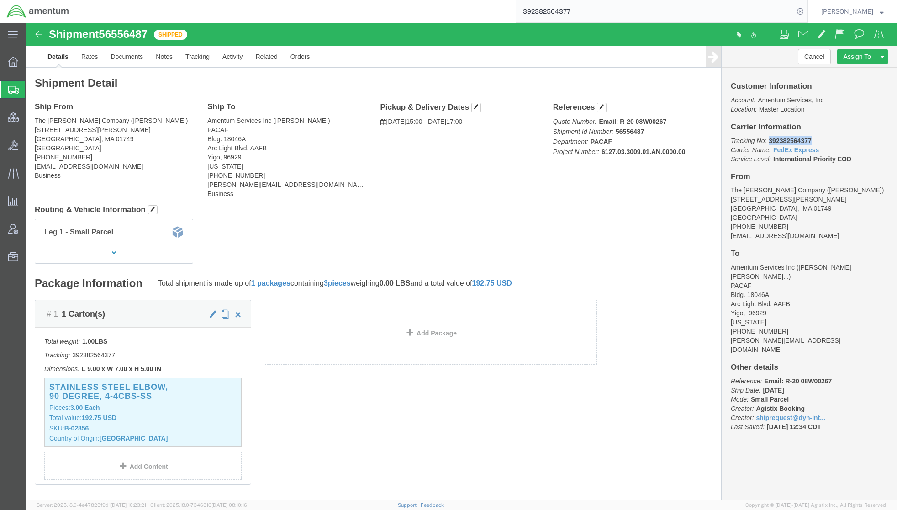
copy b "392382564377"
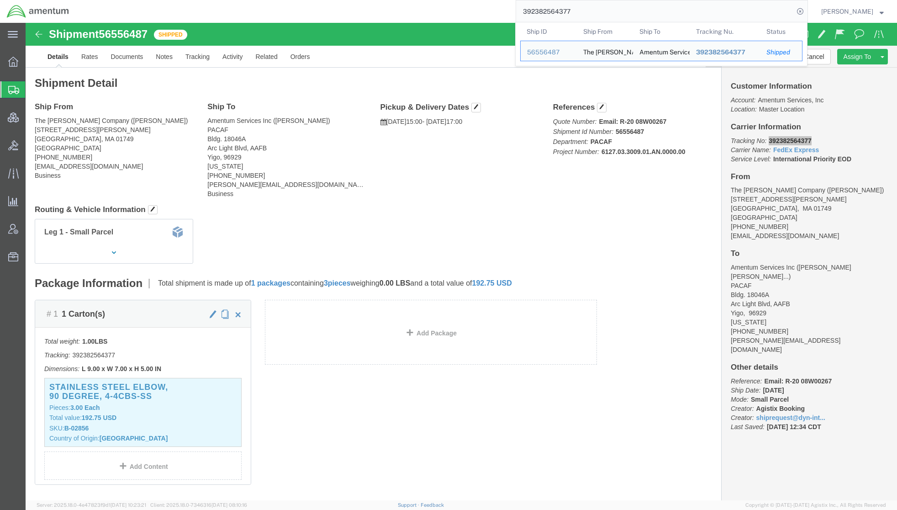
drag, startPoint x: 617, startPoint y: 17, endPoint x: 329, endPoint y: 12, distance: 288.6
click at [329, 12] on div "392382564377 Ship ID Ship From Ship To Tracking Nu. Status Ship ID 56556487 Shi…" at bounding box center [442, 11] width 732 height 23
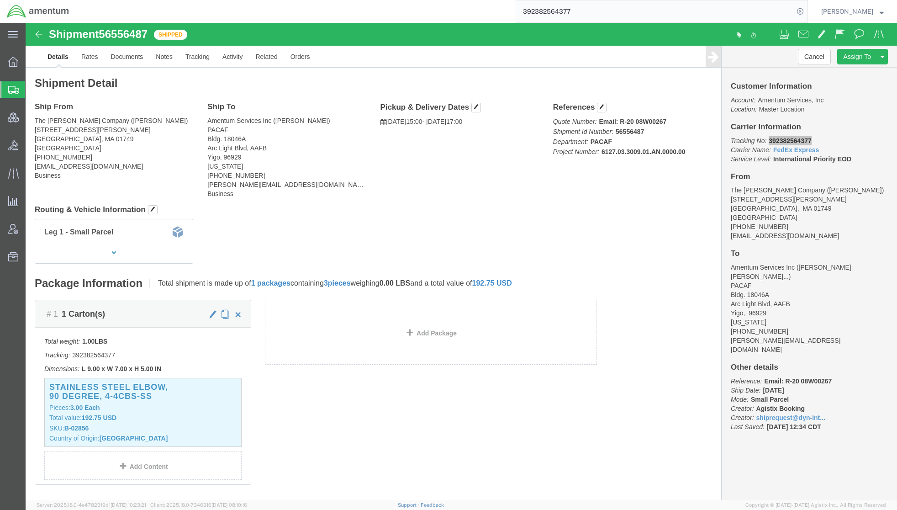
paste input "167726332"
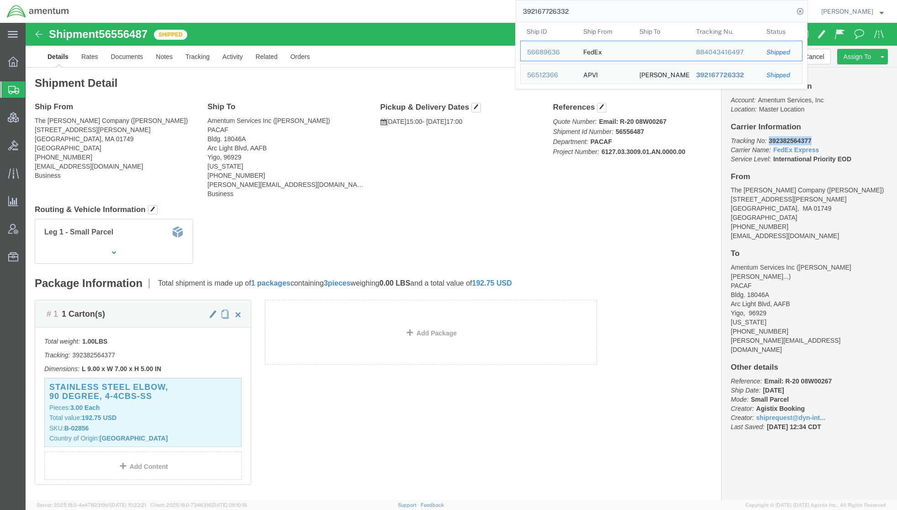
click div "# 1 1 Carton(s) Total weight: 1.00 LBS Tracking: 392382564377 Dimensions: L 9.0…"
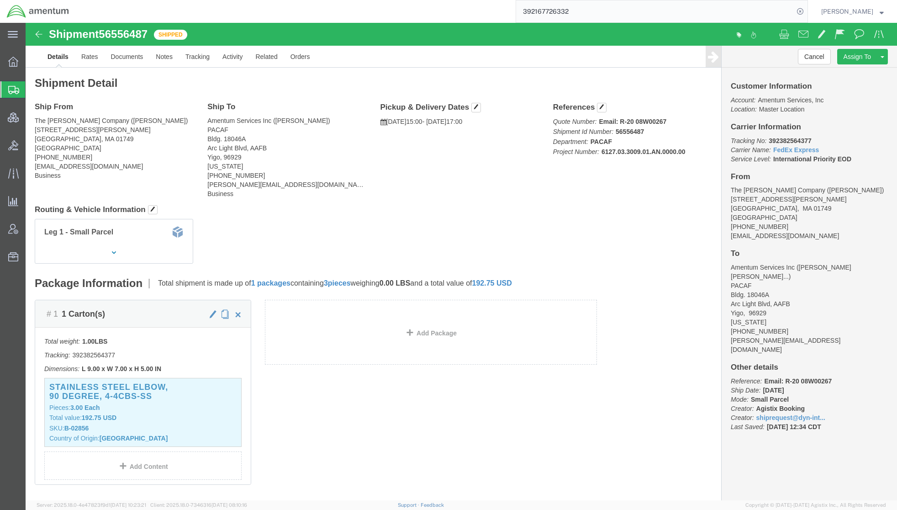
click at [609, 11] on input "392167726332" at bounding box center [655, 11] width 278 height 22
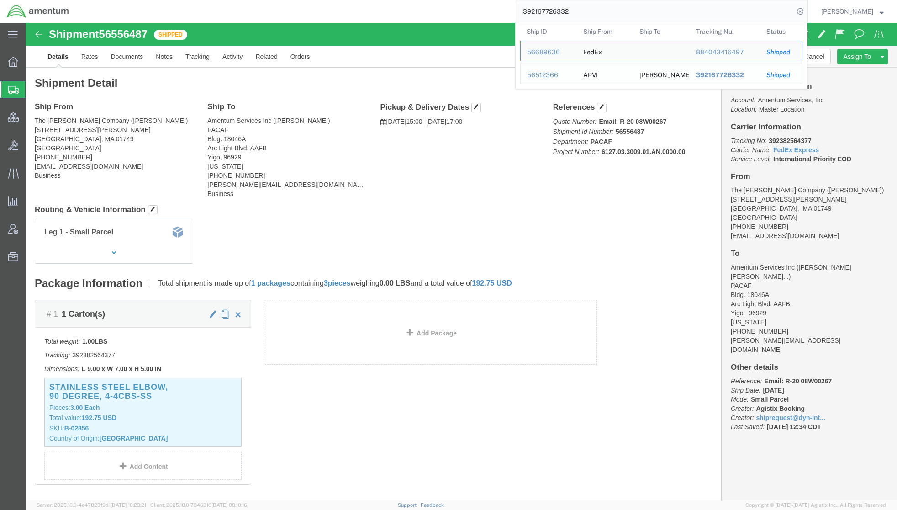
click at [545, 77] on div "56512366" at bounding box center [548, 75] width 43 height 10
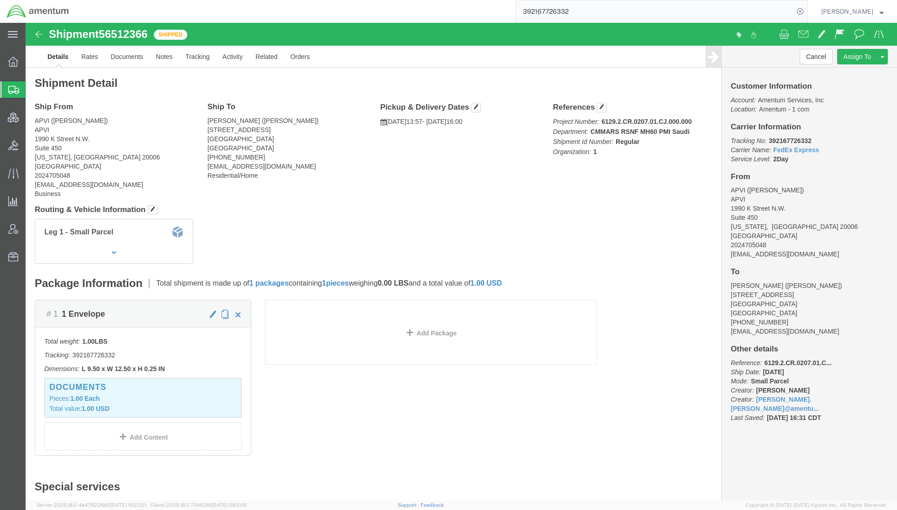
click at [579, 10] on input "392167726332" at bounding box center [655, 11] width 278 height 22
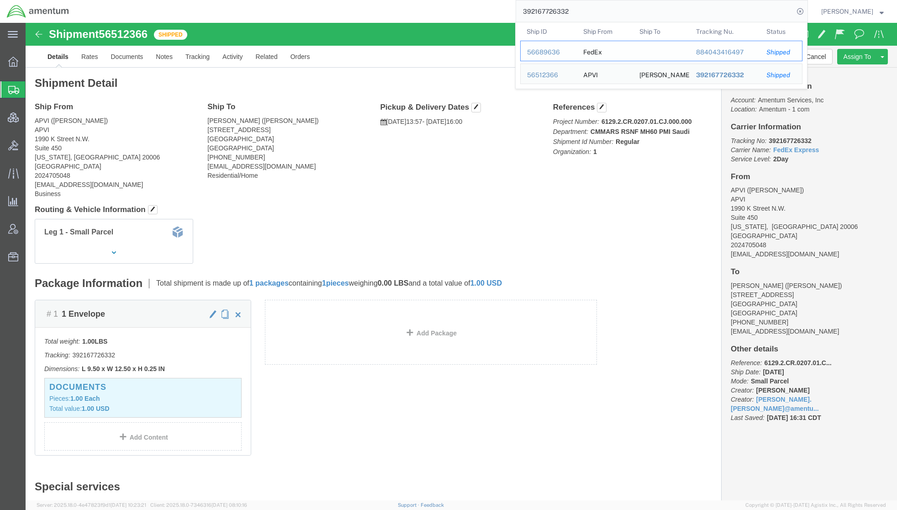
click at [538, 52] on div "56689636" at bounding box center [548, 52] width 43 height 10
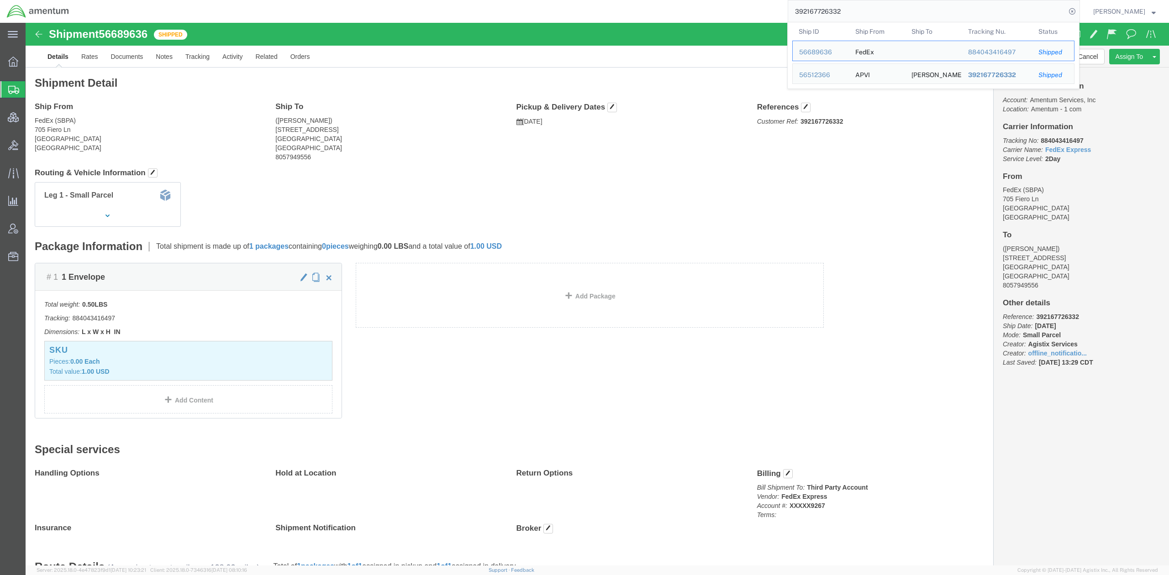
drag, startPoint x: 846, startPoint y: 6, endPoint x: 609, endPoint y: -5, distance: 237.2
click at [609, 0] on html "main_menu Created with Sketch. Collapse Menu Overview Shipments Shipment Manage…" at bounding box center [584, 287] width 1169 height 575
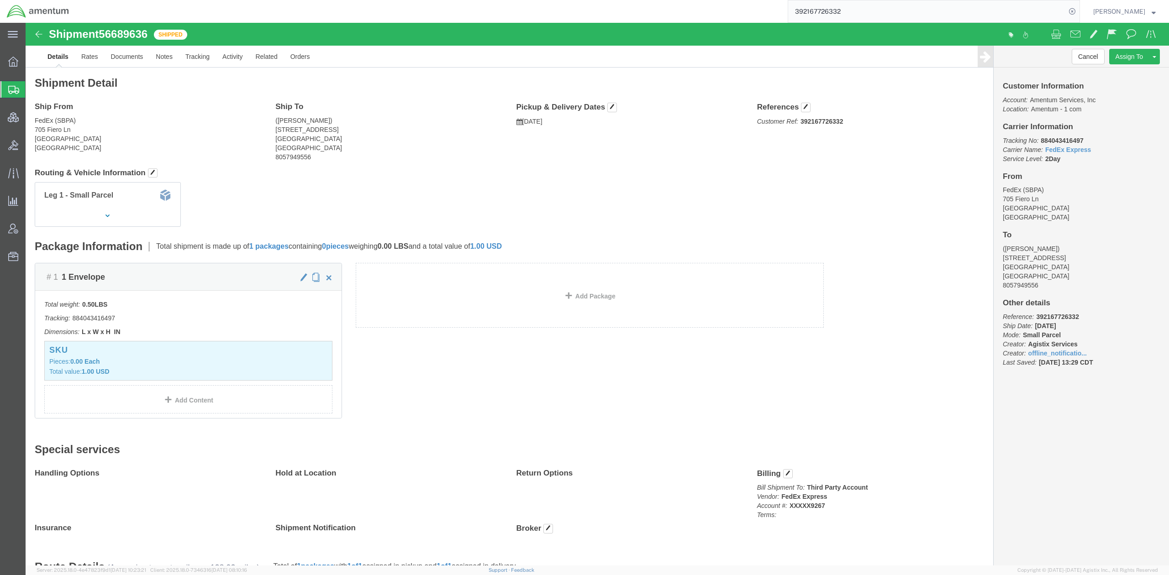
paste input "C-203203221"
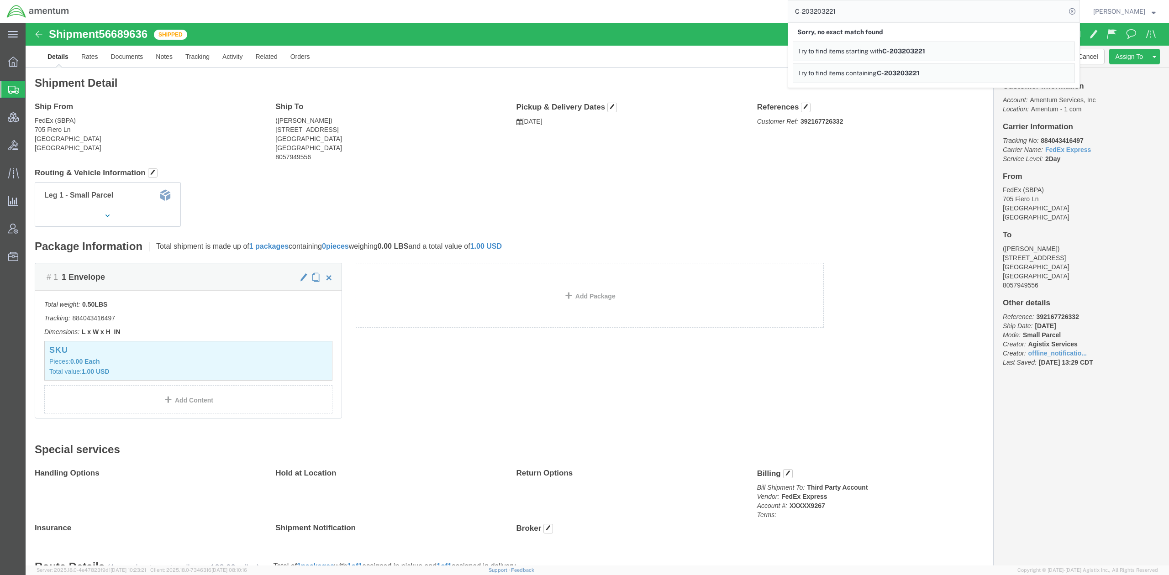
drag, startPoint x: 890, startPoint y: 12, endPoint x: 636, endPoint y: -3, distance: 254.3
click at [636, 0] on html "main_menu Created with Sketch. Collapse Menu Overview Shipments Shipment Manage…" at bounding box center [584, 287] width 1169 height 575
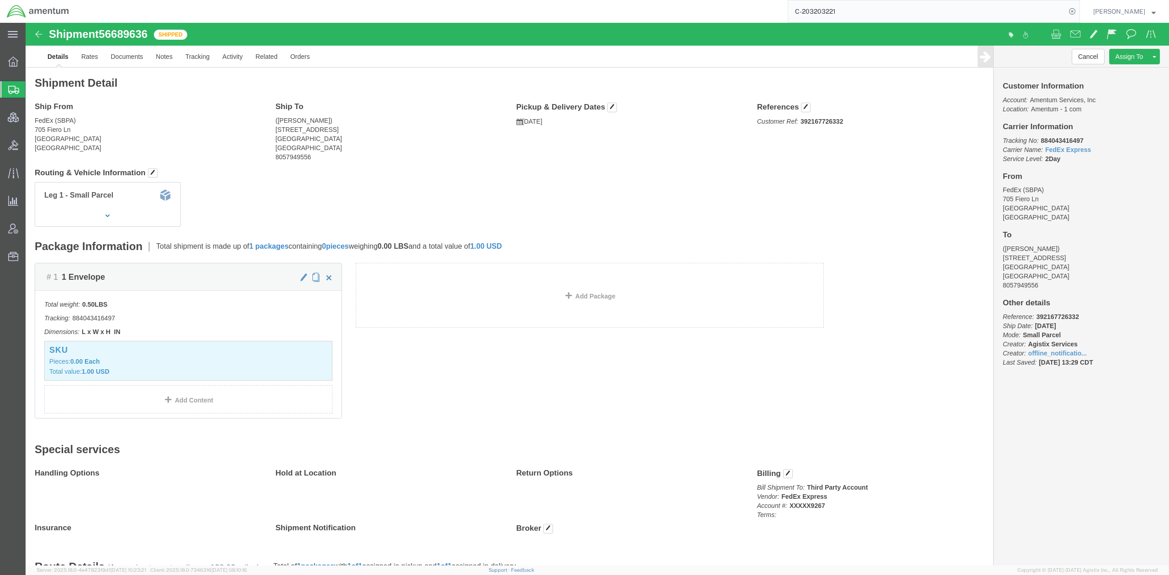
paste input "392626214589"
type input "392626214589"
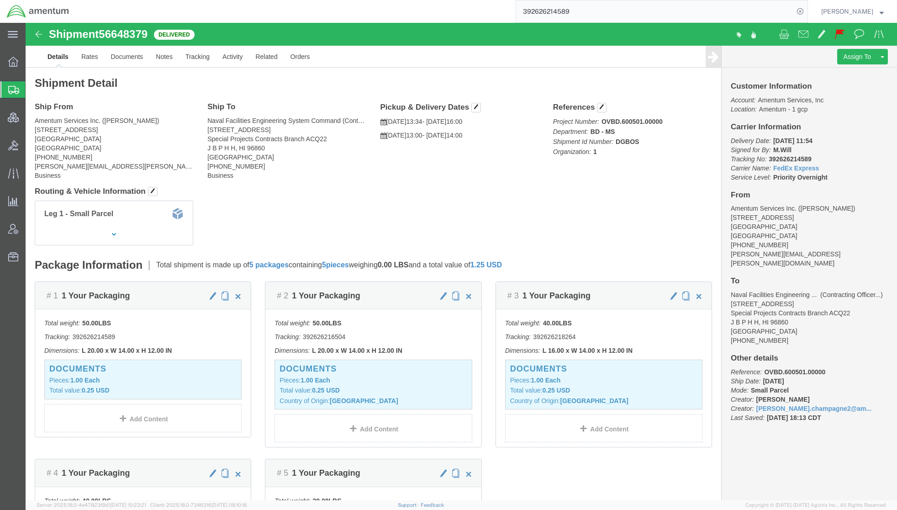
click div "Leg 1 - Small Parcel"
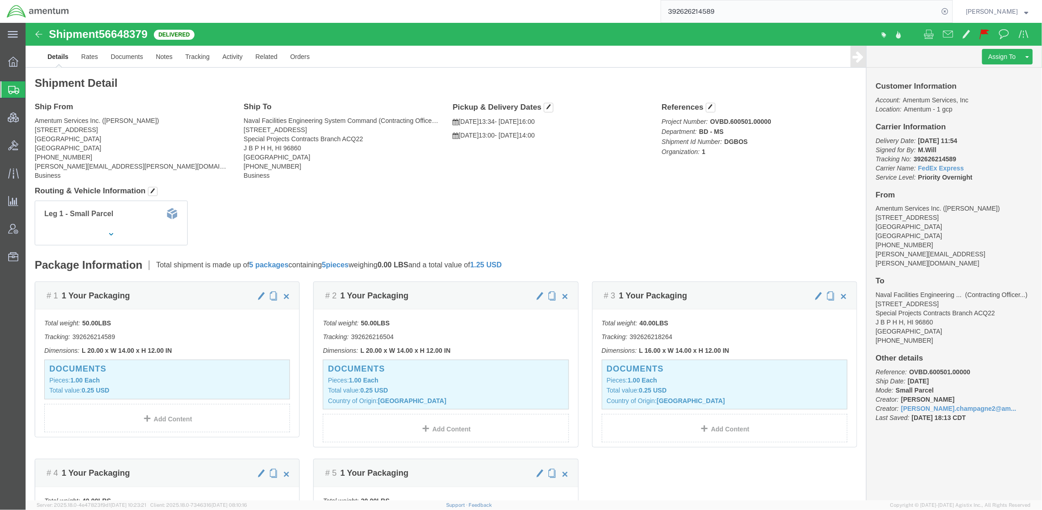
drag, startPoint x: 41, startPoint y: 83, endPoint x: 8, endPoint y: 94, distance: 34.6
click at [32, 83] on span "Shipments" at bounding box center [28, 89] width 7 height 18
